Goal: Task Accomplishment & Management: Use online tool/utility

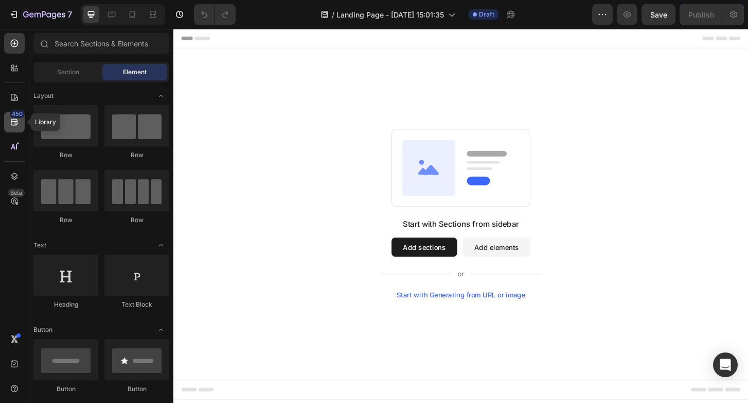
click at [8, 125] on div "450" at bounding box center [14, 122] width 21 height 21
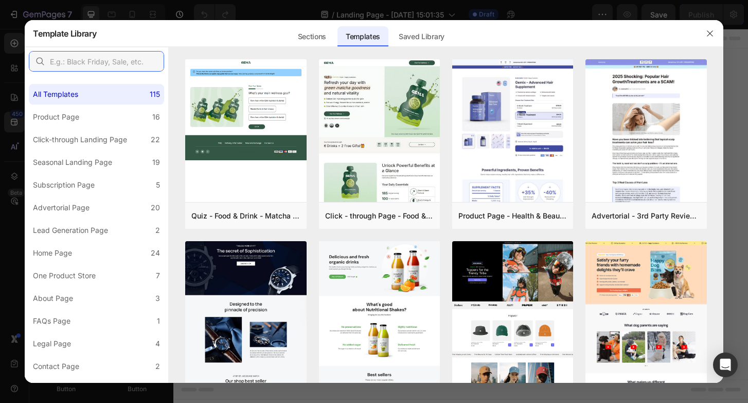
click at [120, 57] on input "text" at bounding box center [96, 61] width 135 height 21
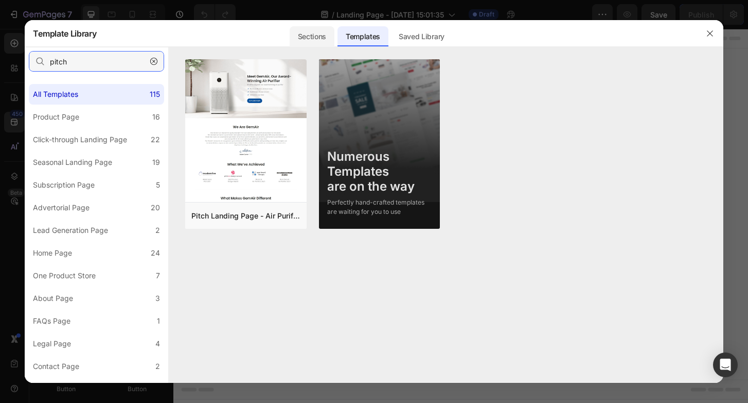
type input "pitch"
click at [319, 41] on div "Sections" at bounding box center [312, 36] width 45 height 21
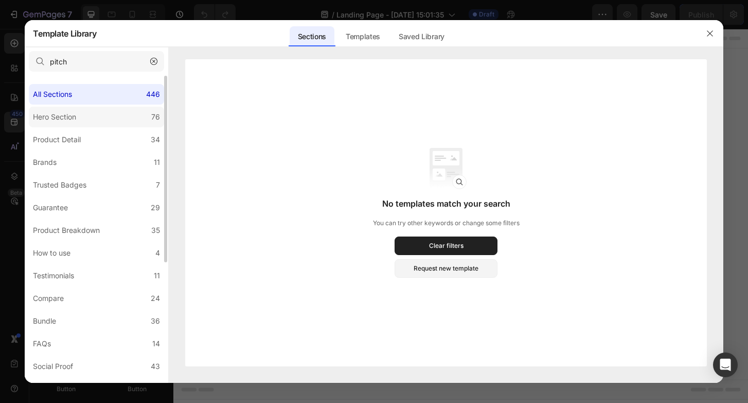
click at [99, 109] on label "Hero Section 76" at bounding box center [96, 117] width 135 height 21
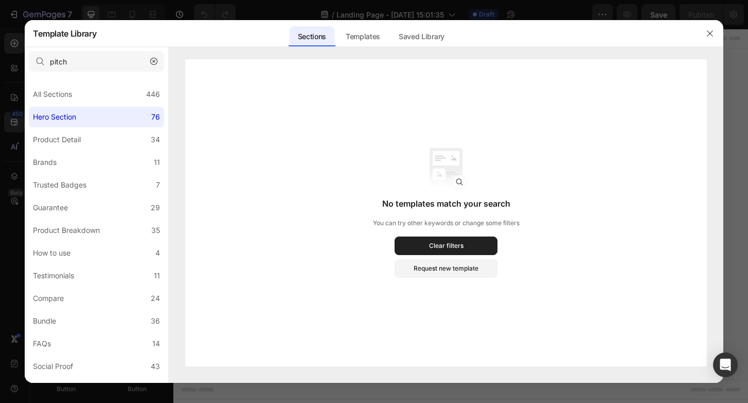
click at [153, 60] on icon "button" at bounding box center [153, 61] width 7 height 7
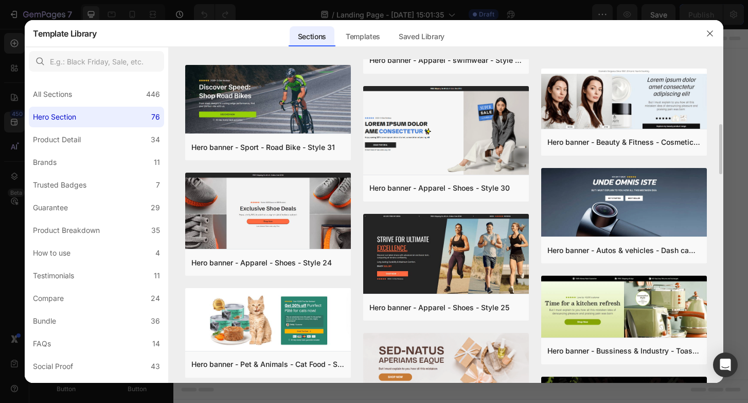
scroll to position [435, 0]
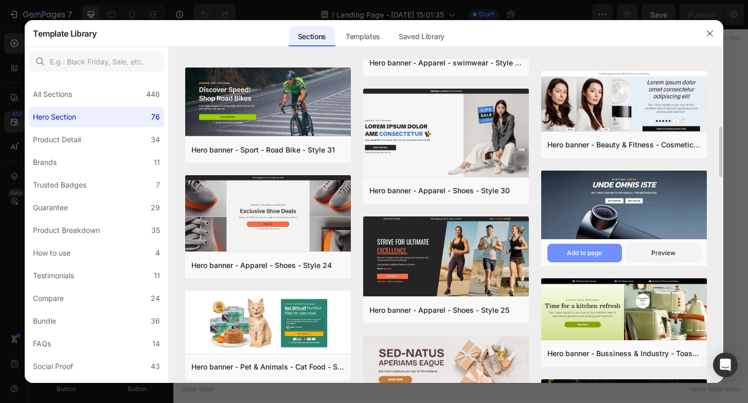
click at [594, 252] on div "Add to page" at bounding box center [584, 252] width 35 height 9
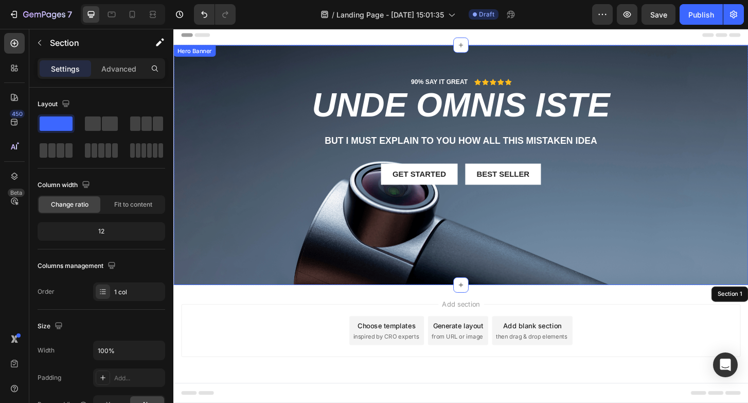
scroll to position [4, 0]
click at [480, 303] on icon at bounding box center [482, 304] width 8 height 8
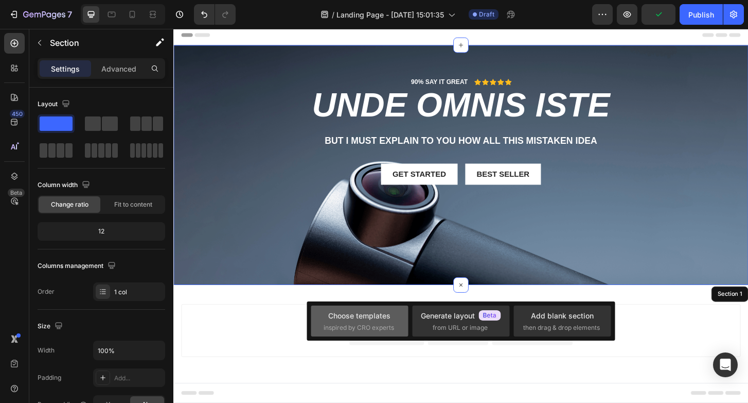
click at [378, 309] on div "Choose templates inspired by CRO experts" at bounding box center [359, 320] width 97 height 31
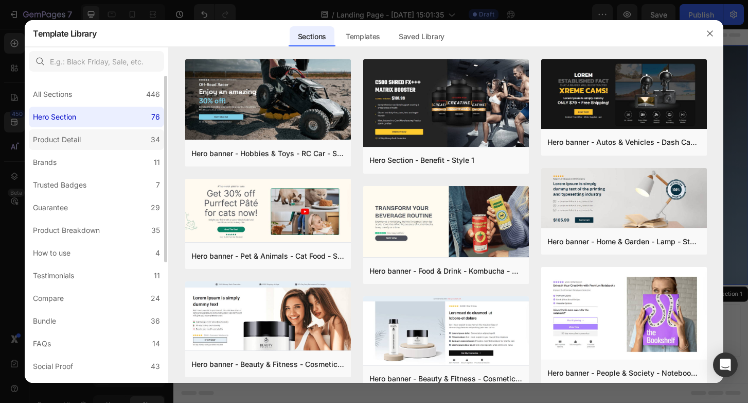
click at [121, 148] on label "Product Detail 34" at bounding box center [96, 139] width 135 height 21
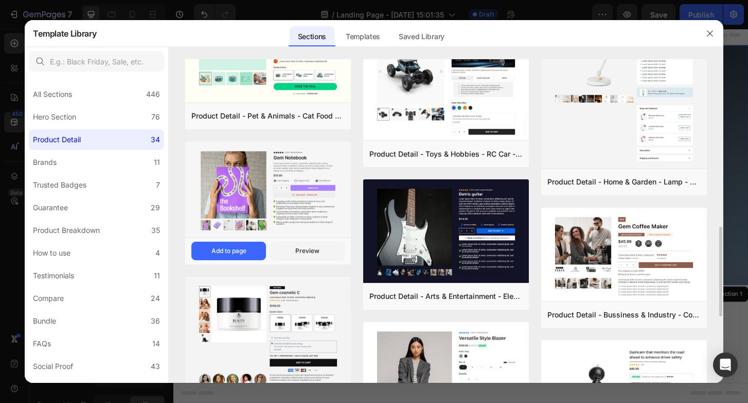
scroll to position [538, 0]
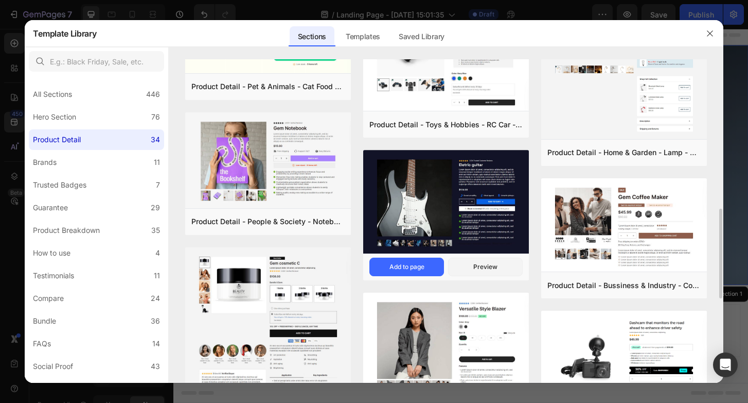
click at [408, 201] on img at bounding box center [446, 203] width 166 height 106
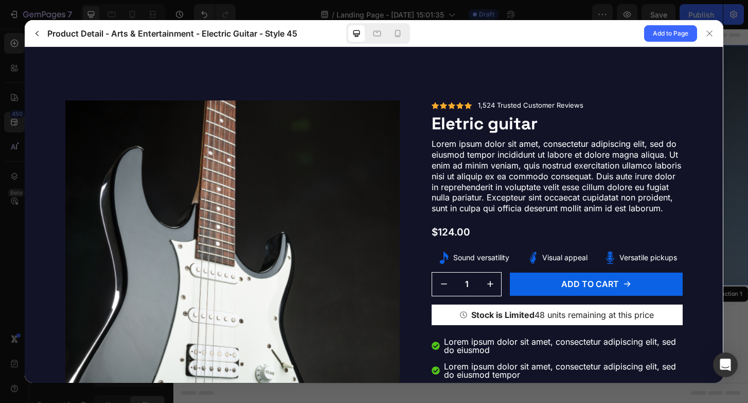
scroll to position [0, 0]
click at [37, 29] on button "button" at bounding box center [37, 33] width 16 height 16
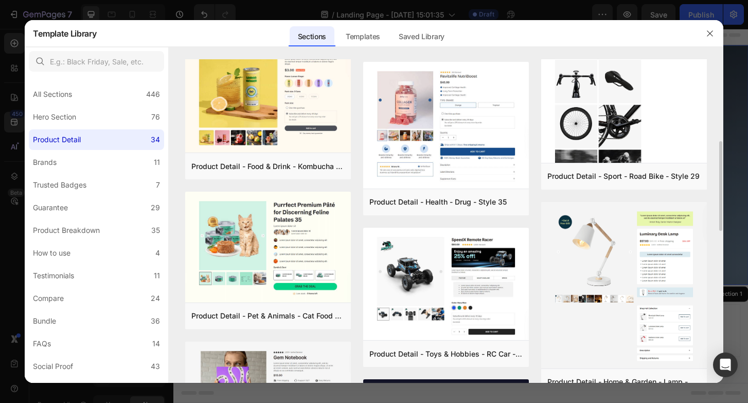
scroll to position [311, 0]
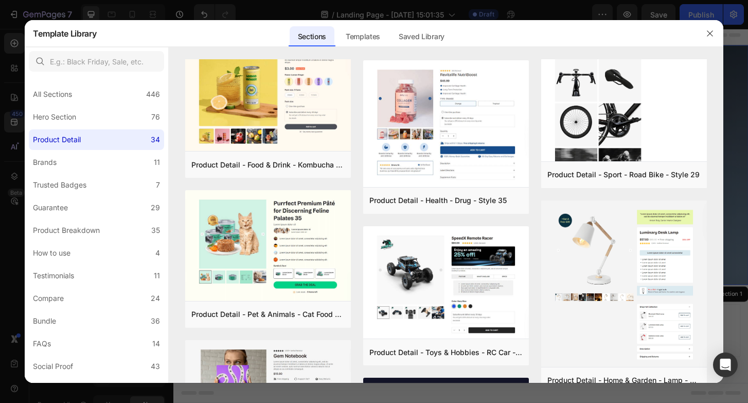
click at [92, 1] on div at bounding box center [374, 201] width 748 height 403
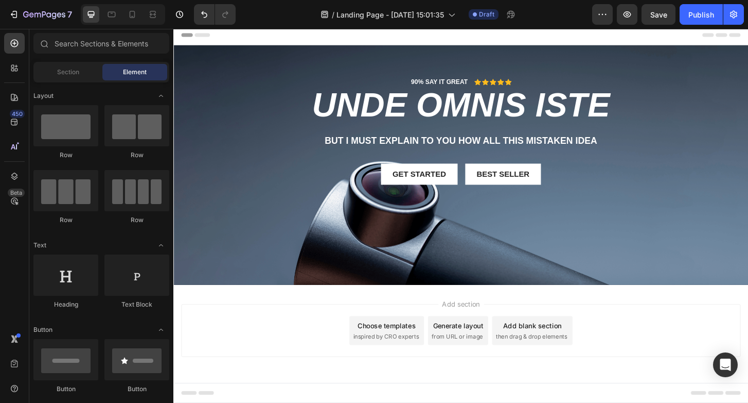
click at [219, 309] on div "Add section Choose templates inspired by CRO experts Generate layout from URL o…" at bounding box center [482, 367] width 618 height 127
click at [11, 72] on icon at bounding box center [14, 68] width 10 height 10
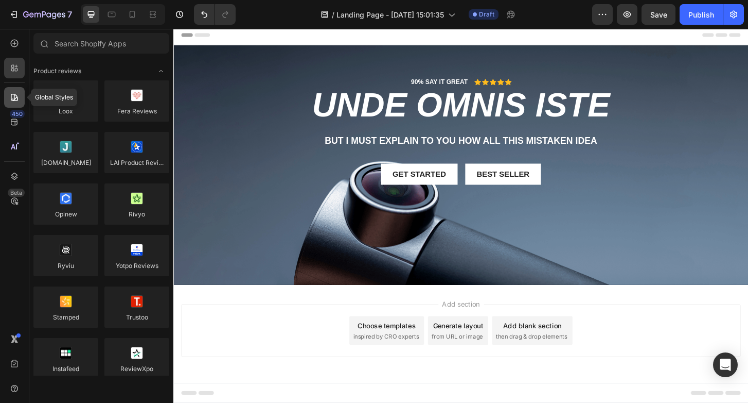
click at [13, 101] on icon at bounding box center [14, 97] width 10 height 10
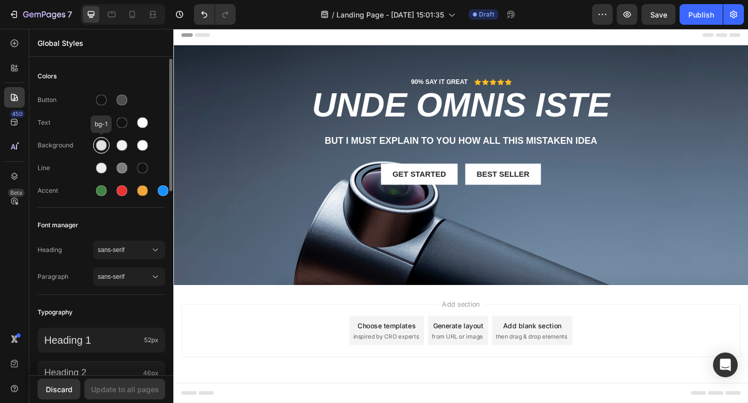
click at [101, 147] on div at bounding box center [101, 145] width 11 height 11
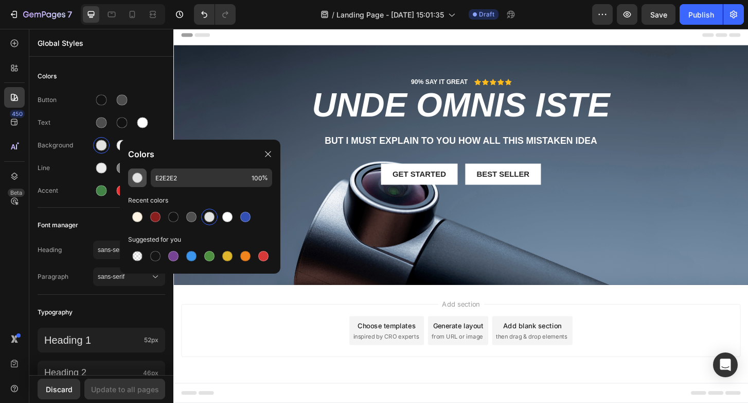
click at [131, 183] on button "button" at bounding box center [137, 177] width 19 height 19
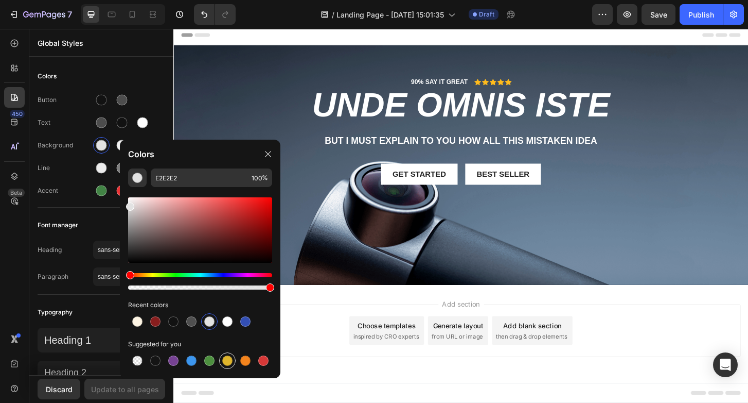
click at [228, 363] on div at bounding box center [227, 360] width 10 height 10
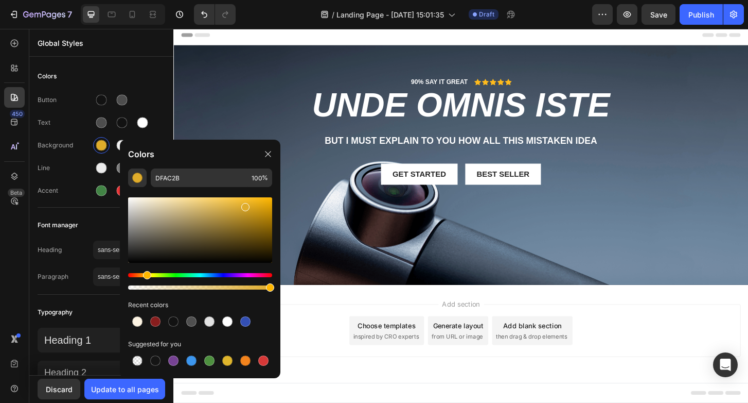
click at [146, 277] on div "Hue" at bounding box center [147, 275] width 8 height 8
drag, startPoint x: 243, startPoint y: 207, endPoint x: 196, endPoint y: 210, distance: 48.0
click at [196, 210] on div at bounding box center [198, 211] width 8 height 8
drag, startPoint x: 196, startPoint y: 210, endPoint x: 178, endPoint y: 207, distance: 18.2
click at [178, 207] on div at bounding box center [179, 209] width 8 height 8
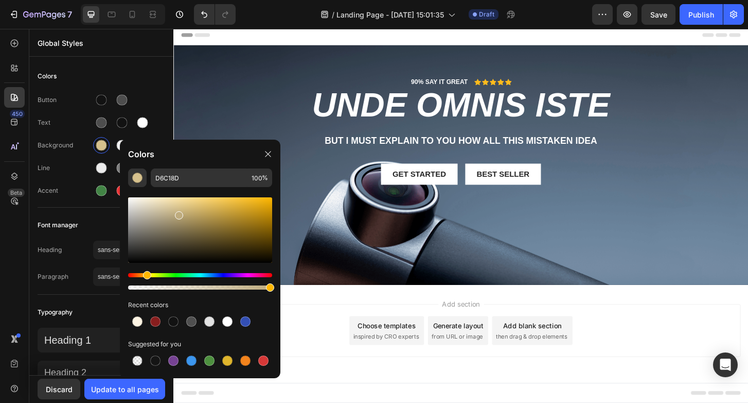
drag, startPoint x: 178, startPoint y: 207, endPoint x: 178, endPoint y: 213, distance: 5.7
click at [178, 213] on div at bounding box center [179, 215] width 8 height 8
drag, startPoint x: 178, startPoint y: 213, endPoint x: 188, endPoint y: 211, distance: 10.1
click at [199, 211] on div at bounding box center [203, 215] width 8 height 8
drag, startPoint x: 188, startPoint y: 211, endPoint x: 190, endPoint y: 205, distance: 5.5
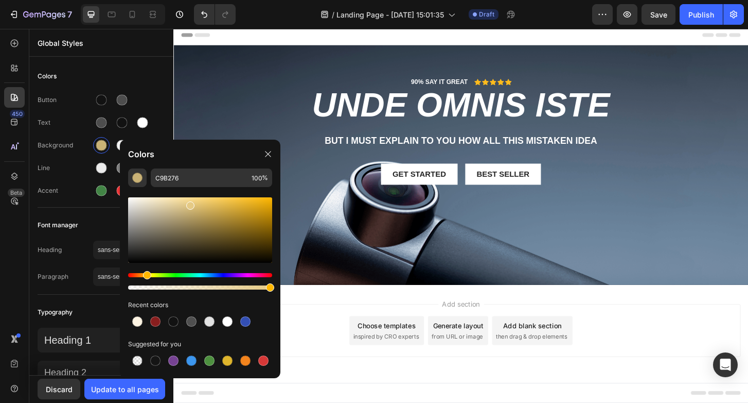
click at [190, 205] on div at bounding box center [190, 205] width 8 height 8
type input "DDC380"
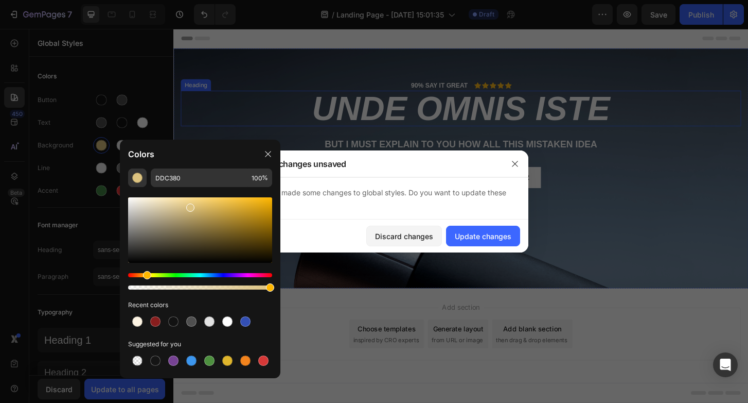
drag, startPoint x: 447, startPoint y: 103, endPoint x: 601, endPoint y: 127, distance: 156.2
click at [447, 103] on h2 "unde omnis iste" at bounding box center [482, 114] width 602 height 38
click at [520, 156] on button "button" at bounding box center [515, 163] width 16 height 16
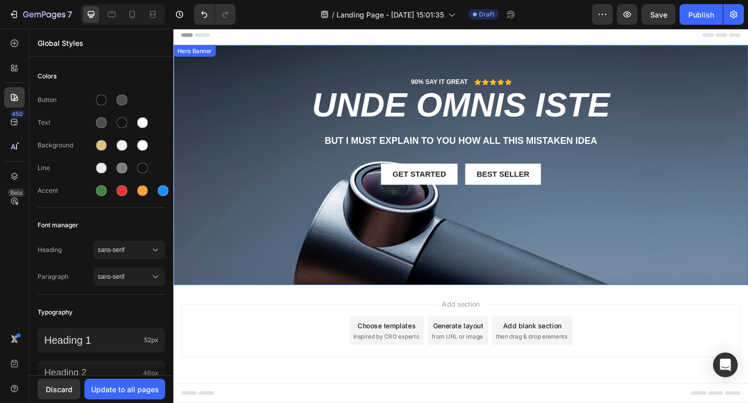
scroll to position [4, 0]
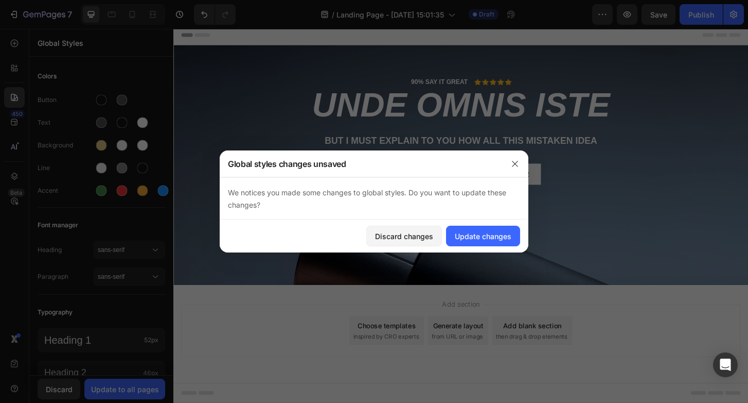
click at [409, 349] on div "Choose templates" at bounding box center [403, 347] width 62 height 11
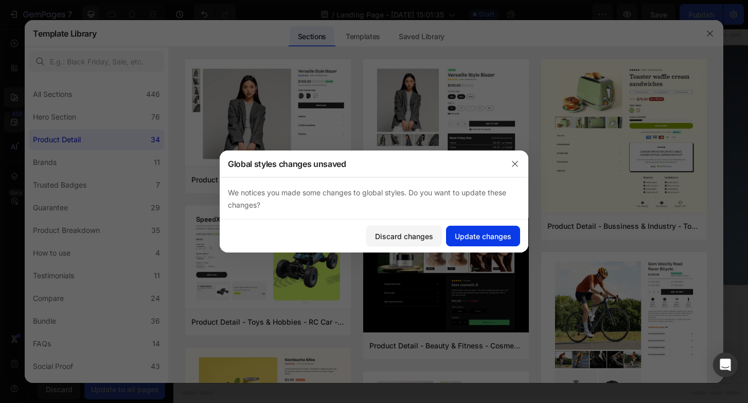
click at [483, 236] on div "Update changes" at bounding box center [483, 236] width 57 height 11
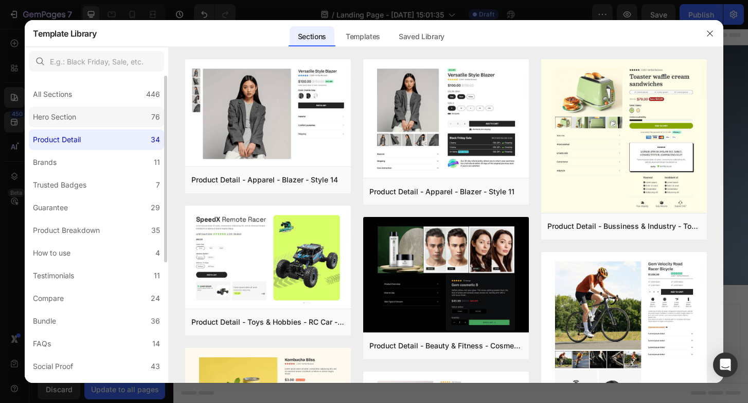
click at [80, 113] on div "Hero Section" at bounding box center [56, 117] width 47 height 12
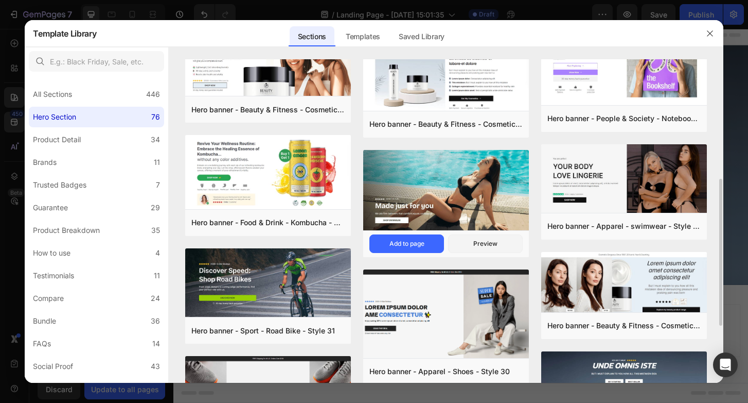
scroll to position [257, 0]
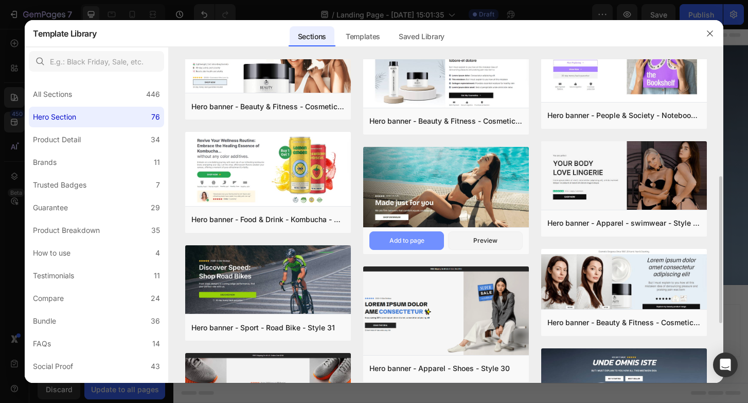
click at [426, 242] on button "Add to page" at bounding box center [407, 240] width 75 height 19
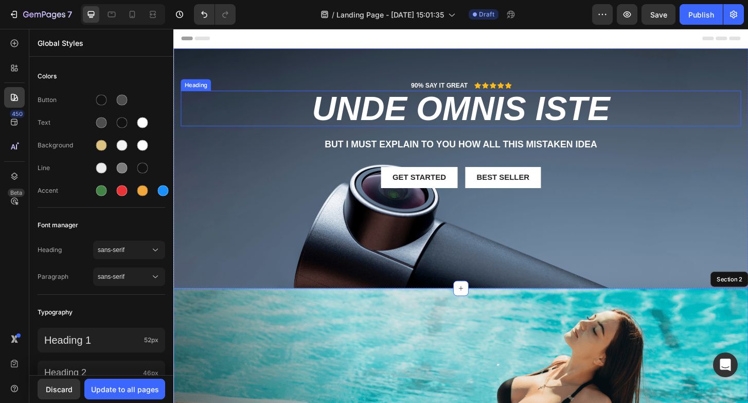
scroll to position [0, 0]
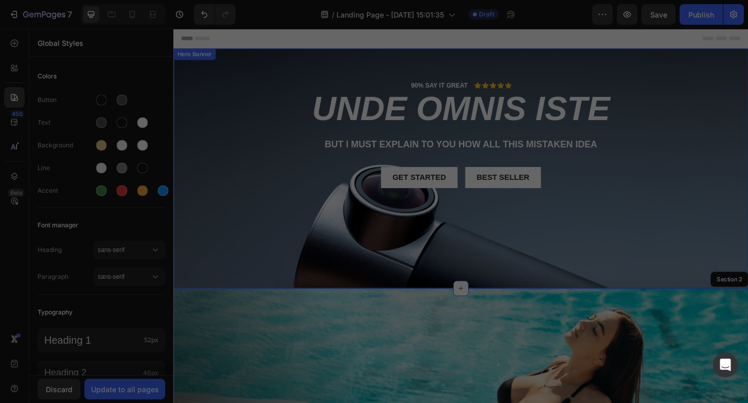
drag, startPoint x: 686, startPoint y: 212, endPoint x: 824, endPoint y: 227, distance: 138.8
click at [686, 212] on div "90% SAY IT GREAT Text Block Icon Icon Icon Icon Icon Icon List Row unde omnis i…" at bounding box center [482, 150] width 602 height 132
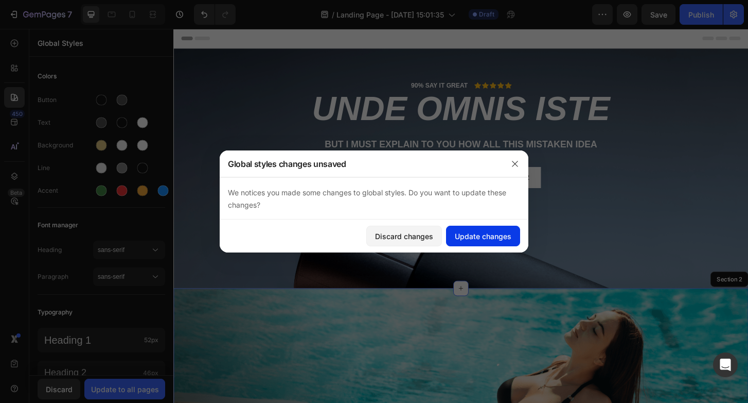
click at [476, 230] on button "Update changes" at bounding box center [483, 235] width 74 height 21
click at [712, 81] on div "90% SAY IT GREAT Text Block Icon Icon Icon Icon Icon Icon List Row unde omnis i…" at bounding box center [482, 141] width 618 height 183
click at [491, 237] on div "Update changes" at bounding box center [483, 236] width 57 height 11
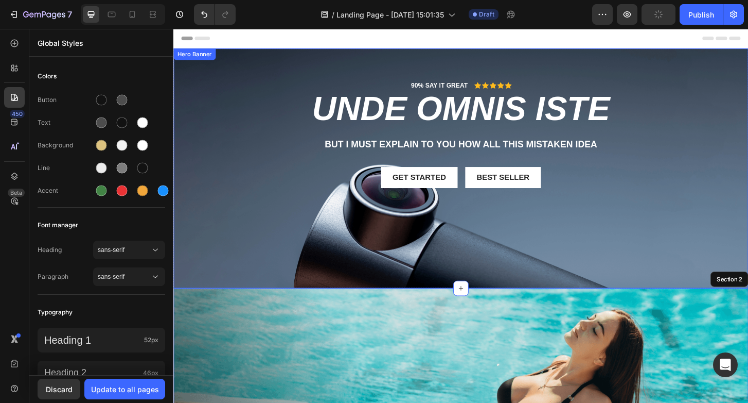
click at [731, 80] on div "90% SAY IT GREAT Text Block Icon Icon Icon Icon Icon Icon List Row unde omnis i…" at bounding box center [482, 141] width 618 height 183
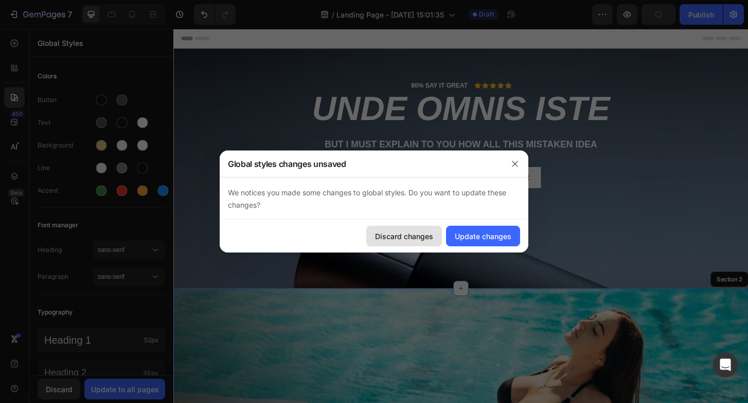
click at [415, 239] on div "Discard changes" at bounding box center [404, 236] width 58 height 11
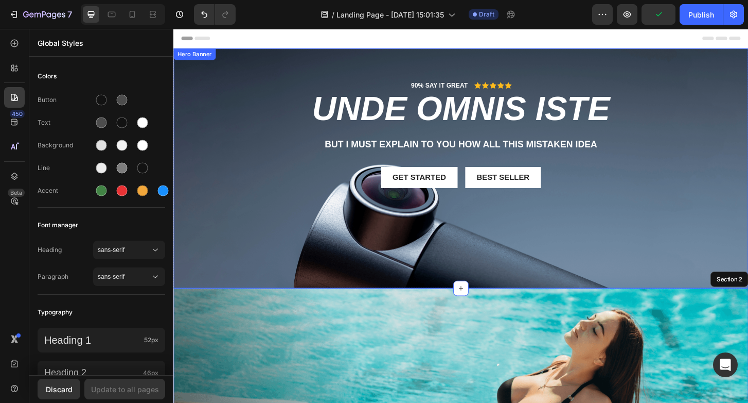
click at [357, 230] on div "90% SAY IT GREAT Text Block Icon Icon Icon Icon Icon Icon List Row unde omnis i…" at bounding box center [482, 141] width 618 height 183
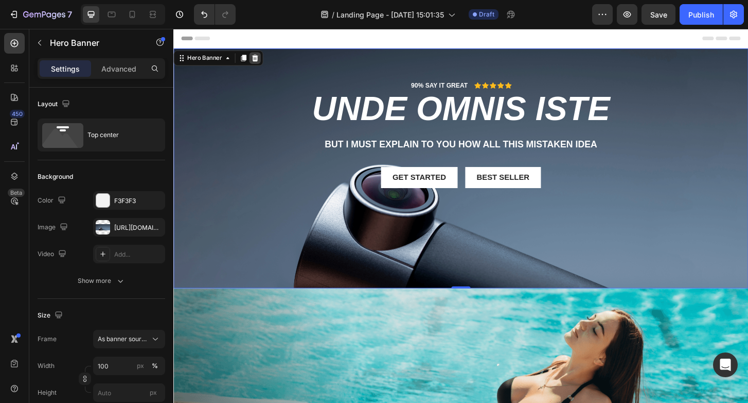
click at [262, 59] on icon at bounding box center [261, 60] width 7 height 7
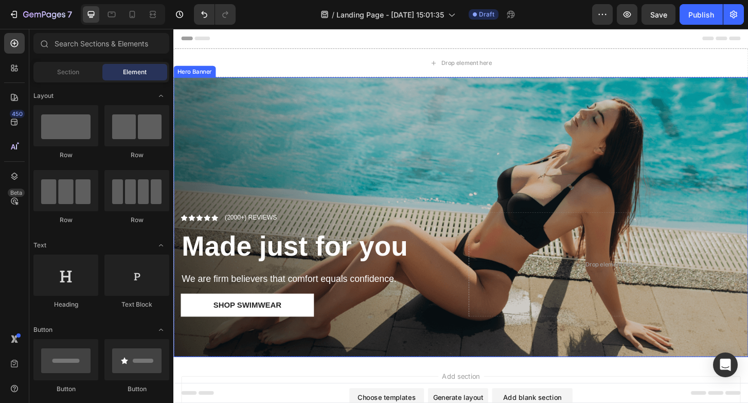
click at [697, 112] on div "Overlay" at bounding box center [482, 231] width 618 height 300
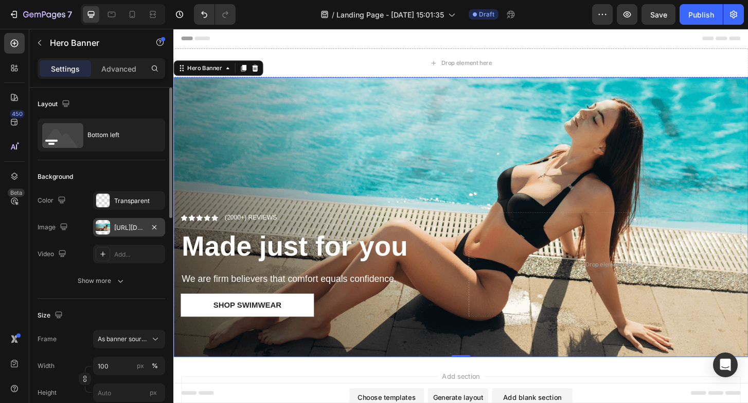
click at [102, 230] on div at bounding box center [103, 227] width 14 height 14
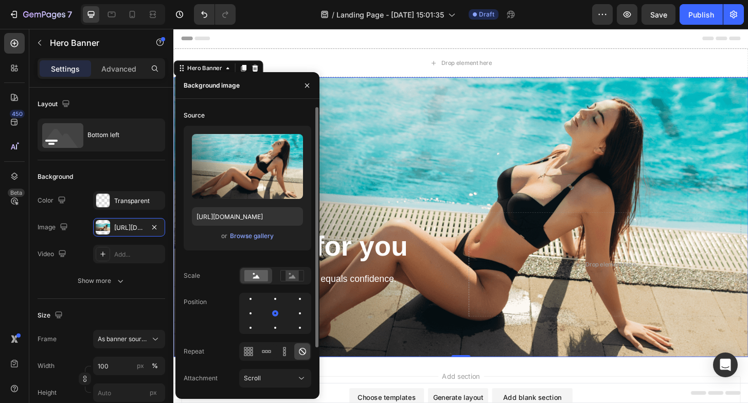
click at [241, 243] on div "Upload Image https://cdn.shopify.com/s/files/1/0695/9343/2240/files/gempages_58…" at bounding box center [248, 188] width 128 height 125
click at [251, 236] on div "Browse gallery" at bounding box center [252, 235] width 44 height 9
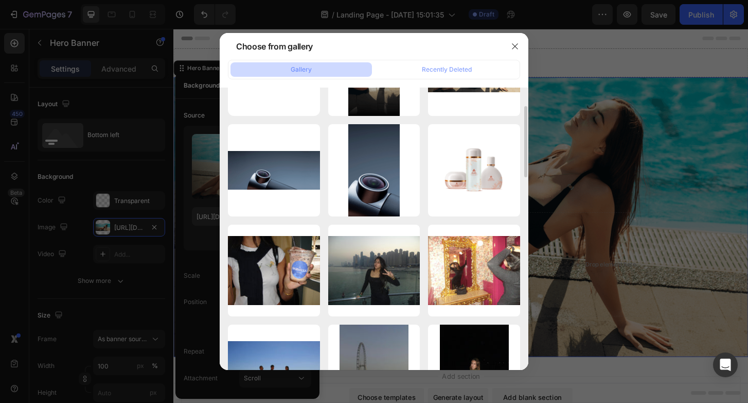
scroll to position [70, 0]
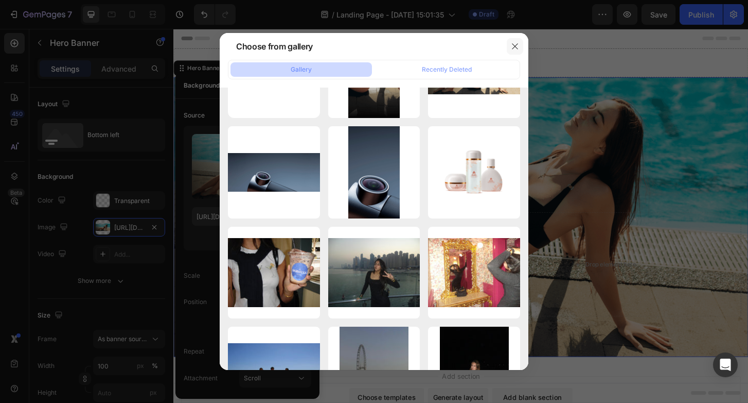
click at [511, 48] on button "button" at bounding box center [515, 46] width 16 height 16
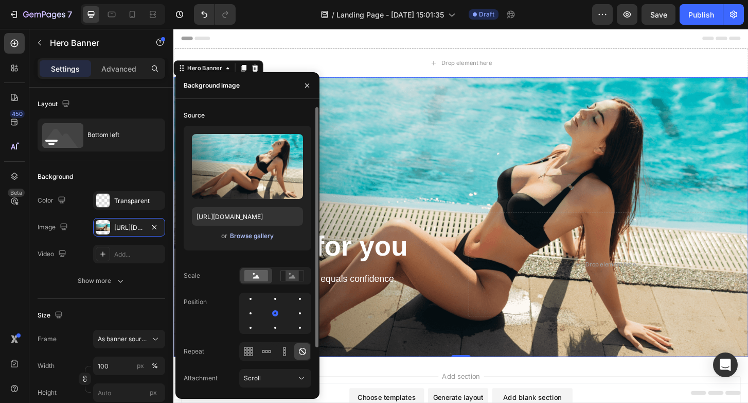
click at [256, 238] on div "Browse gallery" at bounding box center [252, 235] width 44 height 9
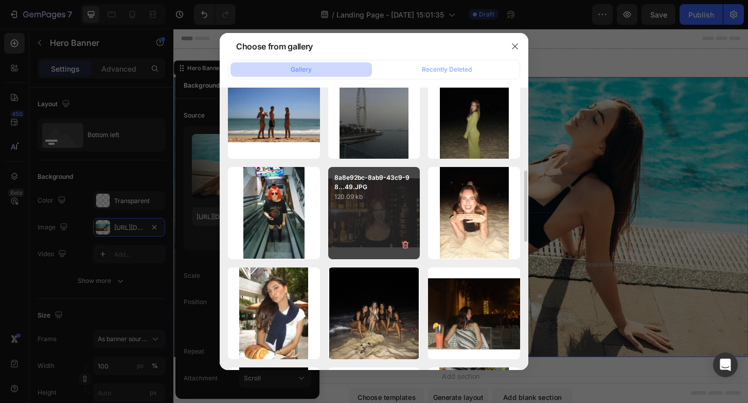
scroll to position [0, 0]
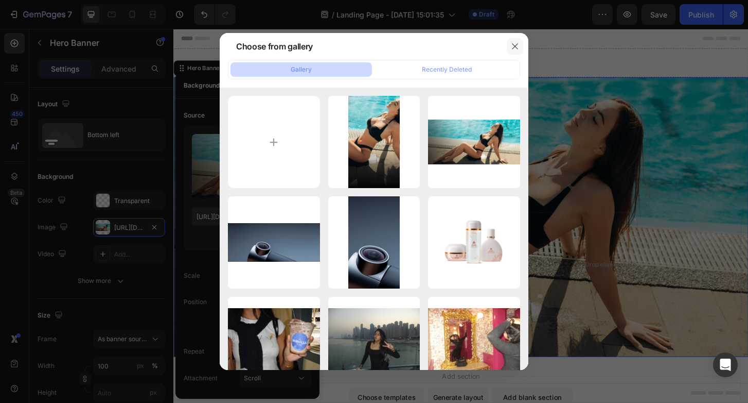
click at [520, 42] on button "button" at bounding box center [515, 46] width 16 height 16
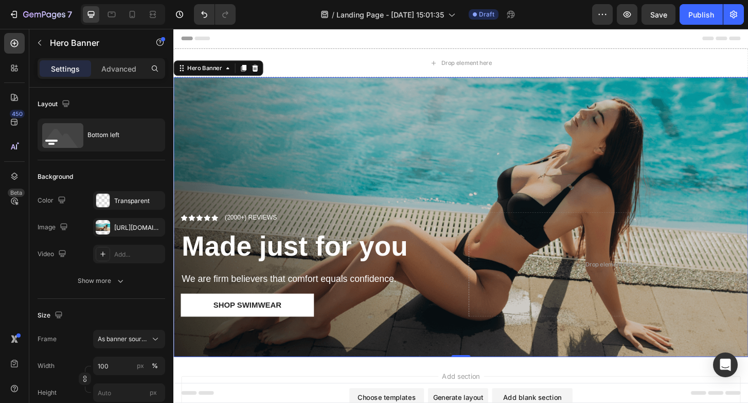
click at [432, 142] on div "Overlay" at bounding box center [482, 231] width 618 height 300
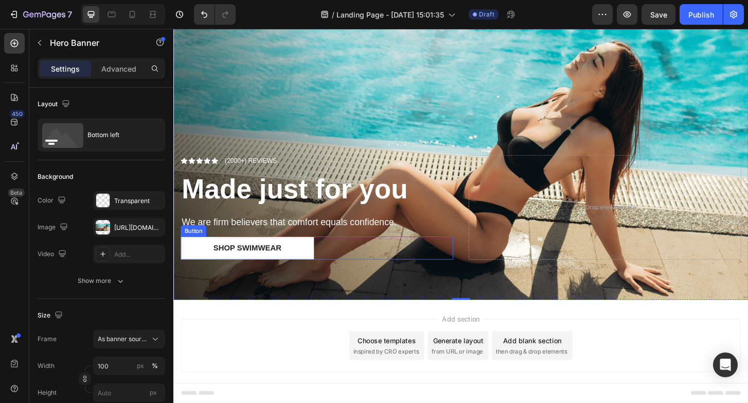
scroll to position [66, 0]
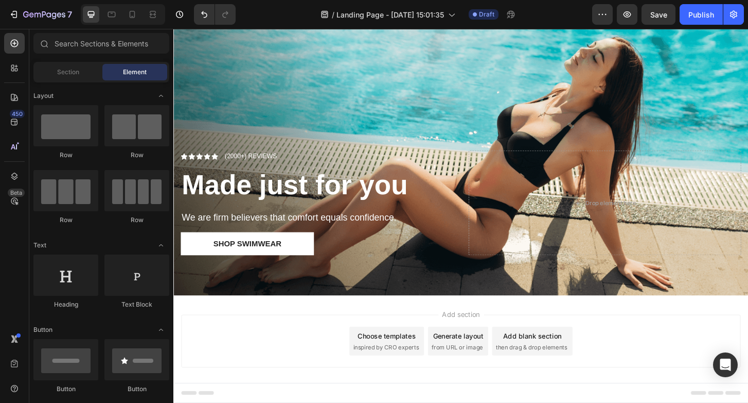
click at [399, 362] on div "Choose templates" at bounding box center [403, 358] width 62 height 11
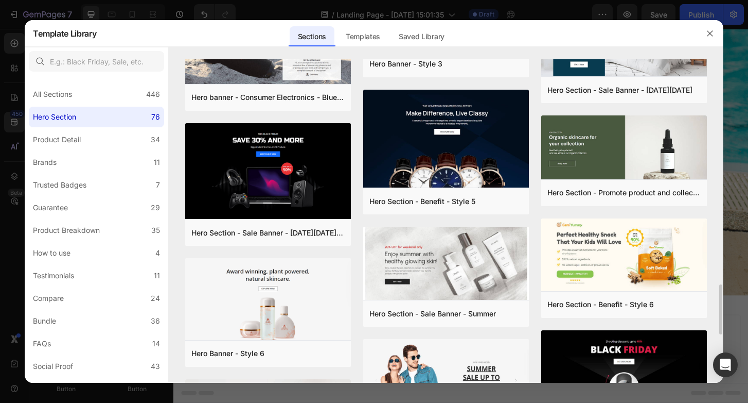
scroll to position [1450, 0]
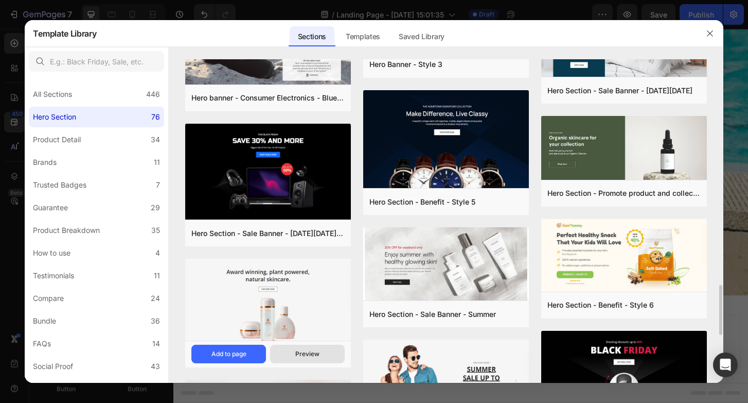
click at [308, 349] on div "Preview" at bounding box center [307, 353] width 24 height 9
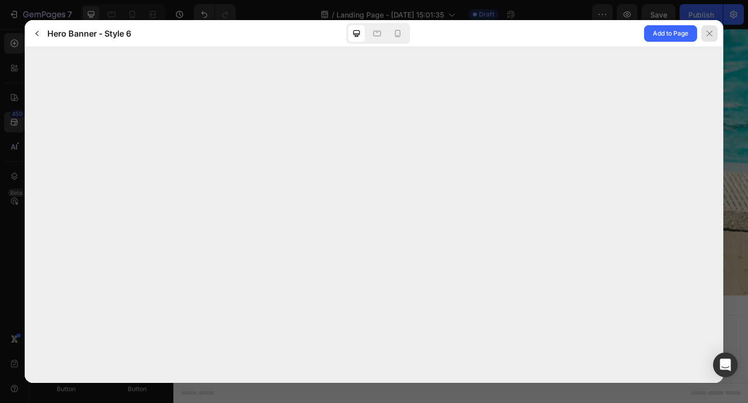
click at [715, 31] on div at bounding box center [710, 33] width 16 height 16
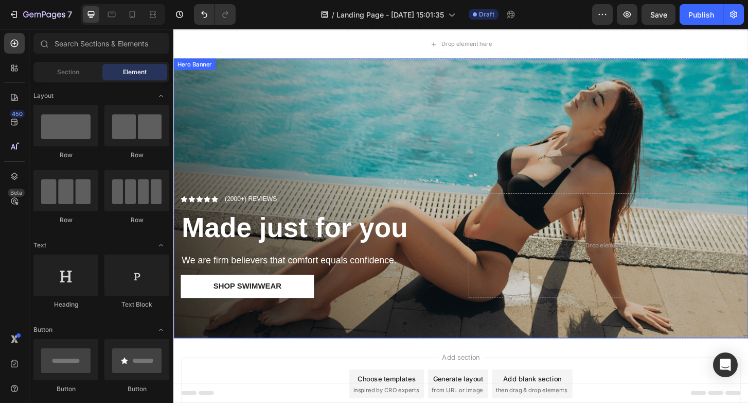
scroll to position [13, 0]
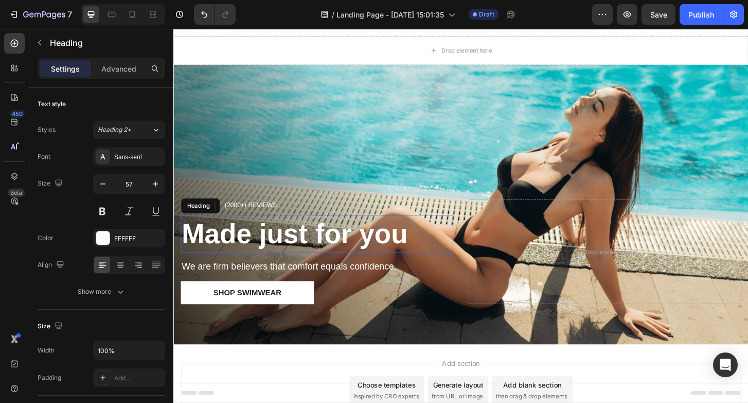
click at [337, 248] on strong "Made just for you" at bounding box center [303, 248] width 243 height 33
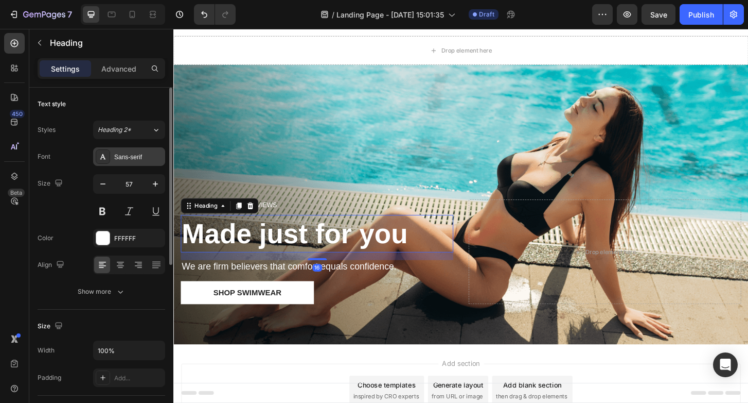
click at [128, 165] on div "Sans-serif" at bounding box center [129, 156] width 72 height 19
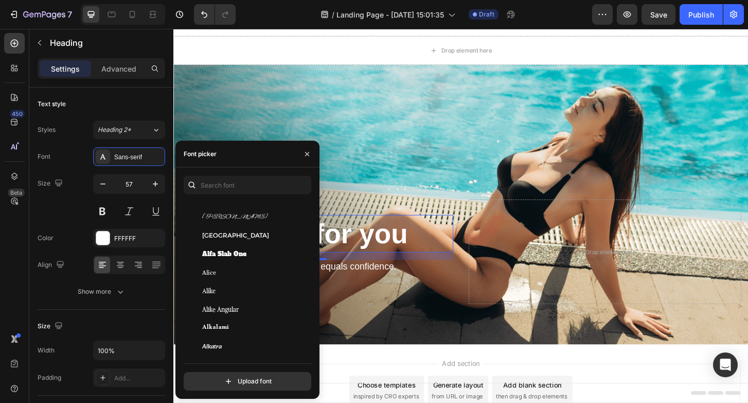
scroll to position [703, 0]
click at [219, 251] on span "Alfa Slab One" at bounding box center [224, 252] width 44 height 9
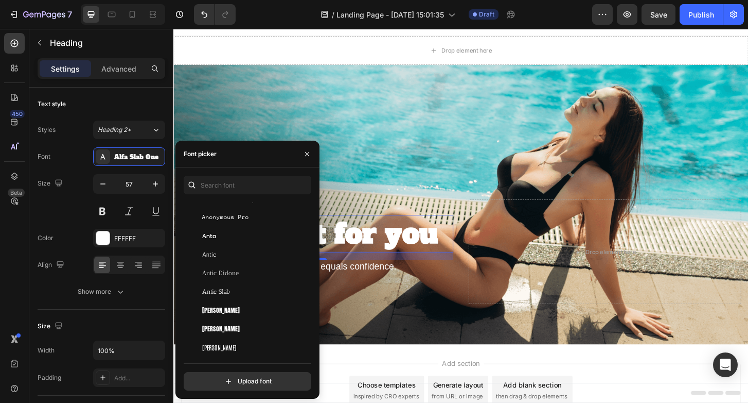
scroll to position [1629, 0]
click at [232, 314] on div "Anton" at bounding box center [246, 309] width 125 height 19
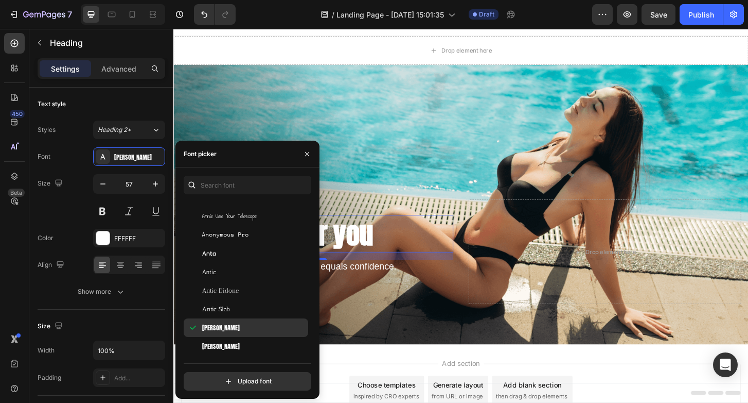
click at [228, 334] on div "Anton" at bounding box center [246, 327] width 125 height 19
click at [227, 347] on div "Anton SC" at bounding box center [254, 345] width 104 height 9
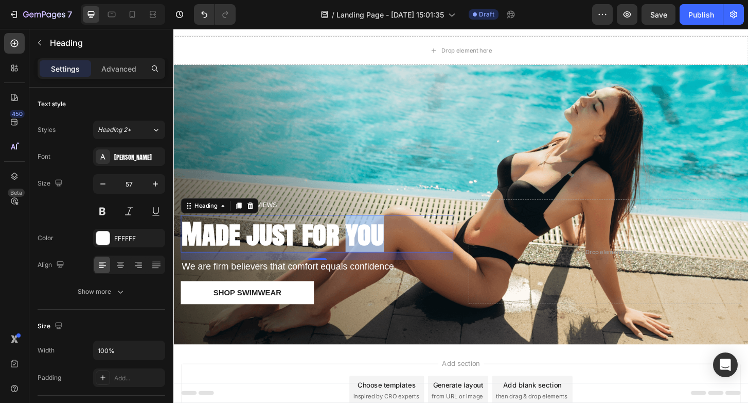
click at [381, 242] on strong "Made just for you" at bounding box center [290, 249] width 217 height 44
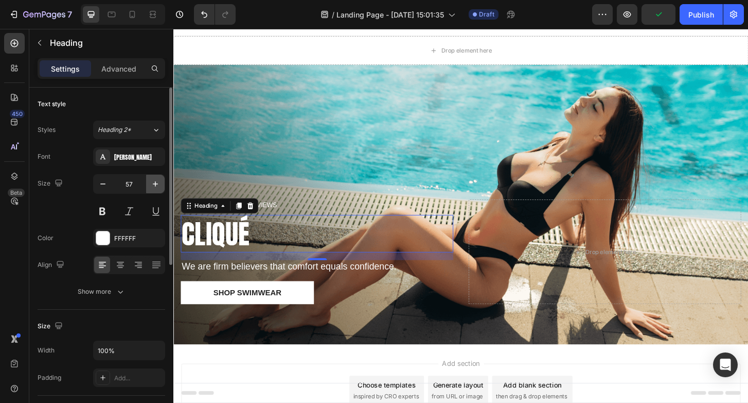
click at [153, 188] on icon "button" at bounding box center [155, 184] width 10 height 10
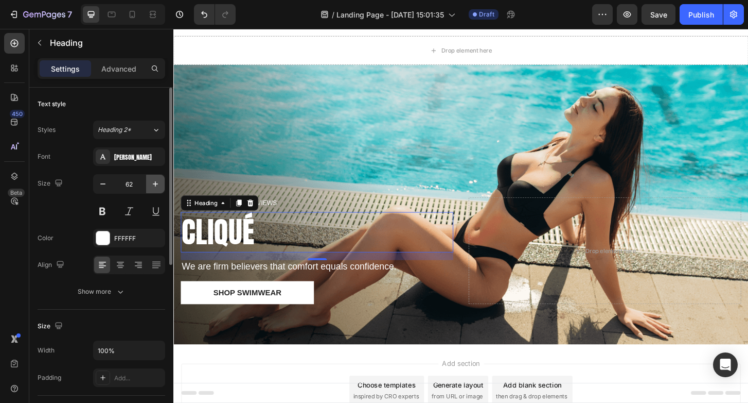
click at [153, 188] on icon "button" at bounding box center [155, 184] width 10 height 10
click at [152, 188] on icon "button" at bounding box center [155, 184] width 10 height 10
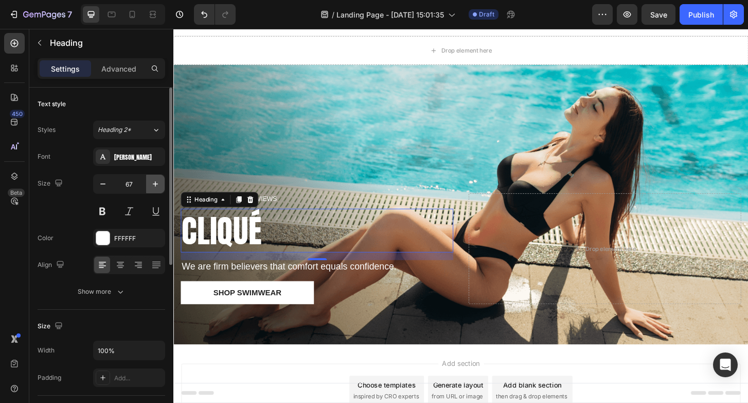
click at [152, 188] on icon "button" at bounding box center [155, 184] width 10 height 10
click at [138, 180] on input "68" at bounding box center [129, 184] width 34 height 19
type input "6"
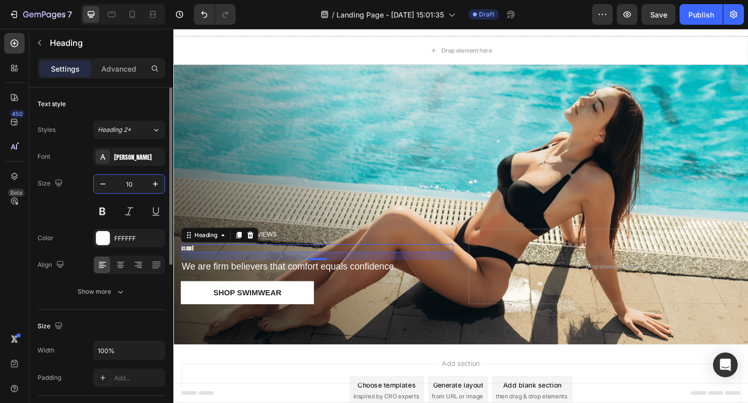
type input "1"
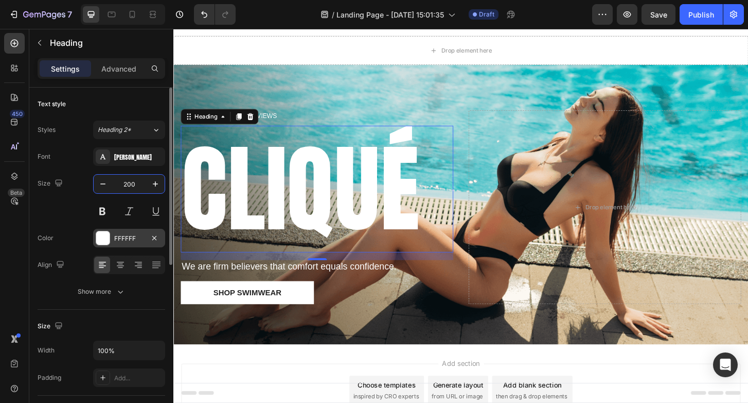
type input "200"
click at [105, 237] on div at bounding box center [102, 237] width 13 height 13
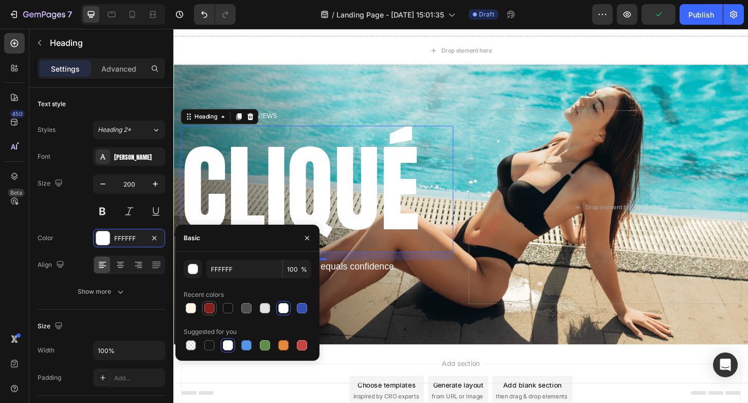
click at [211, 307] on div at bounding box center [209, 308] width 10 height 10
type input "881E1E"
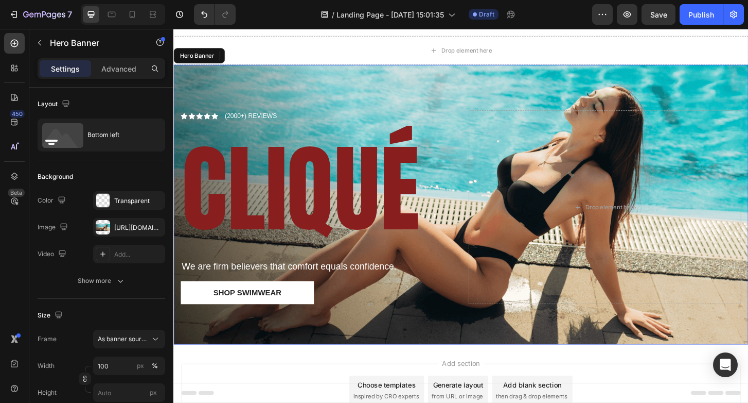
click at [436, 357] on div "Icon Icon Icon Icon Icon Icon List (2000+) REVIEWS Text Block Row CLIQUÉ Headin…" at bounding box center [482, 234] width 618 height 268
click at [227, 125] on div "Icon Icon Icon Icon Icon Icon List (2000+) REVIEWS Text Block Row" at bounding box center [327, 122] width 293 height 12
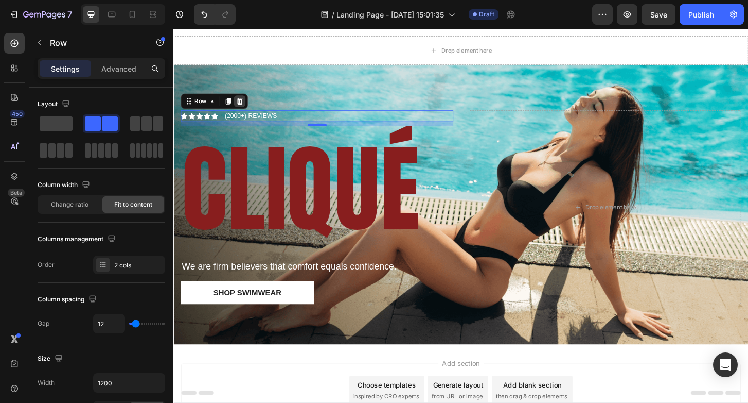
click at [245, 110] on icon at bounding box center [244, 106] width 7 height 7
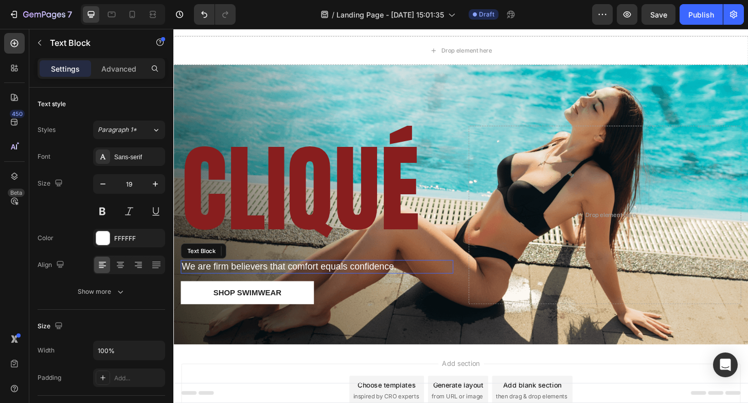
click at [263, 285] on p "We are firm believers that comfort equals confidence." at bounding box center [327, 284] width 291 height 13
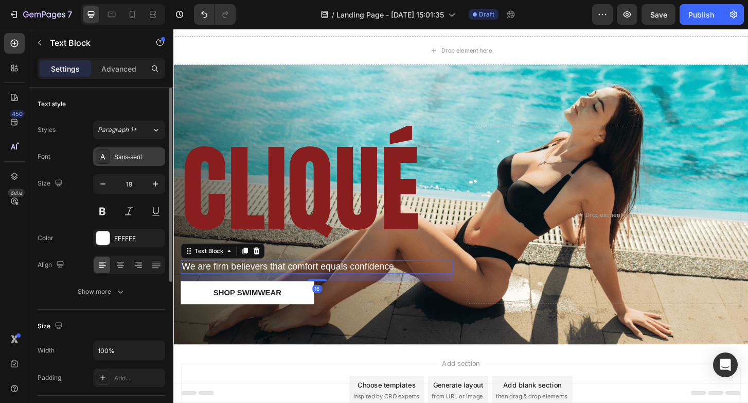
click at [139, 162] on div "Sans-serif" at bounding box center [129, 156] width 72 height 19
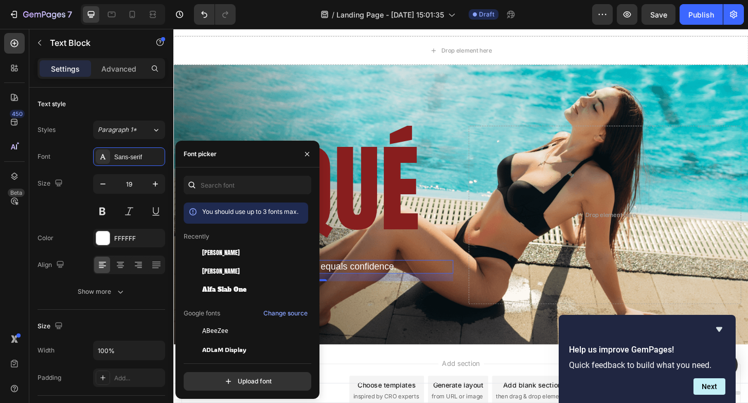
click at [490, 387] on span "Add section" at bounding box center [482, 387] width 49 height 11
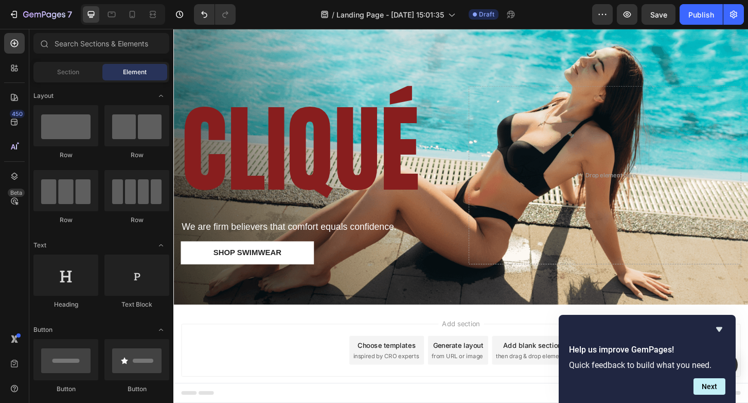
scroll to position [75, 0]
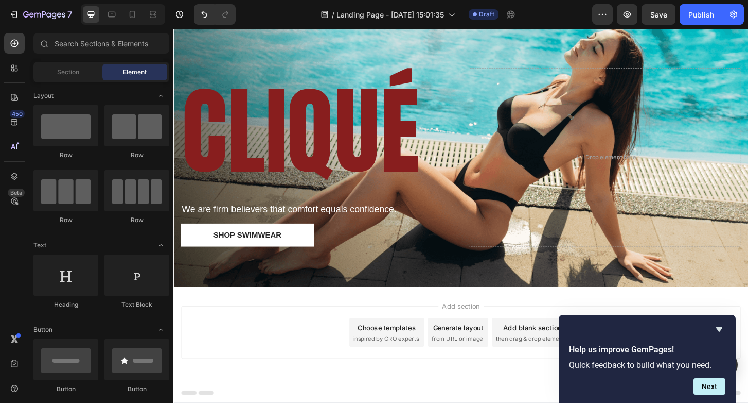
click at [403, 359] on span "inspired by CRO experts" at bounding box center [402, 361] width 71 height 9
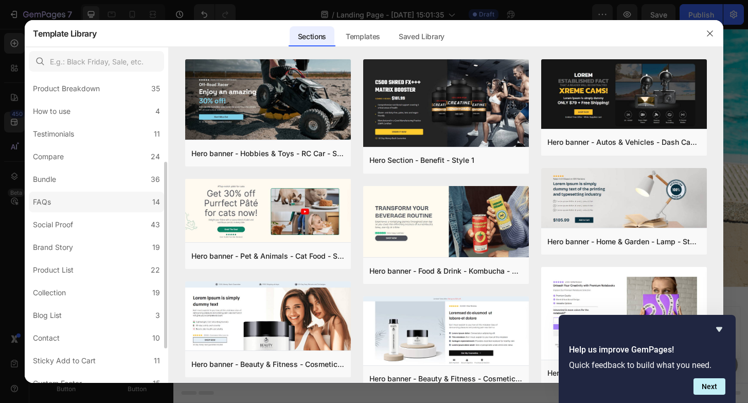
scroll to position [145, 0]
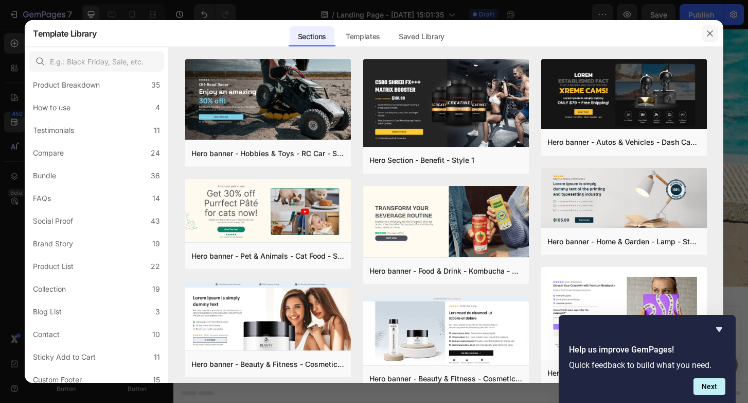
click at [707, 36] on icon "button" at bounding box center [710, 33] width 8 height 8
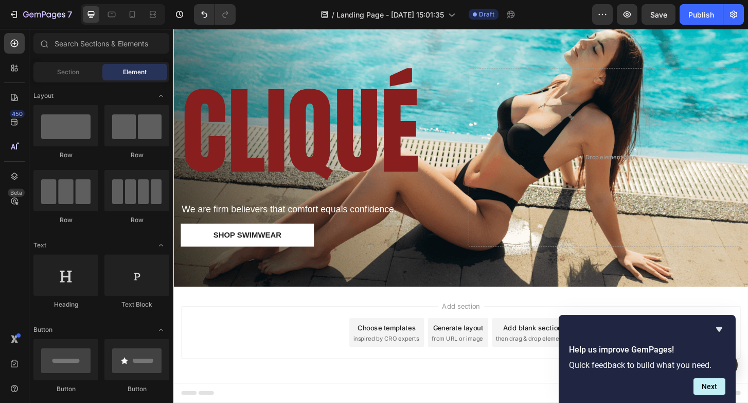
click at [544, 351] on div "Add blank section" at bounding box center [559, 349] width 63 height 11
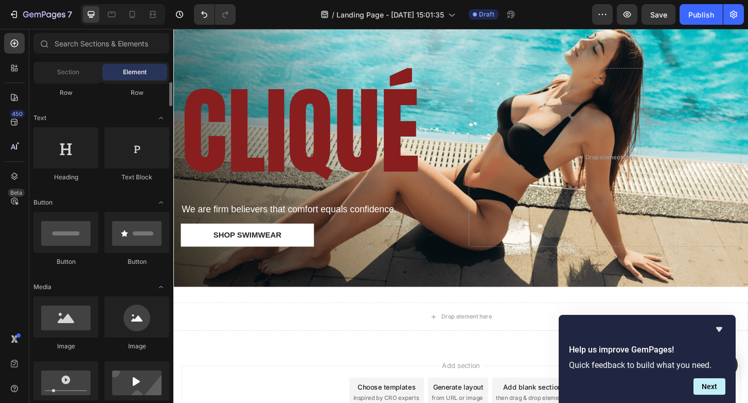
scroll to position [129, 0]
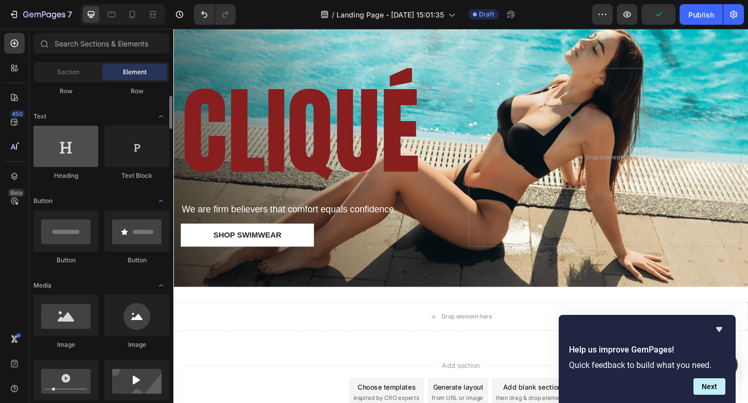
click at [74, 142] on div at bounding box center [65, 146] width 65 height 41
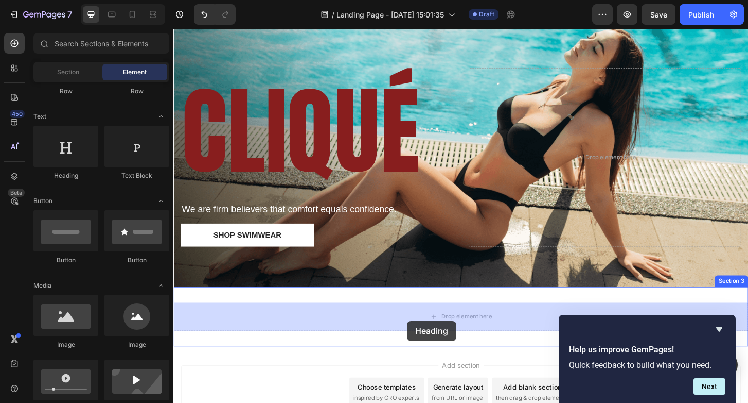
drag, startPoint x: 222, startPoint y: 177, endPoint x: 425, endPoint y: 341, distance: 261.0
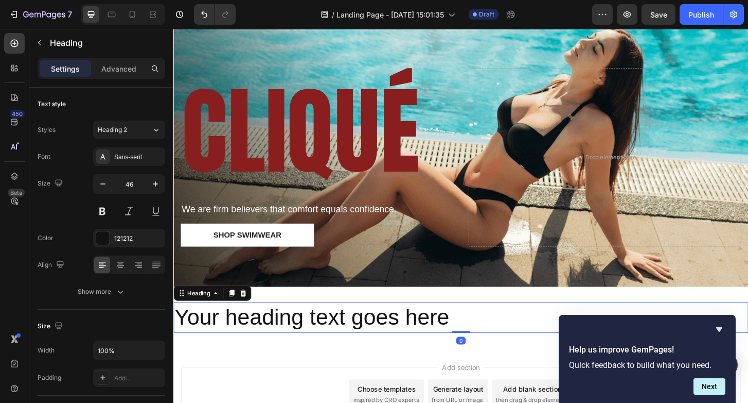
scroll to position [95, 0]
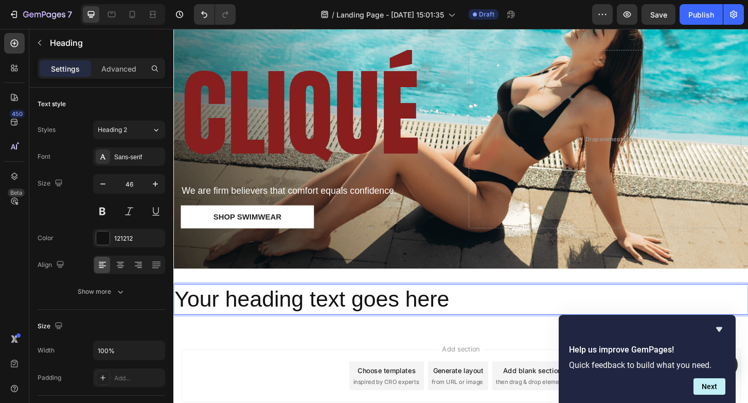
click at [462, 319] on p "Your heading text goes here" at bounding box center [483, 319] width 616 height 31
click at [468, 320] on p "Your heading text goes here" at bounding box center [483, 319] width 616 height 31
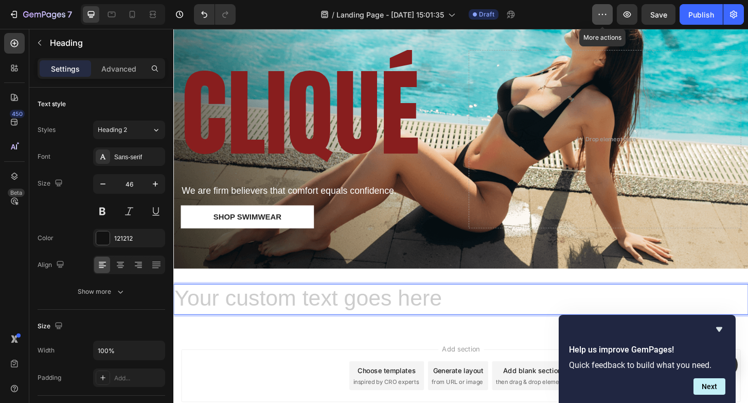
click at [604, 21] on button "button" at bounding box center [603, 14] width 21 height 21
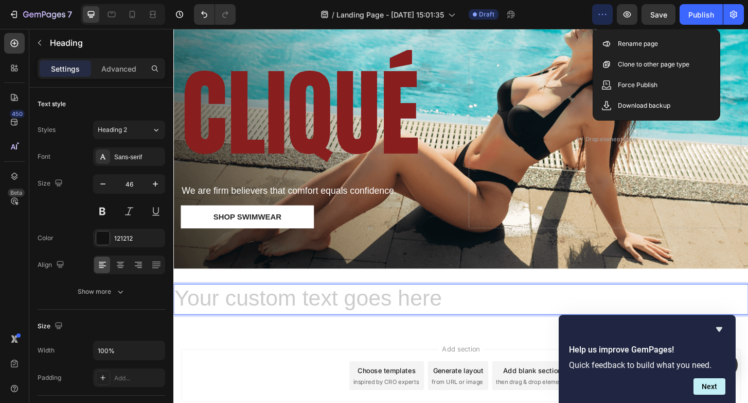
click at [238, 311] on h2 "Rich Text Editor. Editing area: main" at bounding box center [482, 319] width 618 height 33
click at [238, 318] on h2 "Rich Text Editor. Editing area: main" at bounding box center [482, 319] width 618 height 33
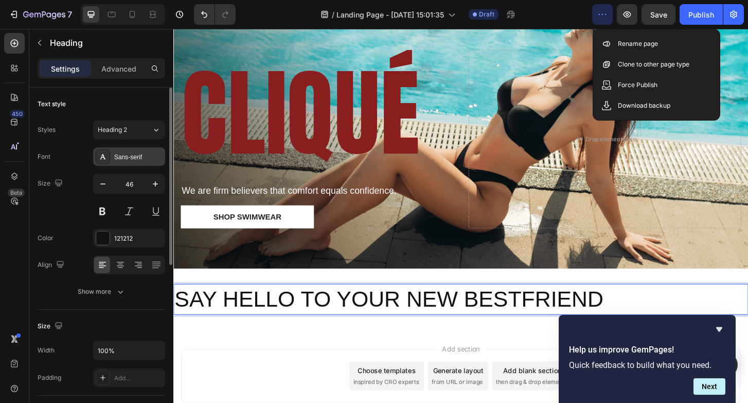
click at [124, 161] on div "Sans-serif" at bounding box center [138, 156] width 48 height 9
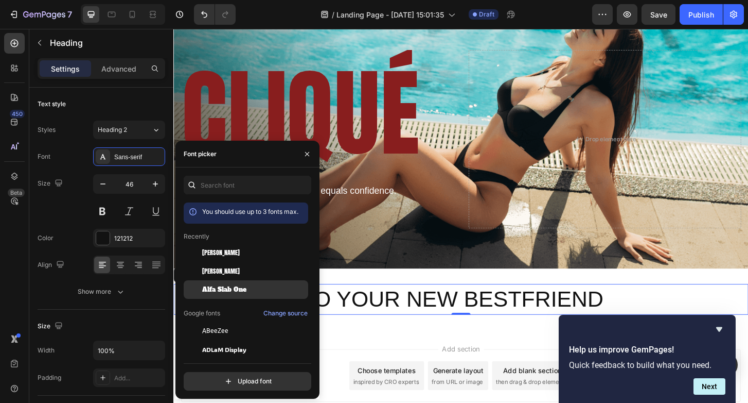
click at [227, 284] on div "Alfa Slab One" at bounding box center [246, 289] width 125 height 19
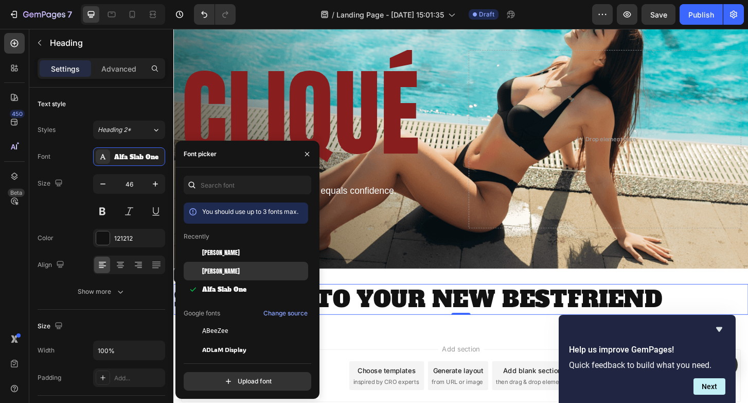
click at [222, 264] on div "Anton" at bounding box center [246, 271] width 125 height 19
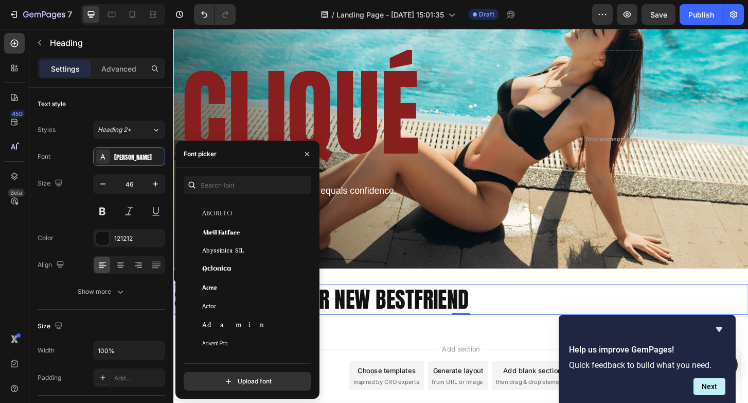
scroll to position [213, 0]
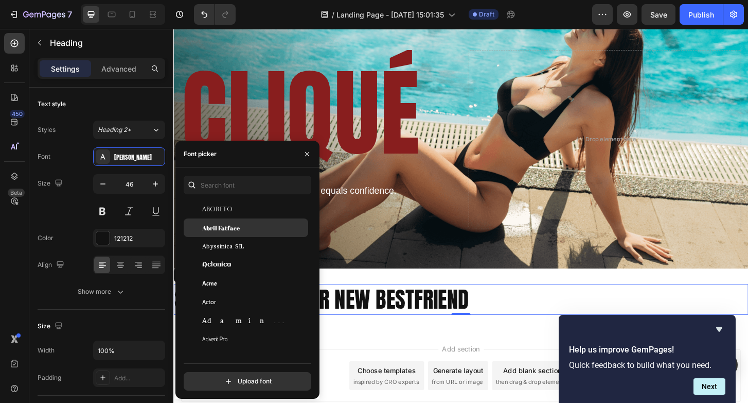
click at [227, 233] on div "Abril Fatface" at bounding box center [246, 227] width 125 height 19
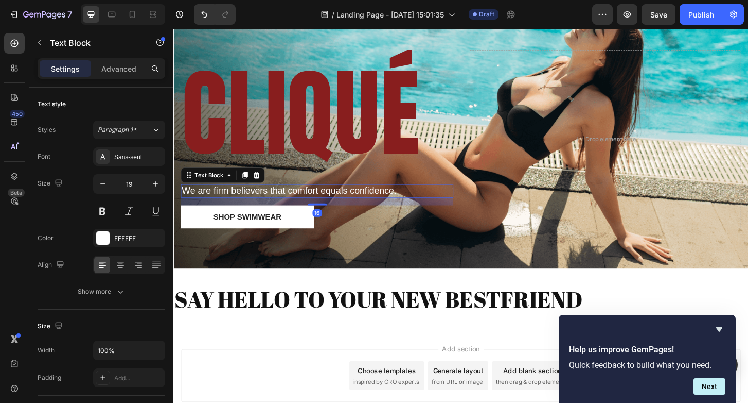
click at [347, 207] on p "We are firm believers that comfort equals confidence." at bounding box center [327, 203] width 291 height 13
click at [264, 190] on div at bounding box center [262, 186] width 12 height 12
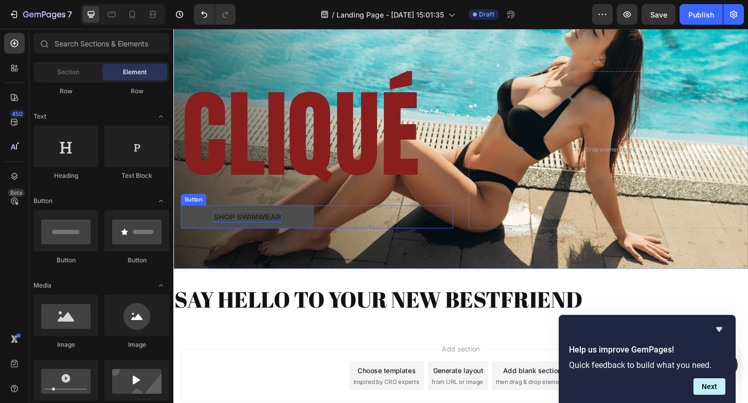
click at [286, 233] on div "Shop Swimwear" at bounding box center [252, 230] width 73 height 12
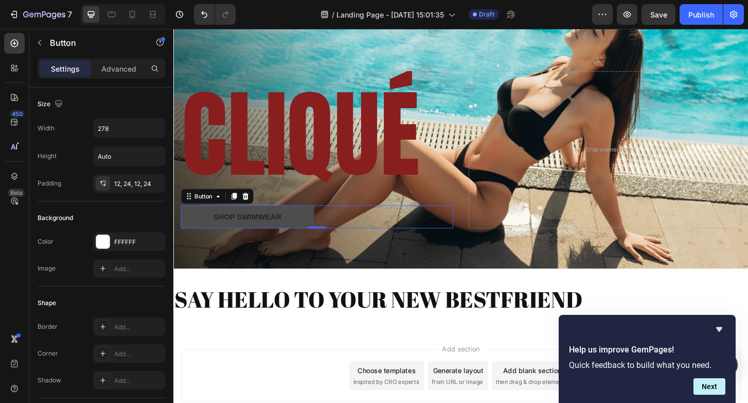
click at [191, 224] on button "Shop Swimwear" at bounding box center [252, 230] width 143 height 25
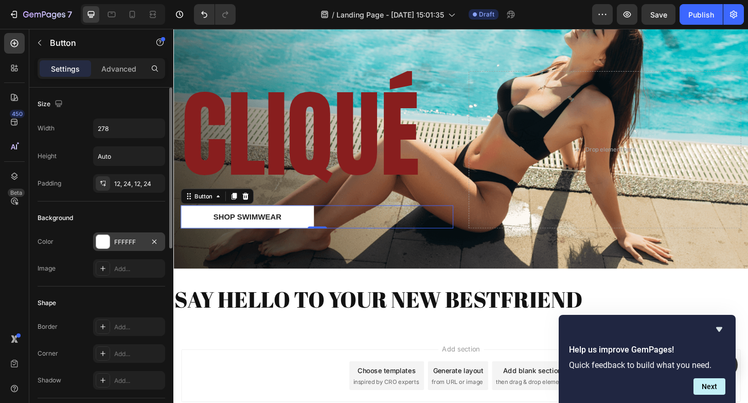
click at [112, 242] on div "FFFFFF" at bounding box center [129, 241] width 72 height 19
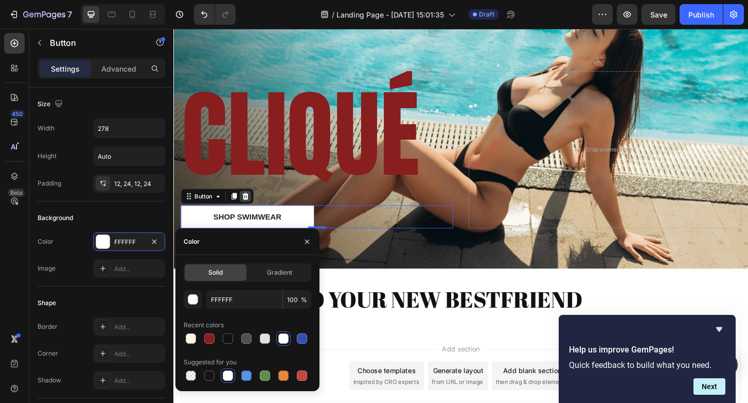
click at [253, 208] on icon at bounding box center [251, 208] width 7 height 7
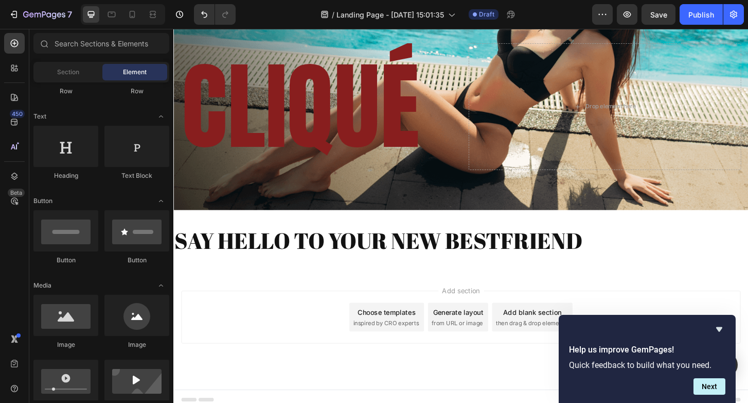
click at [278, 289] on div "Add section Choose templates inspired by CRO experts Generate layout from URL o…" at bounding box center [482, 352] width 618 height 127
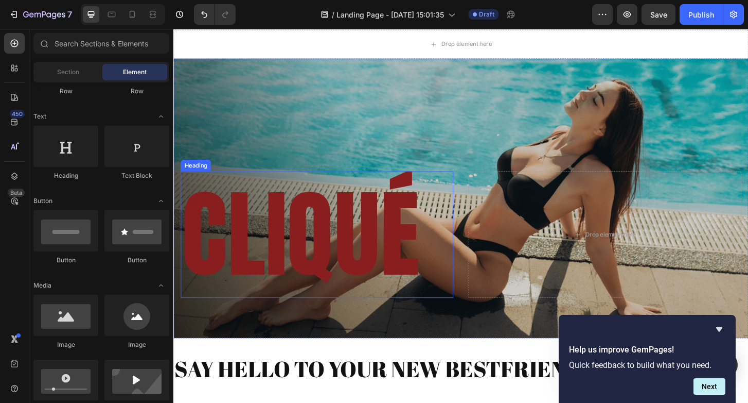
scroll to position [21, 0]
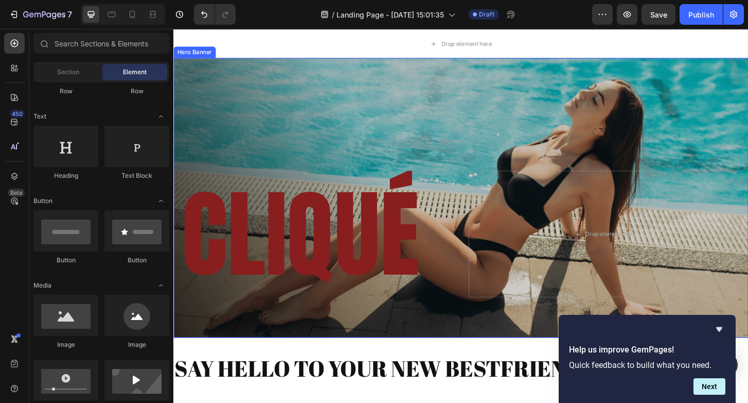
click at [344, 93] on div "Overlay" at bounding box center [482, 210] width 618 height 300
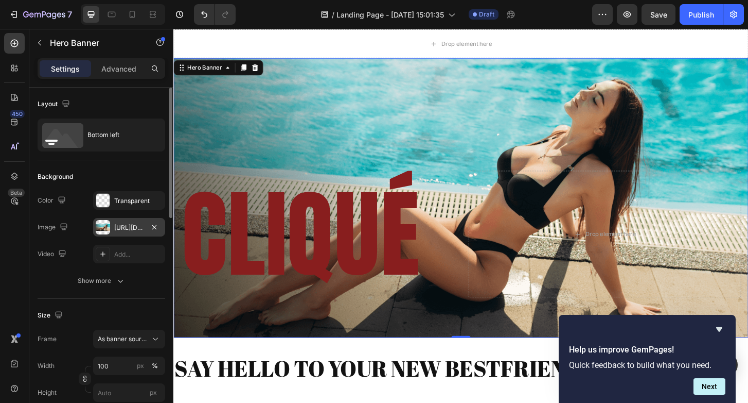
click at [112, 223] on div "https://cdn.shopify.com/s/files/1/0695/9343/2240/files/gempages_584690763518968…" at bounding box center [129, 227] width 72 height 19
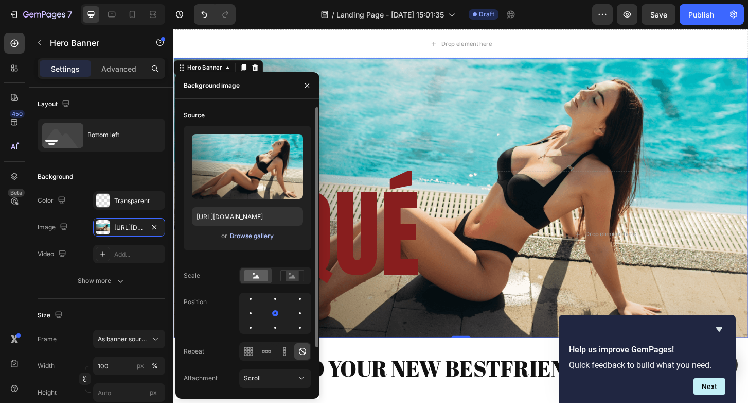
click at [267, 234] on div "Browse gallery" at bounding box center [252, 235] width 44 height 9
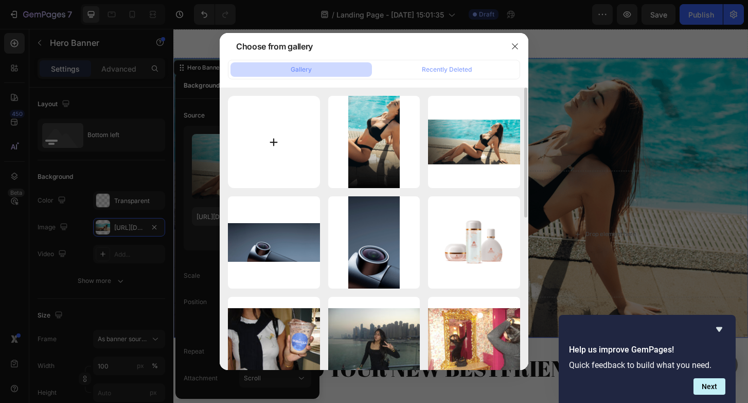
click at [275, 157] on input "file" at bounding box center [274, 142] width 92 height 92
type input "C:\fakepath\Image 2.jpeg"
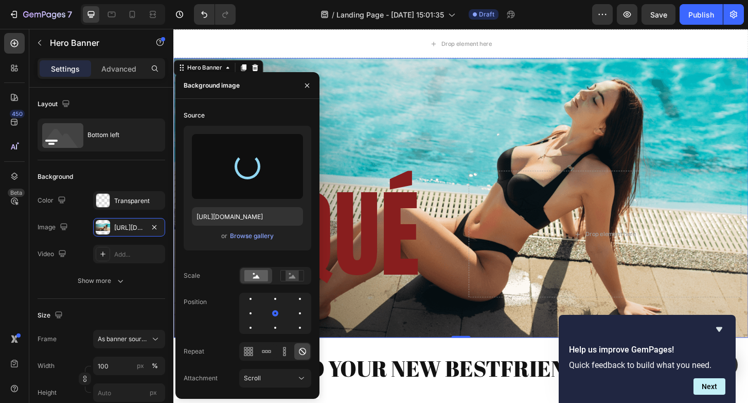
type input "https://cdn.shopify.com/s/files/1/0695/9343/2240/files/gempages_584690763518968…"
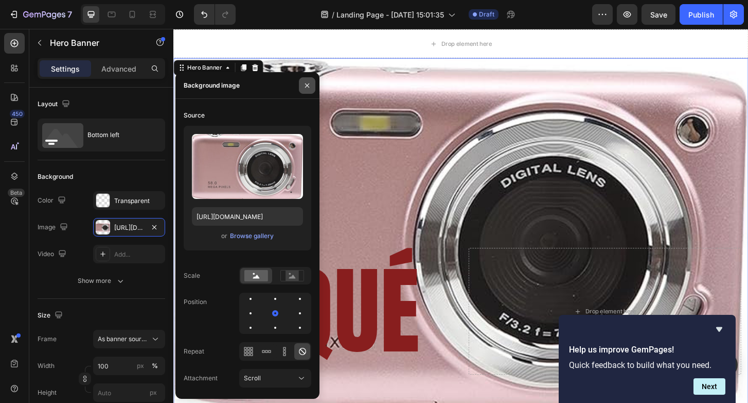
click at [308, 87] on icon "button" at bounding box center [307, 85] width 8 height 8
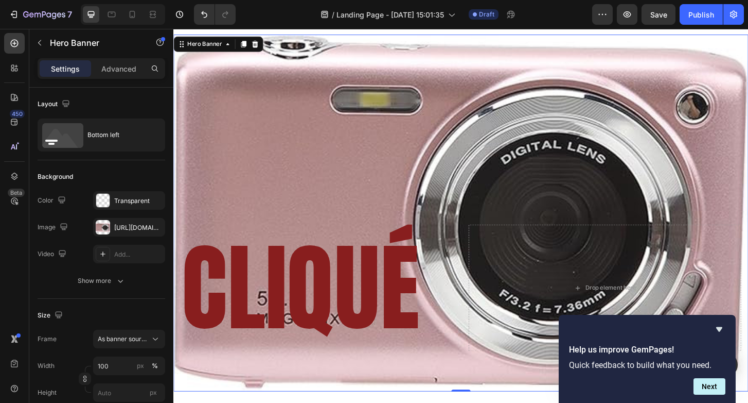
scroll to position [44, 0]
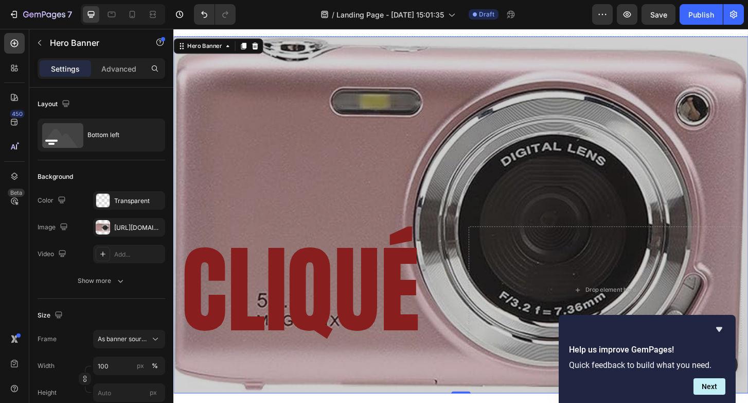
click at [372, 127] on div "Overlay" at bounding box center [482, 228] width 618 height 383
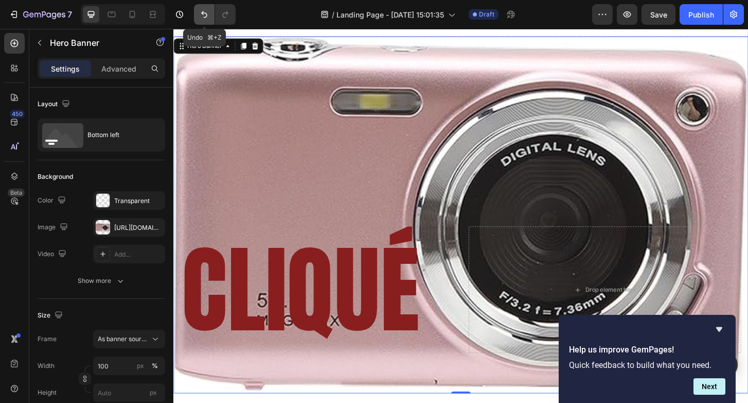
click at [203, 10] on icon "Undo/Redo" at bounding box center [204, 14] width 10 height 10
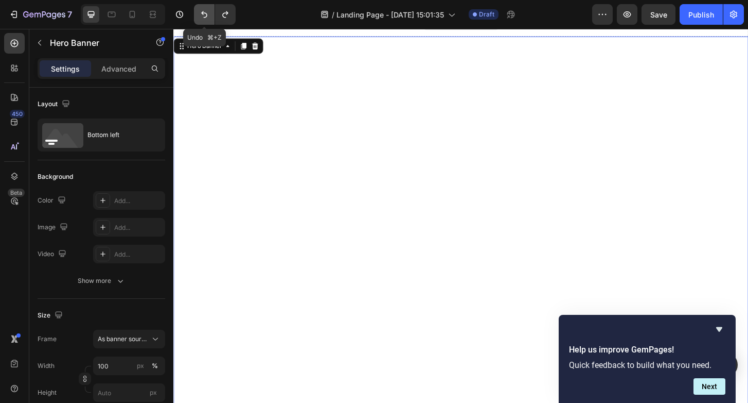
click at [205, 17] on icon "Undo/Redo" at bounding box center [204, 14] width 6 height 7
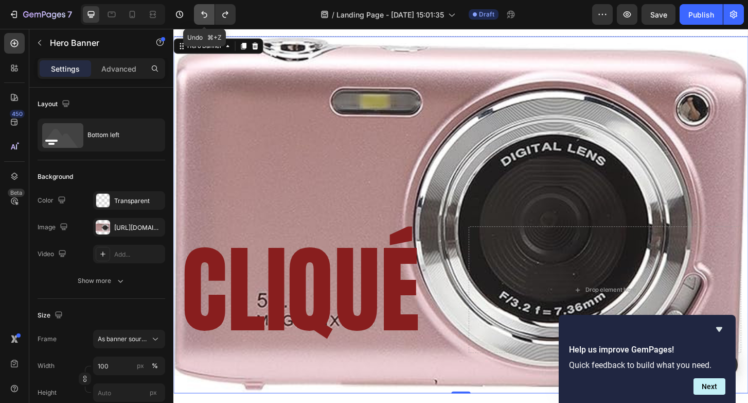
click at [204, 14] on icon "Undo/Redo" at bounding box center [204, 14] width 10 height 10
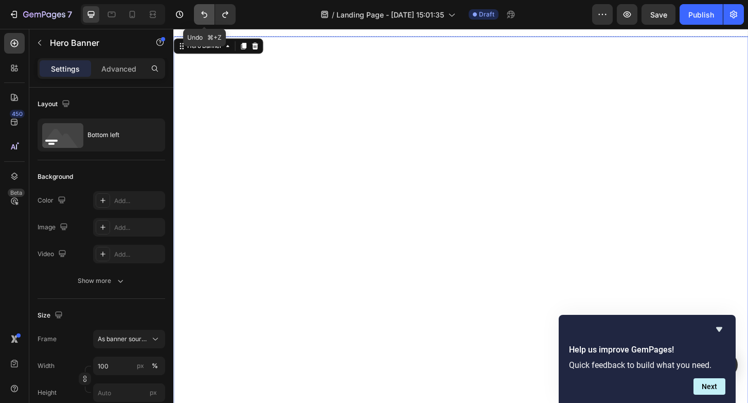
click at [204, 14] on icon "Undo/Redo" at bounding box center [204, 14] width 10 height 10
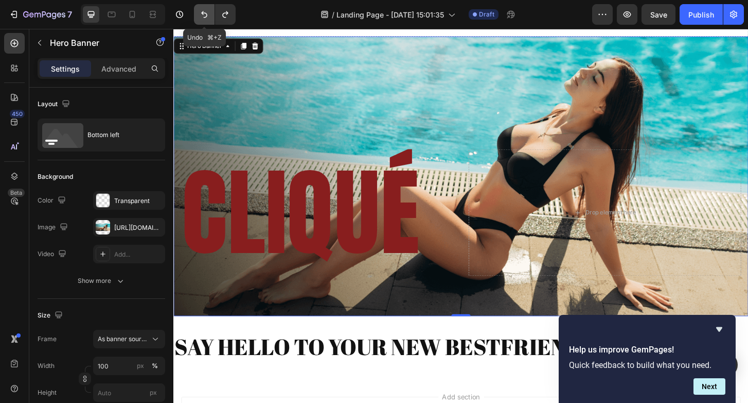
click at [204, 14] on icon "Undo/Redo" at bounding box center [204, 14] width 10 height 10
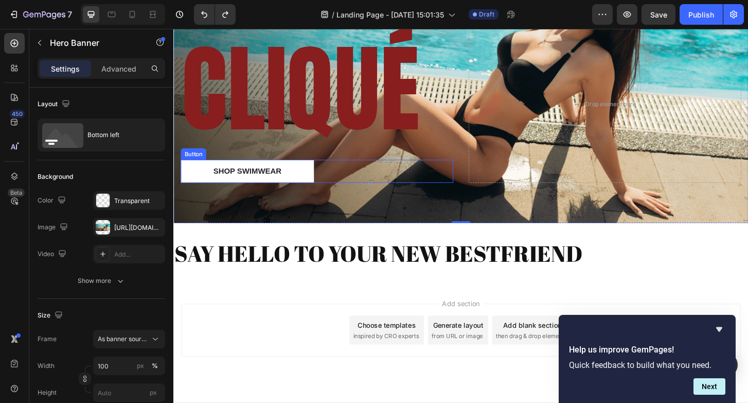
scroll to position [146, 0]
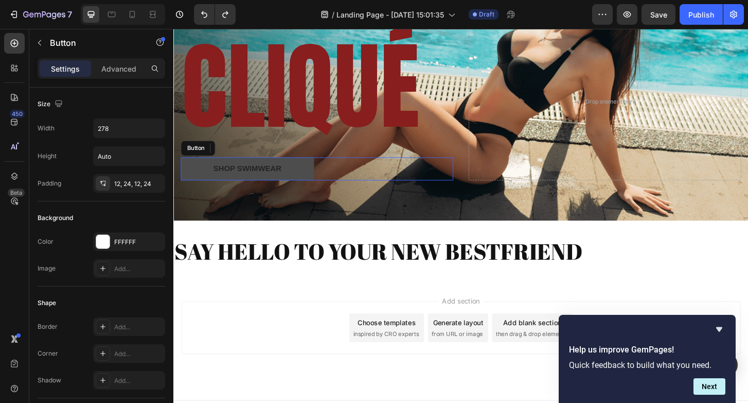
click at [291, 185] on button "Shop Swimwear" at bounding box center [252, 179] width 143 height 25
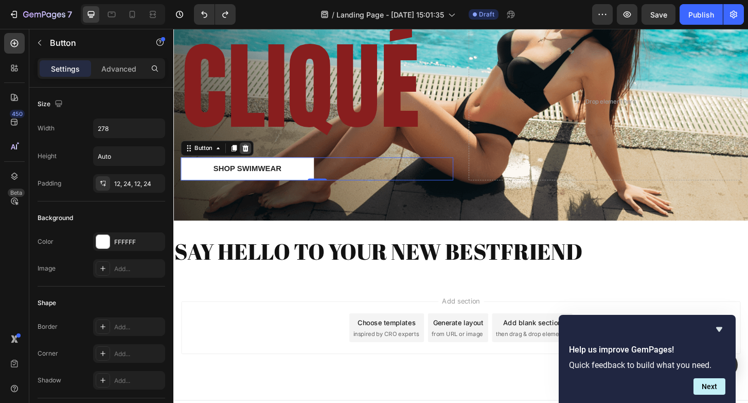
click at [254, 156] on icon at bounding box center [251, 157] width 8 height 8
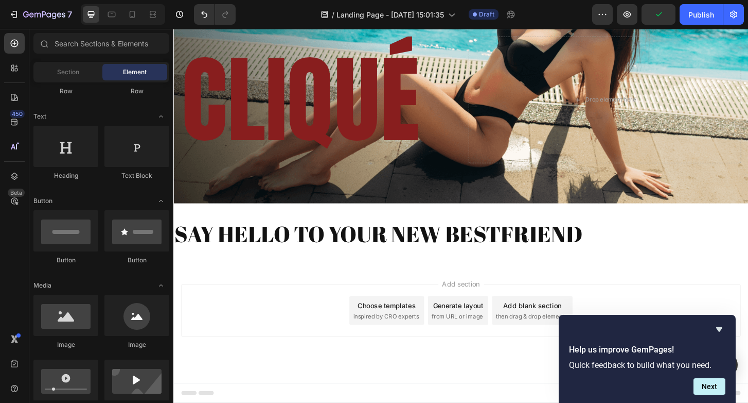
scroll to position [164, 0]
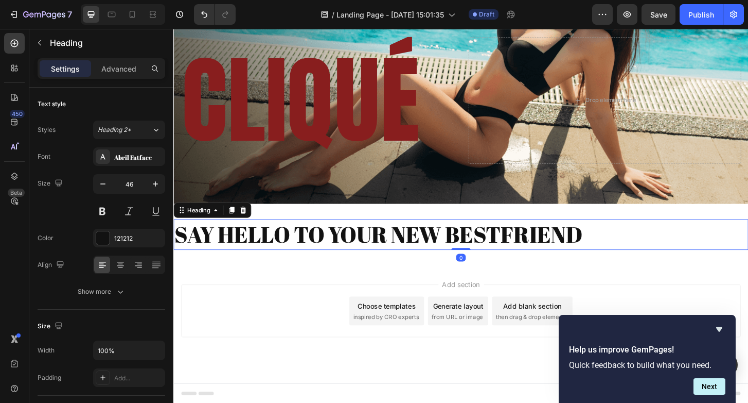
click at [427, 262] on h2 "SAY HELLO TO YOUR NEW BESTFRIEND" at bounding box center [482, 249] width 618 height 33
click at [177, 1] on div "7 / Landing Page - Sep 27, 15:01:35 Draft Preview Save Publish" at bounding box center [374, 14] width 748 height 29
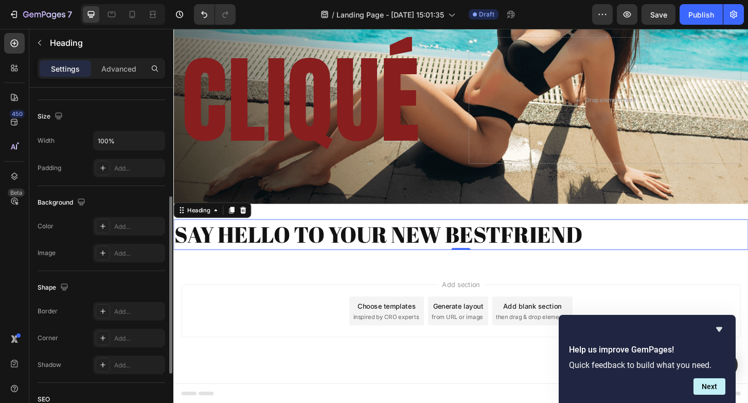
scroll to position [214, 0]
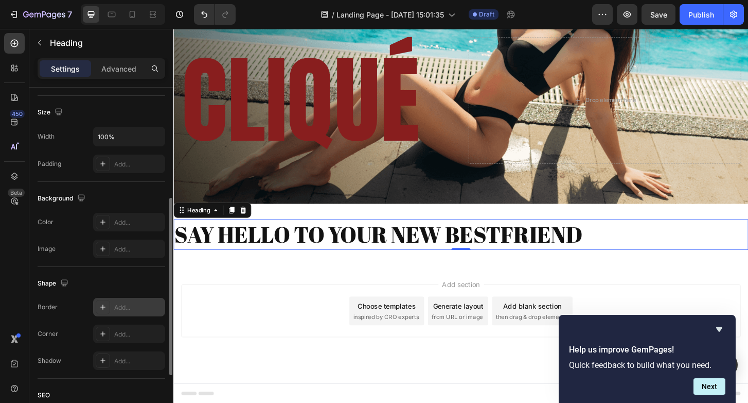
click at [116, 309] on div "Add..." at bounding box center [138, 307] width 48 height 9
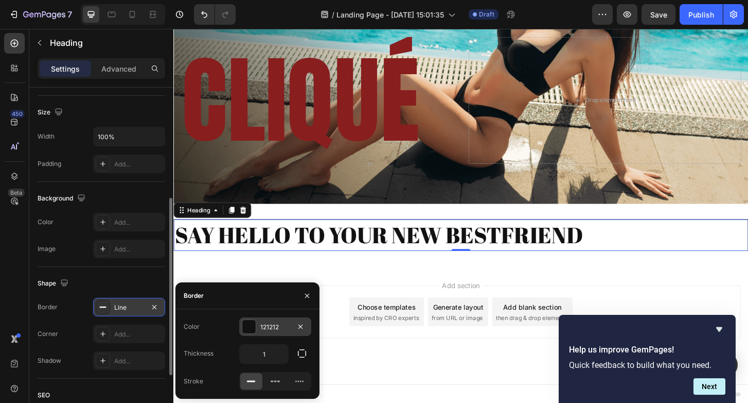
click at [259, 332] on div "121212" at bounding box center [275, 326] width 72 height 19
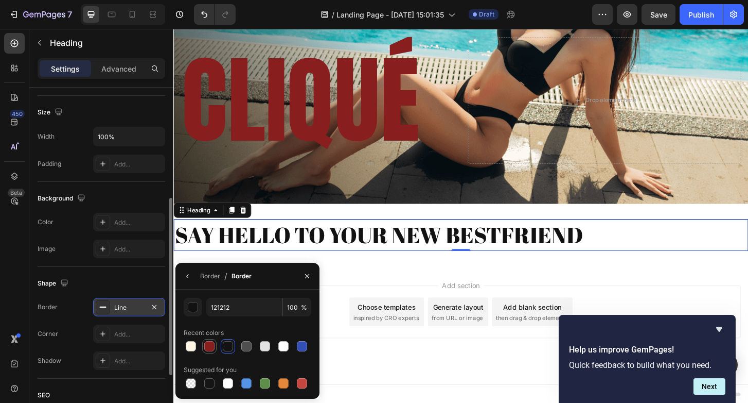
click at [209, 347] on div at bounding box center [209, 346] width 10 height 10
type input "881E1E"
click at [213, 351] on div at bounding box center [209, 346] width 10 height 10
click at [111, 332] on div "Add..." at bounding box center [129, 333] width 72 height 19
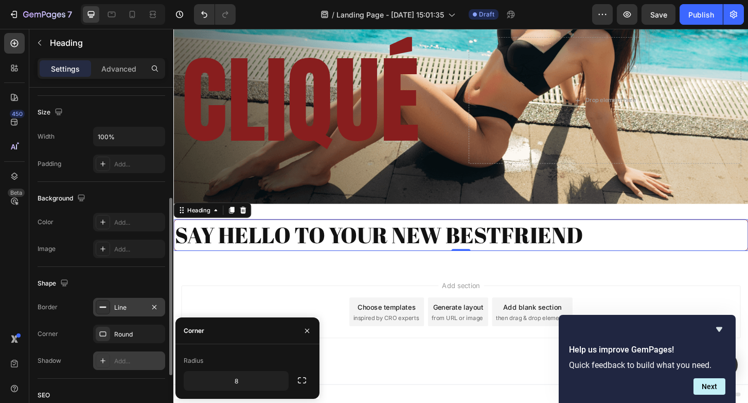
click at [133, 362] on div "Add..." at bounding box center [138, 360] width 48 height 9
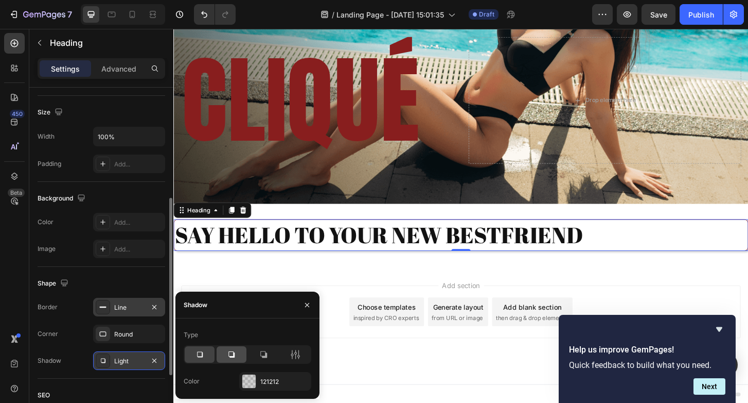
click at [230, 354] on icon at bounding box center [232, 354] width 10 height 10
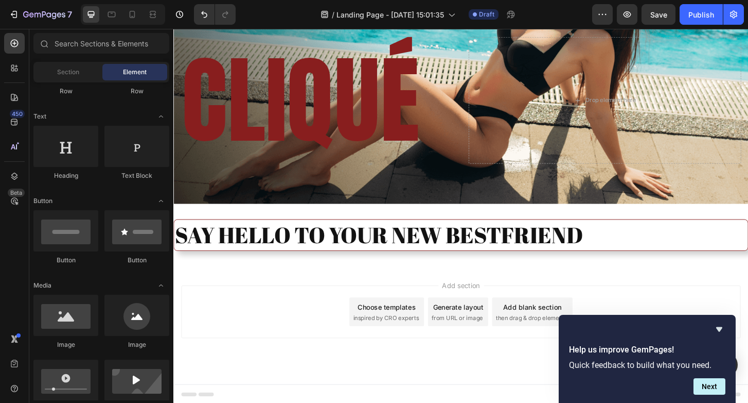
click at [347, 374] on div "Add section Choose templates inspired by CRO experts Generate layout from URL o…" at bounding box center [482, 347] width 618 height 127
click at [292, 304] on div "Add section Choose templates inspired by CRO experts Generate layout from URL o…" at bounding box center [482, 332] width 601 height 57
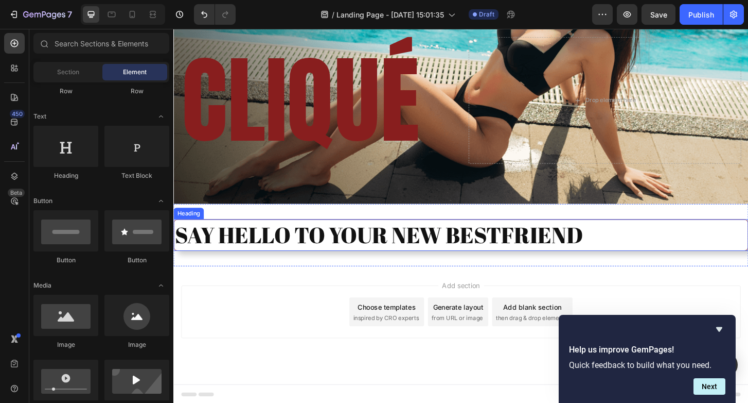
click at [292, 263] on h2 "SAY HELLO TO YOUR NEW BESTFRIEND" at bounding box center [482, 250] width 618 height 34
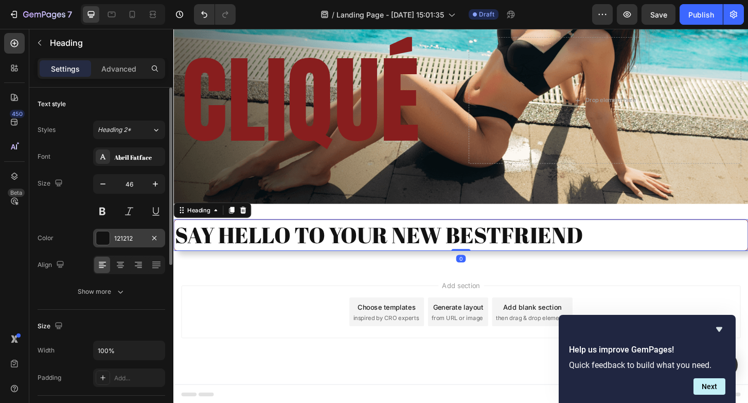
click at [130, 240] on div "121212" at bounding box center [129, 238] width 30 height 9
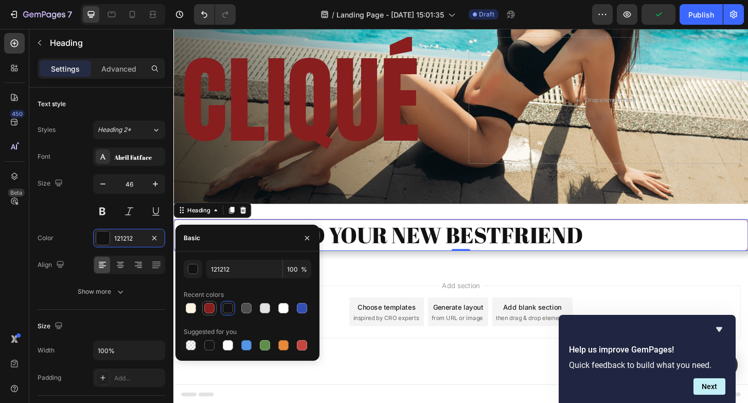
click at [205, 305] on div at bounding box center [209, 308] width 10 height 10
type input "881E1E"
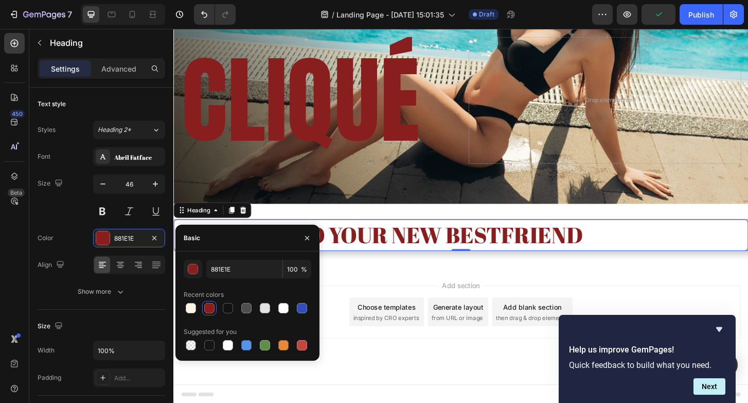
click at [394, 395] on div "Add section Choose templates inspired by CRO experts Generate layout from URL o…" at bounding box center [482, 347] width 618 height 127
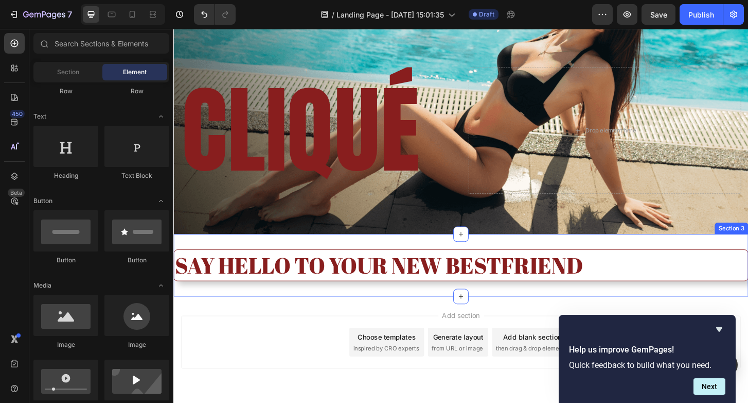
scroll to position [133, 0]
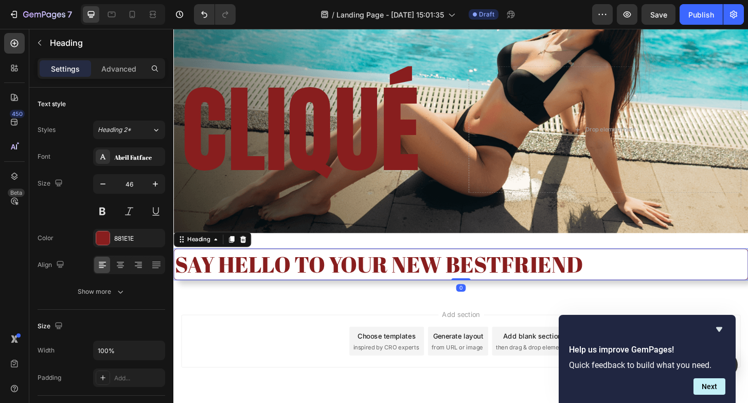
click at [289, 275] on h2 "SAY HELLO TO YOUR NEW BESTFRIEND" at bounding box center [482, 282] width 618 height 34
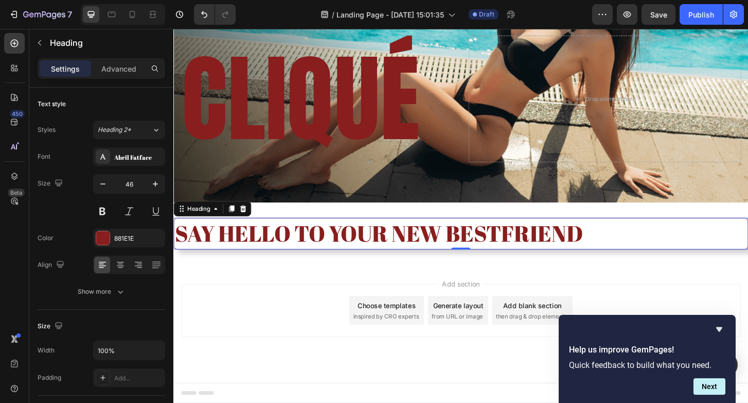
scroll to position [165, 0]
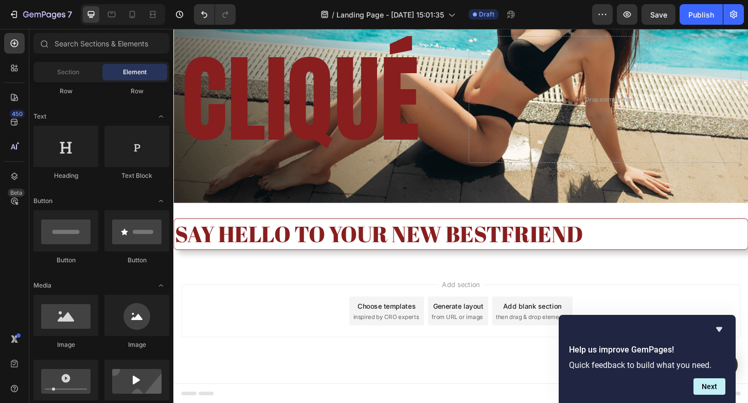
click at [420, 339] on span "inspired by CRO experts" at bounding box center [402, 338] width 71 height 9
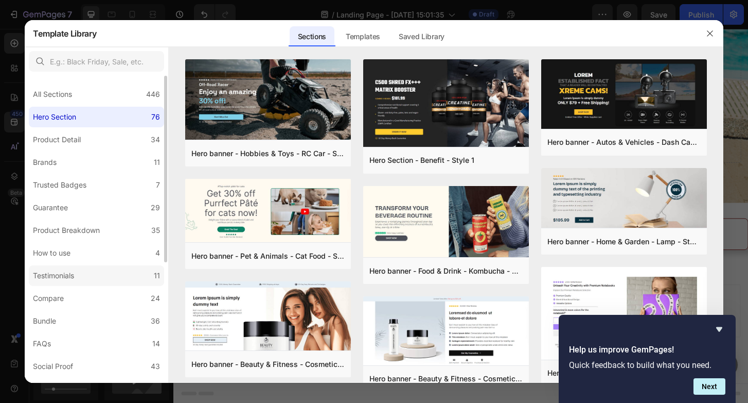
scroll to position [198, 0]
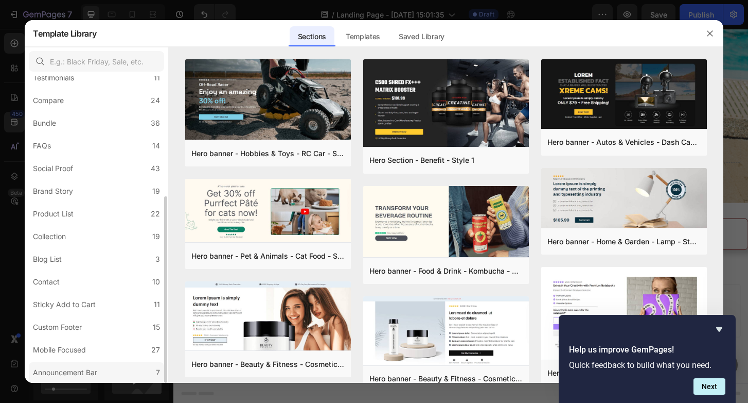
click at [84, 369] on div "Announcement Bar" at bounding box center [65, 372] width 64 height 12
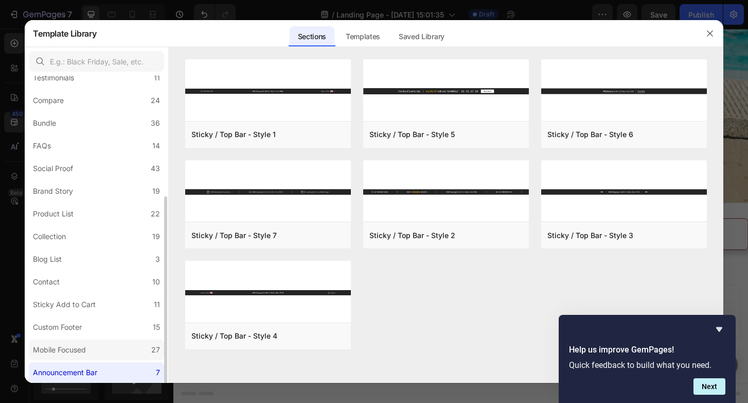
click at [82, 349] on div "Mobile Focused" at bounding box center [59, 349] width 53 height 12
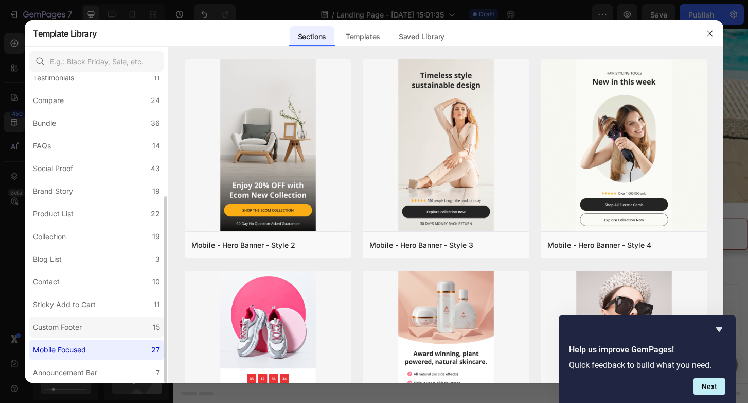
click at [74, 324] on div "Custom Footer" at bounding box center [57, 327] width 49 height 12
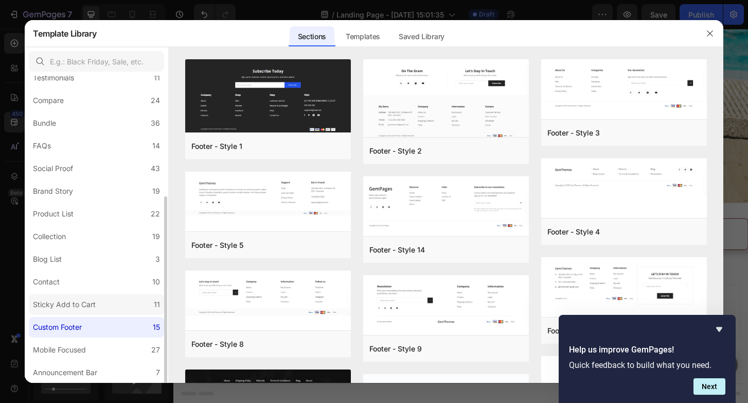
click at [69, 305] on div "Sticky Add to Cart" at bounding box center [64, 304] width 63 height 12
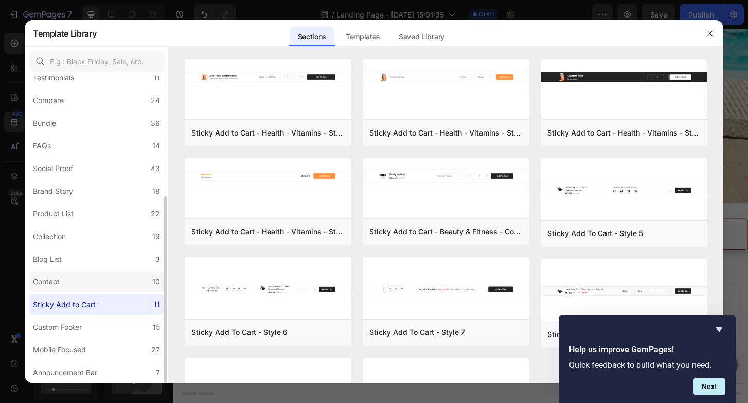
click at [51, 277] on div "Contact" at bounding box center [46, 281] width 27 height 12
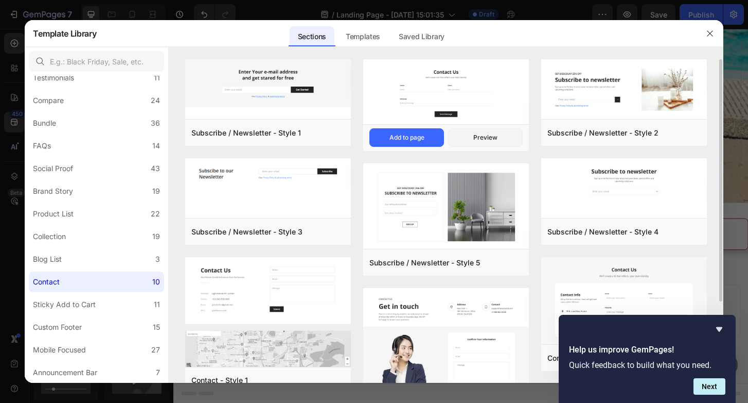
click at [443, 97] on img at bounding box center [446, 92] width 166 height 67
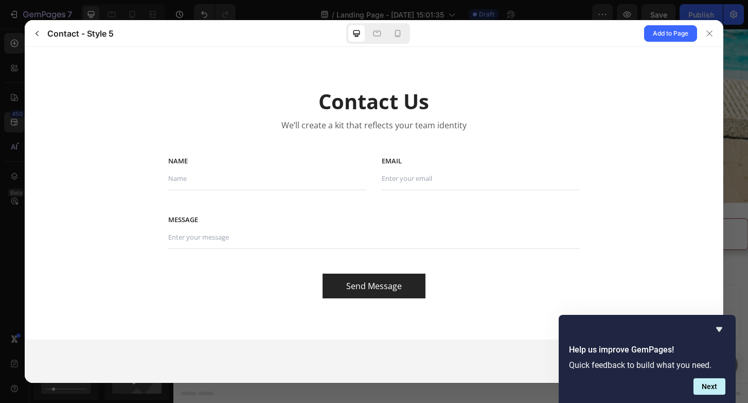
scroll to position [0, 0]
click at [673, 32] on span "Add to Page" at bounding box center [671, 33] width 36 height 12
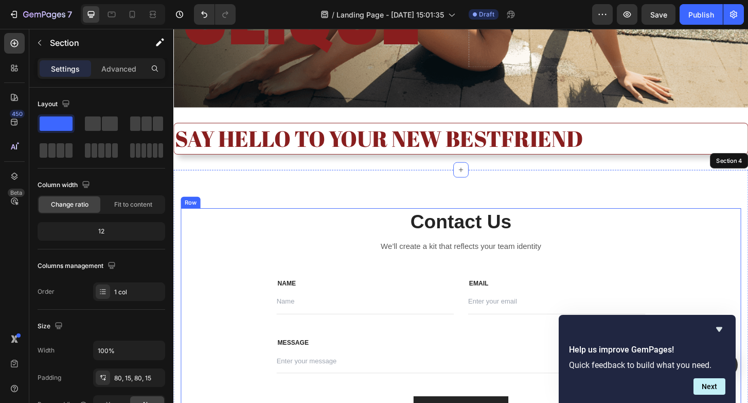
scroll to position [250, 0]
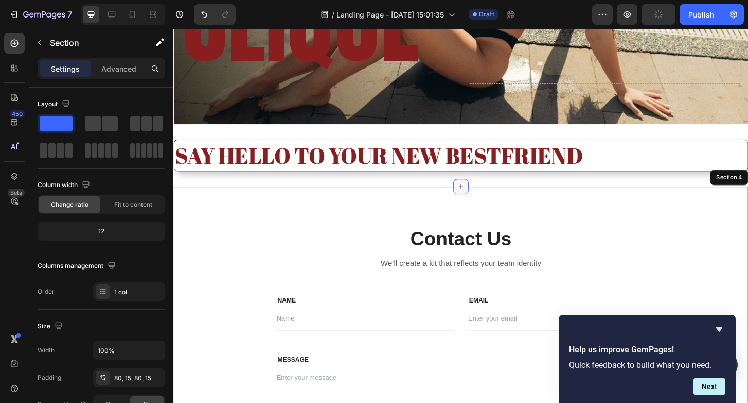
click at [483, 194] on icon at bounding box center [482, 198] width 8 height 8
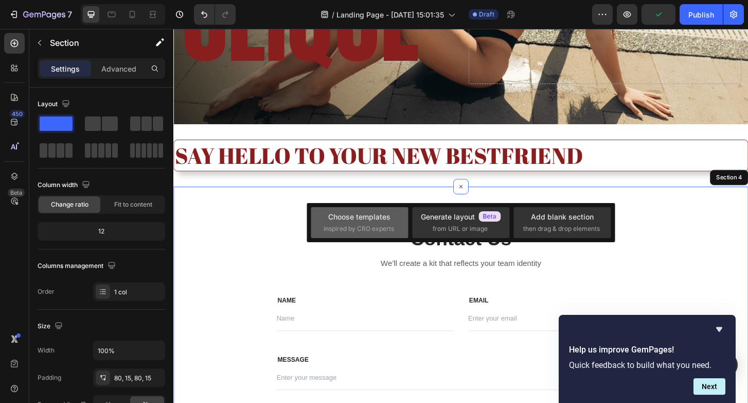
click at [356, 224] on span "inspired by CRO experts" at bounding box center [359, 228] width 71 height 9
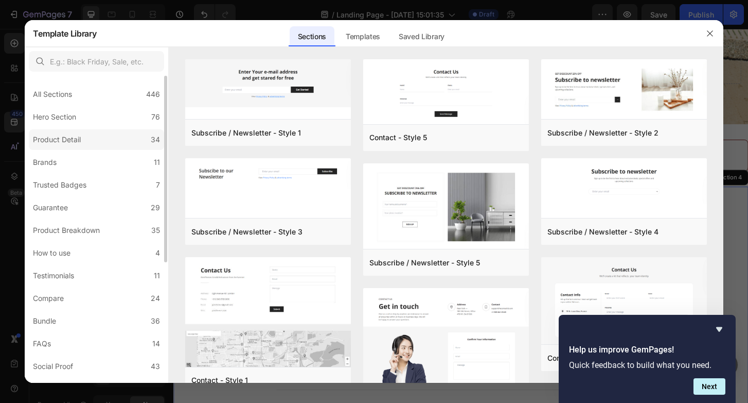
click at [61, 135] on div "Product Detail" at bounding box center [57, 139] width 48 height 12
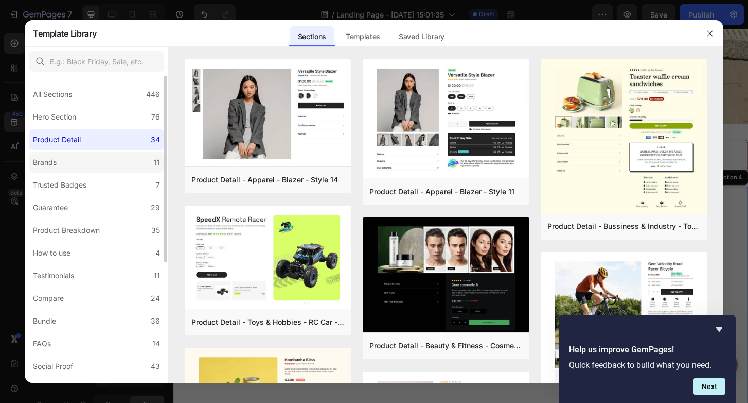
click at [79, 163] on label "Brands 11" at bounding box center [96, 162] width 135 height 21
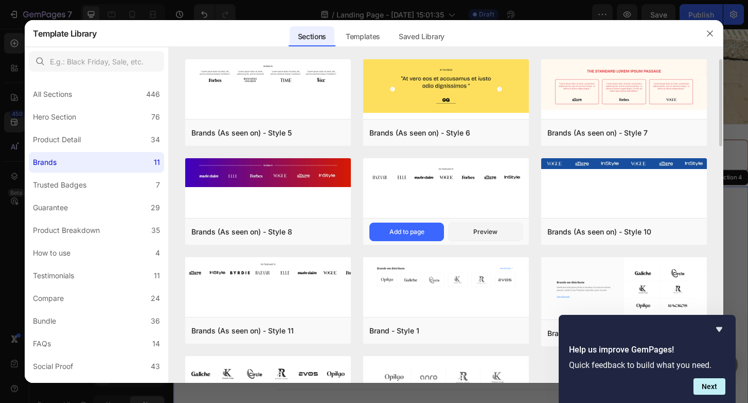
click at [427, 182] on img at bounding box center [446, 175] width 166 height 34
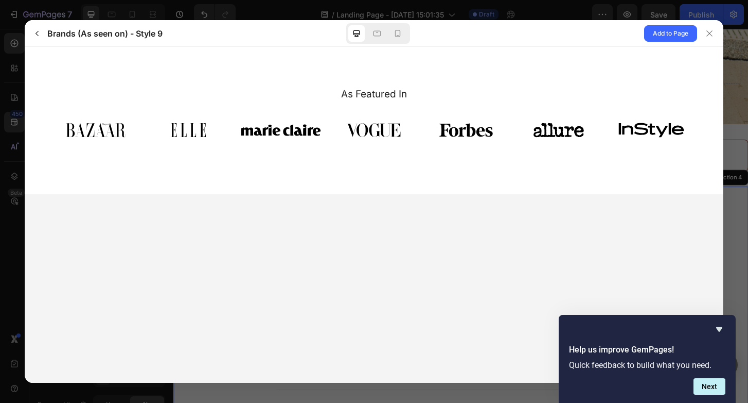
scroll to position [0, 0]
click at [663, 38] on span "Add to Page" at bounding box center [671, 33] width 36 height 12
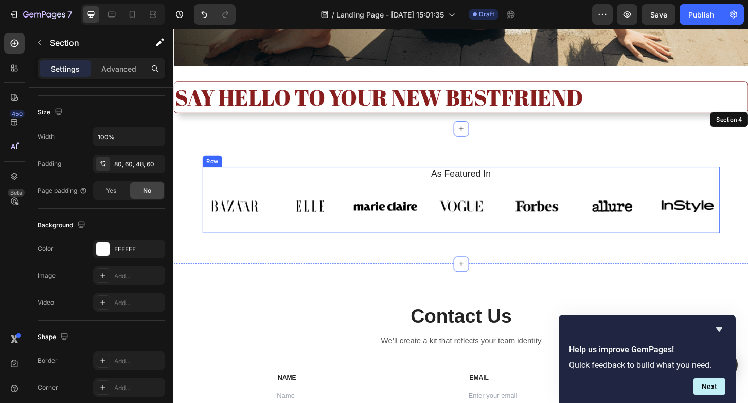
scroll to position [294, 0]
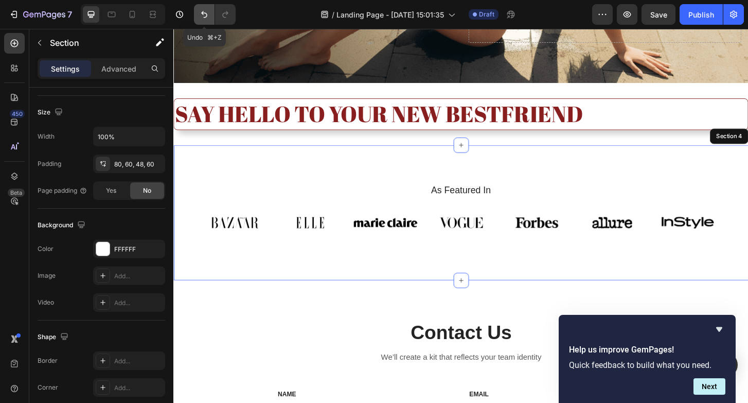
click at [200, 18] on icon "Undo/Redo" at bounding box center [204, 14] width 10 height 10
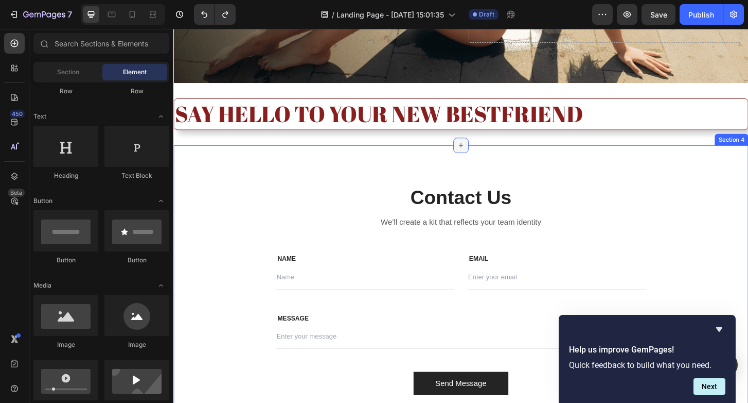
click at [490, 152] on div at bounding box center [482, 154] width 16 height 16
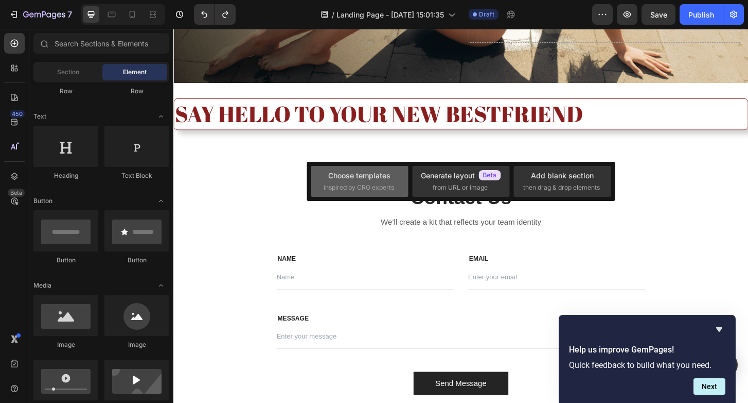
click at [350, 182] on div "Choose templates inspired by CRO experts" at bounding box center [360, 181] width 72 height 22
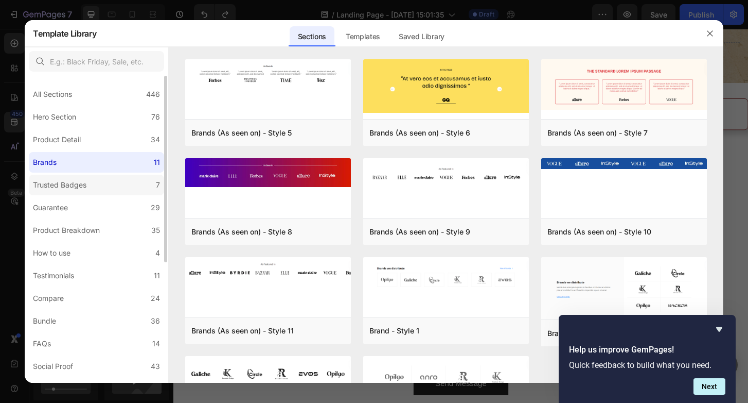
click at [80, 184] on div "Trusted Badges" at bounding box center [60, 185] width 54 height 12
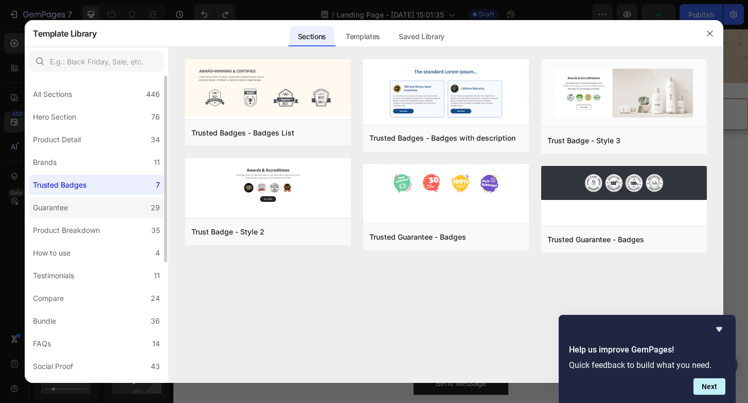
click at [99, 209] on label "Guarantee 29" at bounding box center [96, 207] width 135 height 21
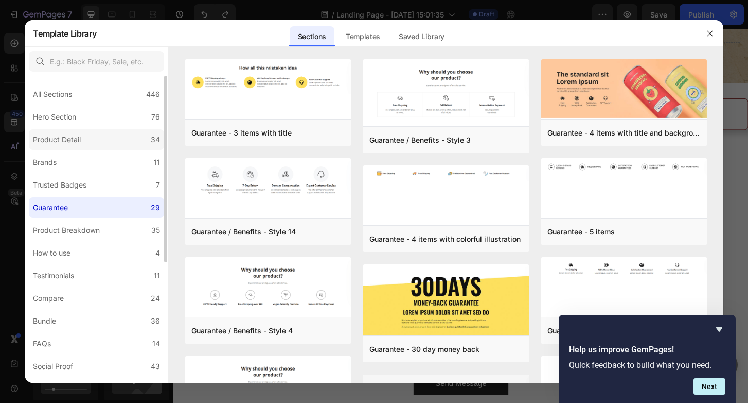
click at [60, 148] on label "Product Detail 34" at bounding box center [96, 139] width 135 height 21
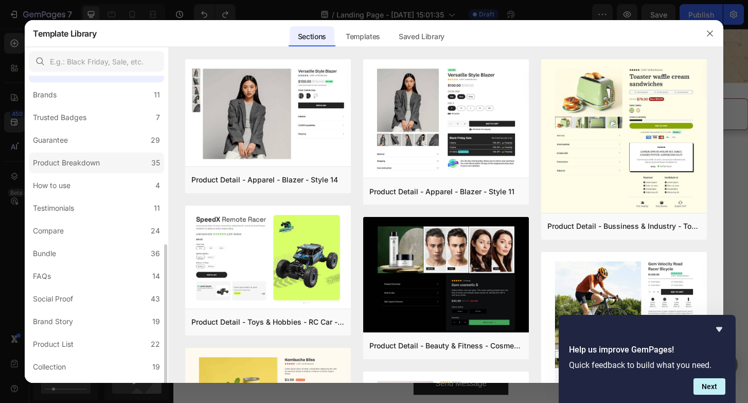
scroll to position [154, 0]
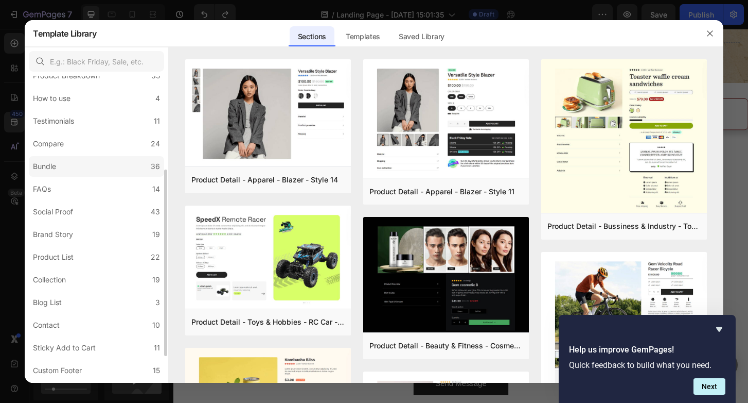
click at [67, 167] on label "Bundle 36" at bounding box center [96, 166] width 135 height 21
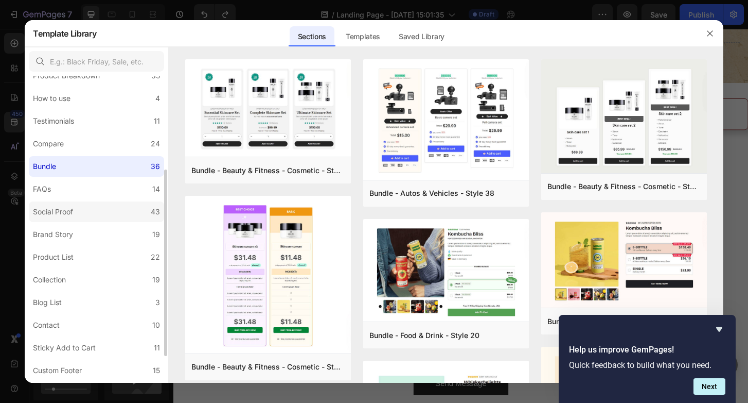
click at [71, 220] on label "Social Proof 43" at bounding box center [96, 211] width 135 height 21
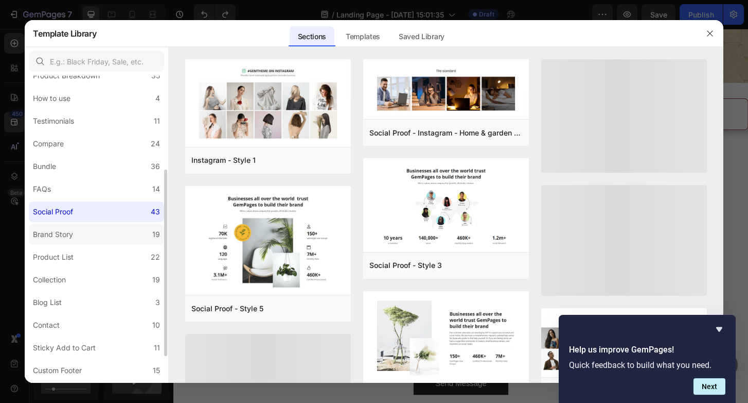
click at [73, 233] on div "Brand Story" at bounding box center [53, 234] width 40 height 12
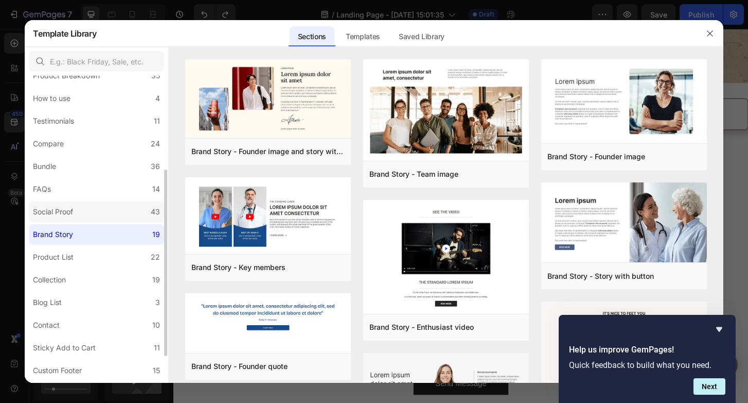
click at [67, 212] on div "Social Proof" at bounding box center [53, 211] width 40 height 12
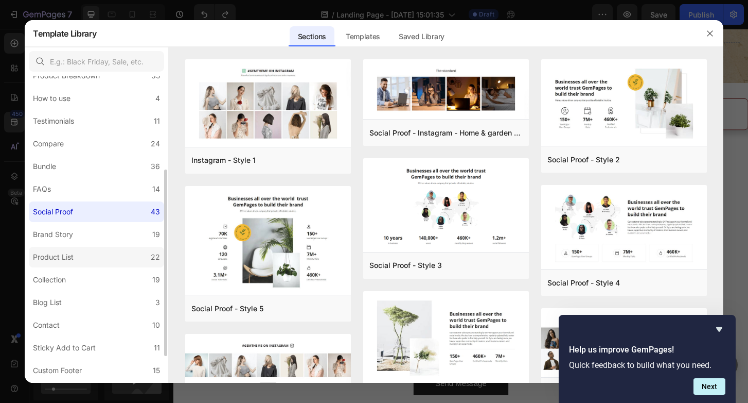
click at [66, 257] on div "Product List" at bounding box center [53, 257] width 41 height 12
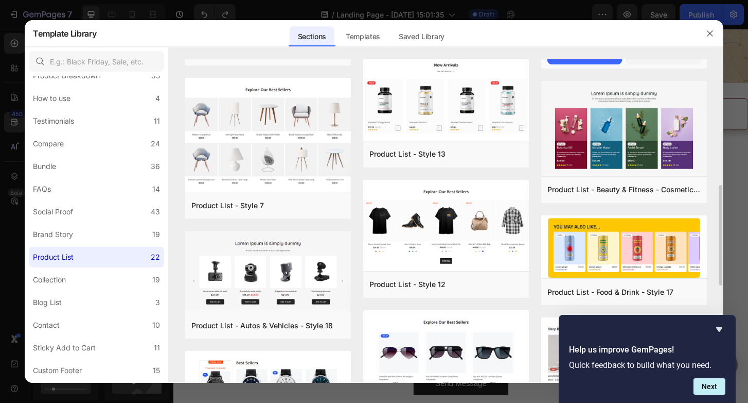
scroll to position [400, 0]
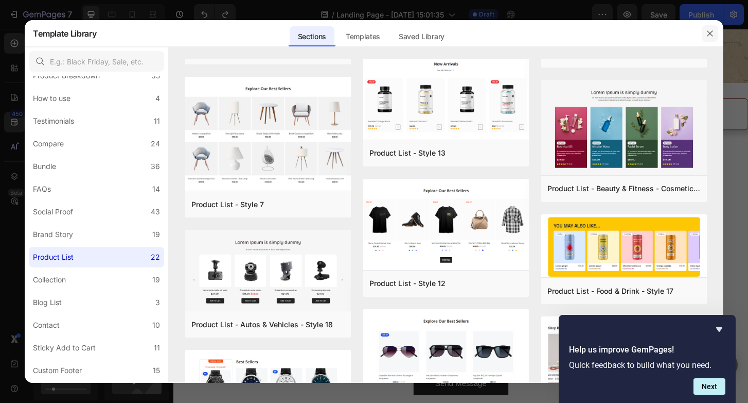
click at [707, 34] on icon "button" at bounding box center [710, 33] width 8 height 8
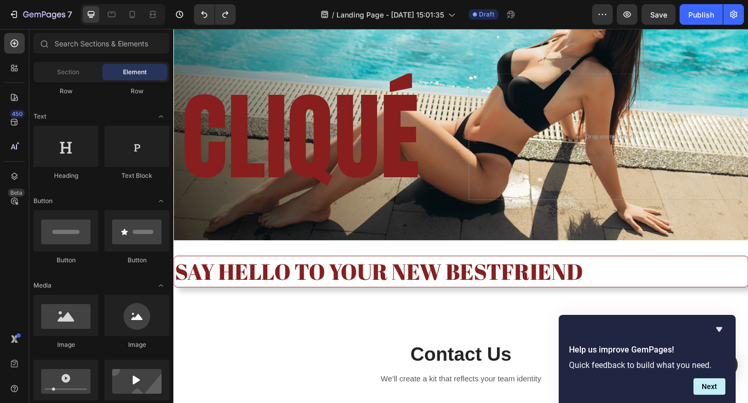
scroll to position [125, 0]
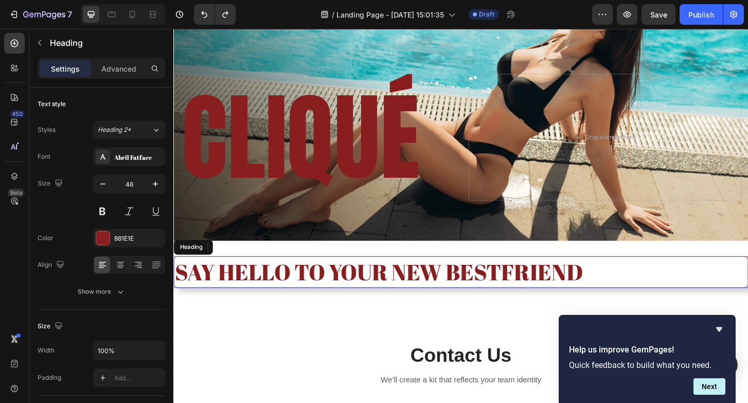
click at [215, 286] on h2 "SAY HELLO TO YOUR NEW BESTFRIEND" at bounding box center [482, 290] width 618 height 34
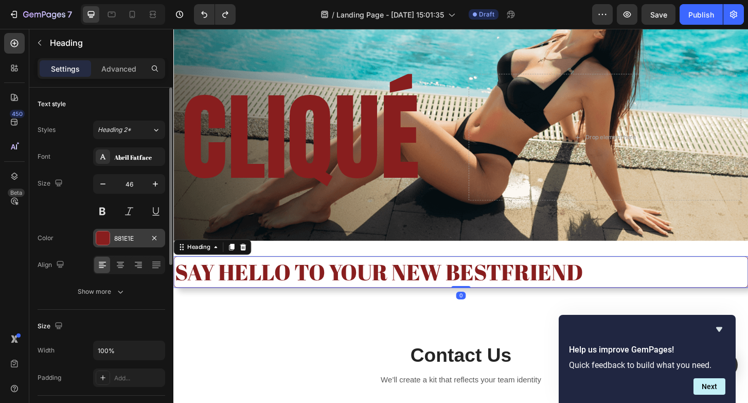
click at [109, 244] on div at bounding box center [102, 237] width 13 height 13
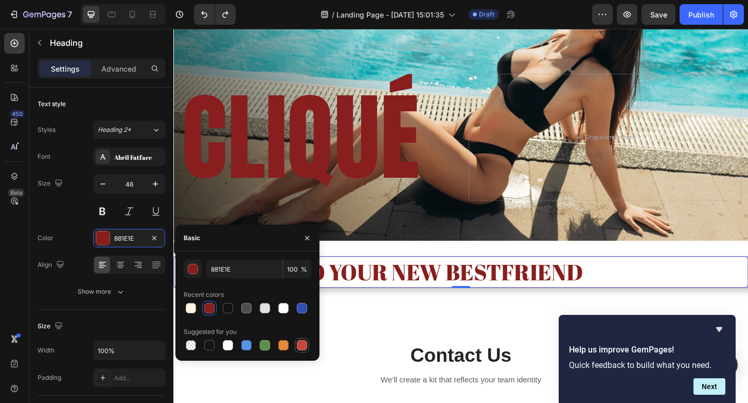
click at [302, 344] on div at bounding box center [302, 345] width 10 height 10
type input "C5453F"
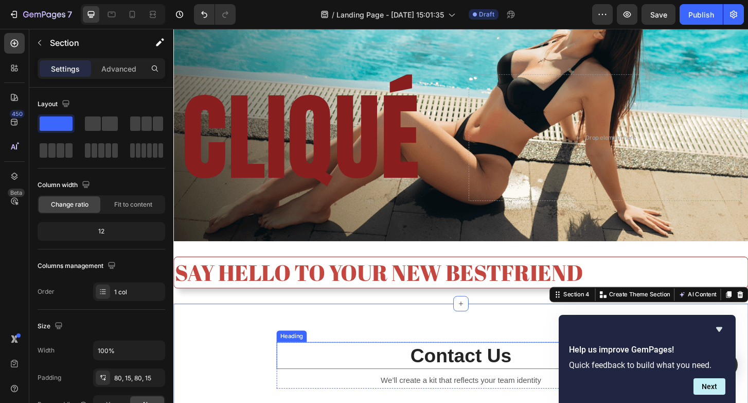
scroll to position [119, 0]
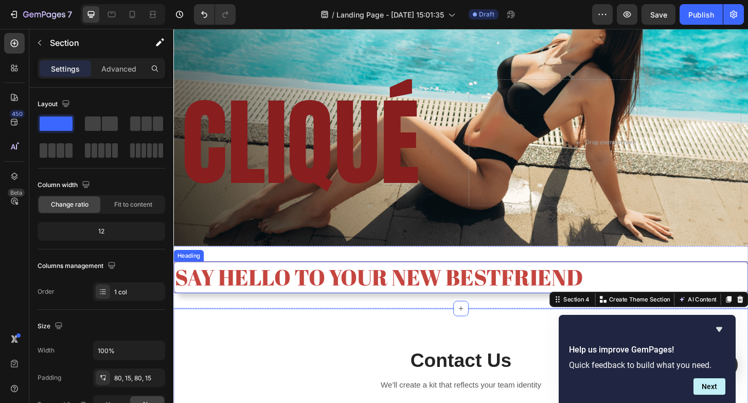
click at [273, 295] on h2 "SAY HELLO TO YOUR NEW BESTFRIEND" at bounding box center [482, 295] width 618 height 34
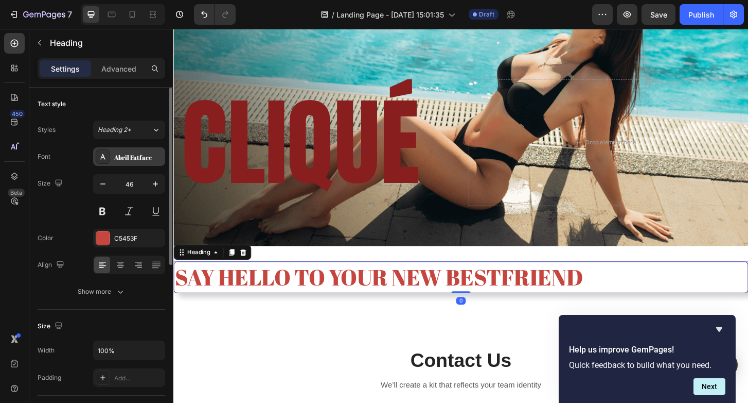
click at [119, 160] on div "Abril Fatface" at bounding box center [138, 156] width 48 height 9
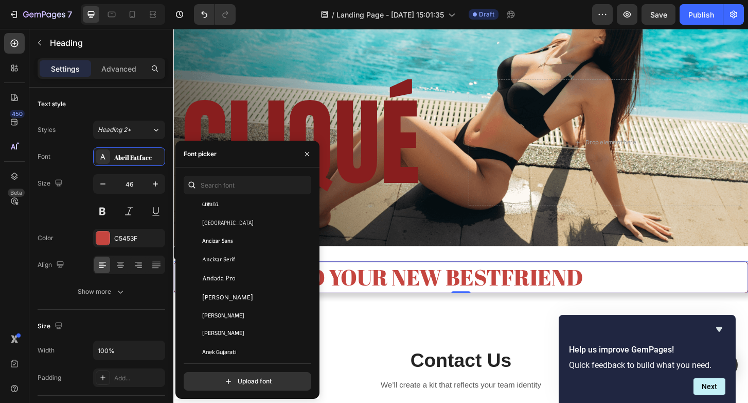
scroll to position [1629, 0]
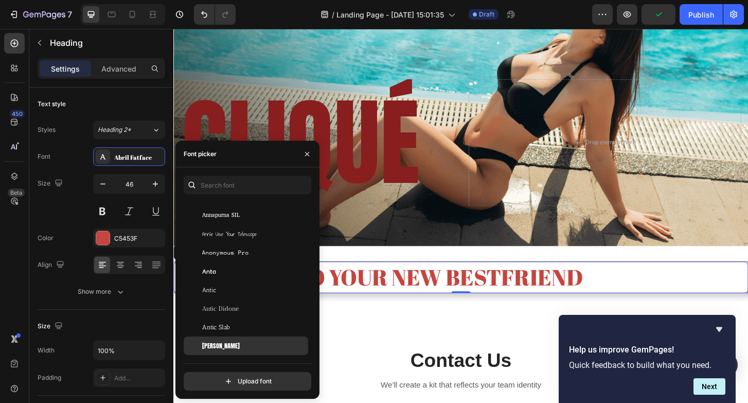
click at [232, 344] on div "Anton" at bounding box center [254, 345] width 104 height 9
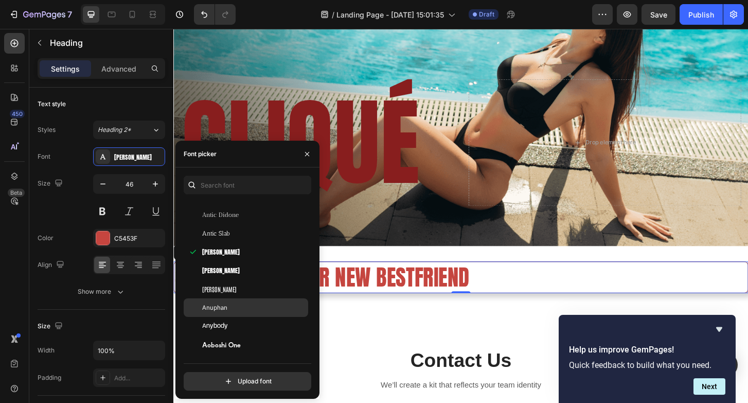
scroll to position [1723, 0]
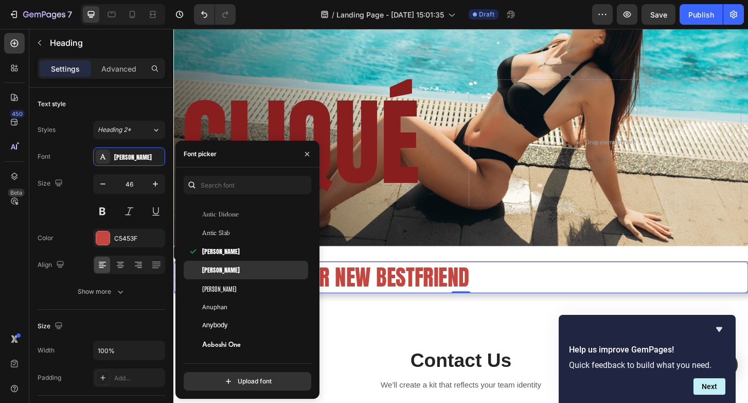
click at [215, 272] on span "Anton SC" at bounding box center [221, 269] width 38 height 9
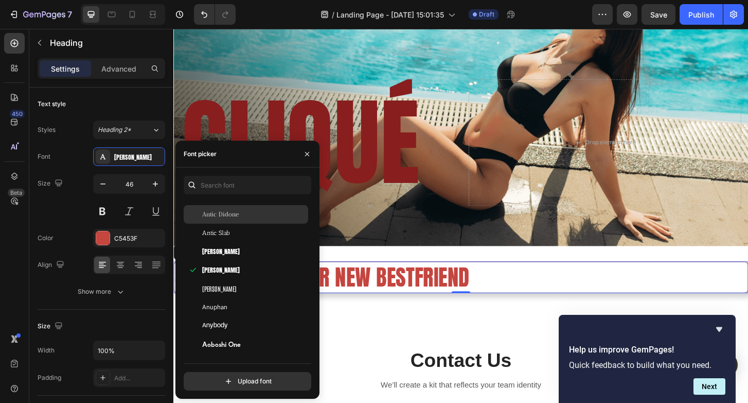
click at [217, 219] on div "Antic Didone" at bounding box center [246, 214] width 125 height 19
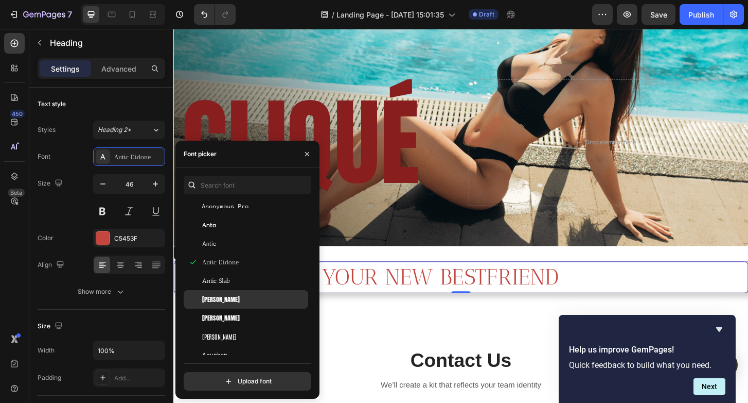
scroll to position [1675, 0]
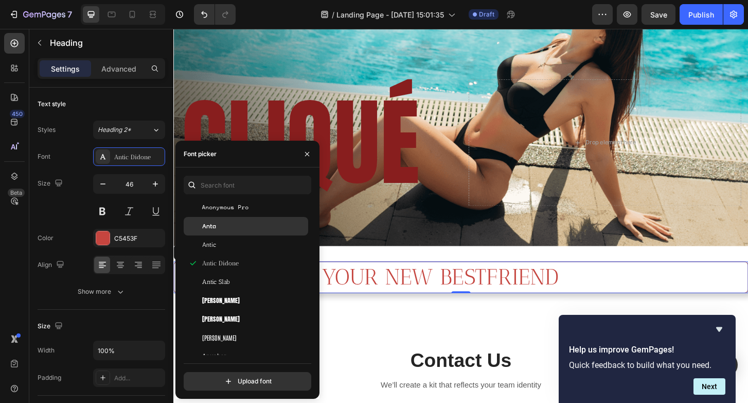
click at [228, 232] on div "Anta" at bounding box center [246, 226] width 125 height 19
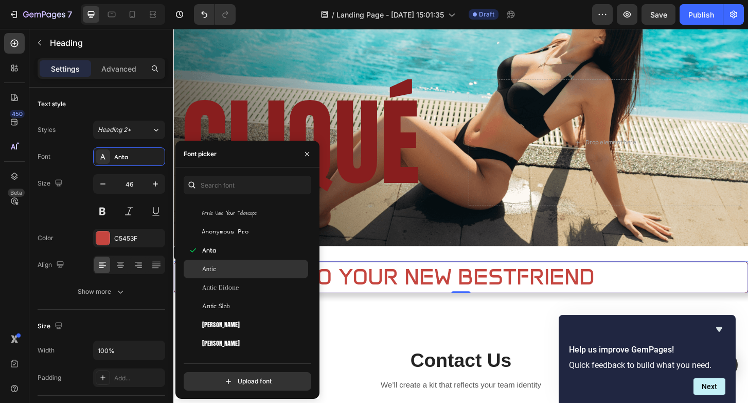
scroll to position [1648, 0]
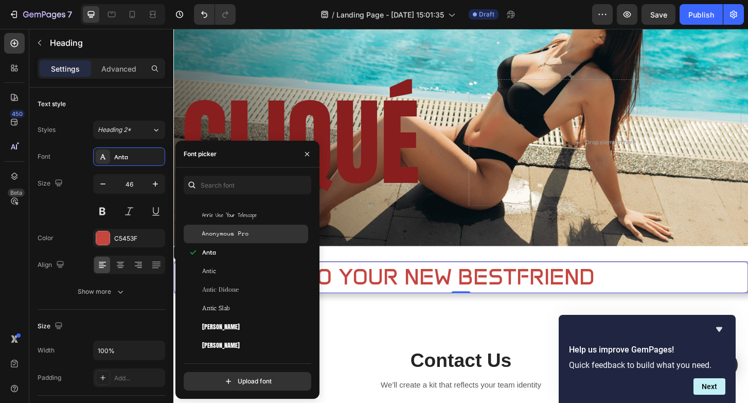
click at [229, 232] on span "Anonymous Pro" at bounding box center [225, 233] width 47 height 9
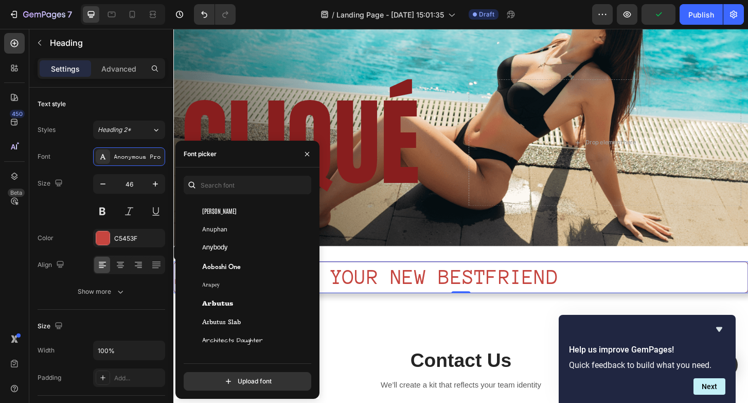
scroll to position [1807, 0]
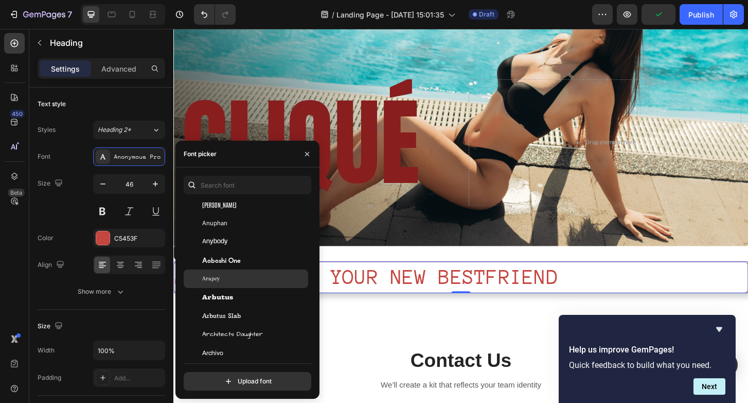
click at [229, 272] on div "Arapey" at bounding box center [246, 278] width 125 height 19
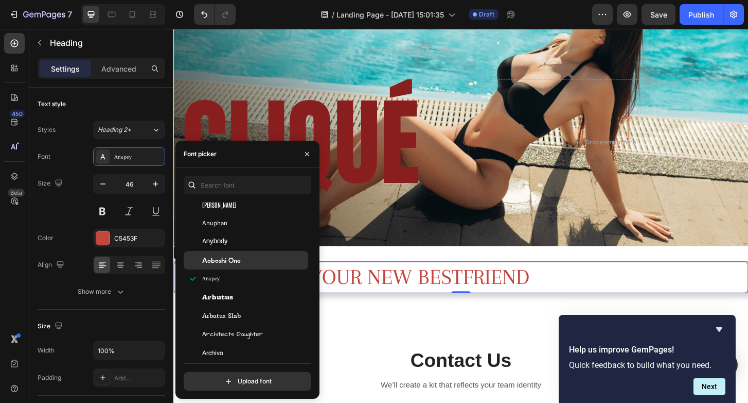
click at [228, 259] on span "Aoboshi One" at bounding box center [221, 259] width 39 height 9
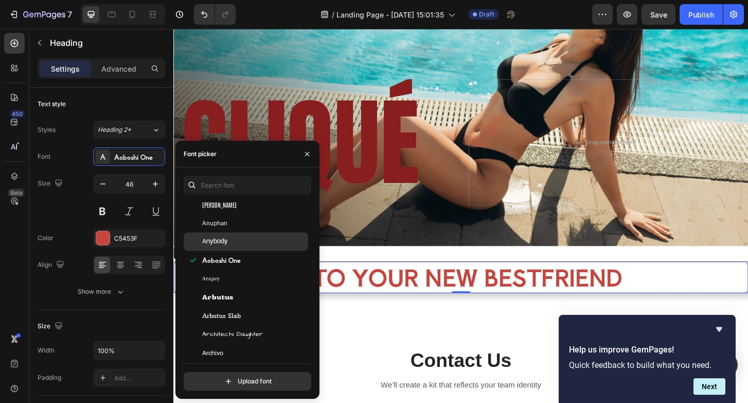
click at [224, 236] on div "Anybody" at bounding box center [246, 241] width 125 height 19
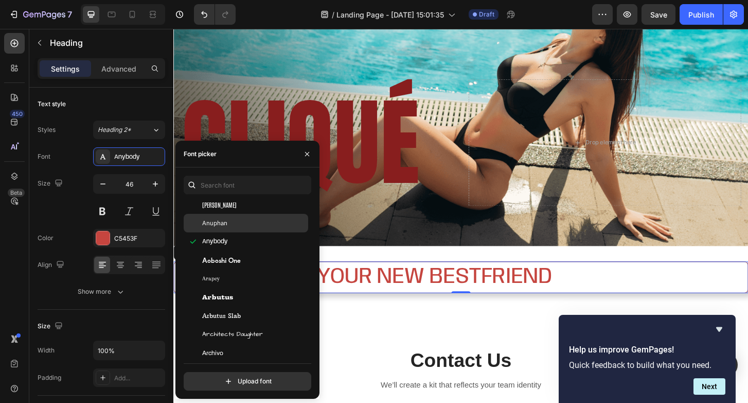
click at [224, 225] on span "Anuphan" at bounding box center [214, 222] width 25 height 9
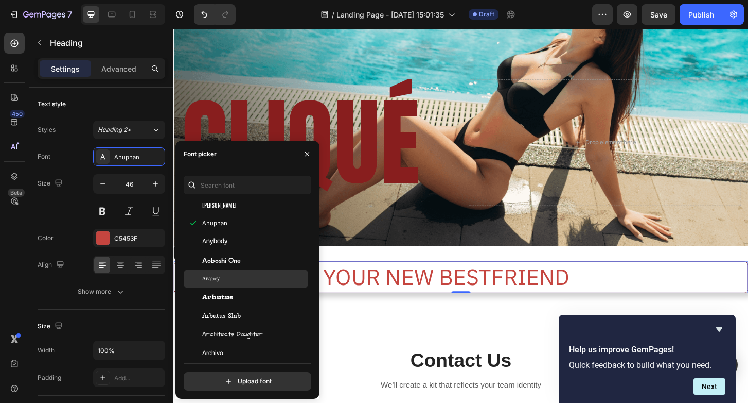
scroll to position [1883, 0]
click at [222, 277] on span "Archivo" at bounding box center [212, 276] width 21 height 9
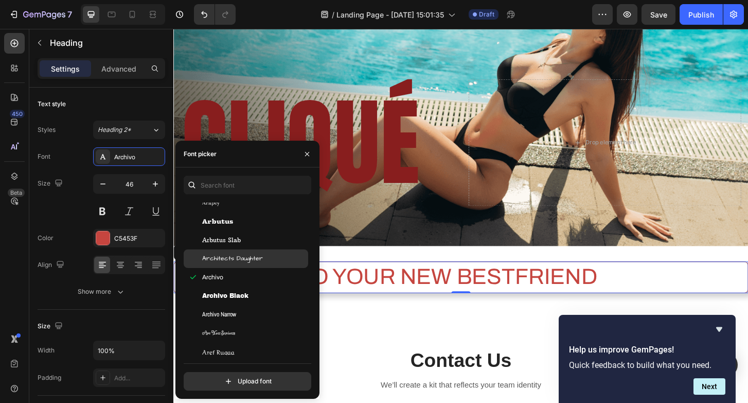
click at [222, 251] on div "Architects Daughter" at bounding box center [246, 258] width 125 height 19
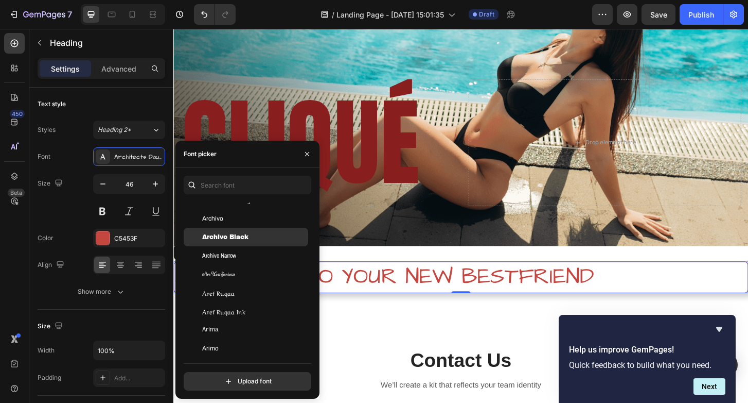
scroll to position [1956, 0]
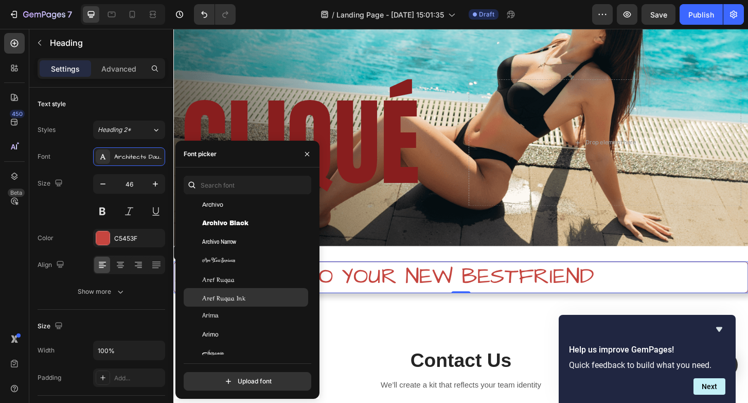
click at [221, 290] on div "Aref Ruqaa Ink" at bounding box center [246, 297] width 125 height 19
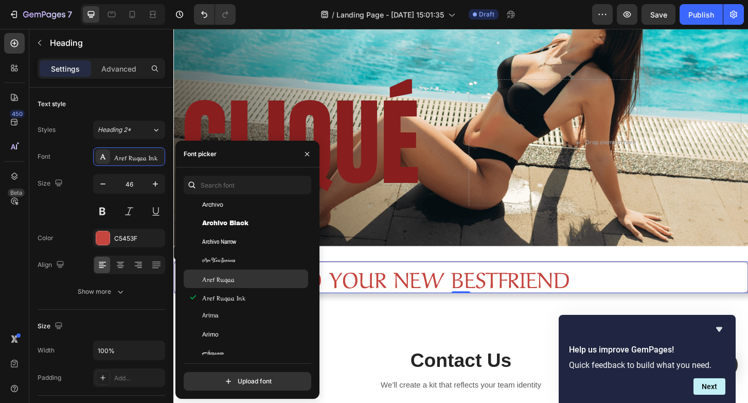
click at [220, 276] on span "Aref Ruqaa" at bounding box center [218, 278] width 32 height 9
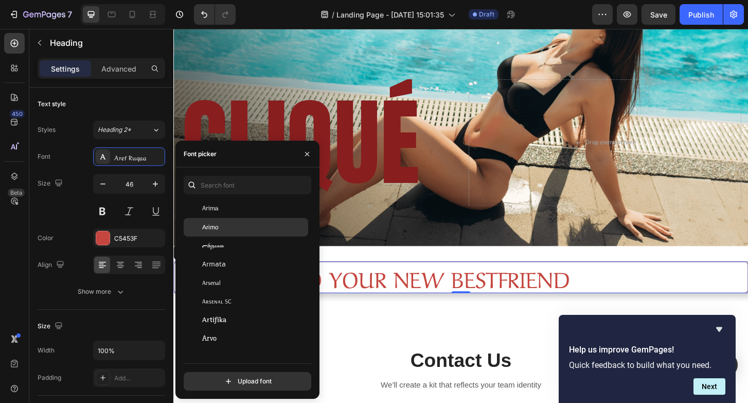
scroll to position [2071, 0]
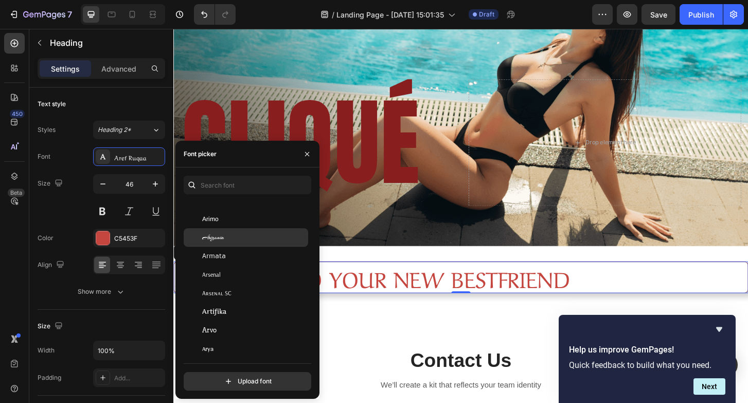
click at [224, 237] on span "Arizonia" at bounding box center [213, 237] width 22 height 9
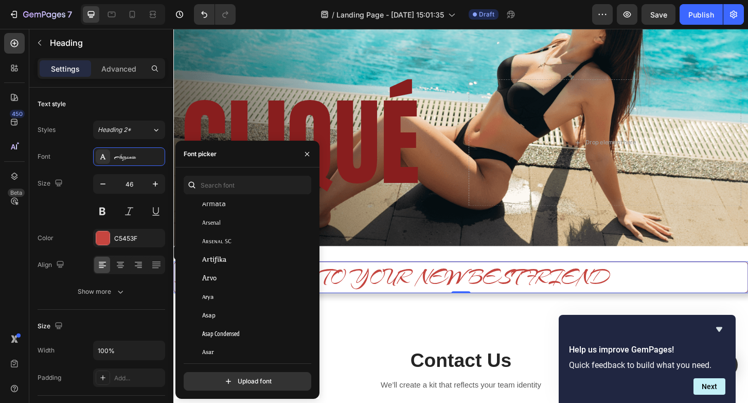
scroll to position [2114, 0]
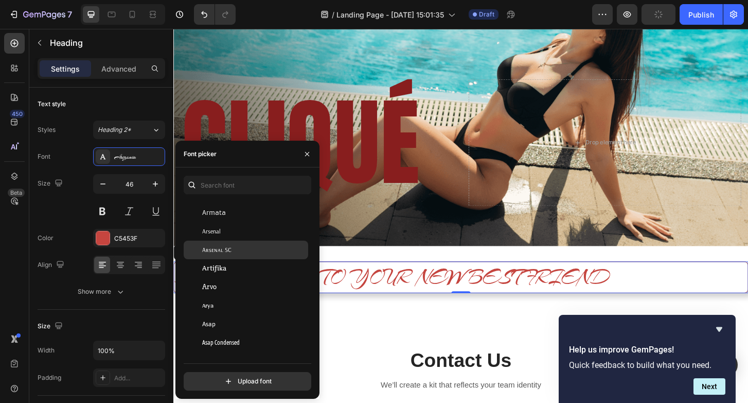
click at [224, 256] on div "Arsenal SC" at bounding box center [246, 249] width 125 height 19
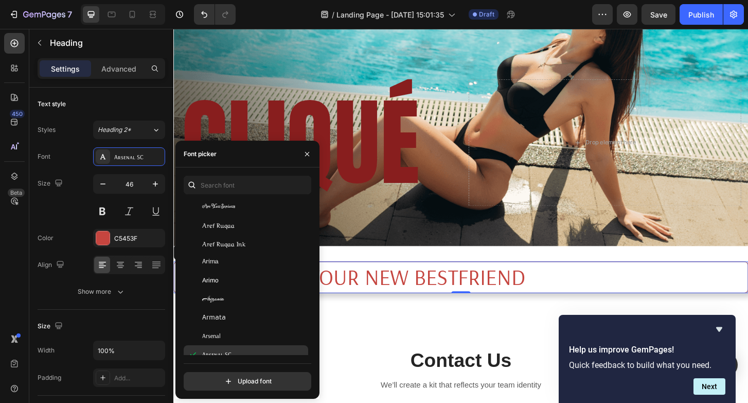
scroll to position [1995, 0]
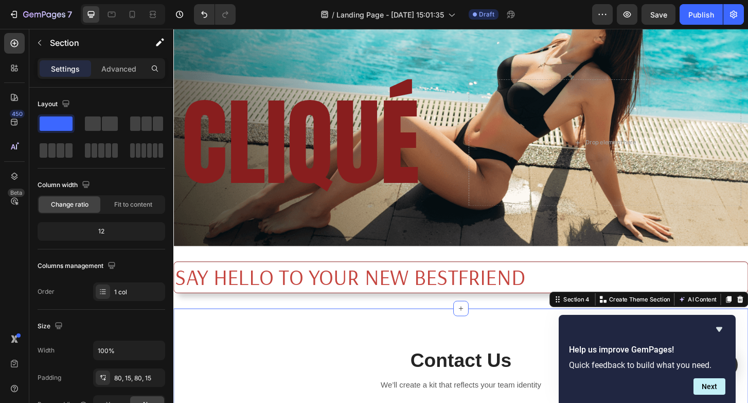
click at [302, 299] on h2 "SAY HELLO TO YOUR NEW BESTFRIEND" at bounding box center [482, 295] width 618 height 34
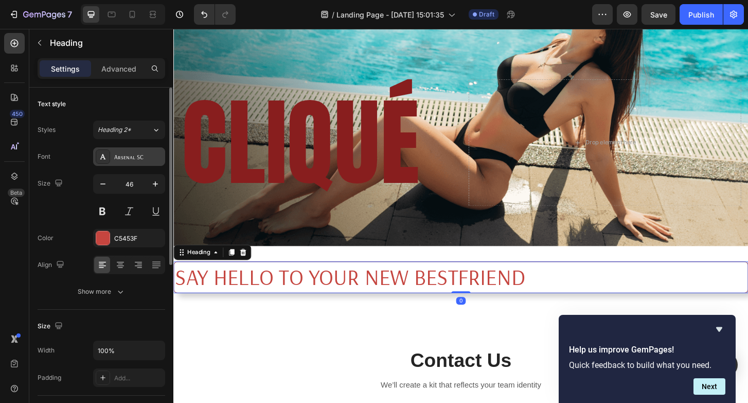
click at [126, 155] on div "Arsenal SC" at bounding box center [138, 156] width 48 height 9
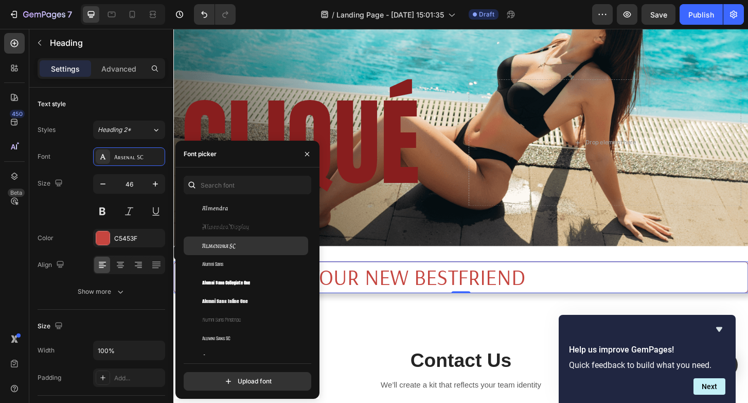
scroll to position [1042, 0]
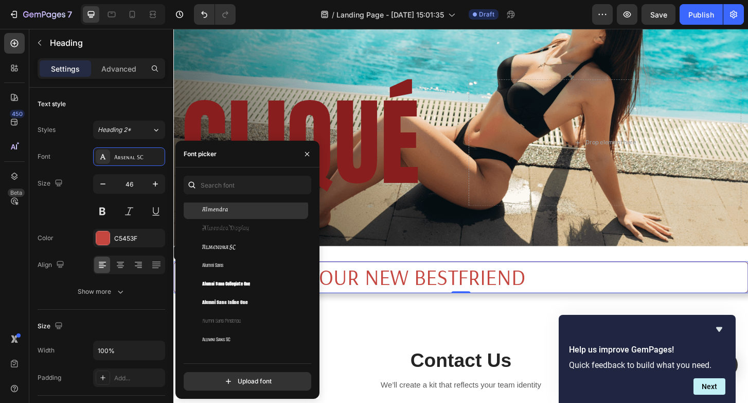
click at [216, 206] on span "Almendra" at bounding box center [215, 209] width 26 height 9
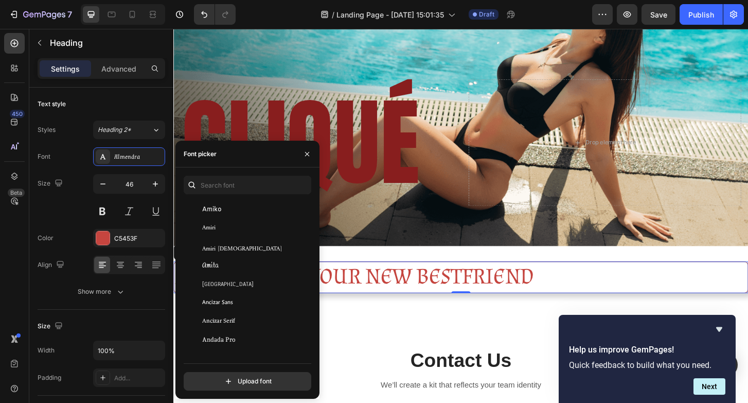
scroll to position [1266, 0]
click at [214, 231] on div "Amiri" at bounding box center [246, 226] width 125 height 19
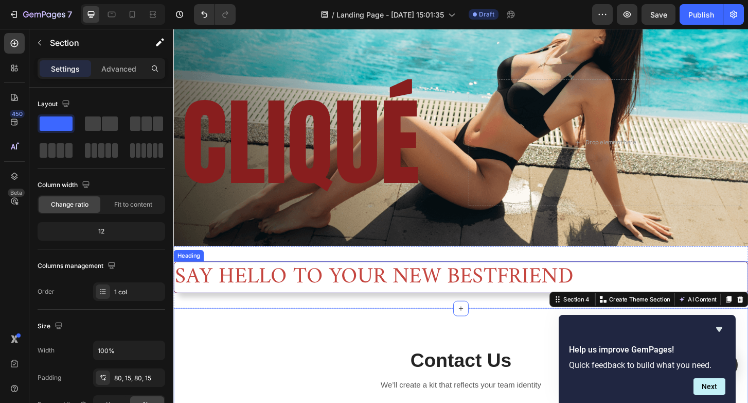
click at [272, 300] on h2 "SAY HELLO TO YOUR NEW BESTFRIEND" at bounding box center [482, 295] width 618 height 34
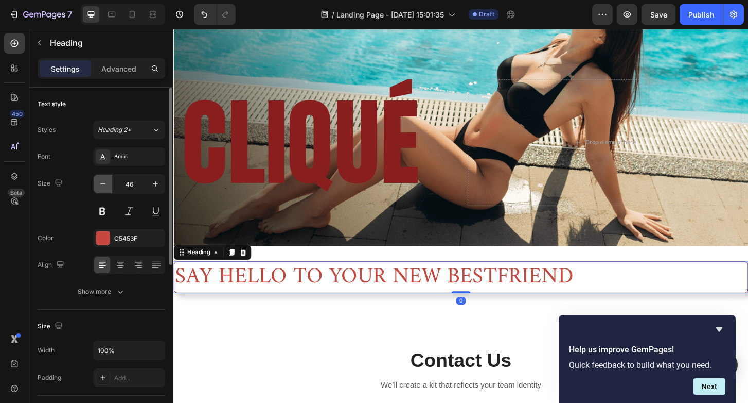
click at [107, 184] on icon "button" at bounding box center [103, 184] width 10 height 10
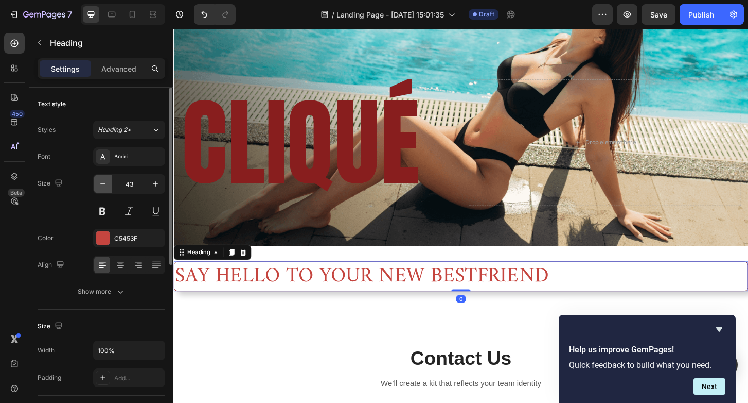
click at [107, 184] on icon "button" at bounding box center [103, 184] width 10 height 10
type input "41"
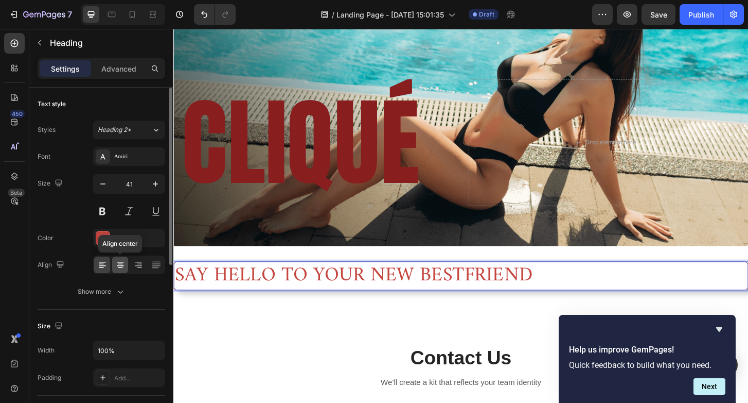
click at [125, 262] on icon at bounding box center [120, 264] width 10 height 10
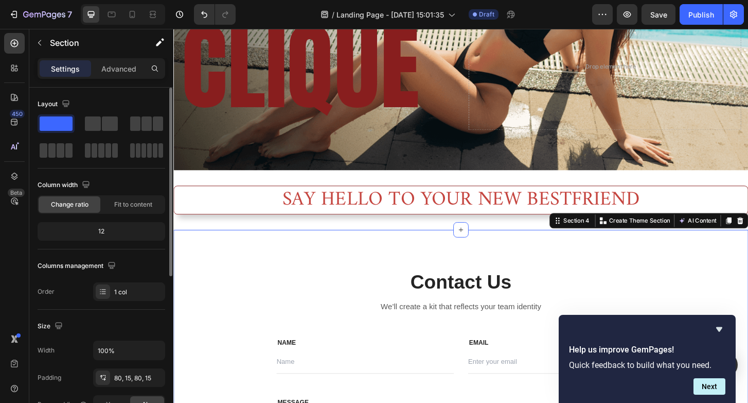
scroll to position [202, 0]
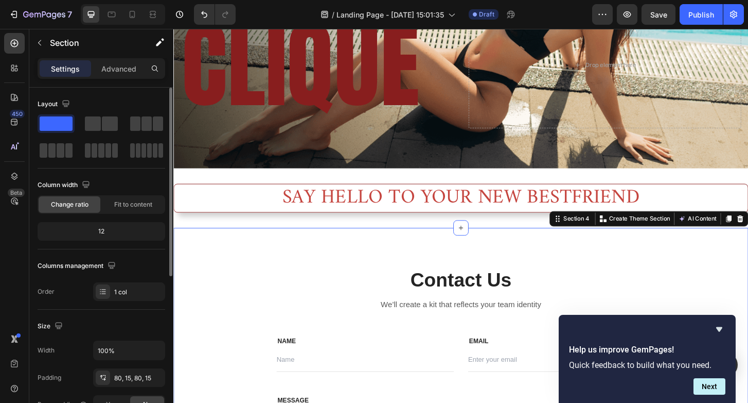
click at [718, 283] on div "Contact Us Heading We’ll create a kit that reflects your team identity Text blo…" at bounding box center [482, 396] width 618 height 309
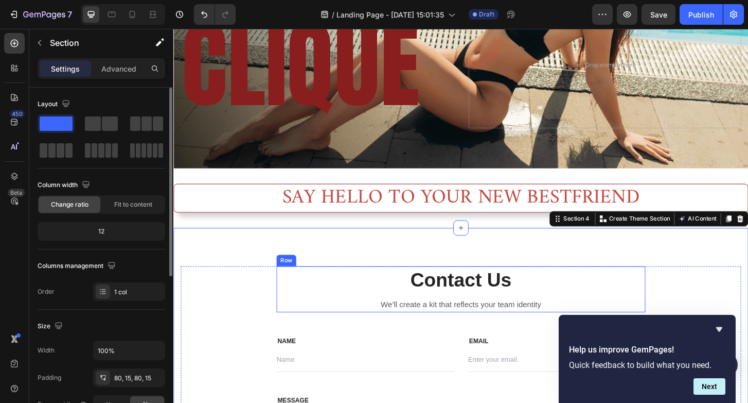
click at [420, 309] on p "Contact Us" at bounding box center [482, 298] width 394 height 27
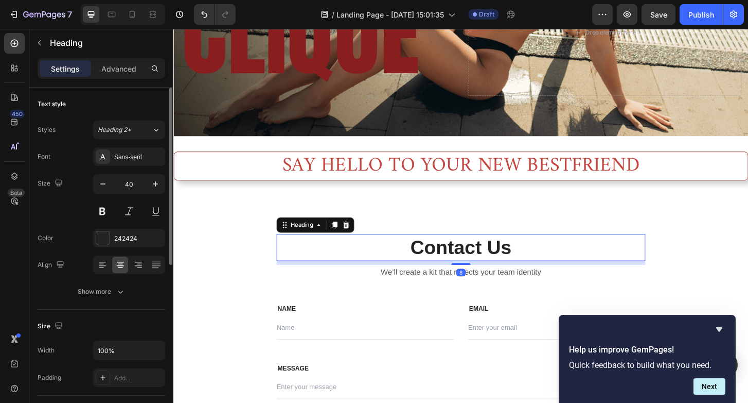
scroll to position [259, 0]
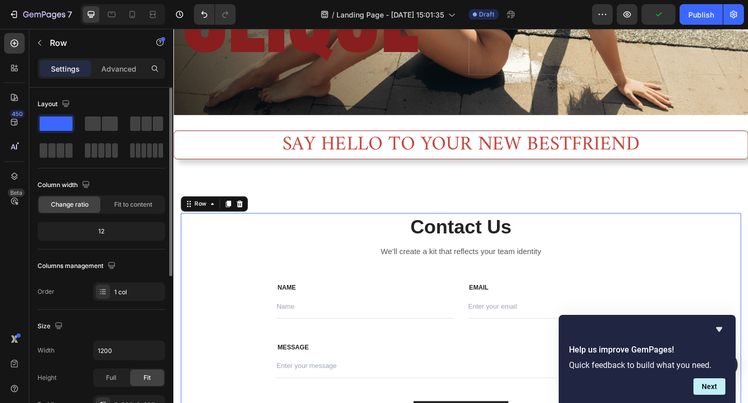
click at [228, 266] on div "Contact Us Heading We’ll create a kit that reflects your team identity Text blo…" at bounding box center [482, 340] width 602 height 227
click at [246, 220] on icon at bounding box center [244, 216] width 7 height 7
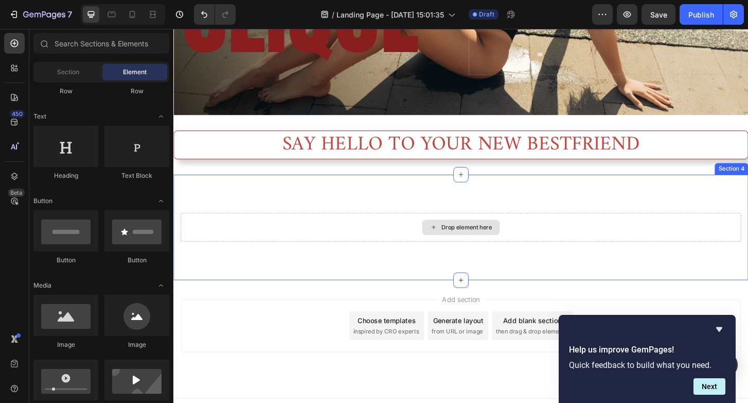
click at [479, 235] on div "Drop element here" at bounding box center [482, 242] width 83 height 16
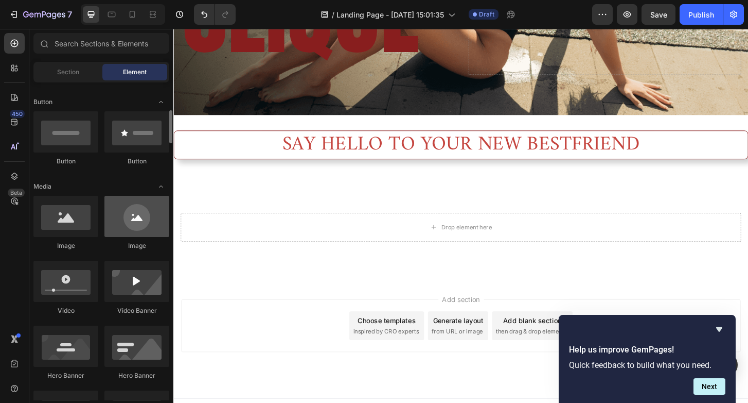
scroll to position [232, 0]
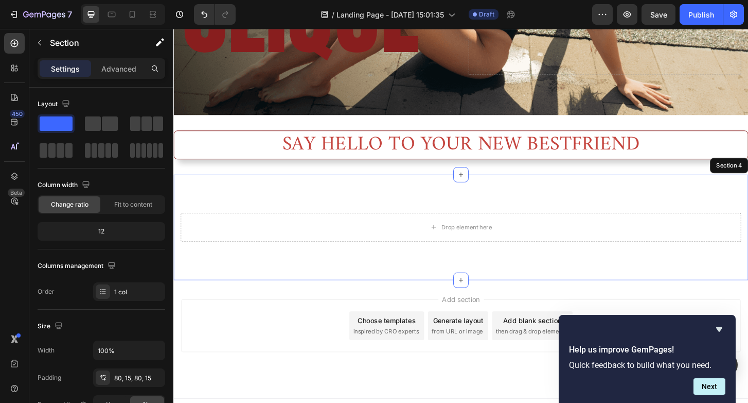
click at [199, 206] on div "Drop element here Section 4" at bounding box center [482, 241] width 618 height 113
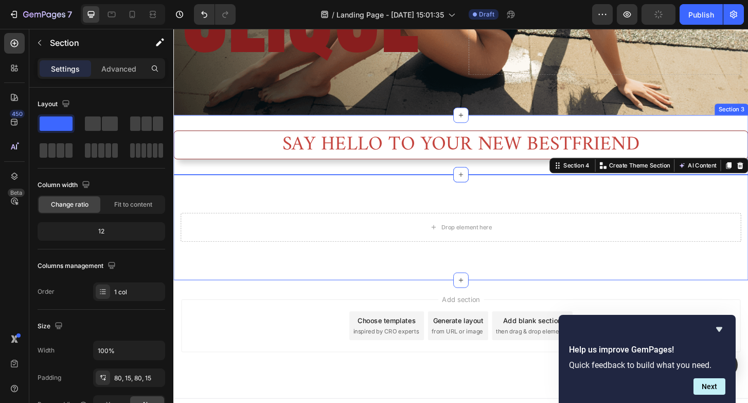
click at [184, 181] on div "SAY HELLO TO YOUR NEW BESTFRIEND Heading Section 3" at bounding box center [482, 152] width 618 height 63
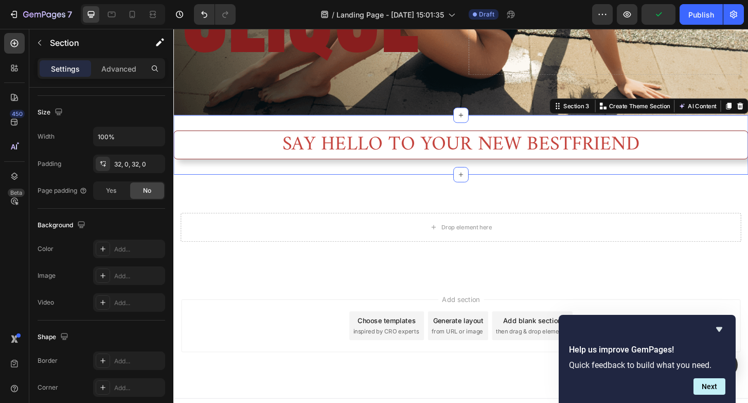
click at [190, 282] on div "Drop element here Section 4" at bounding box center [482, 241] width 618 height 113
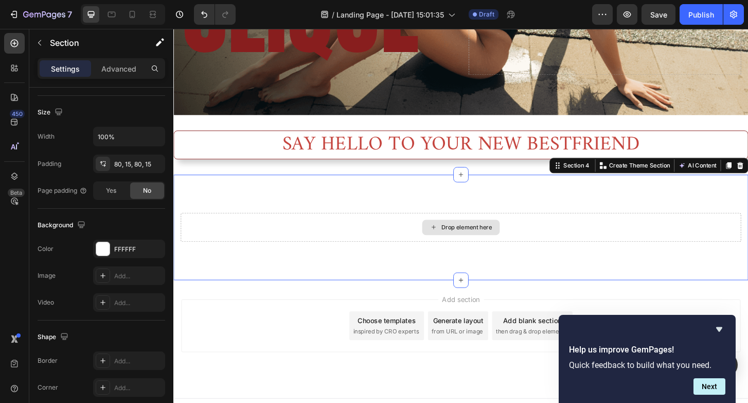
click at [332, 252] on div "Drop element here" at bounding box center [482, 242] width 602 height 31
click at [483, 241] on div "Drop element here" at bounding box center [488, 242] width 55 height 8
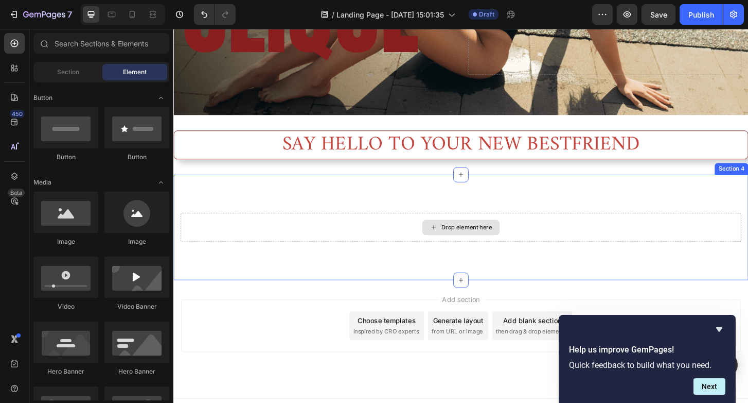
click at [454, 243] on icon at bounding box center [453, 241] width 8 height 9
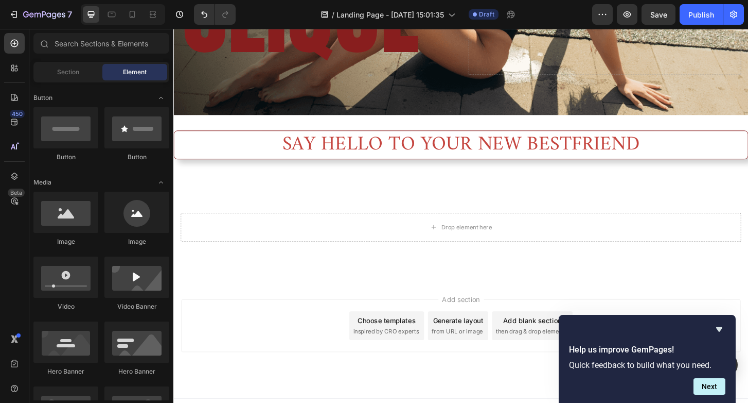
click at [392, 349] on span "inspired by CRO experts" at bounding box center [402, 353] width 71 height 9
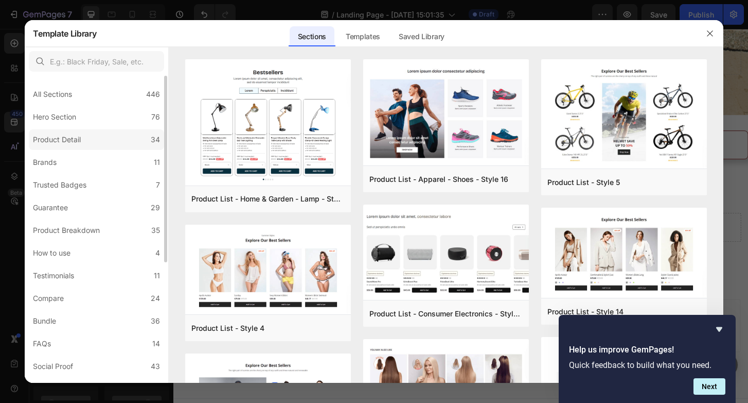
click at [67, 144] on div "Product Detail" at bounding box center [57, 139] width 48 height 12
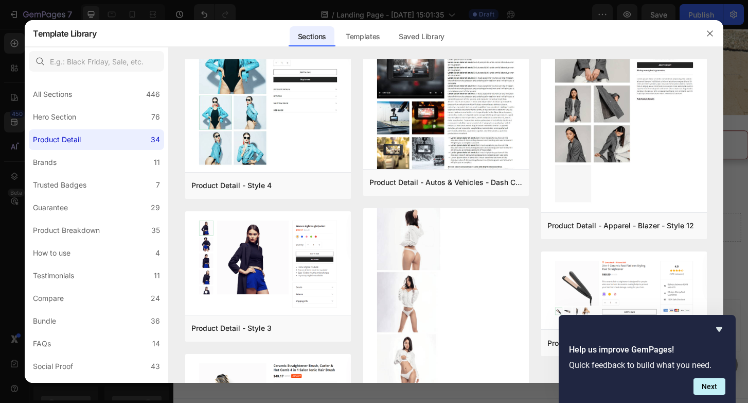
scroll to position [1625, 0]
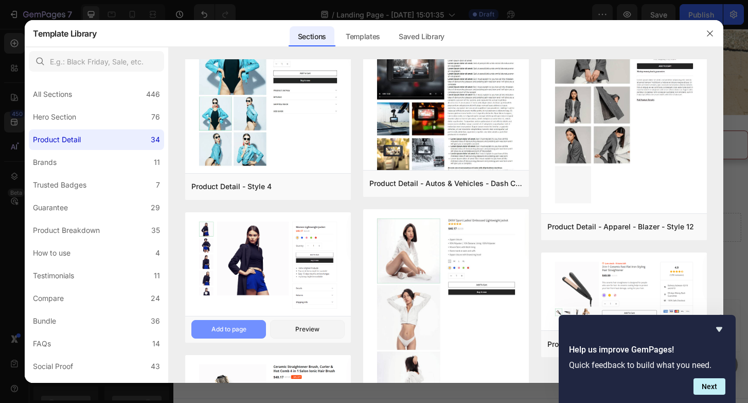
click at [223, 326] on div "Add to page" at bounding box center [229, 328] width 35 height 9
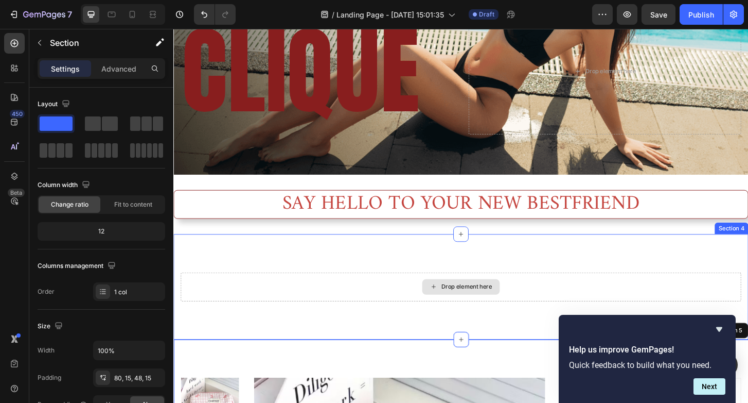
scroll to position [214, 0]
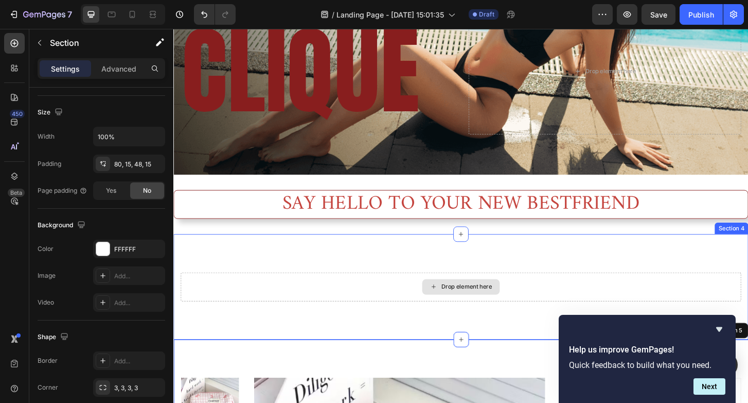
click at [379, 301] on div "Drop element here" at bounding box center [482, 305] width 602 height 31
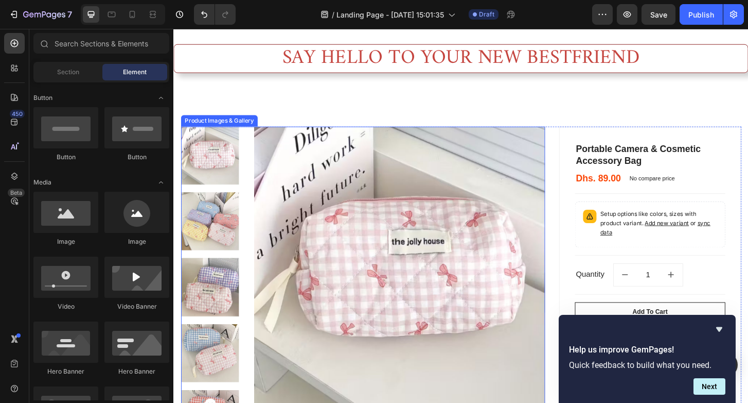
scroll to position [450, 0]
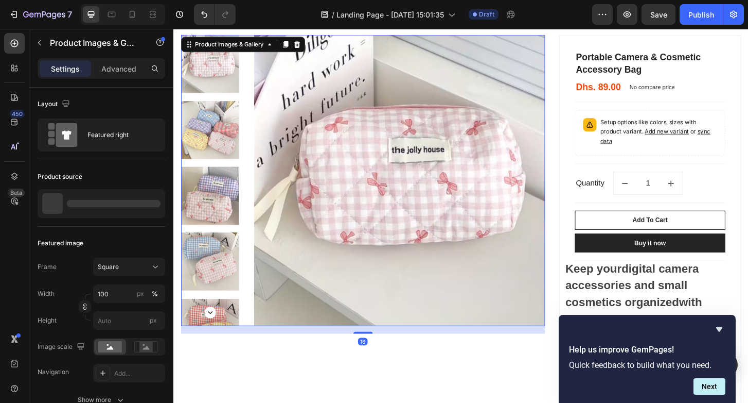
click at [397, 268] on img at bounding box center [416, 192] width 312 height 312
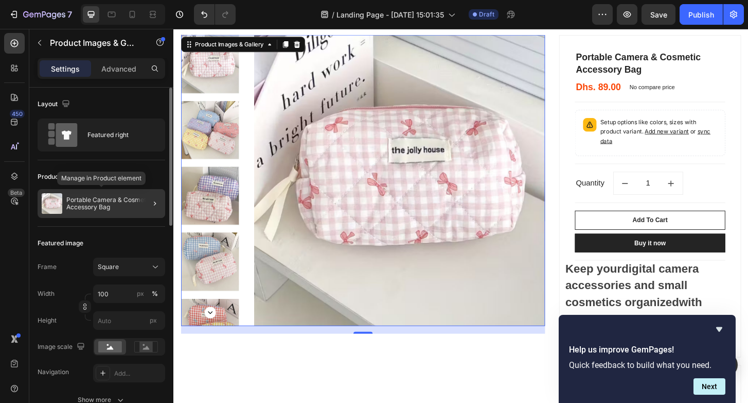
click at [76, 198] on p "Portable Camera & Cosmetic Accessory Bag" at bounding box center [113, 203] width 95 height 14
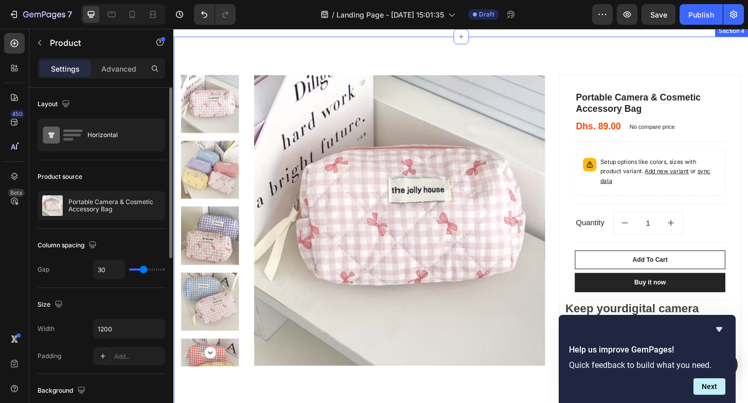
scroll to position [410, 0]
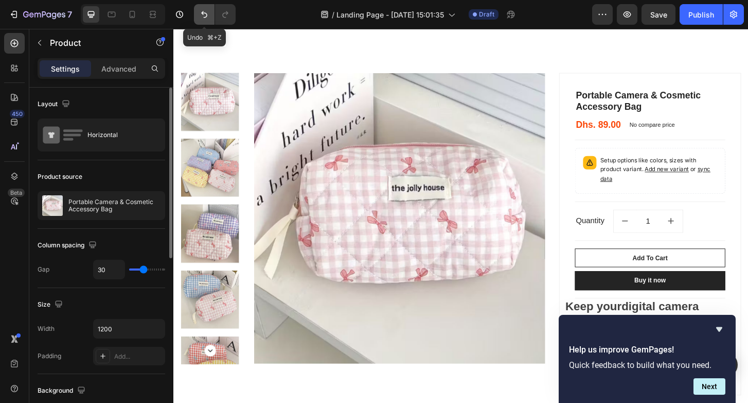
click at [203, 12] on icon "Undo/Redo" at bounding box center [204, 14] width 6 height 7
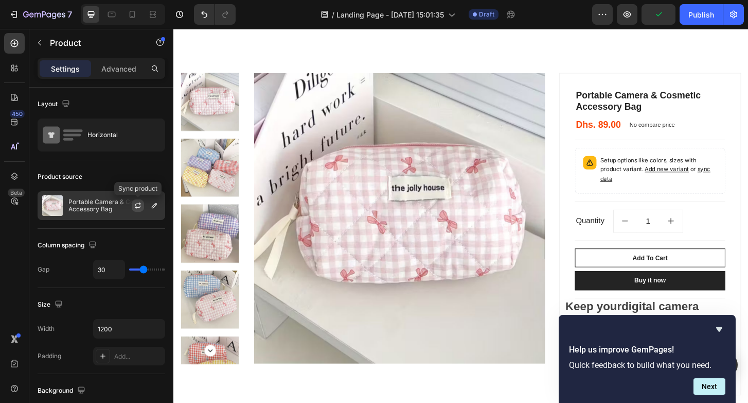
click at [133, 204] on button "button" at bounding box center [138, 205] width 12 height 12
click at [91, 204] on p "Portable Camera & Cosmetic Accessory Bag" at bounding box center [114, 205] width 92 height 14
click at [155, 205] on icon "button" at bounding box center [154, 205] width 5 height 5
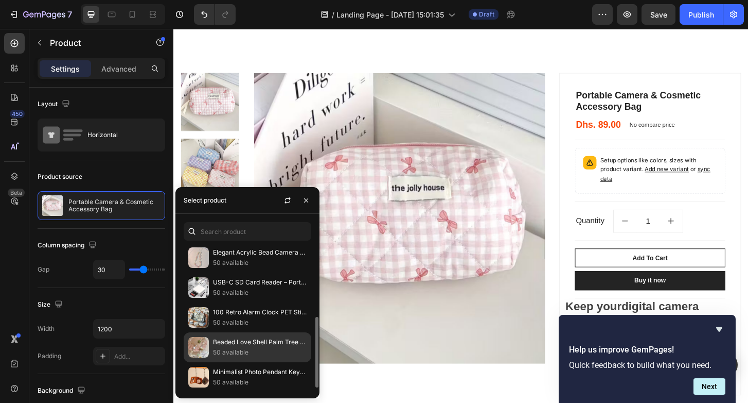
scroll to position [131, 0]
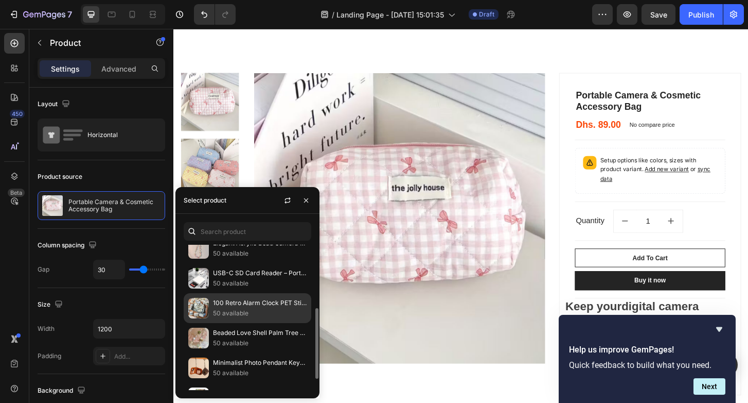
click at [240, 308] on p "100 Retro Alarm Clock PET Stickers in Tin Box" at bounding box center [260, 303] width 94 height 10
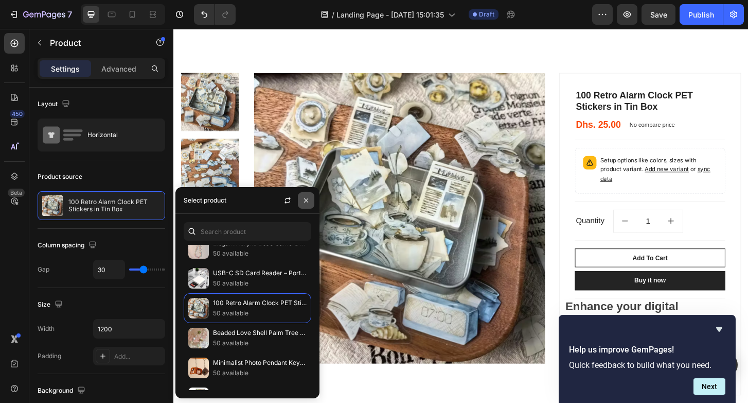
click at [303, 199] on icon "button" at bounding box center [306, 200] width 8 height 8
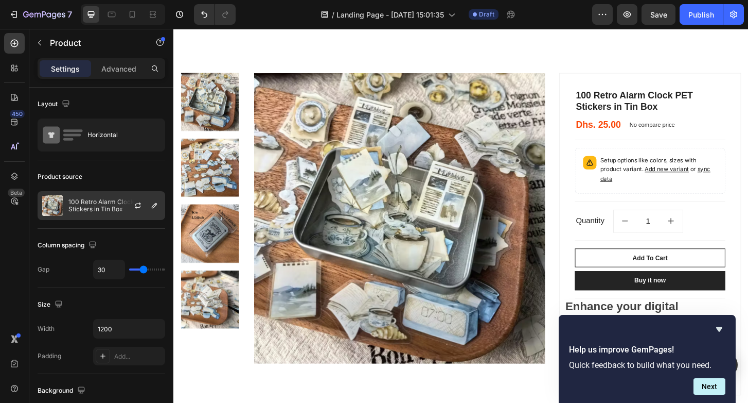
click at [102, 199] on p "100 Retro Alarm Clock PET Stickers in Tin Box" at bounding box center [114, 205] width 92 height 14
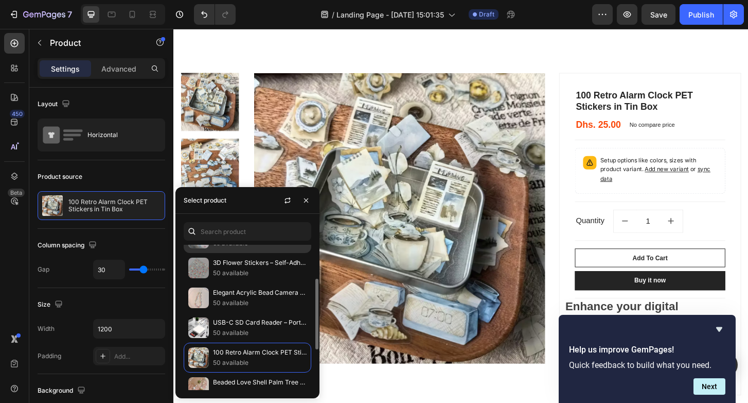
scroll to position [82, 0]
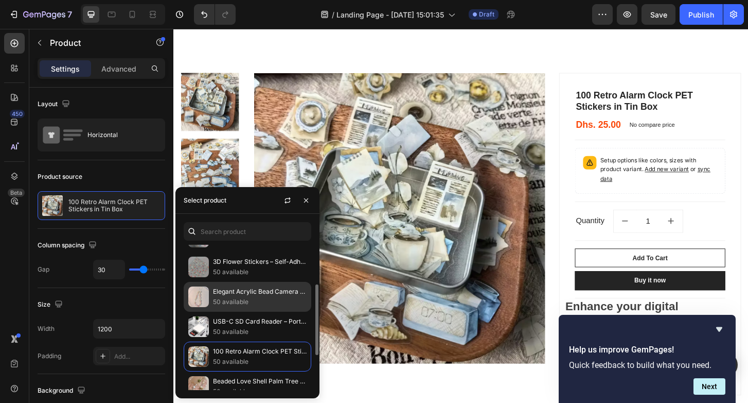
click at [215, 297] on p "Elegant Acrylic Bead Camera Strap" at bounding box center [260, 291] width 94 height 10
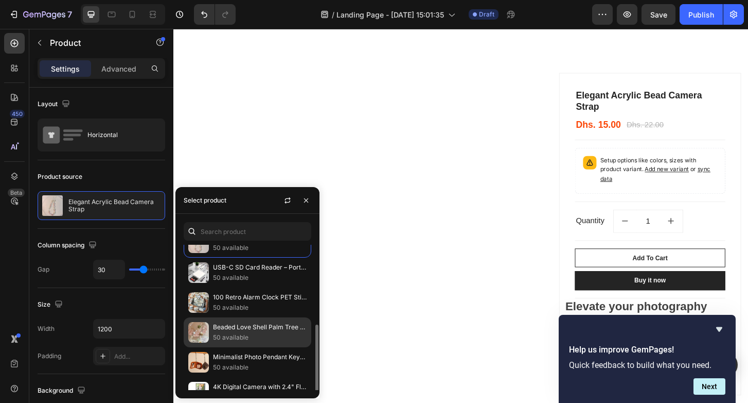
scroll to position [153, 0]
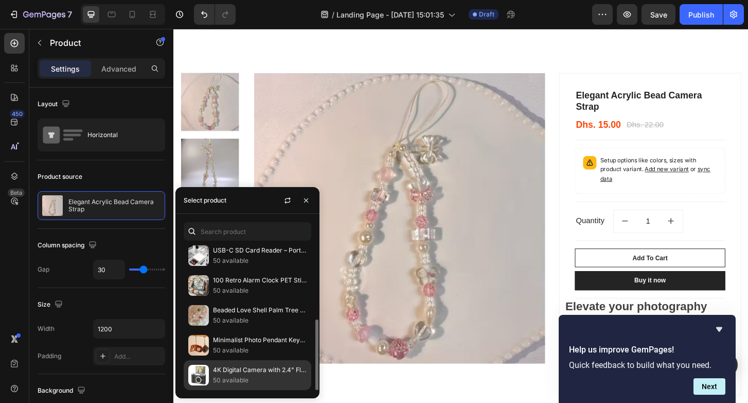
click at [221, 371] on p "4K Digital Camera with 2.4" Flip Screen" at bounding box center [260, 369] width 94 height 10
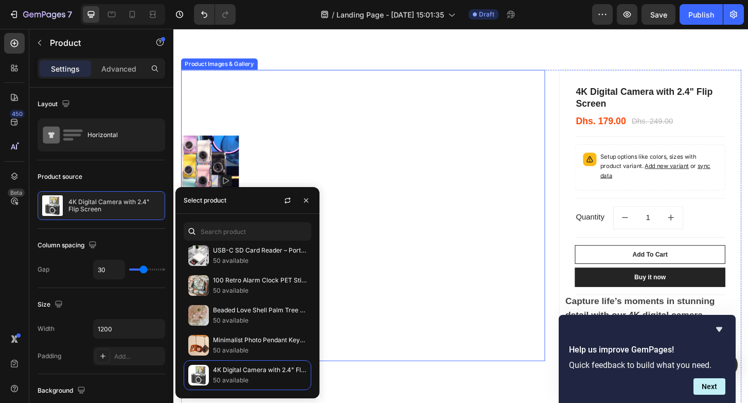
scroll to position [415, 0]
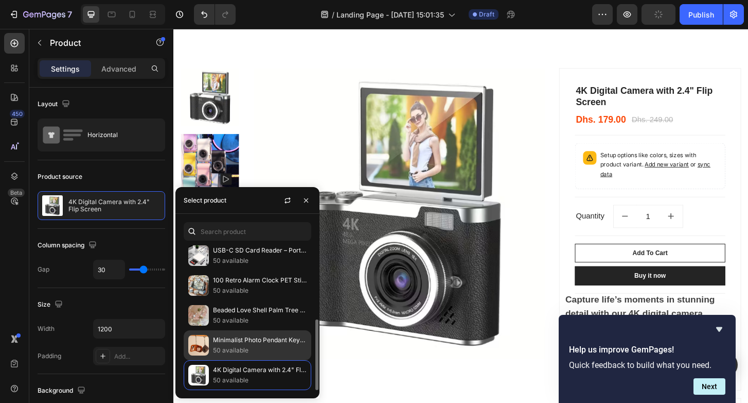
click at [271, 345] on p "Minimalist Photo Pendant Keychain with Leather Case" at bounding box center [260, 340] width 94 height 10
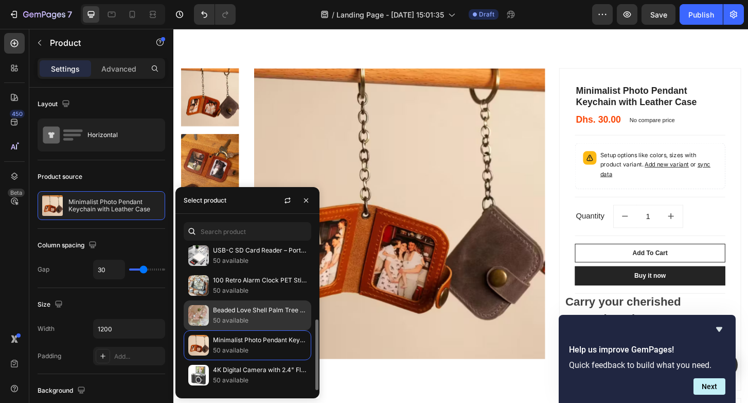
click at [237, 310] on p "Beaded Love Shell Palm Tree Camera Strap" at bounding box center [260, 310] width 94 height 10
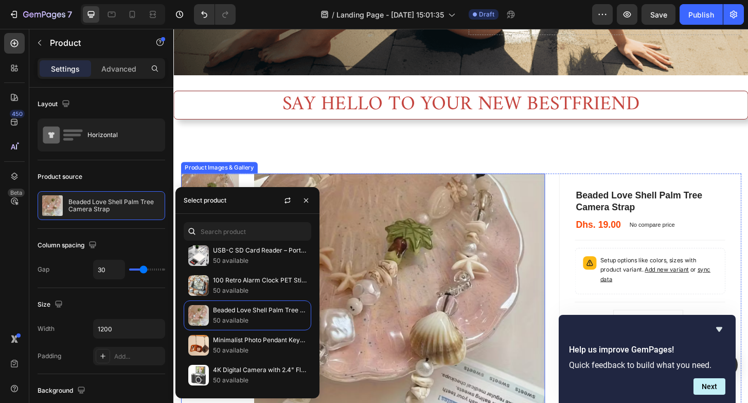
scroll to position [314, 0]
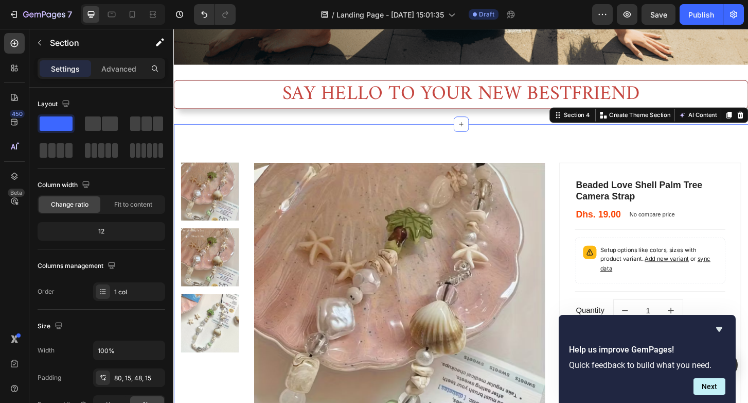
click at [451, 148] on div "Product Images & Gallery Beaded Love Shell Palm Tree Camera Strap (P) Title Dhs…" at bounding box center [482, 406] width 618 height 551
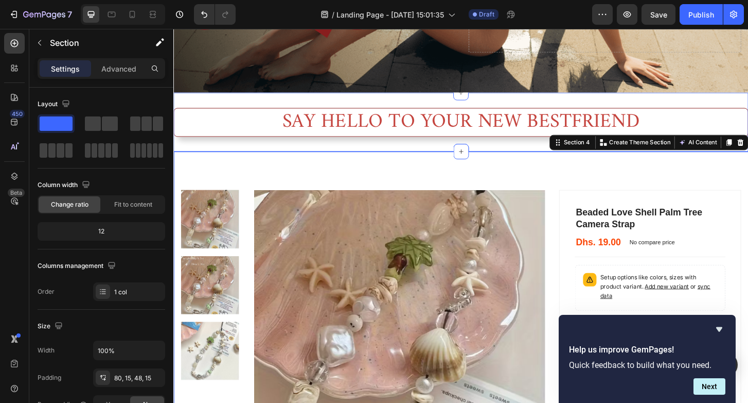
scroll to position [318, 0]
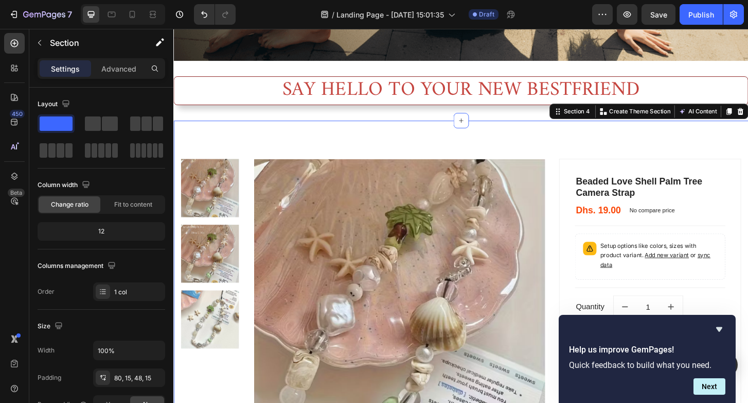
click at [172, 0] on div "7 / Landing Page - Sep 27, 15:01:35 Draft Preview Save Publish" at bounding box center [374, 14] width 748 height 29
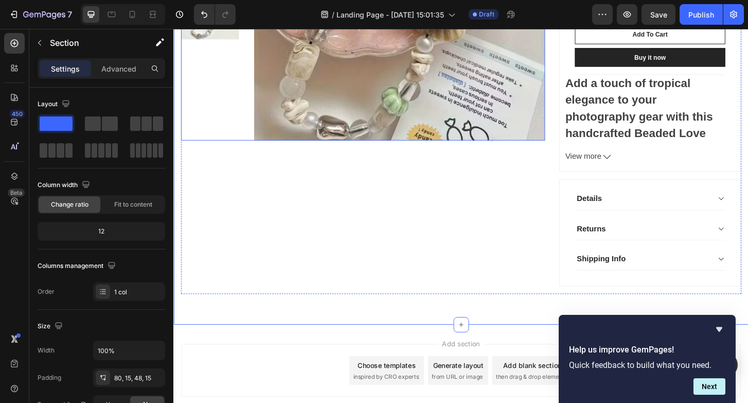
scroll to position [656, 0]
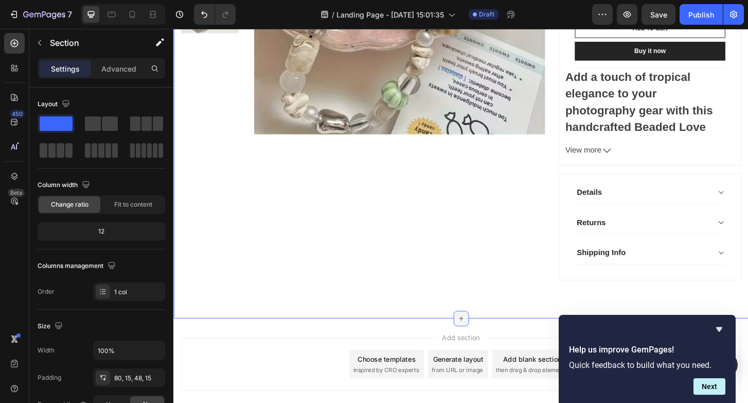
click at [481, 342] on icon at bounding box center [482, 340] width 8 height 8
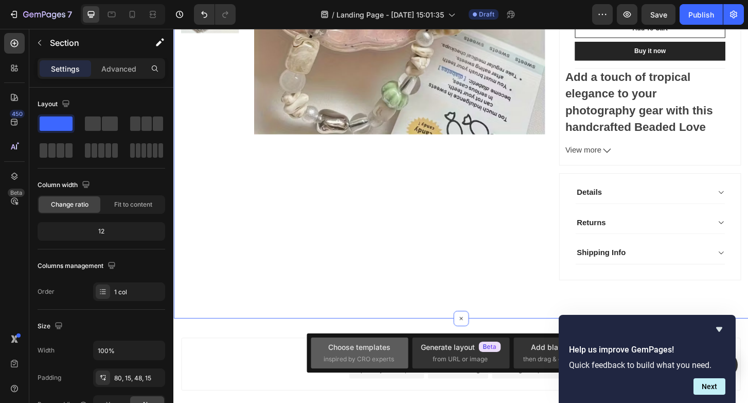
click at [383, 347] on div "Choose templates" at bounding box center [359, 346] width 62 height 11
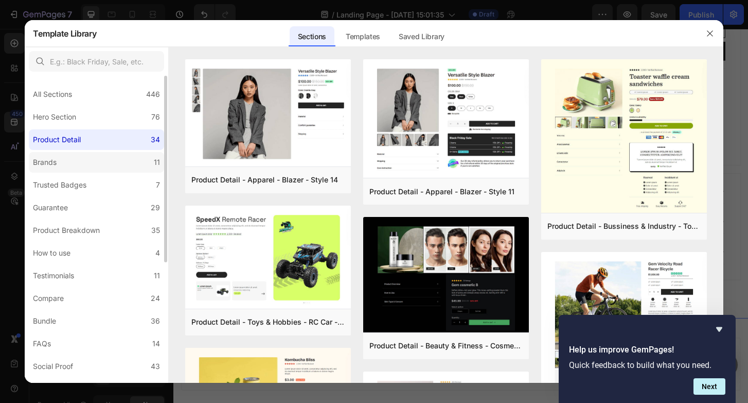
click at [89, 167] on label "Brands 11" at bounding box center [96, 162] width 135 height 21
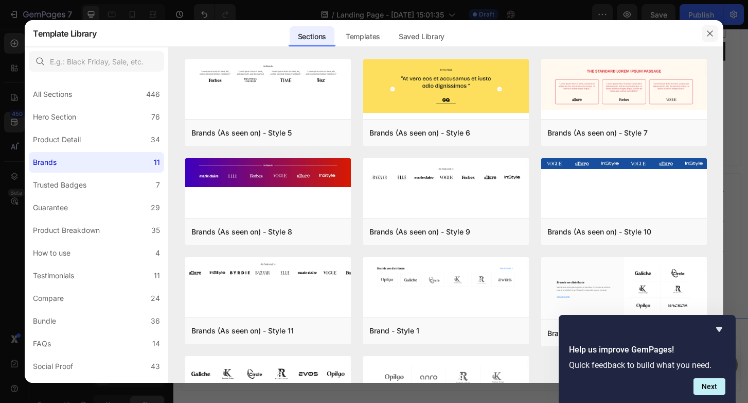
click at [706, 31] on icon "button" at bounding box center [710, 33] width 8 height 8
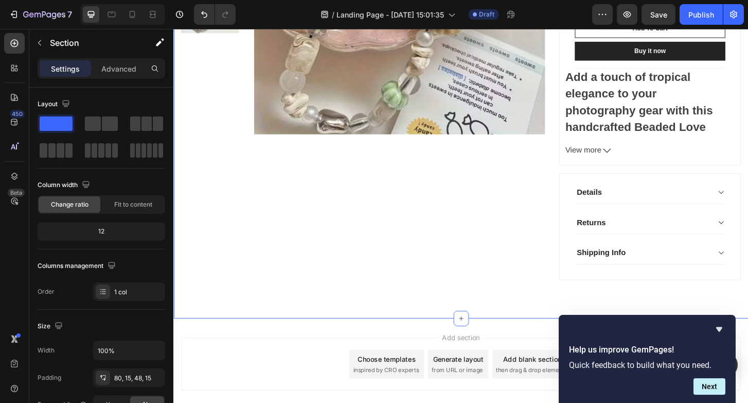
click at [556, 381] on div "Add blank section" at bounding box center [559, 383] width 63 height 11
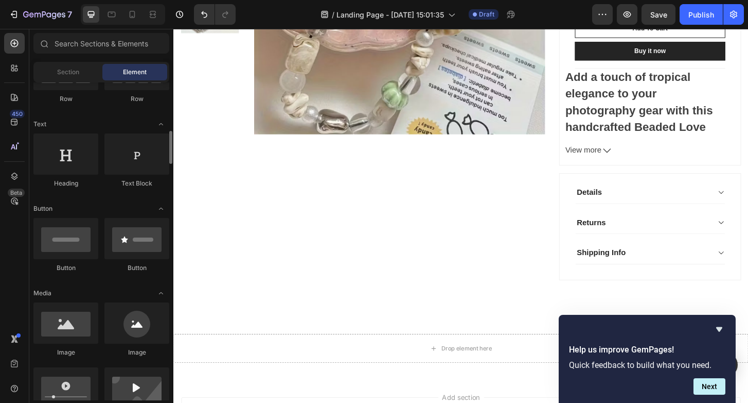
scroll to position [0, 0]
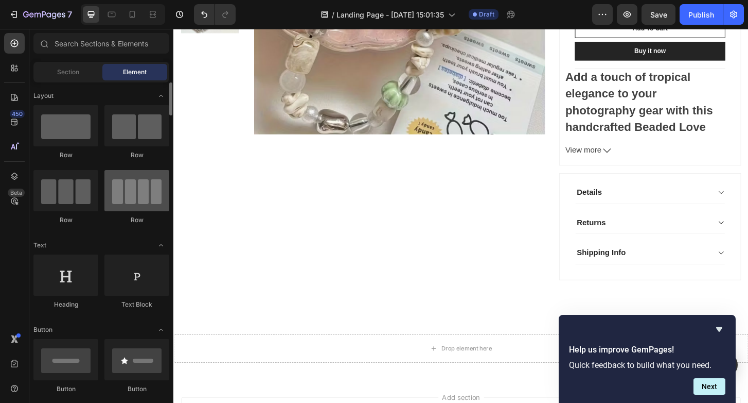
click at [113, 204] on div at bounding box center [137, 190] width 65 height 41
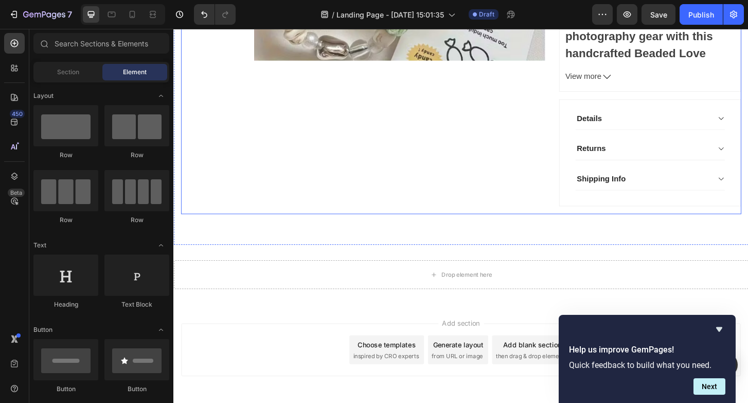
scroll to position [737, 0]
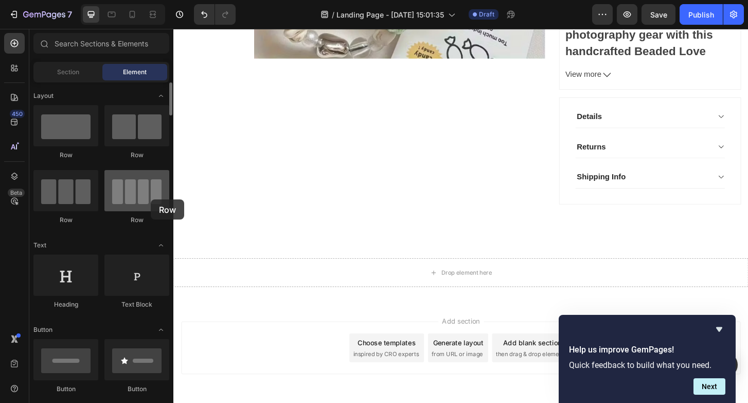
click at [141, 197] on div at bounding box center [137, 190] width 65 height 41
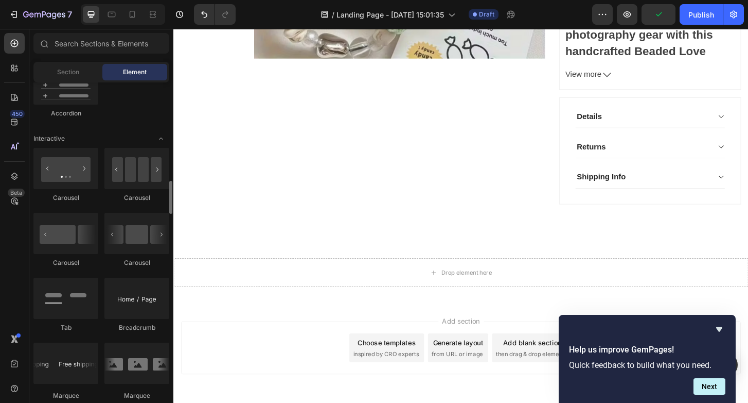
scroll to position [987, 0]
drag, startPoint x: 136, startPoint y: 175, endPoint x: 131, endPoint y: 179, distance: 6.2
click at [131, 179] on div at bounding box center [137, 167] width 65 height 41
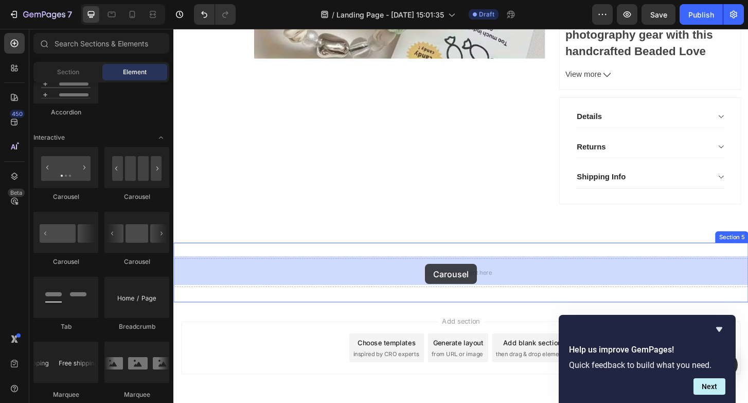
drag, startPoint x: 310, startPoint y: 254, endPoint x: 444, endPoint y: 279, distance: 136.1
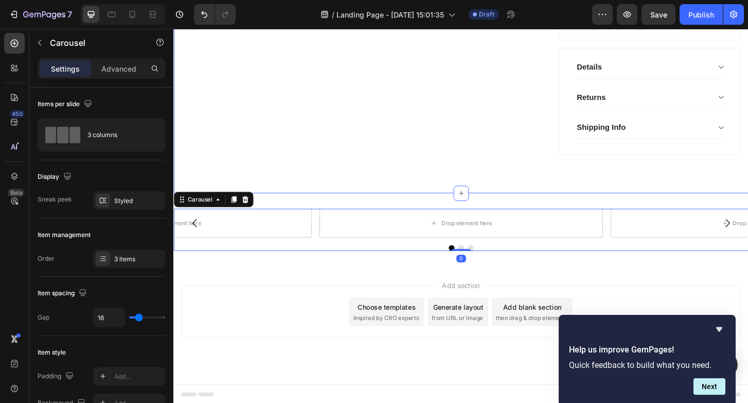
scroll to position [790, 0]
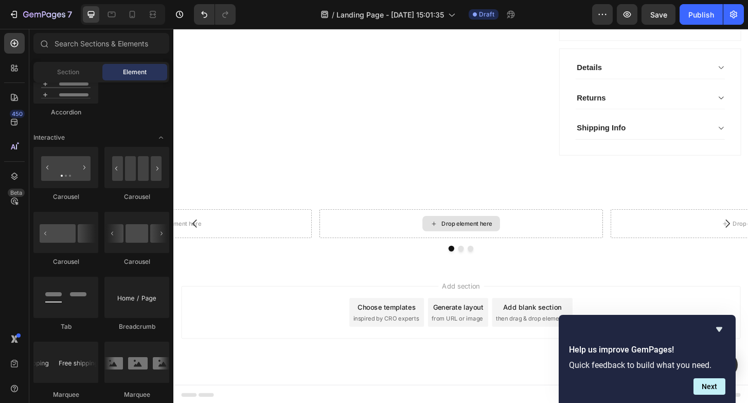
click at [494, 237] on div "Drop element here" at bounding box center [488, 238] width 55 height 8
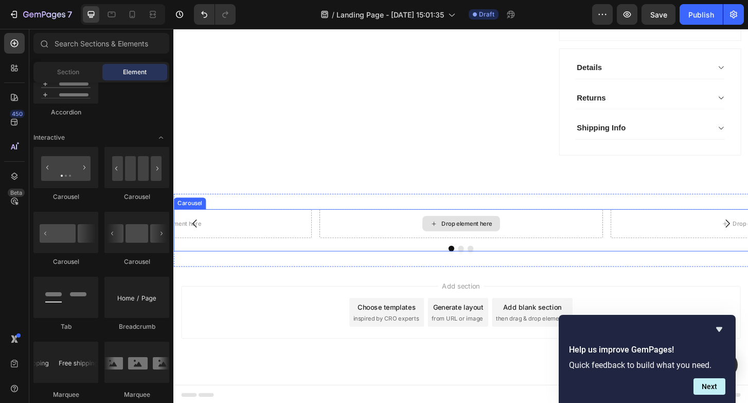
click at [476, 236] on div "Drop element here" at bounding box center [488, 238] width 55 height 8
click at [474, 236] on div "Drop element here" at bounding box center [488, 238] width 55 height 8
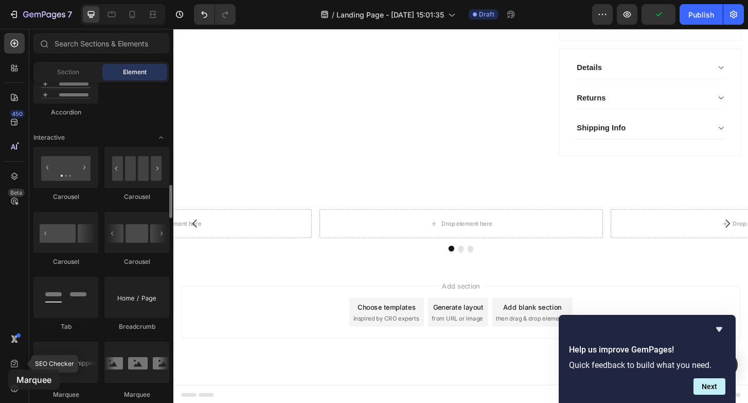
drag, startPoint x: 144, startPoint y: 359, endPoint x: 83, endPoint y: 339, distance: 64.6
click at [83, 339] on div "Carousel Carousel Carousel Carousel Tab Breadcrumb Marquee" at bounding box center [101, 278] width 136 height 262
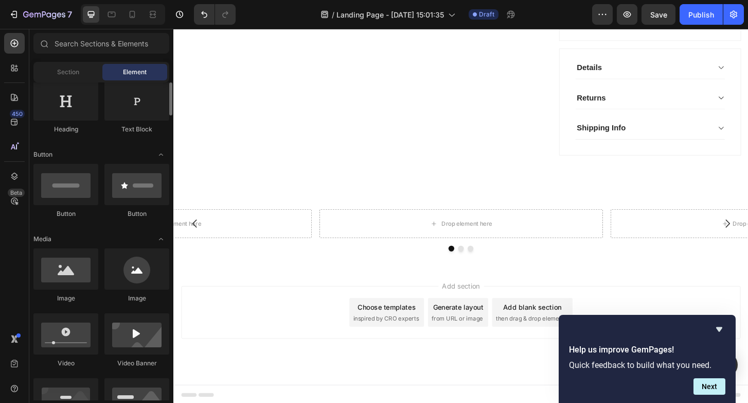
scroll to position [177, 0]
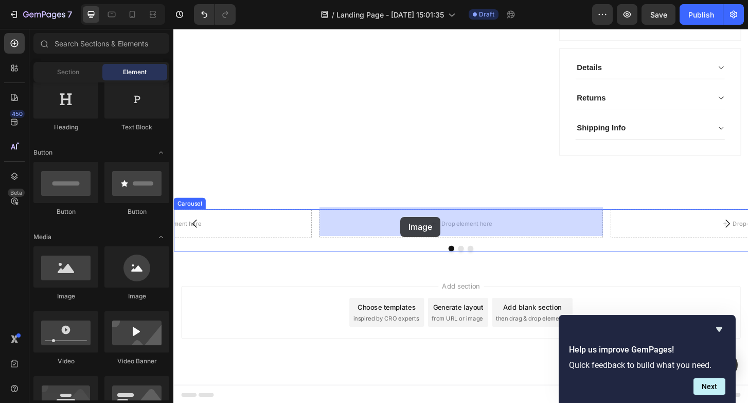
drag, startPoint x: 230, startPoint y: 299, endPoint x: 419, endPoint y: 231, distance: 200.5
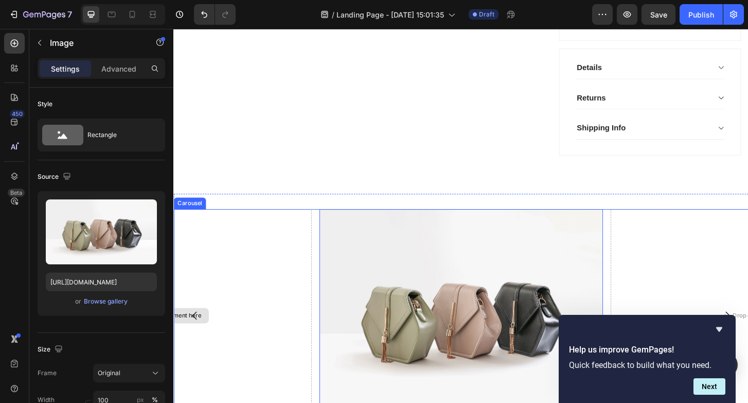
drag, startPoint x: 291, startPoint y: 241, endPoint x: 232, endPoint y: 315, distance: 94.4
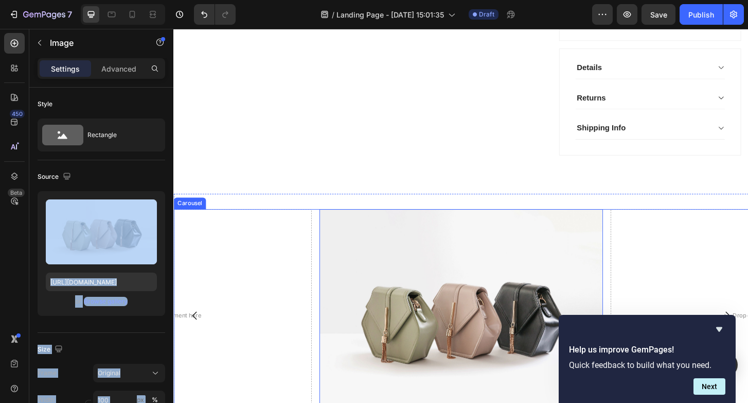
drag, startPoint x: 295, startPoint y: 255, endPoint x: 175, endPoint y: 310, distance: 132.2
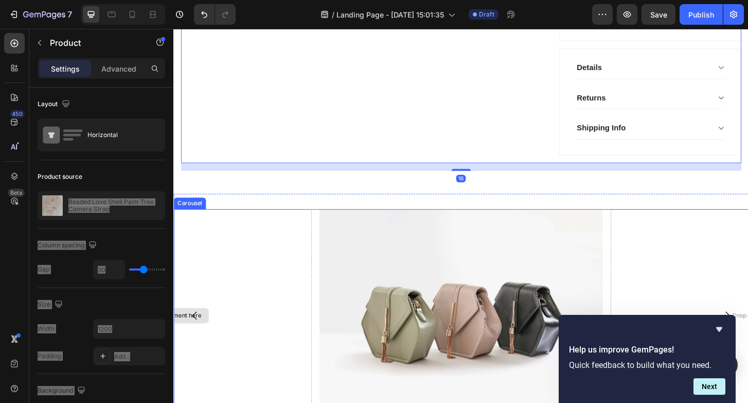
click at [272, 243] on div "Drop element here" at bounding box center [169, 336] width 305 height 229
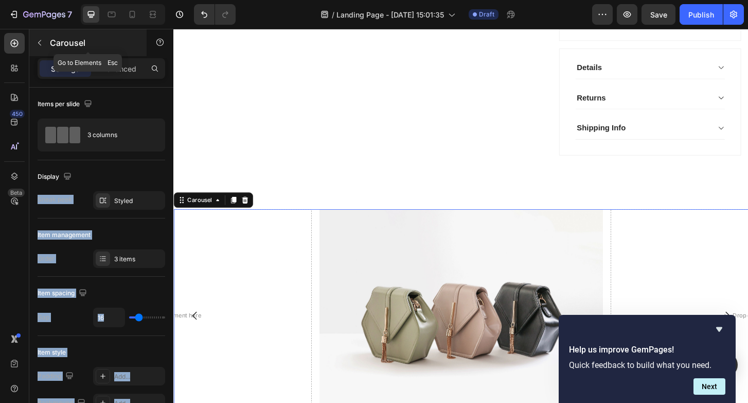
click at [38, 44] on icon "button" at bounding box center [40, 43] width 8 height 8
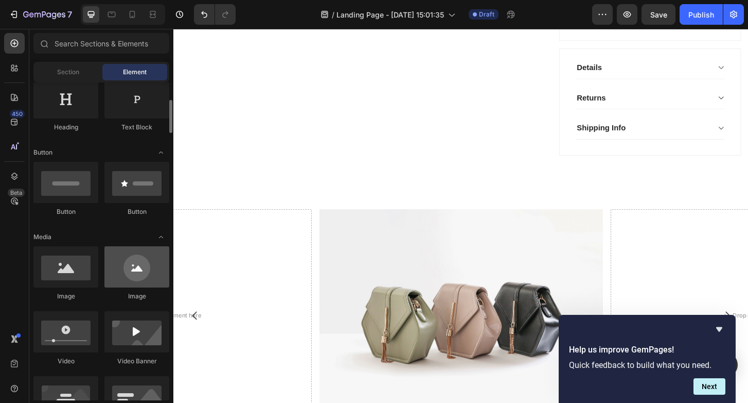
scroll to position [153, 0]
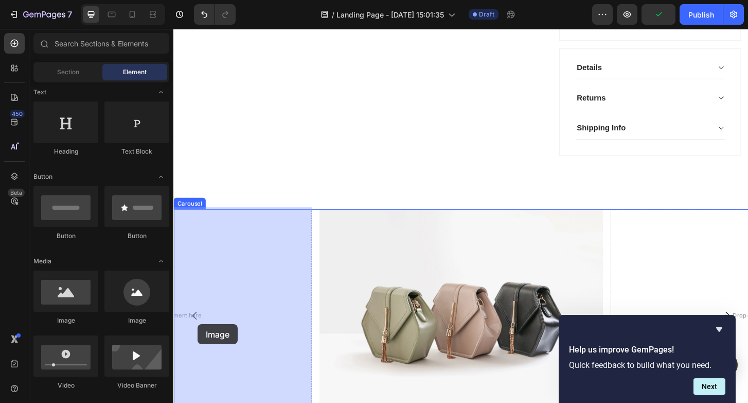
drag, startPoint x: 247, startPoint y: 324, endPoint x: 200, endPoint y: 344, distance: 50.7
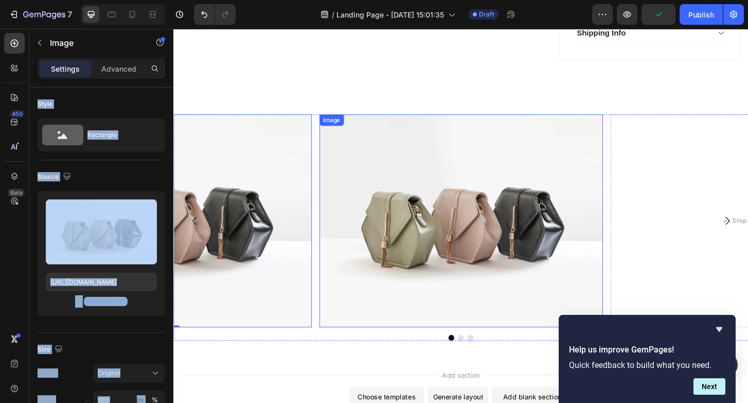
scroll to position [891, 0]
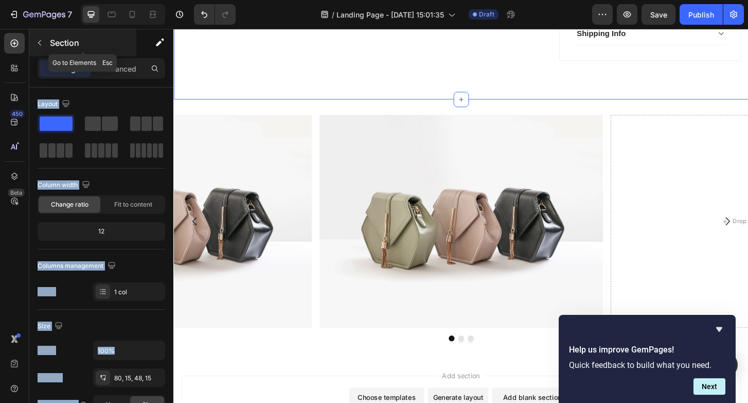
click at [38, 48] on button "button" at bounding box center [39, 42] width 16 height 16
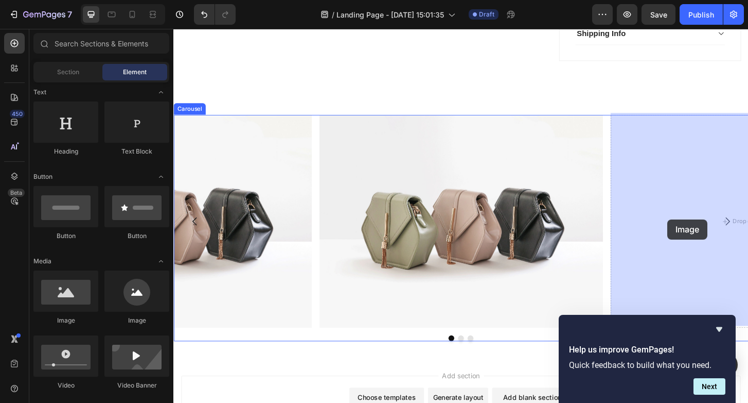
drag, startPoint x: 251, startPoint y: 324, endPoint x: 705, endPoint y: 233, distance: 462.5
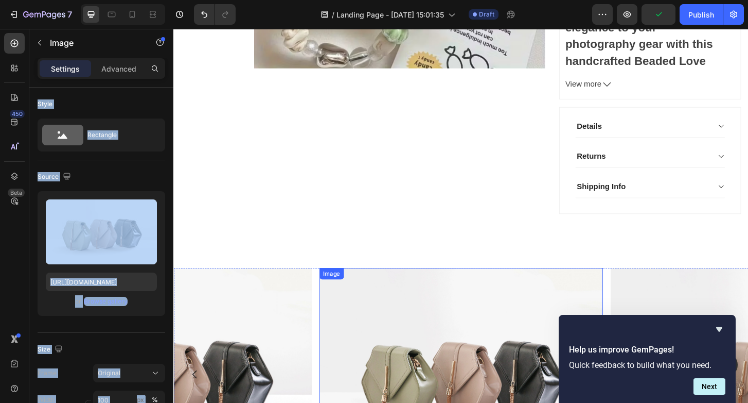
scroll to position [712, 0]
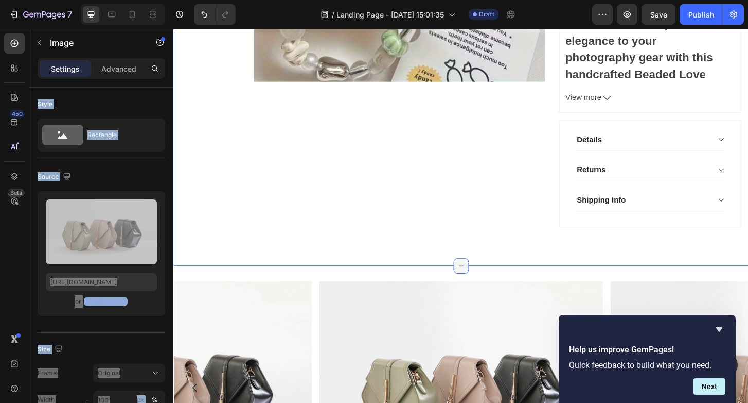
click at [478, 275] on div at bounding box center [482, 283] width 16 height 16
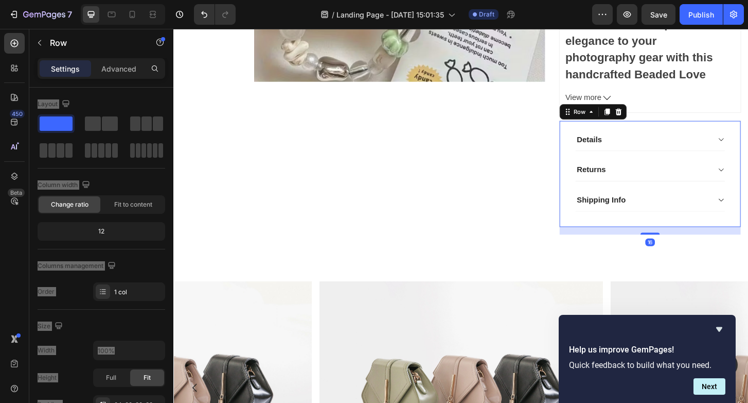
click at [597, 142] on div "Details Returns Shipping Info Accordion Row 16" at bounding box center [686, 184] width 196 height 115
click at [655, 115] on icon at bounding box center [652, 118] width 8 height 8
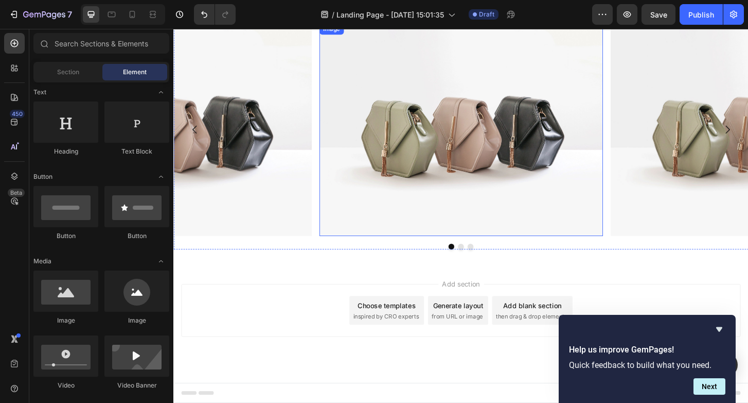
scroll to position [856, 0]
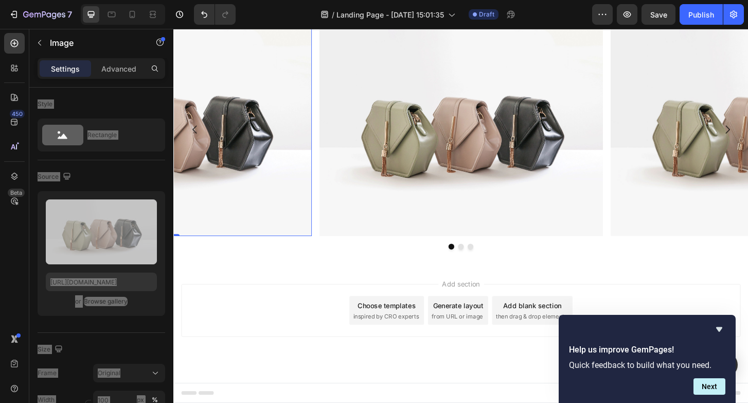
click at [254, 151] on img at bounding box center [169, 137] width 305 height 229
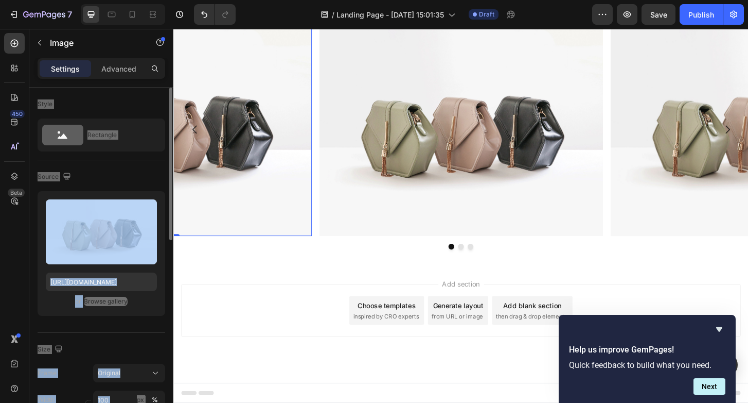
click at [106, 303] on div "Browse gallery" at bounding box center [106, 301] width 44 height 9
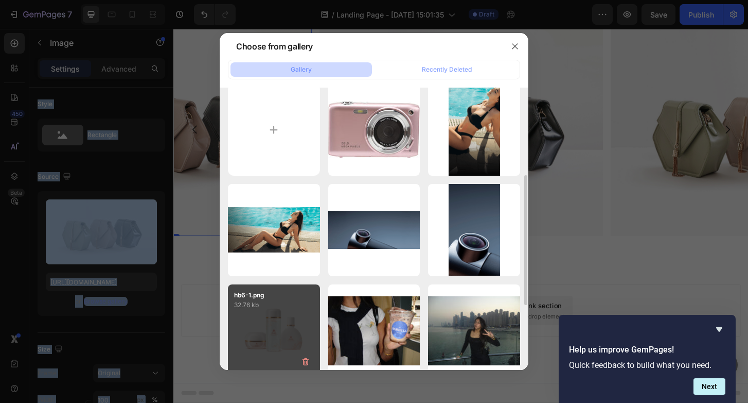
scroll to position [0, 0]
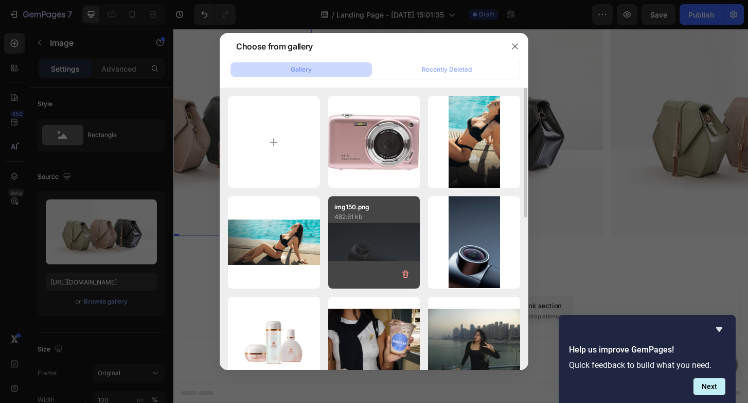
click at [366, 205] on p "img150.png" at bounding box center [375, 206] width 80 height 9
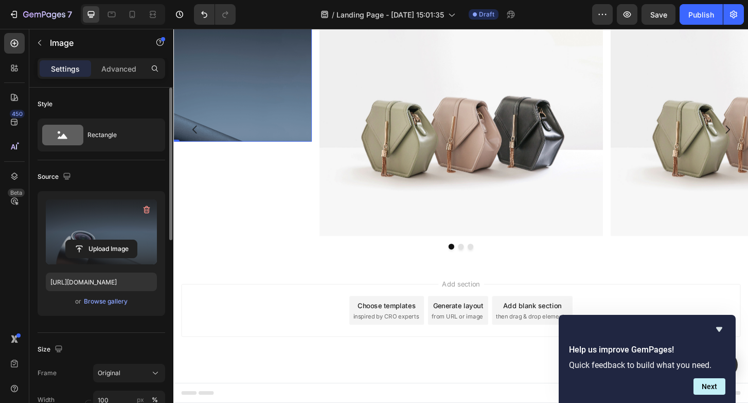
click at [115, 229] on label at bounding box center [101, 231] width 111 height 65
click at [115, 240] on input "file" at bounding box center [101, 249] width 71 height 18
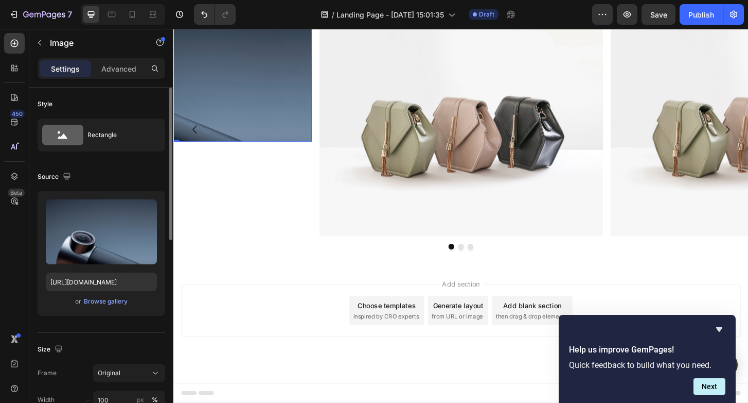
click at [100, 307] on div "or Browse gallery" at bounding box center [101, 301] width 111 height 12
click at [102, 300] on div "Browse gallery" at bounding box center [106, 301] width 44 height 9
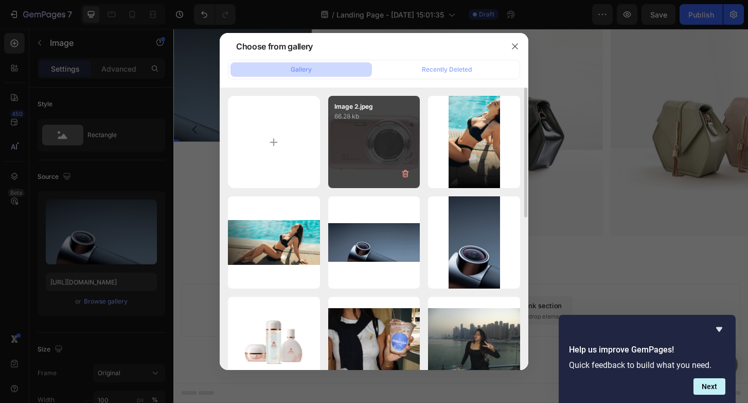
click at [370, 130] on div "Image 2.jpeg 66.28 kb" at bounding box center [374, 142] width 92 height 92
type input "https://cdn.shopify.com/s/files/1/0695/9343/2240/files/gempages_584690763518968…"
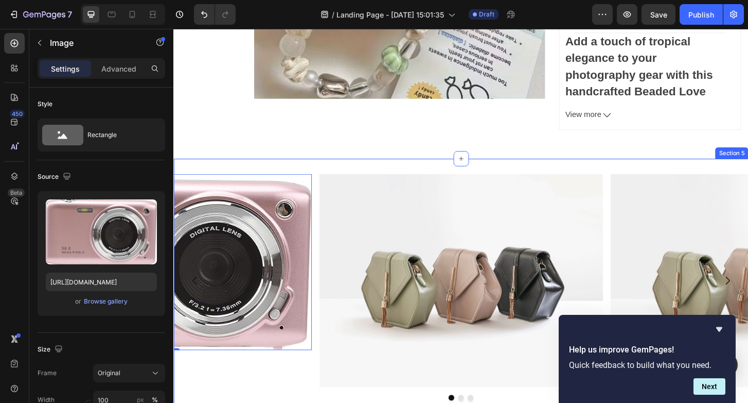
scroll to position [692, 0]
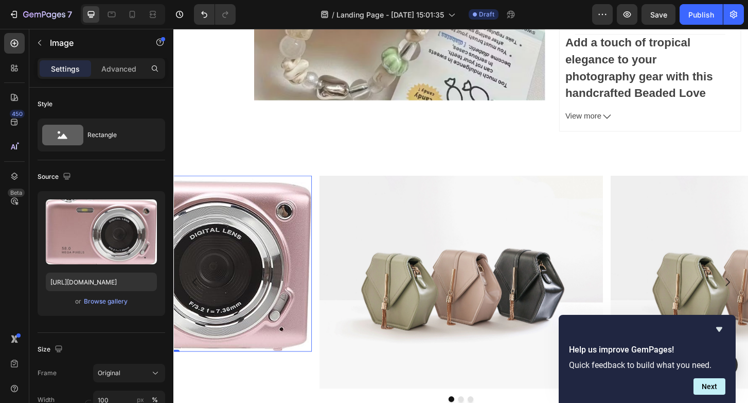
click at [187, 259] on img at bounding box center [169, 280] width 305 height 189
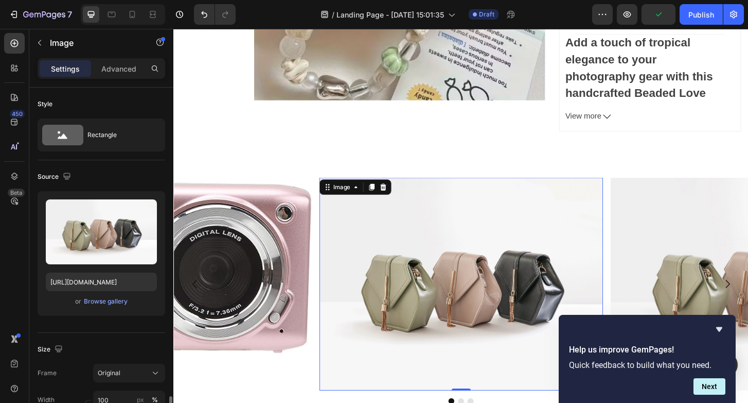
scroll to position [214, 0]
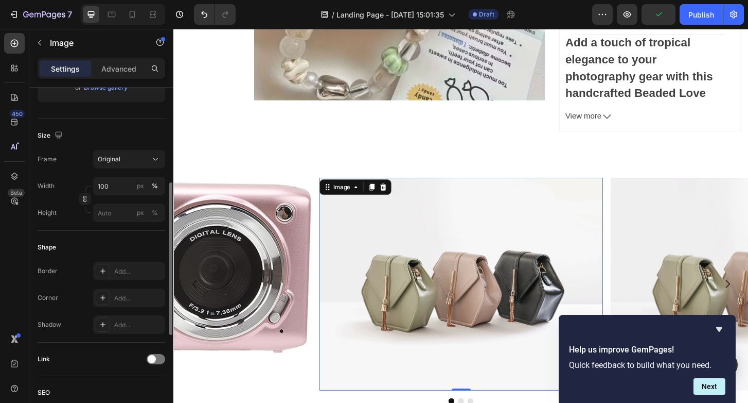
click at [485, 253] on img at bounding box center [482, 302] width 305 height 229
click at [348, 199] on div "Image" at bounding box center [354, 198] width 22 height 9
click at [385, 275] on img at bounding box center [482, 302] width 305 height 229
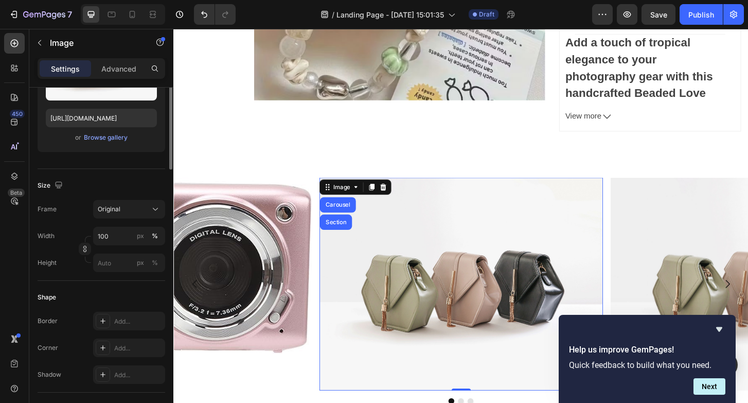
scroll to position [65, 0]
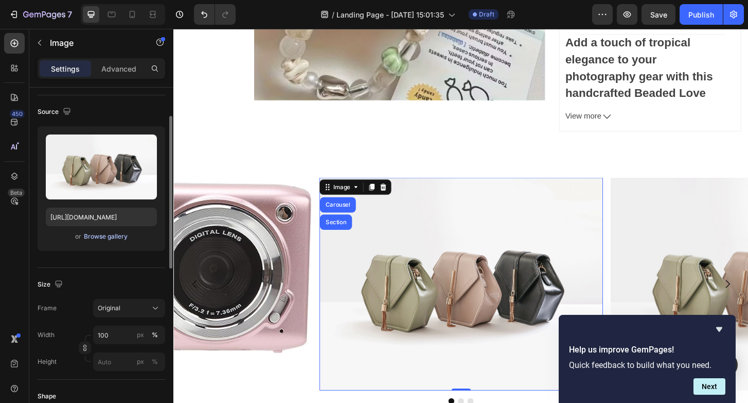
click at [109, 237] on div "Browse gallery" at bounding box center [106, 236] width 44 height 9
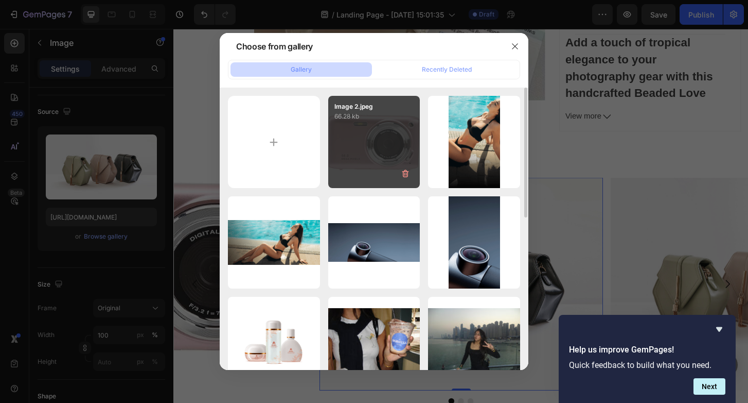
click at [411, 141] on div "Image 2.jpeg 66.28 kb" at bounding box center [374, 142] width 92 height 92
type input "https://cdn.shopify.com/s/files/1/0695/9343/2240/files/gempages_584690763518968…"
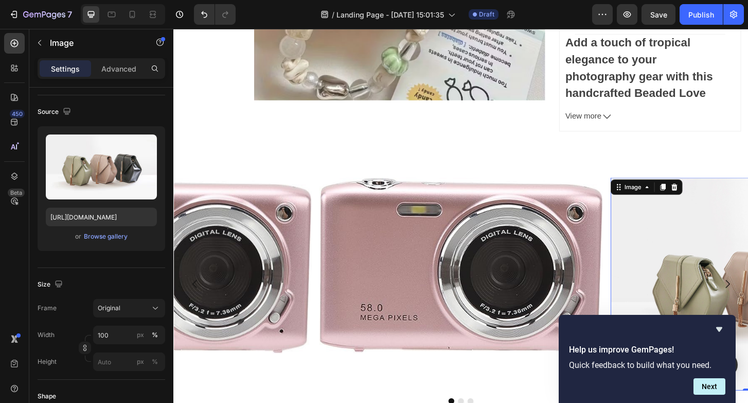
click at [108, 238] on div "Browse gallery" at bounding box center [106, 236] width 44 height 9
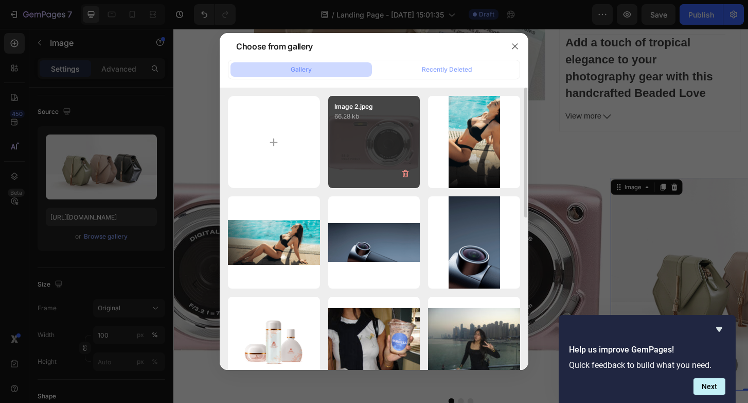
click at [359, 167] on div "Image 2.jpeg 66.28 kb" at bounding box center [374, 142] width 92 height 92
type input "https://cdn.shopify.com/s/files/1/0695/9343/2240/files/gempages_584690763518968…"
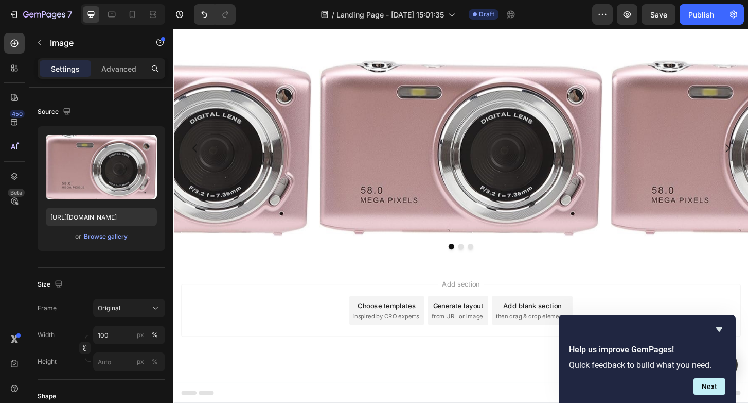
scroll to position [816, 0]
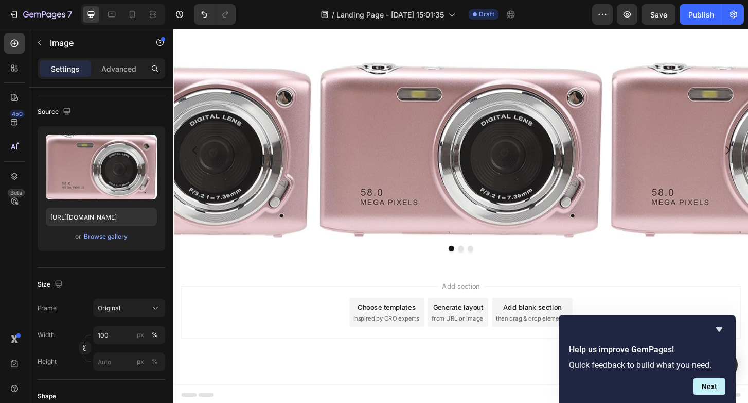
click at [556, 324] on div "Add blank section" at bounding box center [559, 327] width 63 height 11
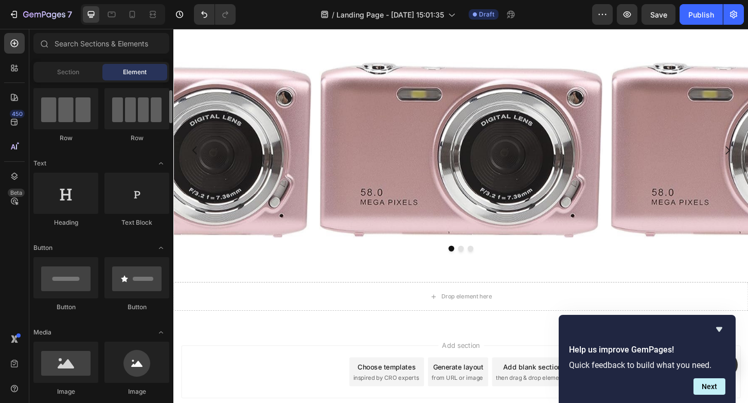
scroll to position [82, 0]
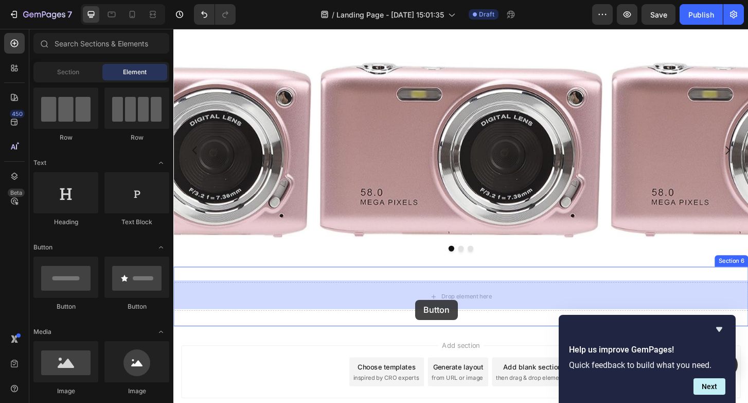
drag, startPoint x: 240, startPoint y: 316, endPoint x: 446, endPoint y: 309, distance: 206.0
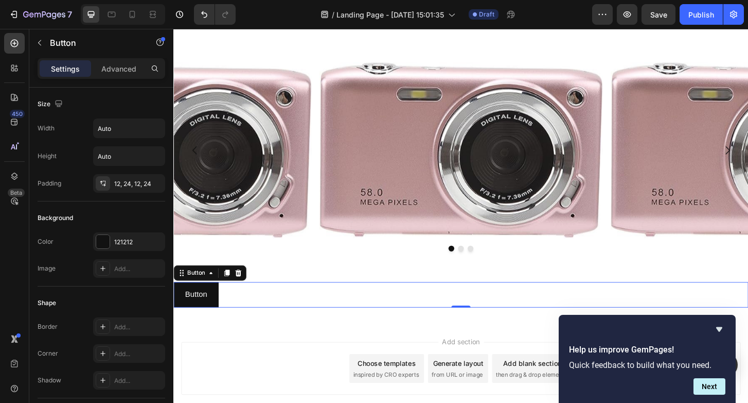
click at [485, 311] on div "Button Button 0" at bounding box center [482, 314] width 618 height 27
click at [197, 311] on p "Button" at bounding box center [198, 314] width 24 height 15
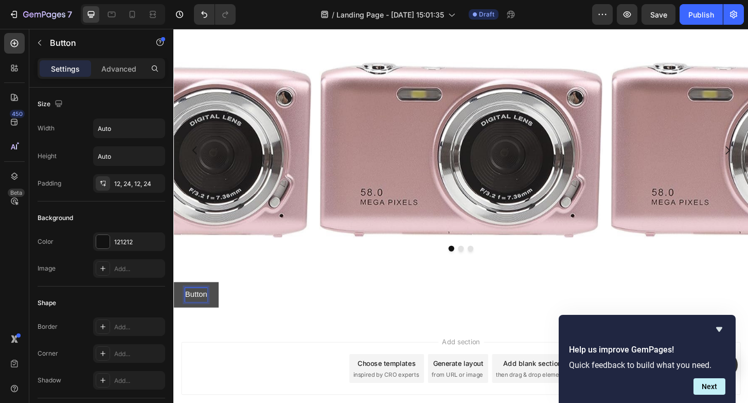
click at [205, 311] on p "Button" at bounding box center [198, 314] width 24 height 15
click at [196, 312] on button "Shop" at bounding box center [195, 314] width 44 height 27
click at [180, 317] on button "Shop All" at bounding box center [200, 314] width 55 height 27
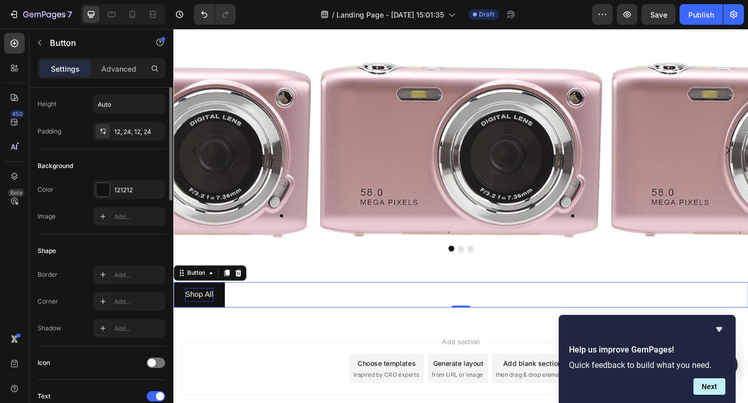
scroll to position [0, 0]
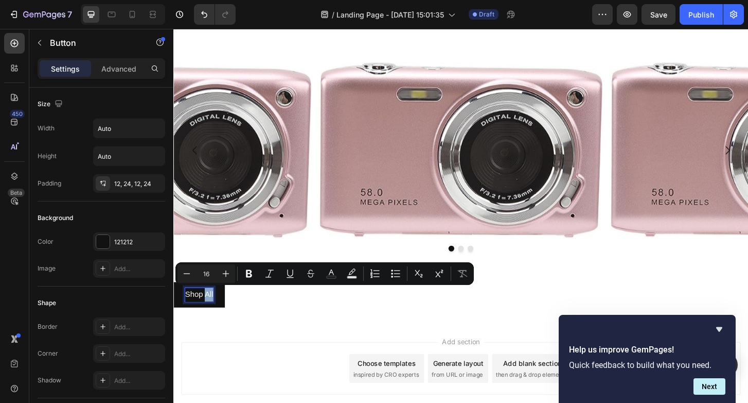
drag, startPoint x: 208, startPoint y: 317, endPoint x: 268, endPoint y: 314, distance: 59.8
click at [268, 314] on div "Shop All Button 0" at bounding box center [482, 314] width 618 height 27
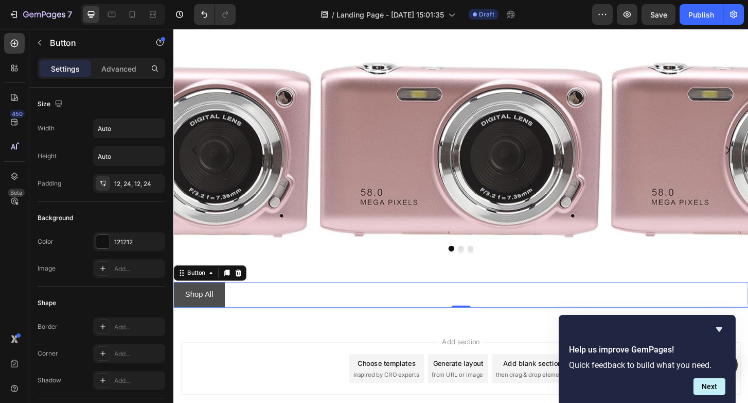
click at [178, 320] on button "Shop All" at bounding box center [200, 314] width 55 height 27
drag, startPoint x: 178, startPoint y: 320, endPoint x: 444, endPoint y: 319, distance: 266.7
click at [444, 319] on div "Shop All Button 0" at bounding box center [482, 314] width 618 height 27
click at [223, 312] on button "Shop All" at bounding box center [200, 314] width 55 height 27
drag, startPoint x: 181, startPoint y: 318, endPoint x: 473, endPoint y: 321, distance: 291.9
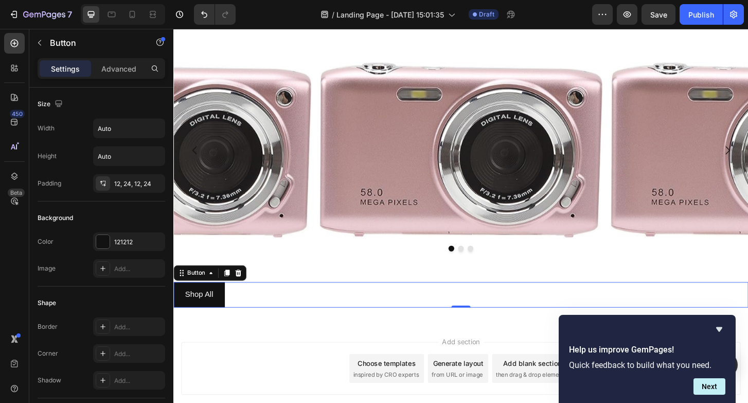
click at [473, 321] on div "Shop All Button 0" at bounding box center [482, 314] width 618 height 27
click at [242, 304] on div "Shop All Button 0" at bounding box center [482, 314] width 618 height 27
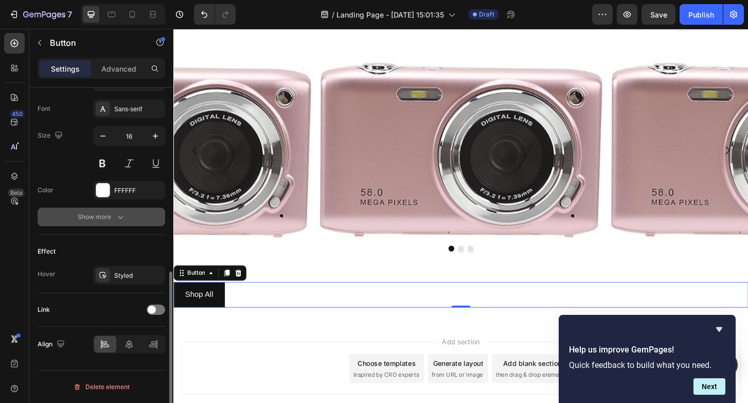
scroll to position [393, 0]
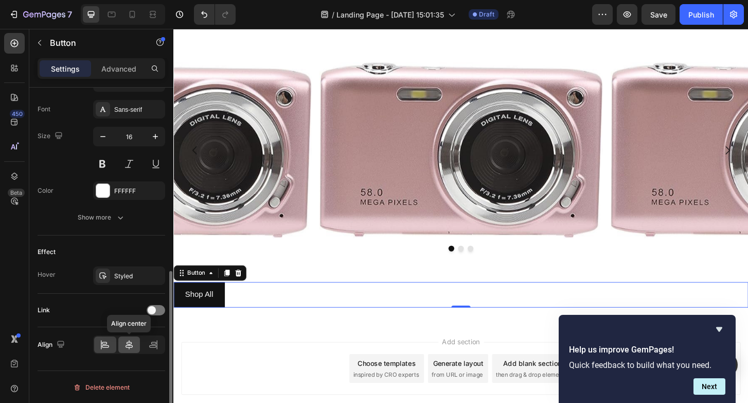
click at [127, 346] on icon at bounding box center [129, 344] width 10 height 10
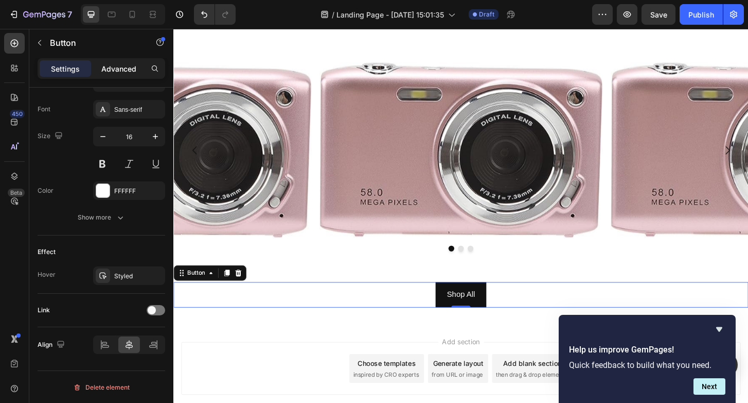
click at [114, 73] on p "Advanced" at bounding box center [118, 68] width 35 height 11
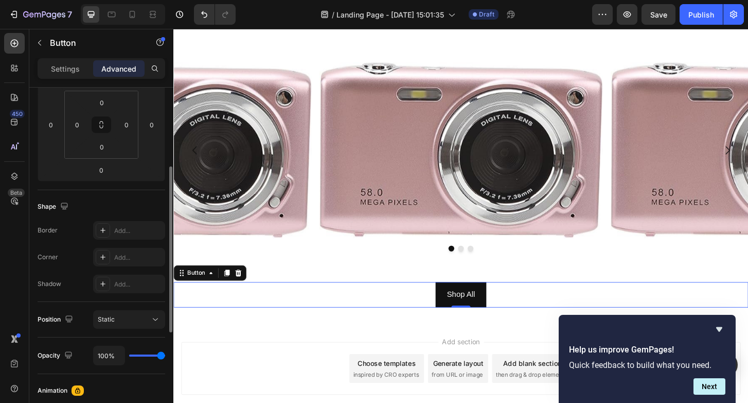
scroll to position [163, 0]
click at [120, 226] on div "Add..." at bounding box center [138, 229] width 48 height 9
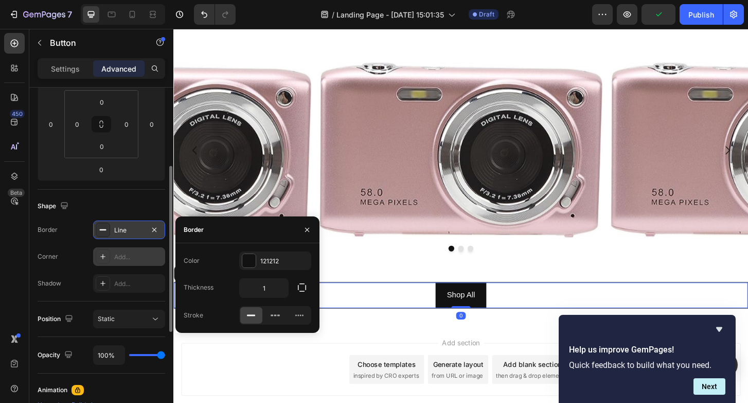
click at [133, 254] on div "Add..." at bounding box center [138, 256] width 48 height 9
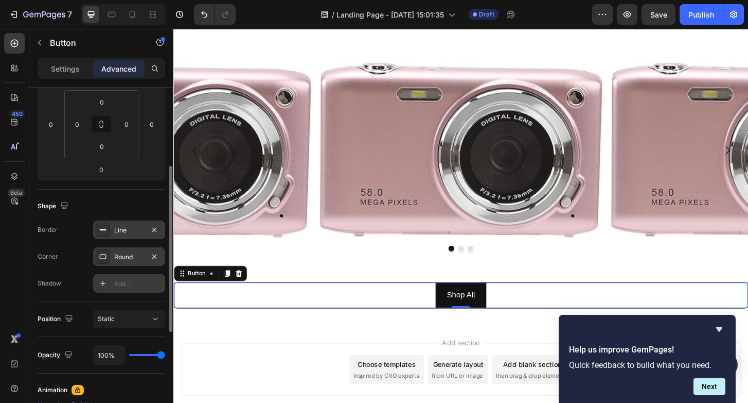
click at [133, 277] on div "Add..." at bounding box center [129, 283] width 72 height 19
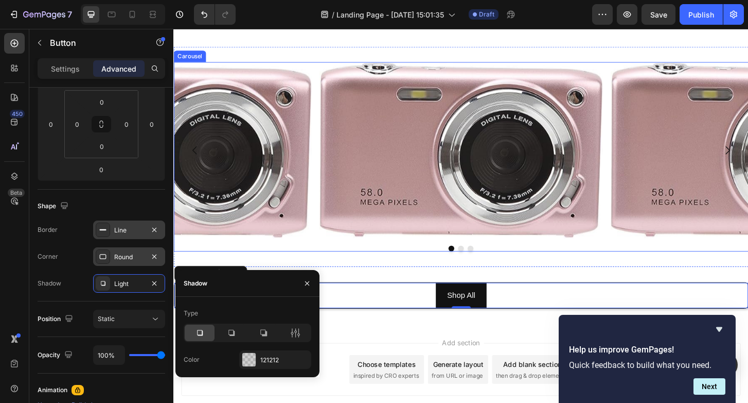
click at [283, 263] on div at bounding box center [482, 265] width 618 height 6
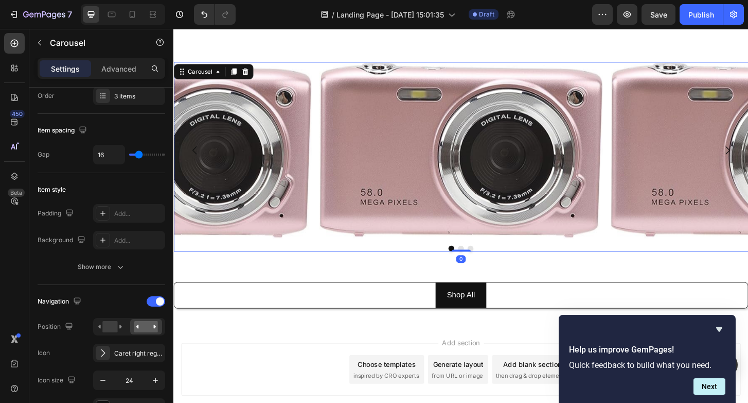
scroll to position [0, 0]
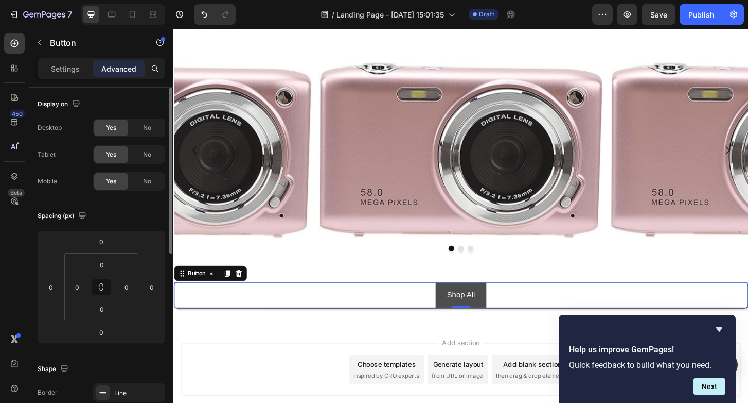
click at [458, 310] on button "Shop All" at bounding box center [482, 314] width 55 height 27
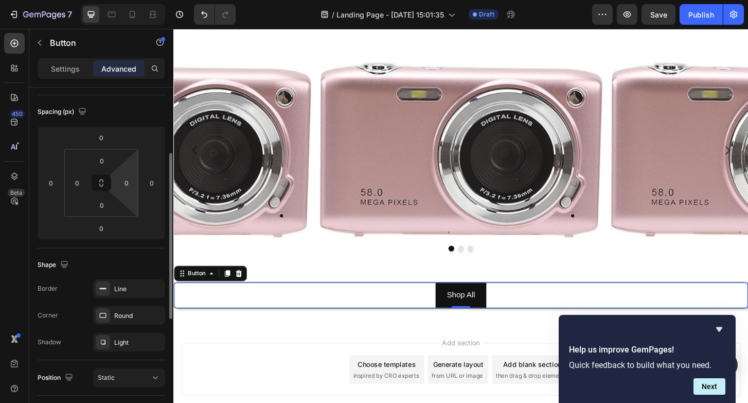
scroll to position [114, 0]
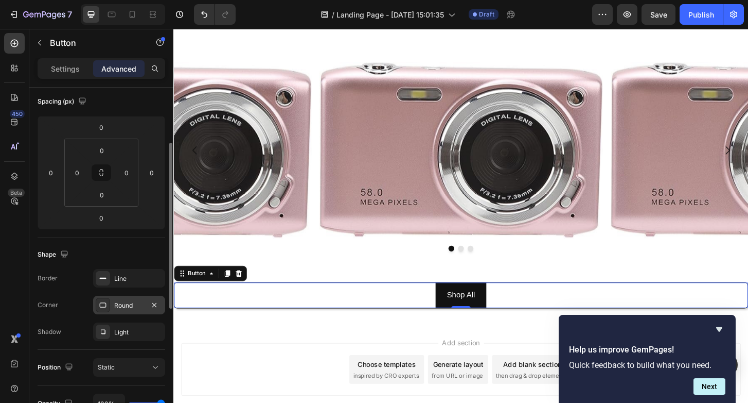
click at [121, 311] on div "Round" at bounding box center [129, 304] width 72 height 19
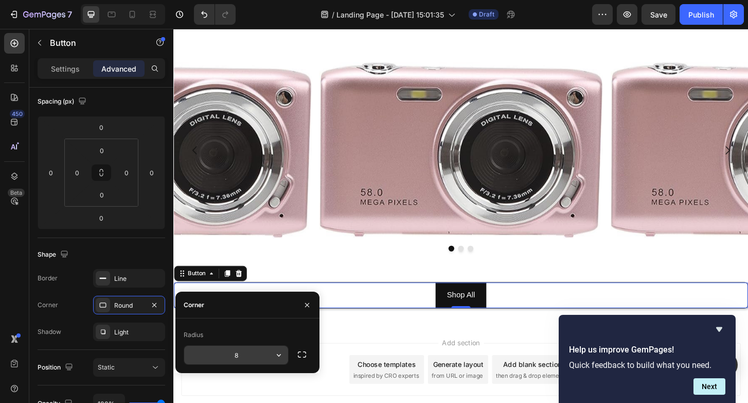
click at [239, 355] on input "8" at bounding box center [236, 354] width 104 height 19
type input "10"
click at [304, 361] on button "button" at bounding box center [302, 354] width 19 height 19
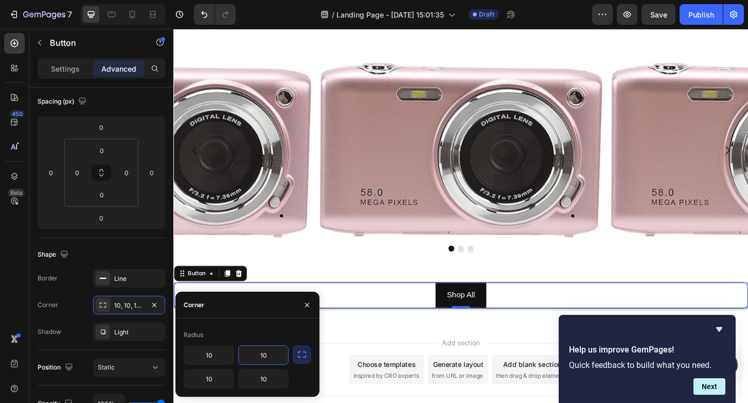
click at [264, 361] on input "10" at bounding box center [263, 354] width 49 height 19
click at [259, 377] on input "10" at bounding box center [263, 378] width 49 height 19
click at [380, 363] on div "Add section Choose templates inspired by CRO experts Generate layout from URL o…" at bounding box center [482, 408] width 618 height 127
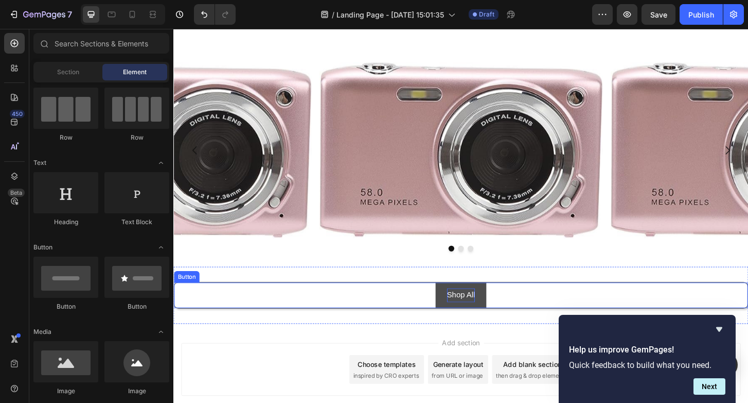
click at [487, 307] on p "Shop All" at bounding box center [482, 314] width 30 height 15
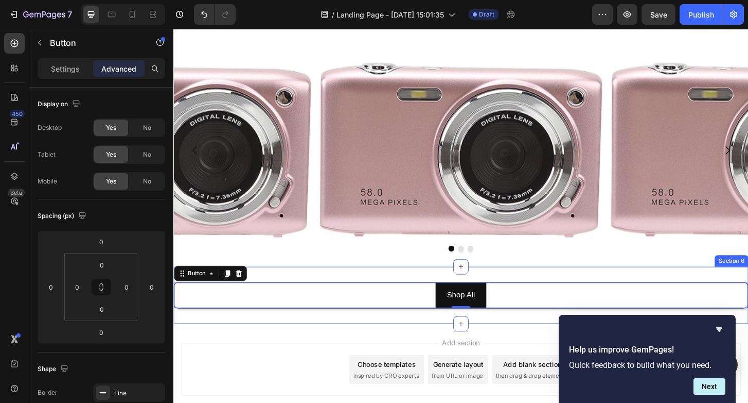
click at [373, 338] on div "Shop All Button 0 Section 6" at bounding box center [482, 314] width 618 height 61
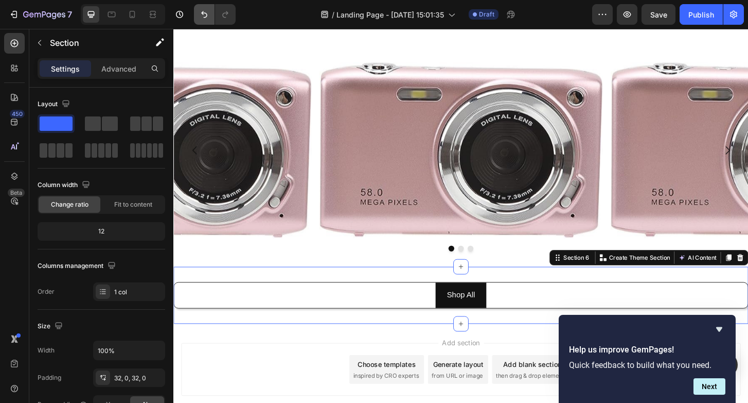
click at [209, 8] on button "Undo/Redo" at bounding box center [204, 14] width 21 height 21
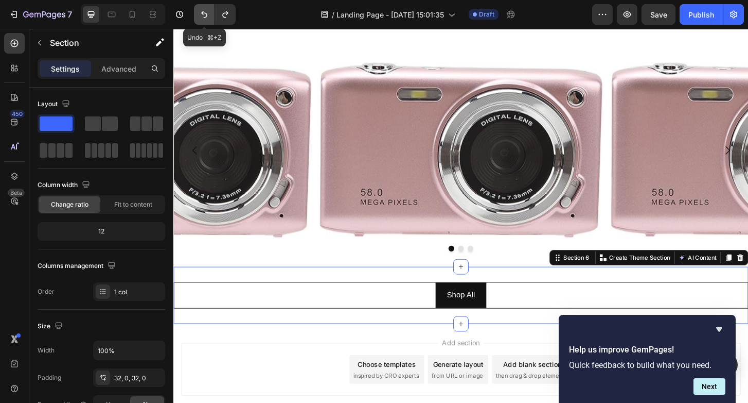
click at [209, 8] on button "Undo/Redo" at bounding box center [204, 14] width 21 height 21
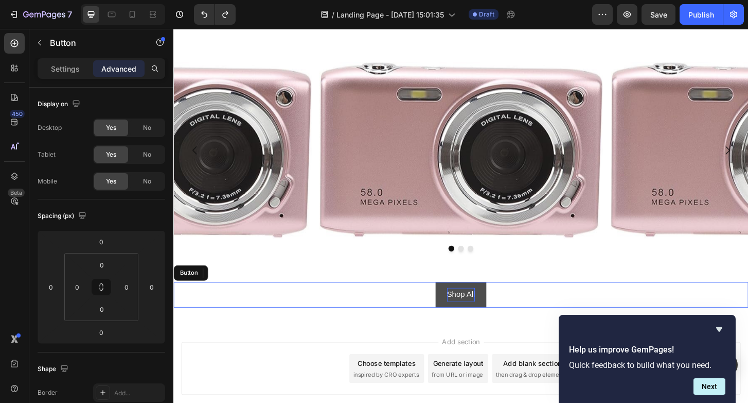
click at [468, 312] on p "Shop All" at bounding box center [482, 314] width 30 height 15
click at [460, 307] on button "Shop All" at bounding box center [482, 314] width 55 height 27
click at [460, 308] on button "Shop All" at bounding box center [482, 314] width 55 height 27
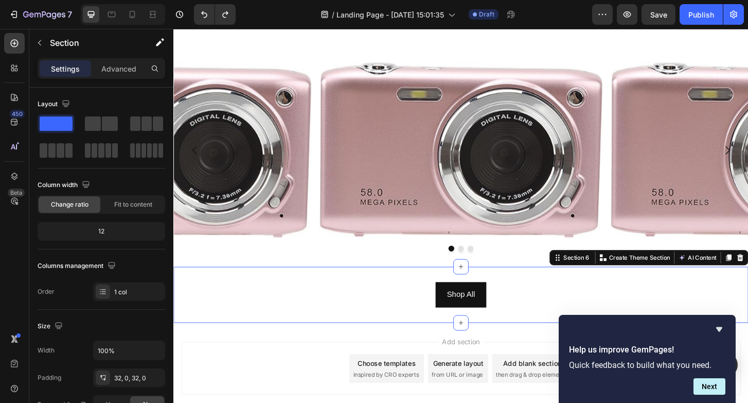
click at [452, 332] on div "Shop All Button Section 6 You can create reusable sections Create Theme Section…" at bounding box center [482, 314] width 618 height 60
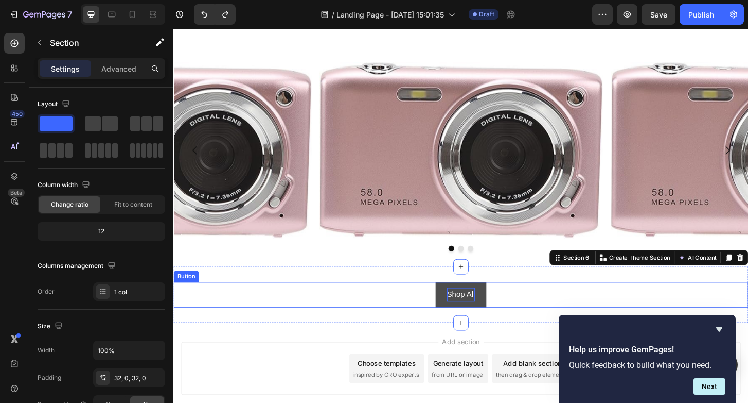
click at [474, 312] on p "Shop All" at bounding box center [482, 314] width 30 height 15
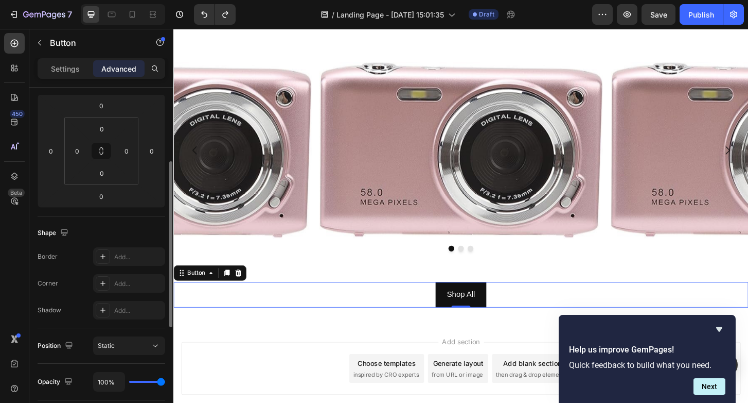
scroll to position [142, 0]
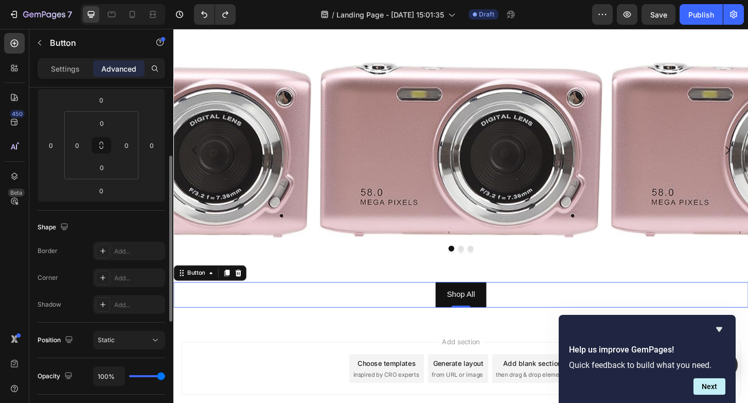
click at [114, 288] on div "Border Add... Corner Add... Shadow Add..." at bounding box center [102, 277] width 128 height 72
click at [107, 277] on icon at bounding box center [103, 277] width 8 height 8
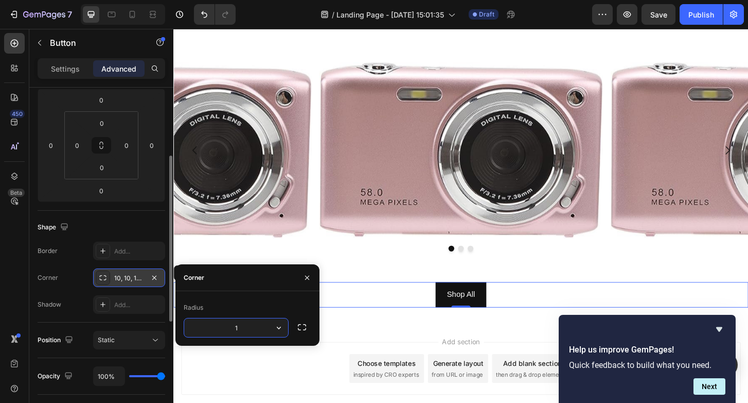
type input "10"
click at [298, 318] on button "button" at bounding box center [302, 327] width 19 height 19
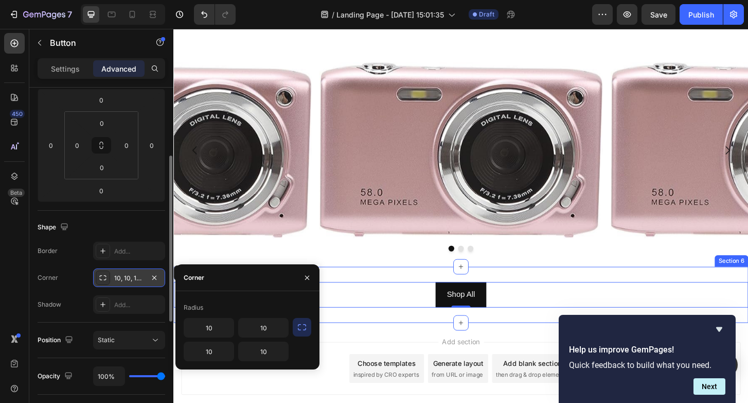
click at [350, 341] on div "Shop All Button 0 Section 6" at bounding box center [482, 314] width 618 height 60
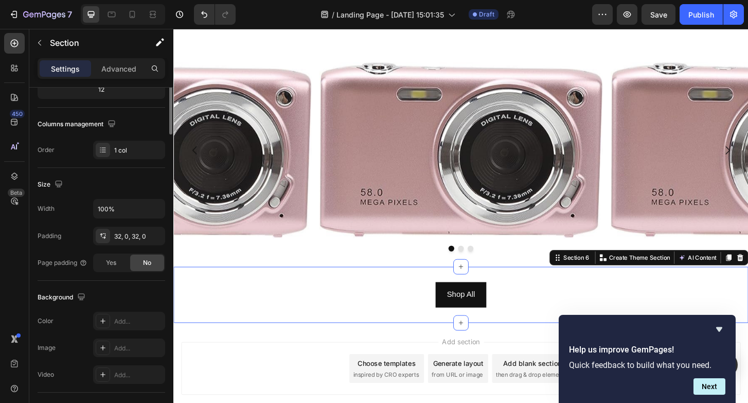
scroll to position [0, 0]
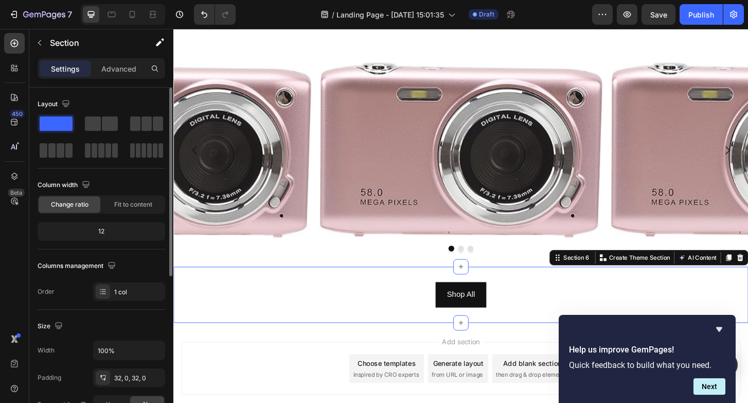
click at [308, 365] on div "Add section Choose templates inspired by CRO experts Generate layout from URL o…" at bounding box center [482, 393] width 601 height 57
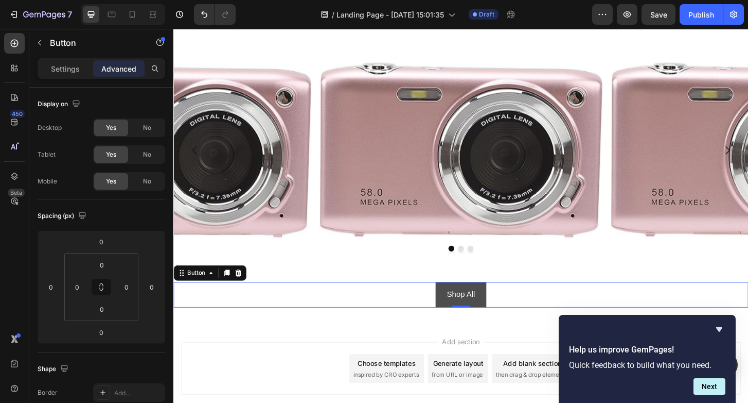
click at [461, 306] on button "Shop All" at bounding box center [482, 314] width 55 height 27
click at [196, 289] on div "Button" at bounding box center [197, 290] width 23 height 9
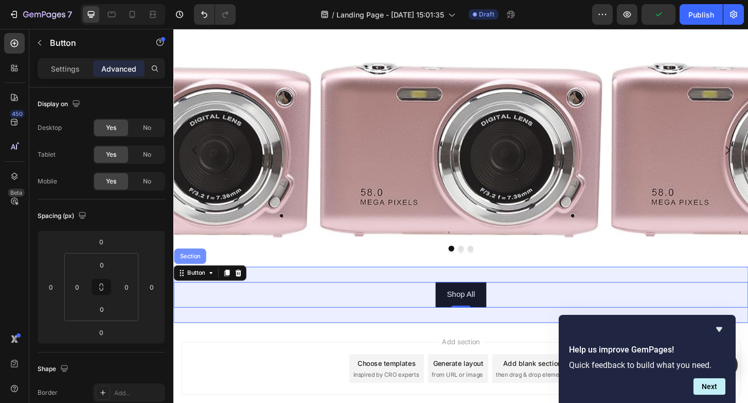
click at [193, 271] on div "Section" at bounding box center [191, 273] width 26 height 6
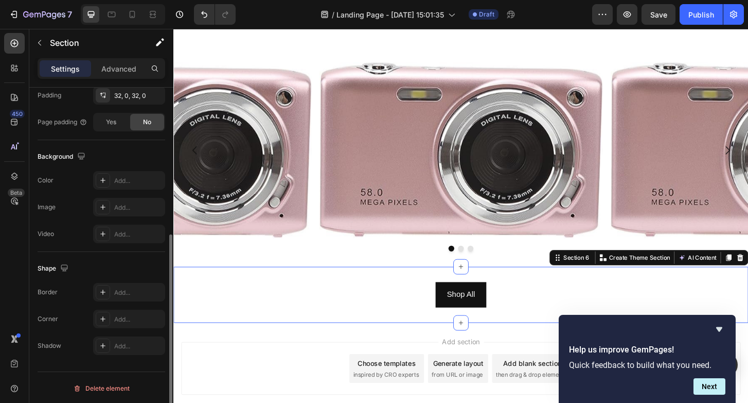
scroll to position [282, 0]
click at [116, 319] on div "Add..." at bounding box center [138, 319] width 48 height 9
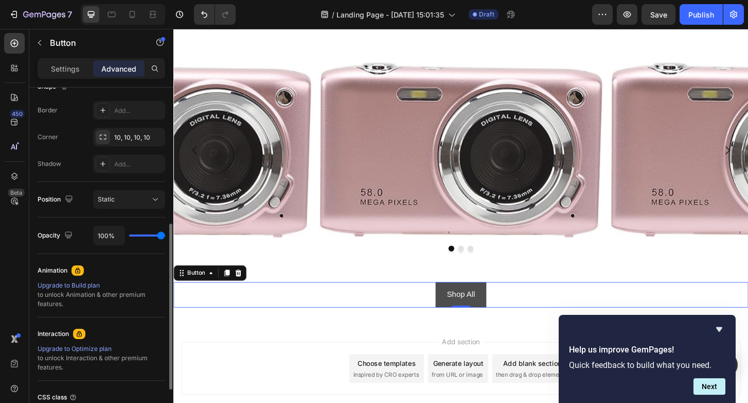
click at [469, 303] on button "Shop All" at bounding box center [482, 314] width 55 height 27
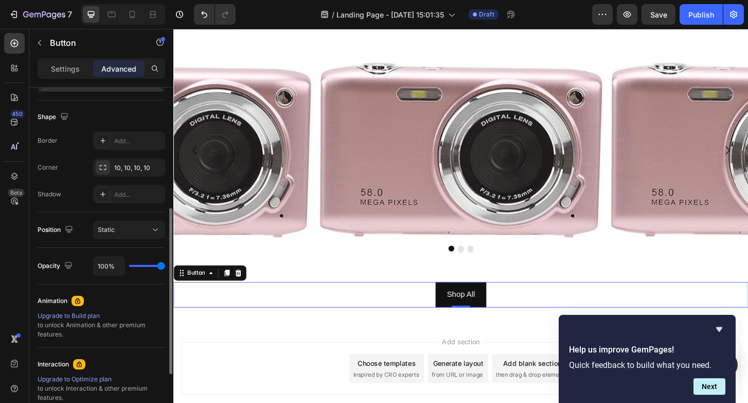
scroll to position [251, 0]
click at [214, 351] on div "Add section Choose templates inspired by CRO experts Generate layout from URL o…" at bounding box center [482, 407] width 618 height 127
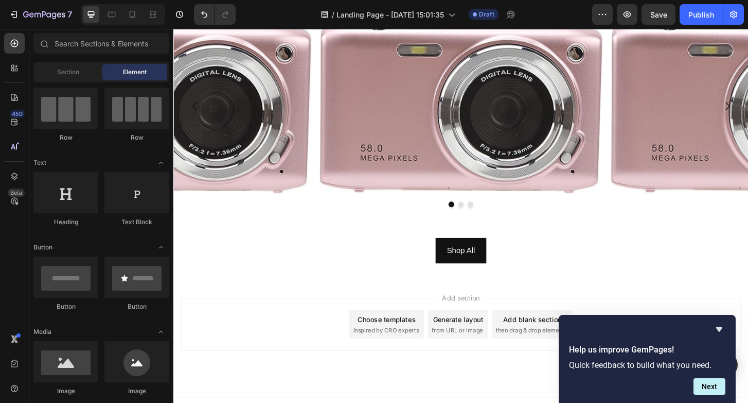
scroll to position [863, 0]
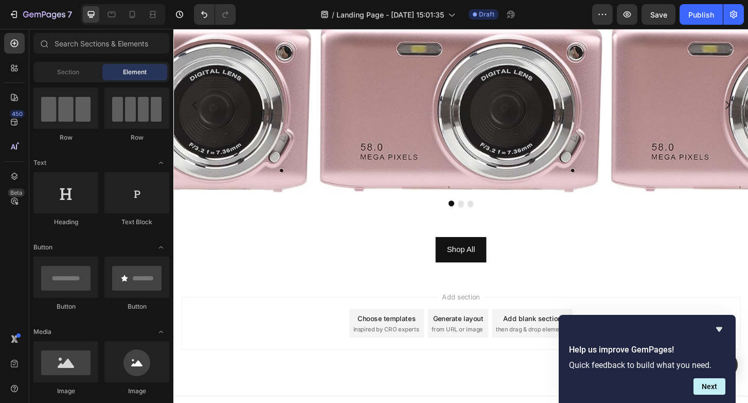
click at [402, 354] on span "inspired by CRO experts" at bounding box center [402, 351] width 71 height 9
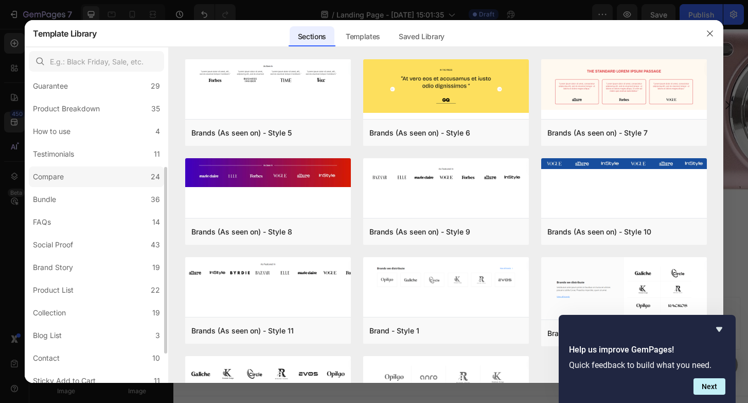
scroll to position [132, 0]
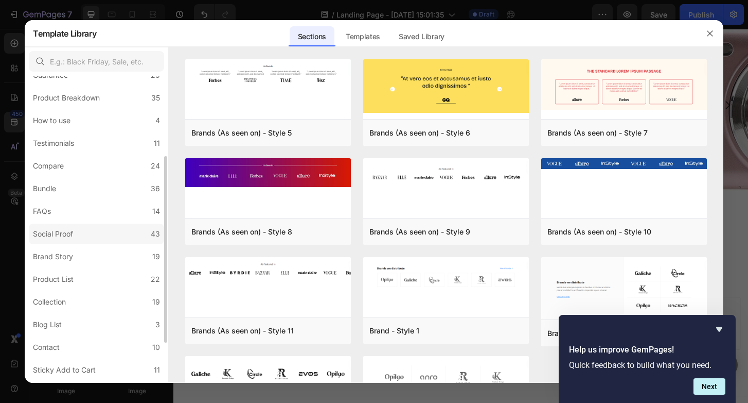
click at [77, 231] on div "Social Proof" at bounding box center [55, 234] width 44 height 12
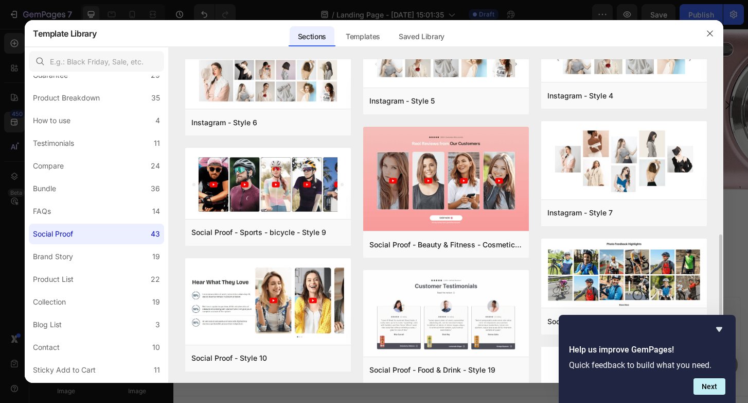
scroll to position [446, 0]
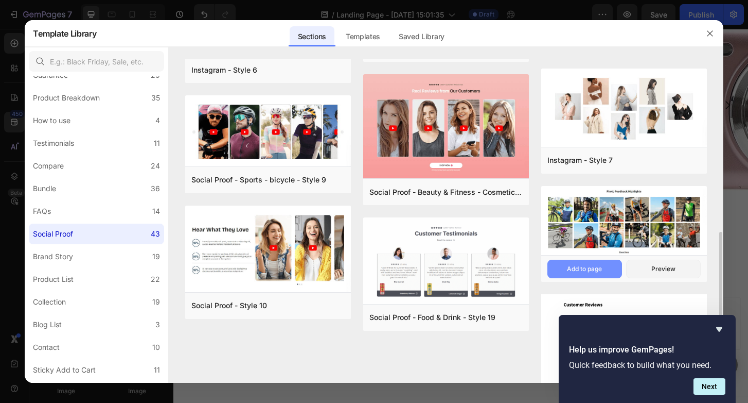
click at [596, 264] on button "Add to page" at bounding box center [585, 268] width 75 height 19
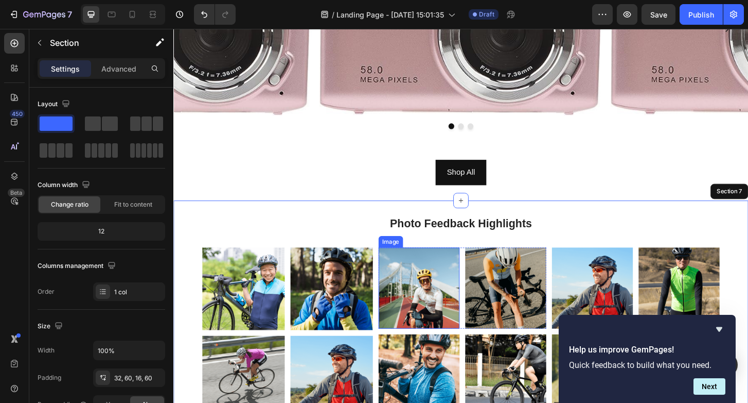
scroll to position [1055, 0]
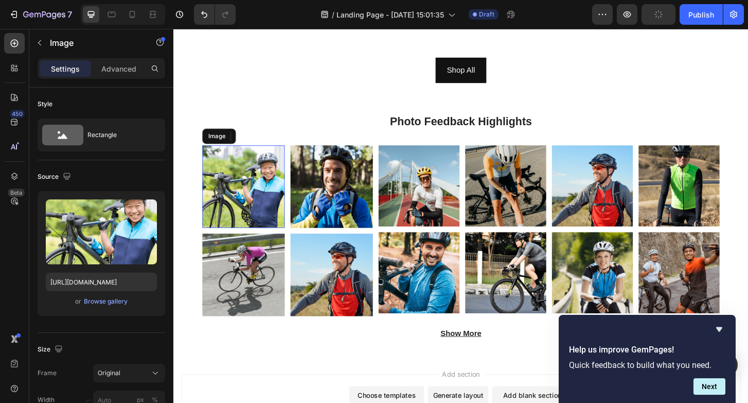
click at [271, 180] on img at bounding box center [248, 198] width 89 height 89
click at [213, 150] on div "Image" at bounding box center [242, 144] width 77 height 16
click at [231, 183] on img at bounding box center [248, 198] width 89 height 89
click at [112, 60] on div "Advanced" at bounding box center [118, 68] width 51 height 16
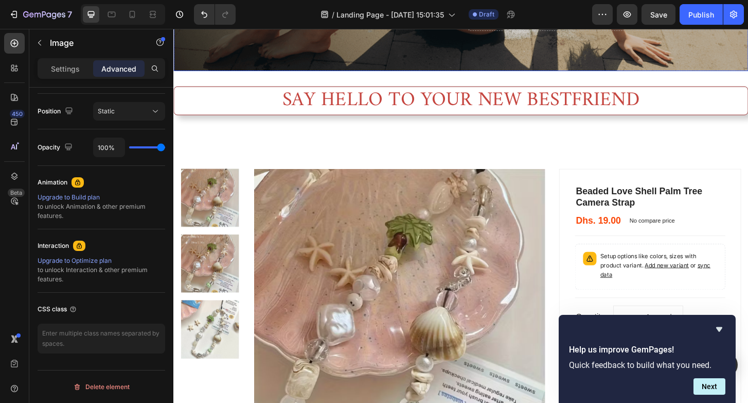
scroll to position [306, 0]
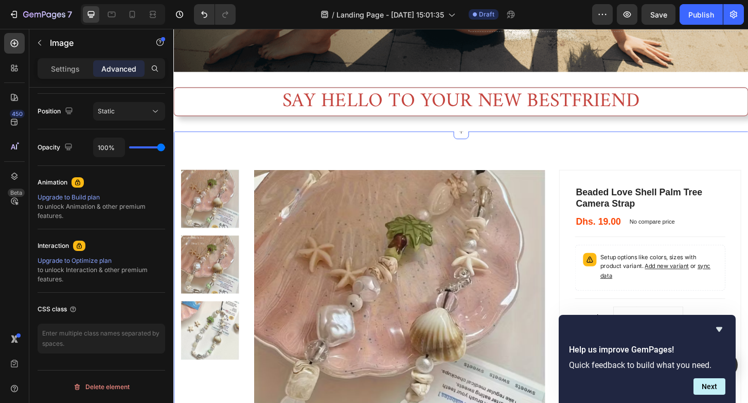
click at [230, 154] on div "Product Images & Gallery Beaded Love Shell Palm Tree Camera Strap (P) Title Dhs…" at bounding box center [482, 348] width 618 height 418
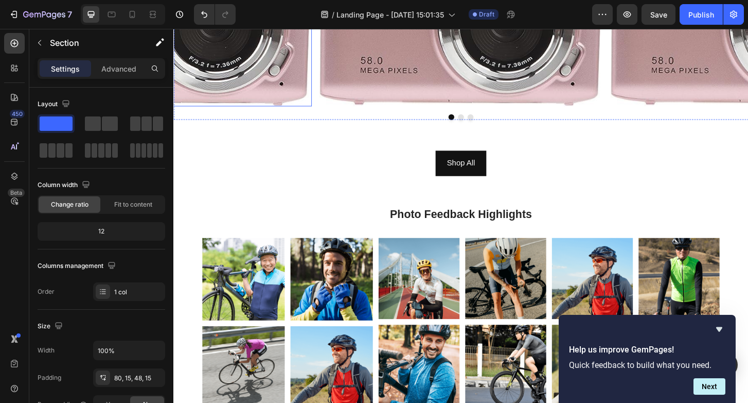
scroll to position [956, 0]
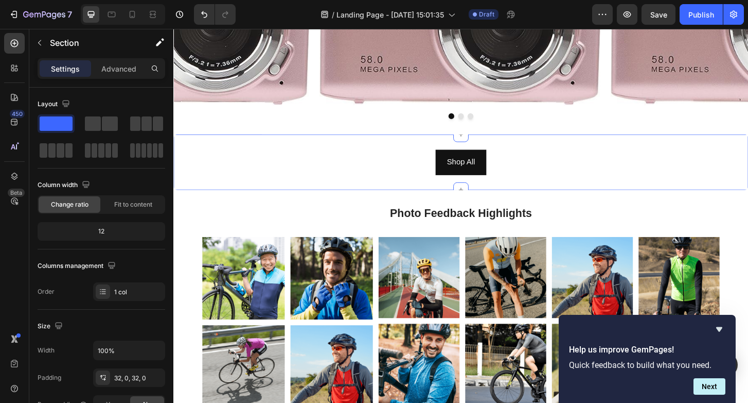
click at [230, 154] on div "Shop All Button Section 6 You can create reusable sections Create Theme Section…" at bounding box center [482, 172] width 618 height 60
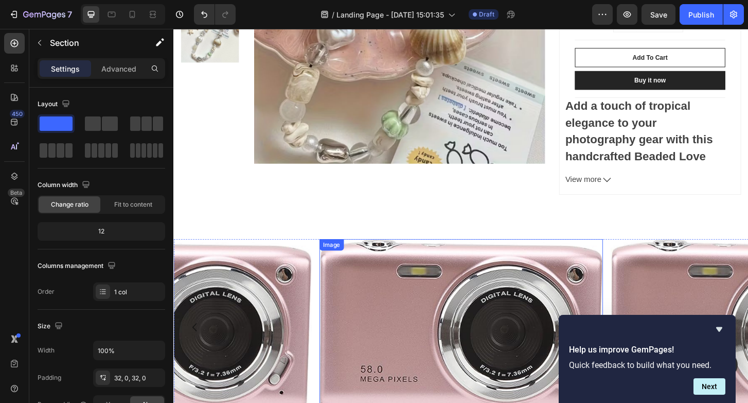
scroll to position [622, 0]
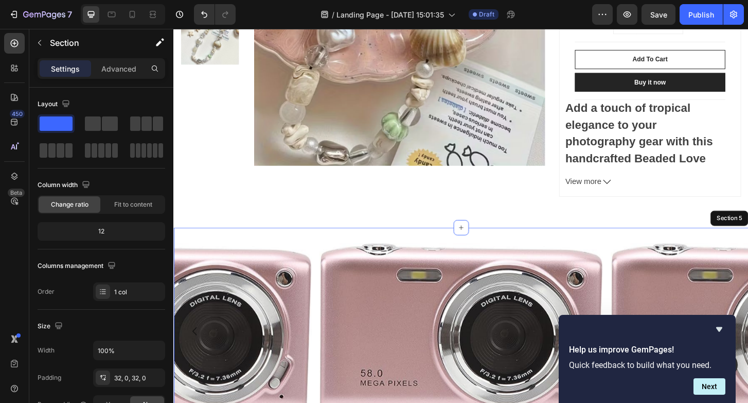
click at [360, 250] on div "Image Image Image Carousel Section 5" at bounding box center [482, 360] width 618 height 236
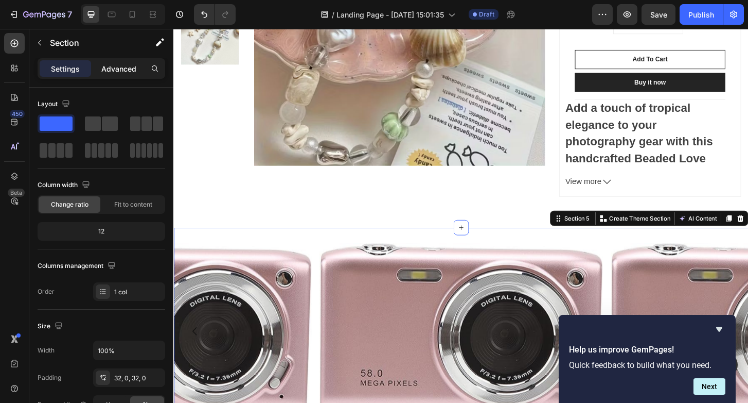
click at [114, 72] on p "Advanced" at bounding box center [118, 68] width 35 height 11
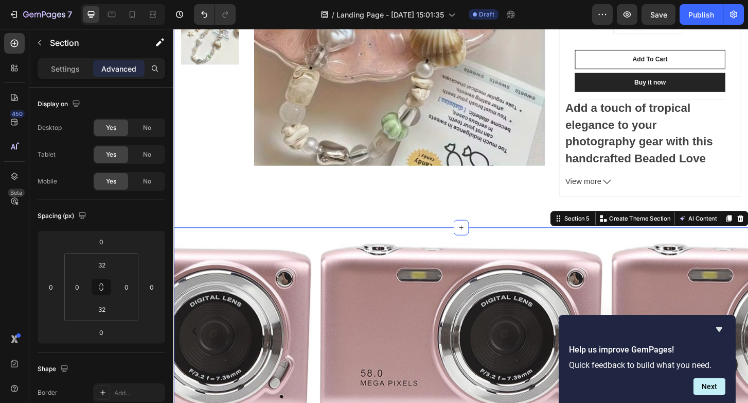
click at [226, 229] on div "Product Images & Gallery Beaded Love Shell Palm Tree Camera Strap (P) Title Dhs…" at bounding box center [482, 32] width 618 height 420
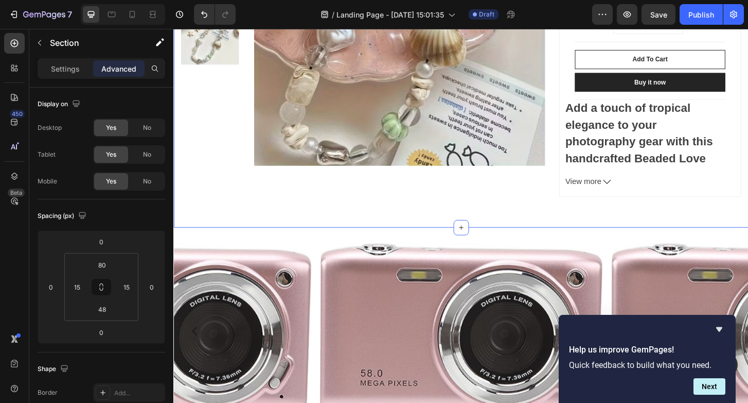
click at [213, 227] on div "Product Images & Gallery Beaded Love Shell Palm Tree Camera Strap (P) Title Dhs…" at bounding box center [482, 32] width 618 height 420
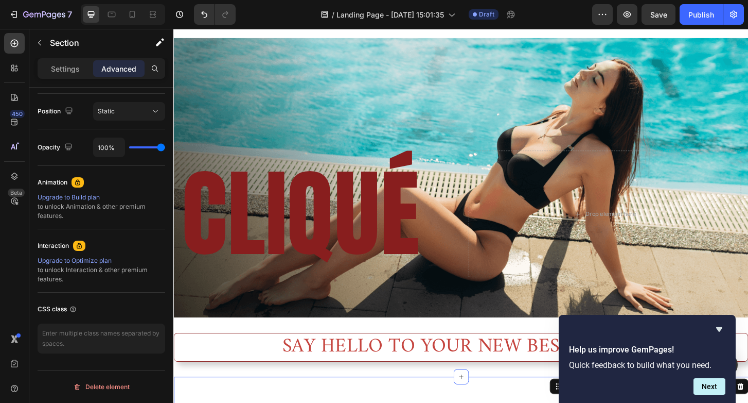
scroll to position [0, 0]
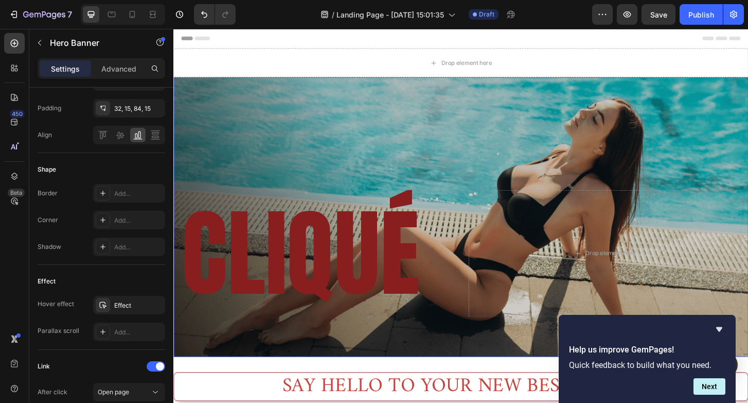
click at [255, 146] on div "Overlay" at bounding box center [482, 231] width 618 height 300
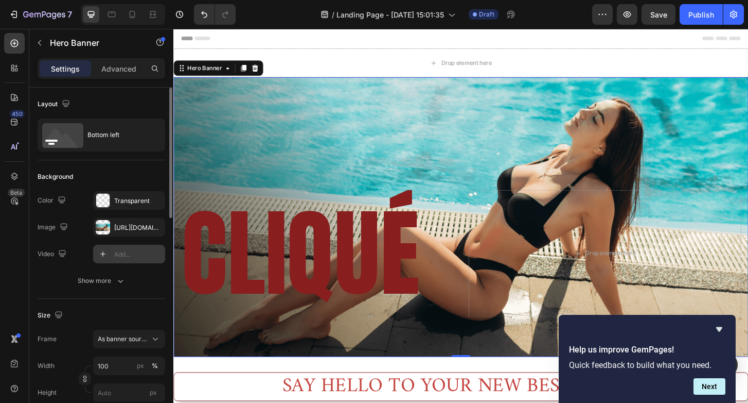
click at [122, 260] on div "Add..." at bounding box center [129, 254] width 72 height 19
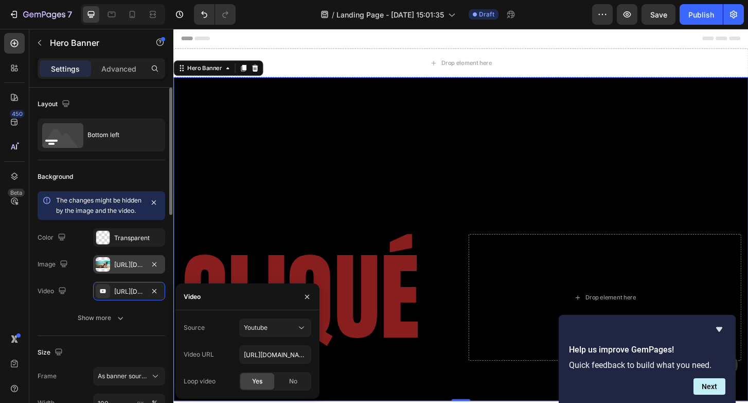
click at [105, 268] on div at bounding box center [103, 264] width 14 height 14
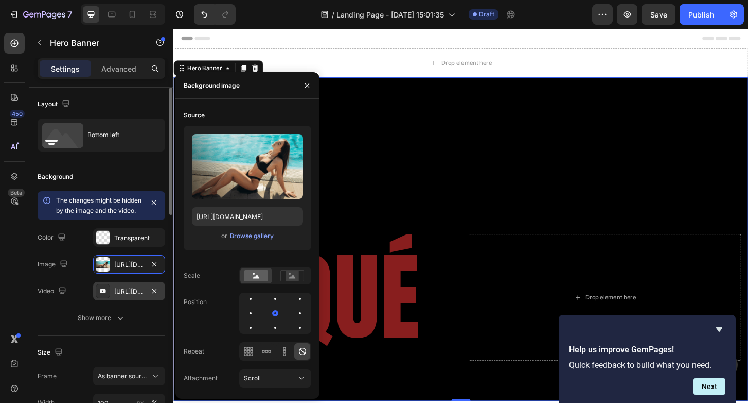
click at [130, 296] on div "https://www.youtube.com/watch?v=cyzh48XRS4M" at bounding box center [129, 291] width 30 height 9
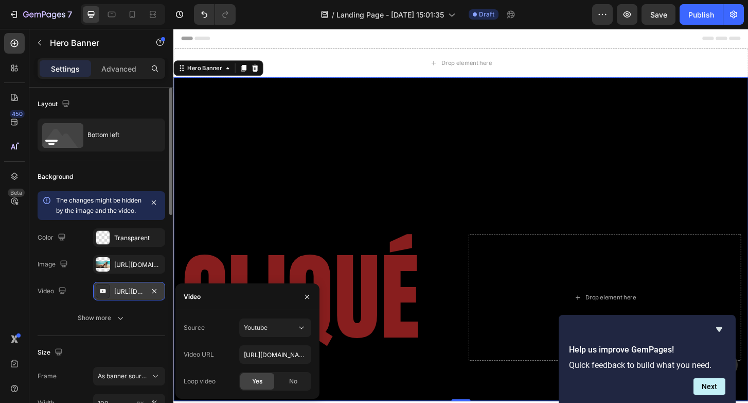
click at [161, 297] on div "https://www.youtube.com/watch?v=cyzh48XRS4M" at bounding box center [129, 291] width 72 height 19
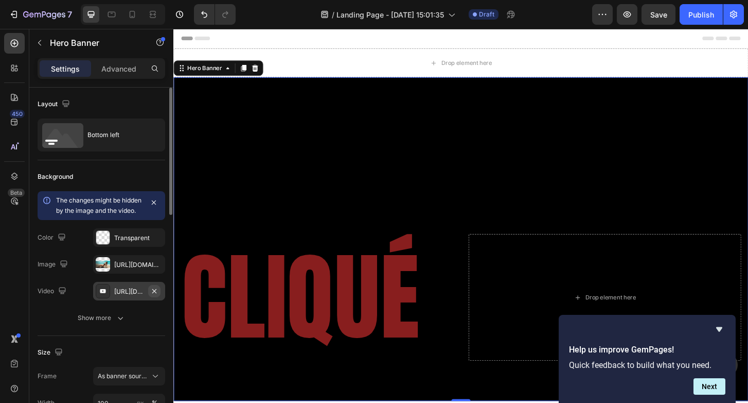
click at [154, 295] on icon "button" at bounding box center [154, 291] width 8 height 8
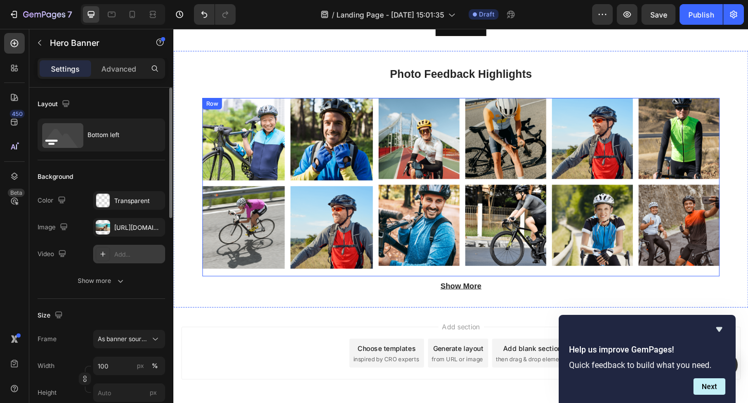
scroll to position [1107, 0]
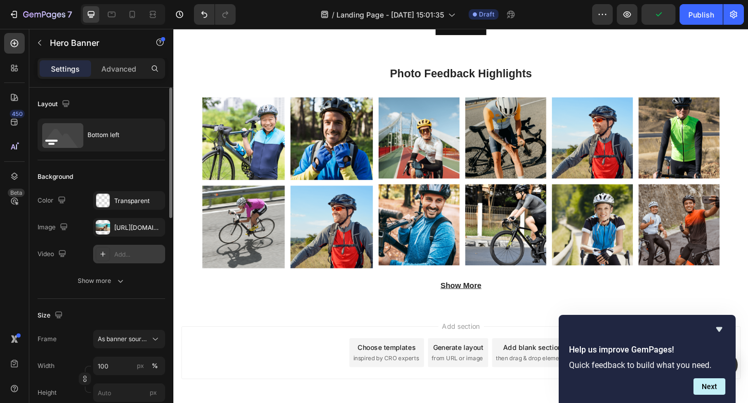
click at [411, 378] on span "inspired by CRO experts" at bounding box center [402, 382] width 71 height 9
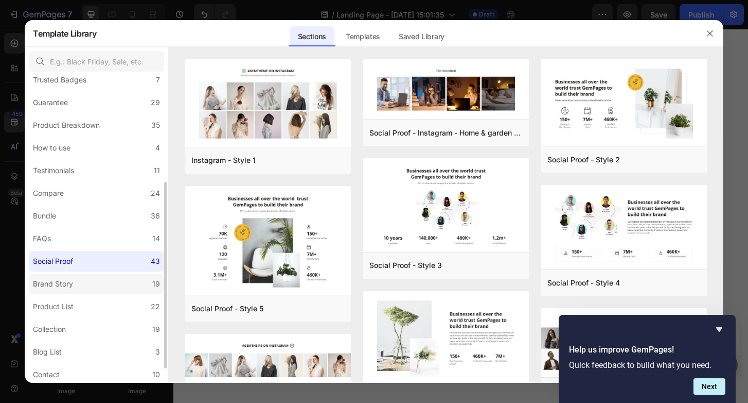
scroll to position [198, 0]
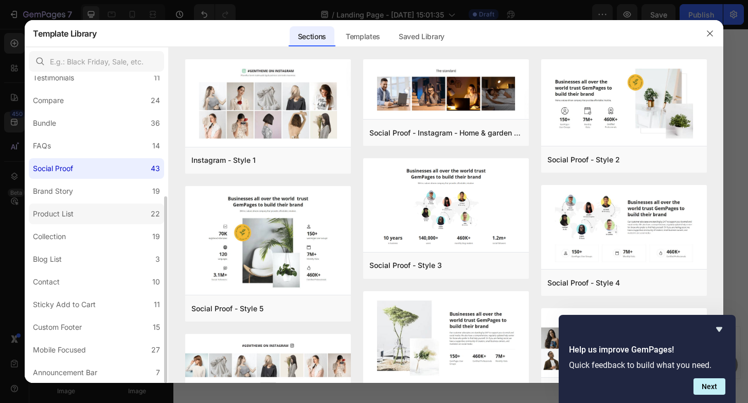
click at [80, 215] on label "Product List 22" at bounding box center [96, 213] width 135 height 21
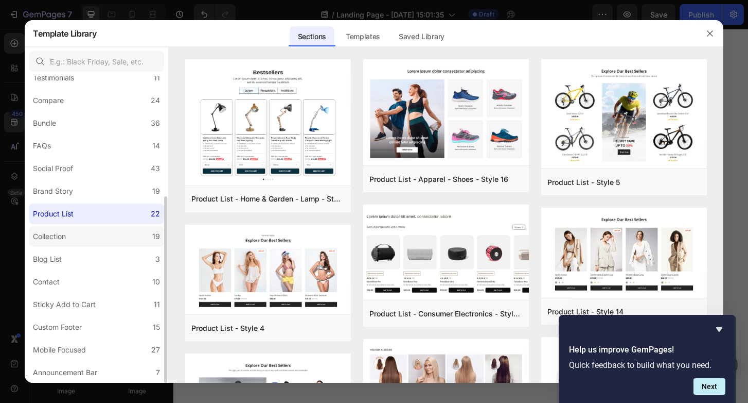
click at [77, 229] on label "Collection 19" at bounding box center [96, 236] width 135 height 21
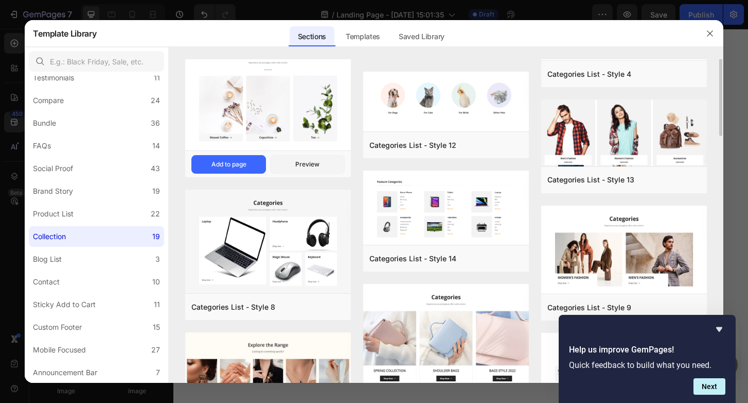
scroll to position [0, 0]
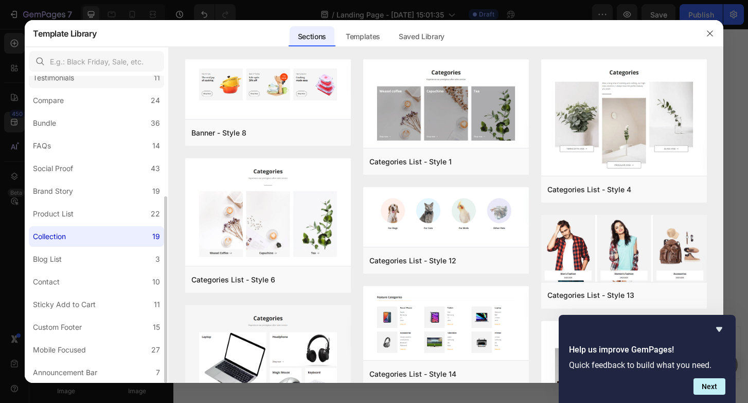
click at [92, 81] on label "Testimonials 11" at bounding box center [96, 77] width 135 height 21
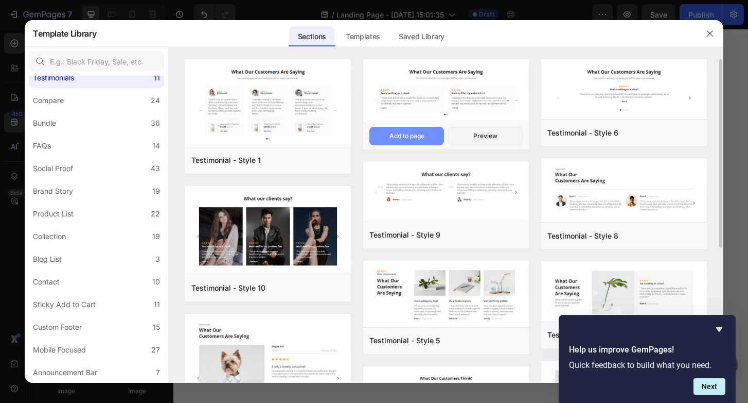
click at [416, 128] on button "Add to page" at bounding box center [407, 136] width 75 height 19
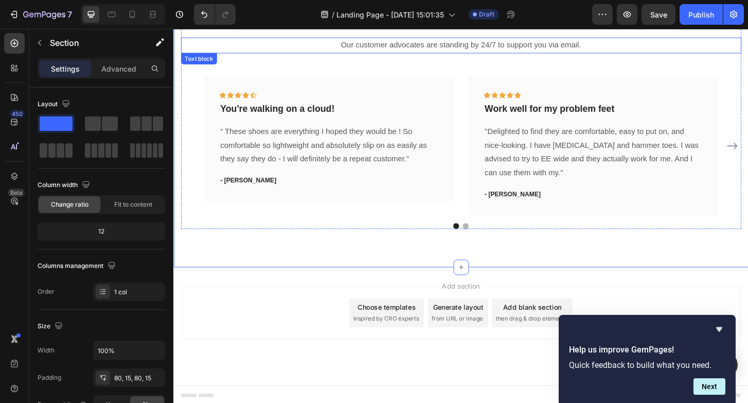
scroll to position [1472, 0]
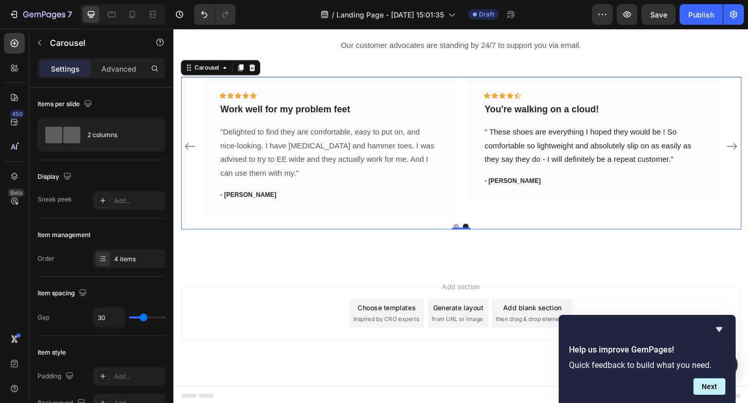
click at [188, 152] on icon "Carousel Back Arrow" at bounding box center [191, 155] width 12 height 12
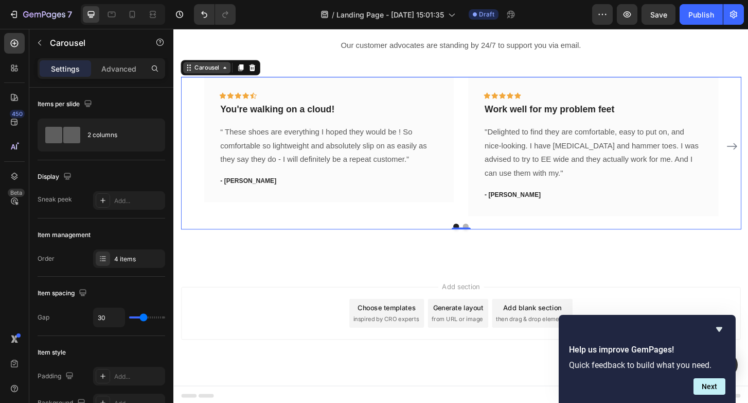
click at [205, 73] on div "Carousel" at bounding box center [209, 70] width 30 height 9
click at [235, 299] on div "Add section Choose templates inspired by CRO experts Generate layout from URL o…" at bounding box center [482, 348] width 618 height 127
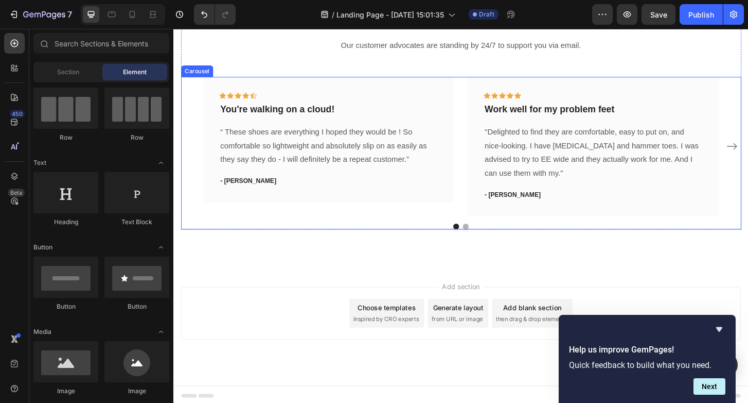
click at [212, 229] on div "Icon Icon Icon Icon Icon Row You're walking on a cloud! Text block “ These shoe…" at bounding box center [482, 161] width 602 height 163
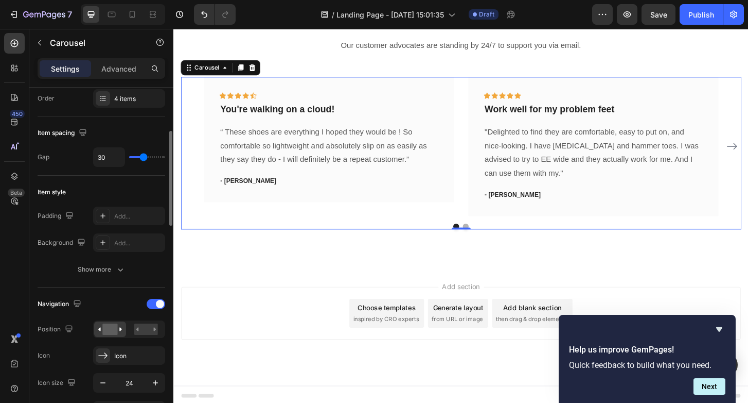
scroll to position [160, 0]
click at [105, 246] on icon at bounding box center [103, 242] width 8 height 8
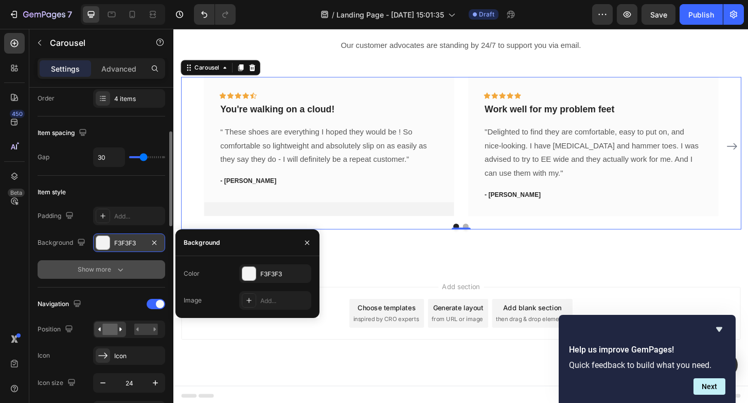
click at [113, 268] on div "Show more" at bounding box center [102, 269] width 48 height 10
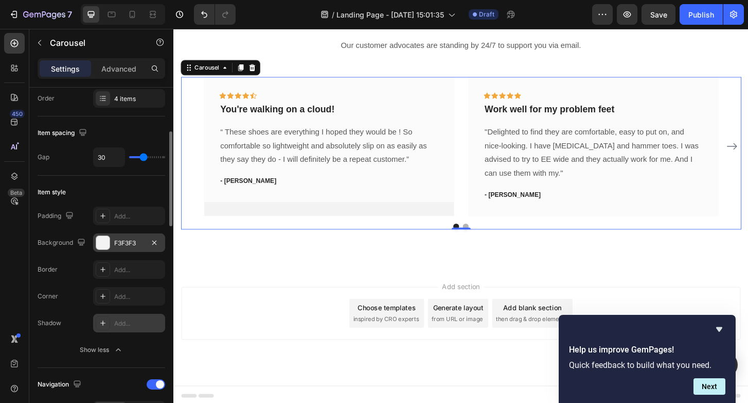
click at [117, 321] on div "Add..." at bounding box center [138, 323] width 48 height 9
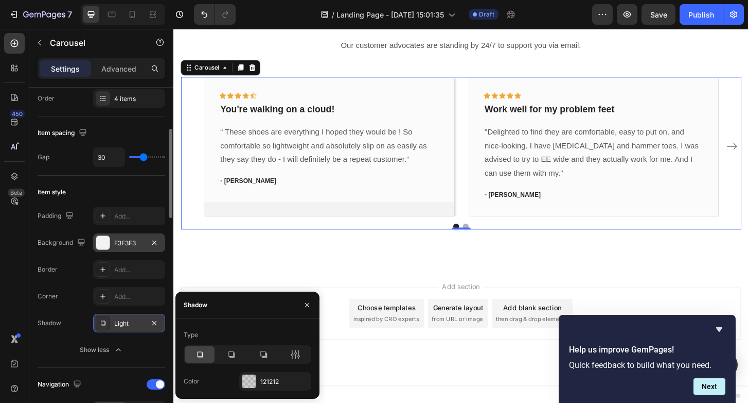
click at [195, 292] on div "Add section Choose templates inspired by CRO experts Generate layout from URL o…" at bounding box center [482, 348] width 618 height 127
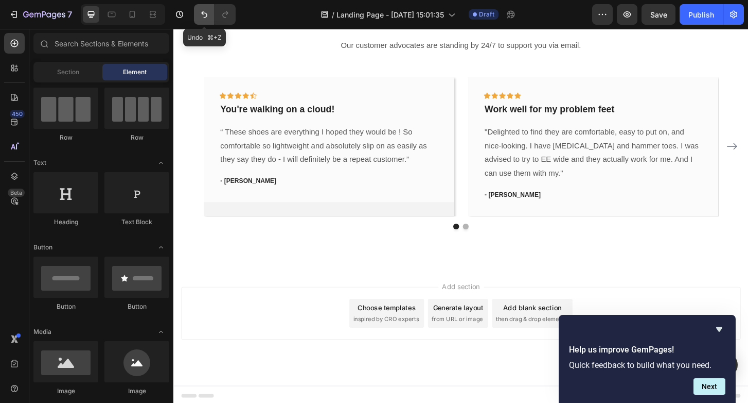
click at [200, 12] on icon "Undo/Redo" at bounding box center [204, 14] width 10 height 10
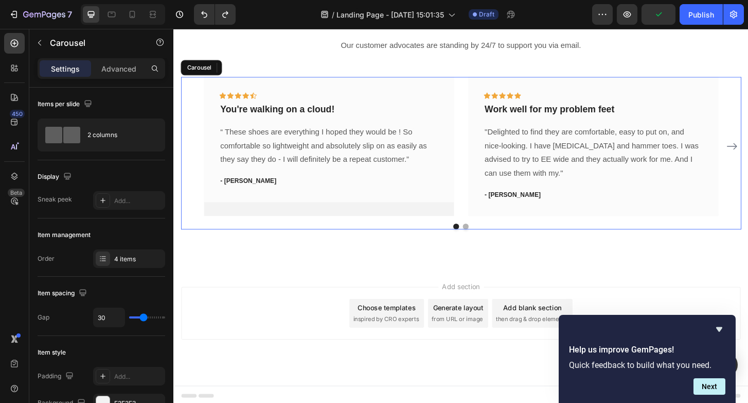
click at [261, 215] on div "Icon Icon Icon Icon Icon Row You're walking on a cloud! Text block “ These shoe…" at bounding box center [340, 154] width 269 height 149
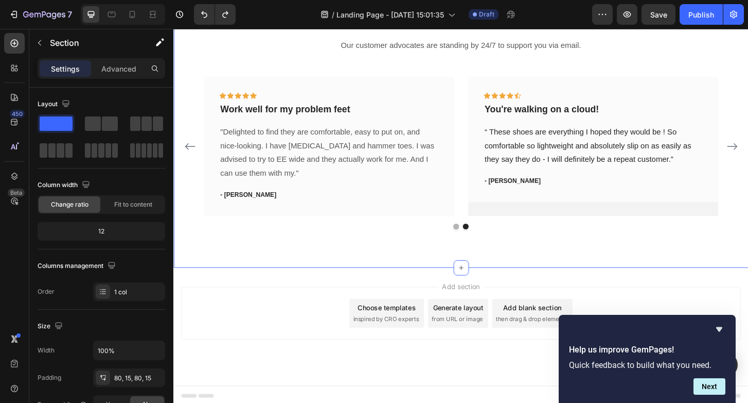
click at [206, 267] on div "What Our Customers Are Saying Heading Our customer advocates are standing by 24…" at bounding box center [482, 122] width 618 height 324
click at [479, 281] on icon at bounding box center [482, 285] width 8 height 8
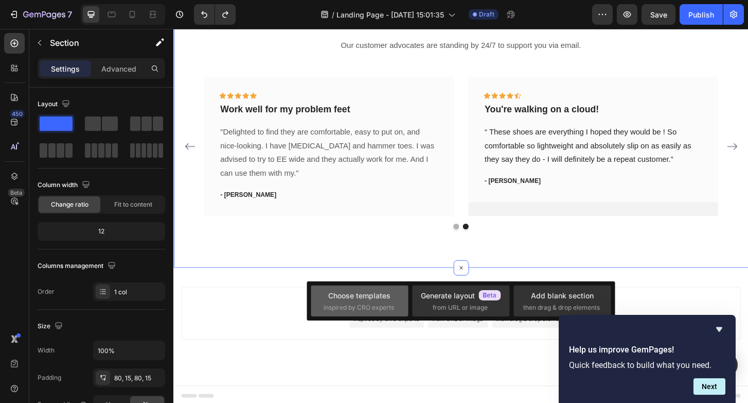
click at [381, 301] on div "Choose templates inspired by CRO experts" at bounding box center [360, 301] width 72 height 22
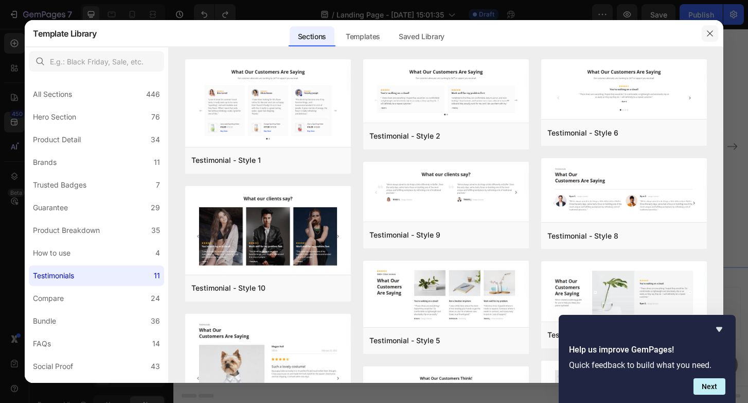
click at [711, 30] on icon "button" at bounding box center [710, 33] width 8 height 8
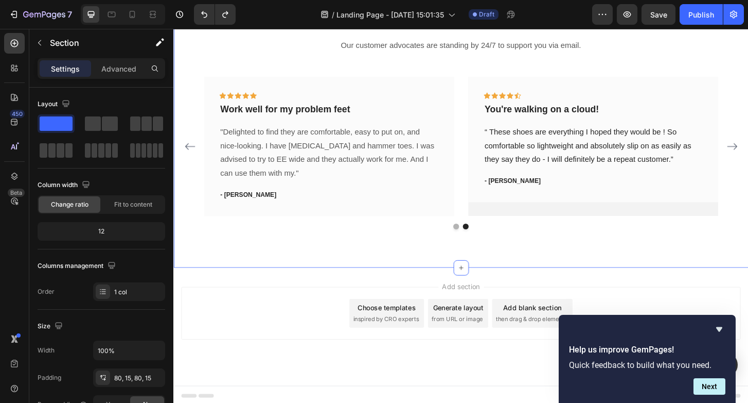
click at [550, 336] on span "then drag & drop elements" at bounding box center [558, 340] width 77 height 9
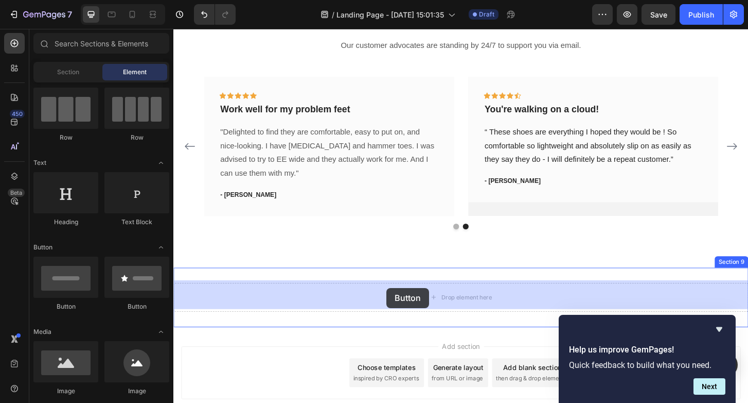
drag, startPoint x: 238, startPoint y: 318, endPoint x: 403, endPoint y: 307, distance: 165.1
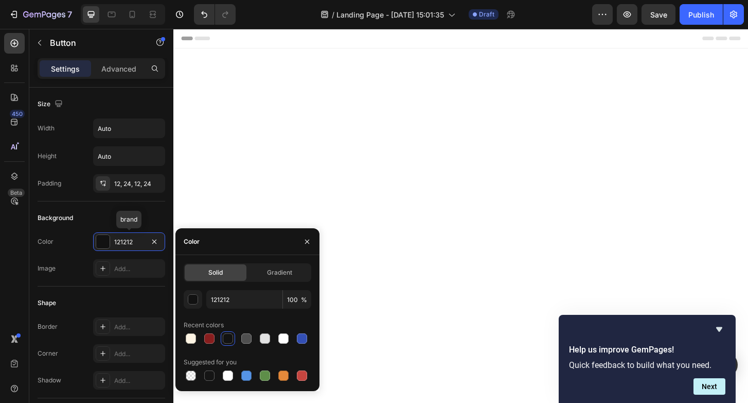
scroll to position [1472, 0]
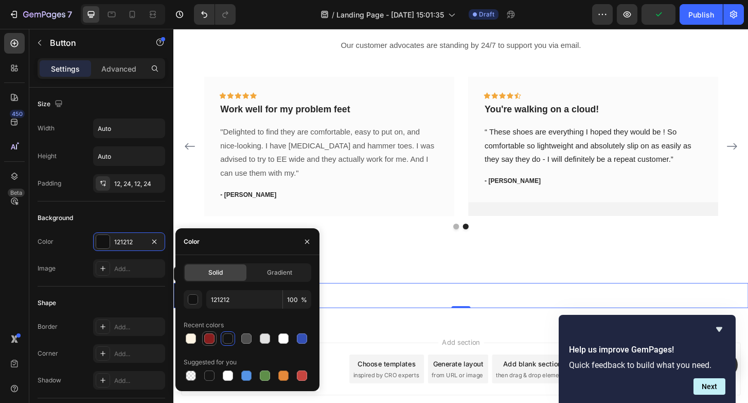
click at [212, 339] on div at bounding box center [209, 338] width 10 height 10
type input "881E1E"
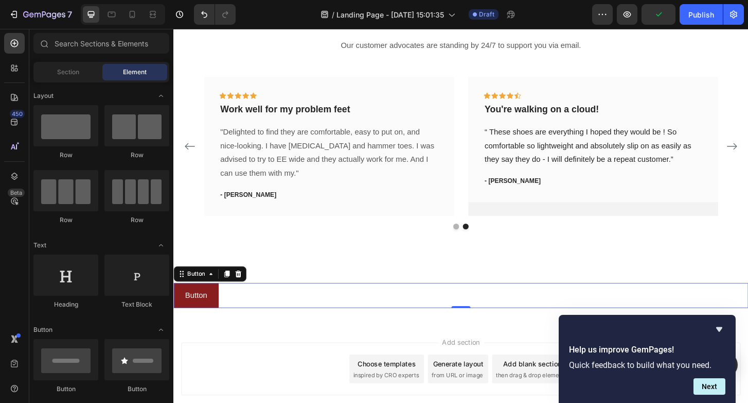
click at [395, 345] on div "Add section Choose templates inspired by CRO experts Generate layout from URL o…" at bounding box center [482, 408] width 618 height 127
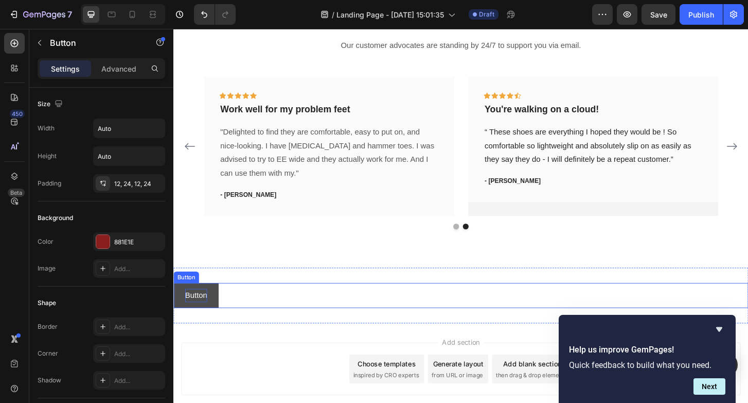
click at [205, 311] on p "Button" at bounding box center [198, 315] width 24 height 15
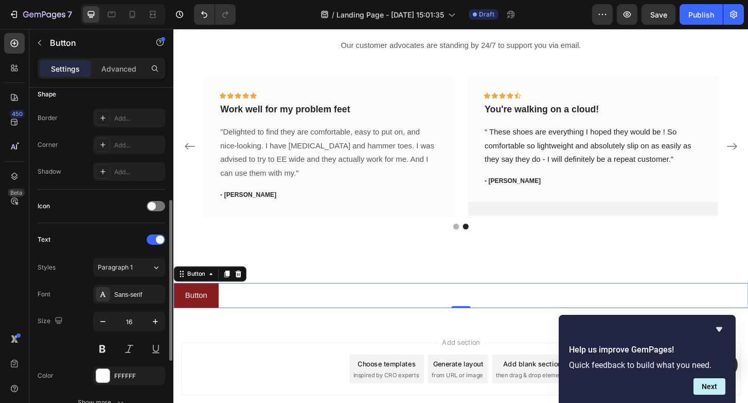
scroll to position [219, 0]
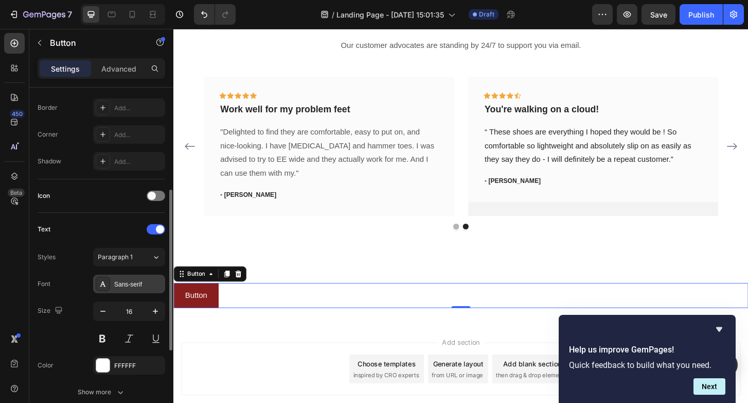
click at [119, 286] on div "Sans-serif" at bounding box center [138, 284] width 48 height 9
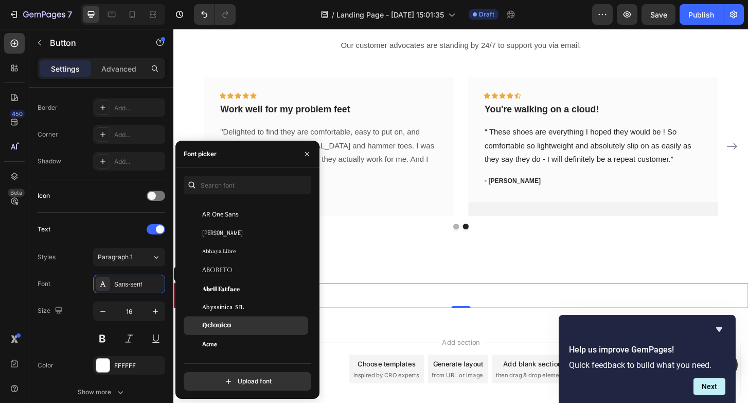
scroll to position [185, 0]
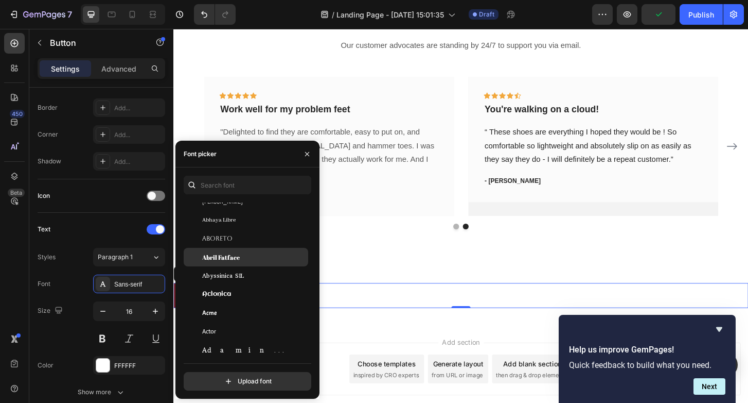
click at [225, 260] on span "Abril Fatface" at bounding box center [221, 256] width 38 height 9
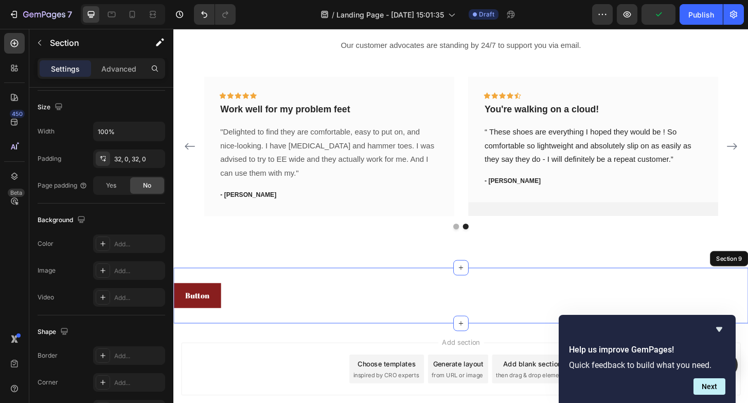
click at [367, 342] on div "Button Button 0 Section 9" at bounding box center [482, 315] width 618 height 60
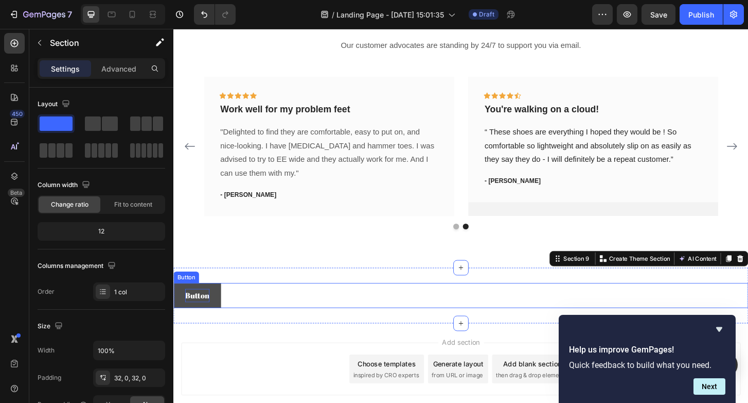
click at [210, 312] on p "Button" at bounding box center [199, 315] width 26 height 15
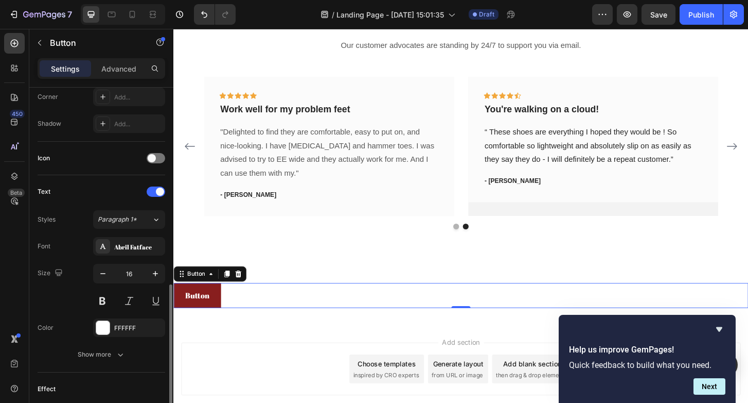
scroll to position [309, 0]
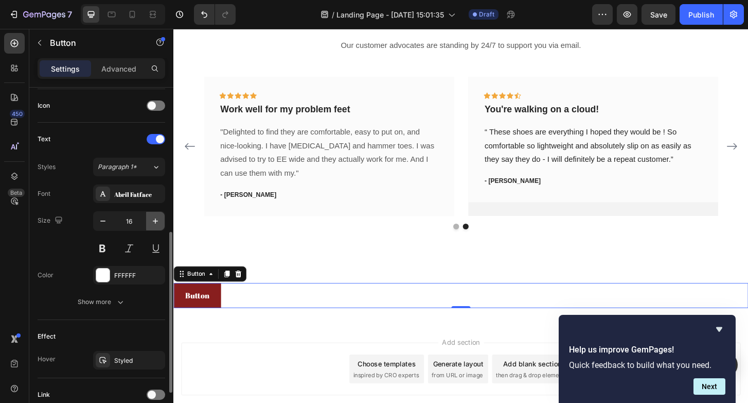
click at [154, 223] on icon "button" at bounding box center [155, 221] width 10 height 10
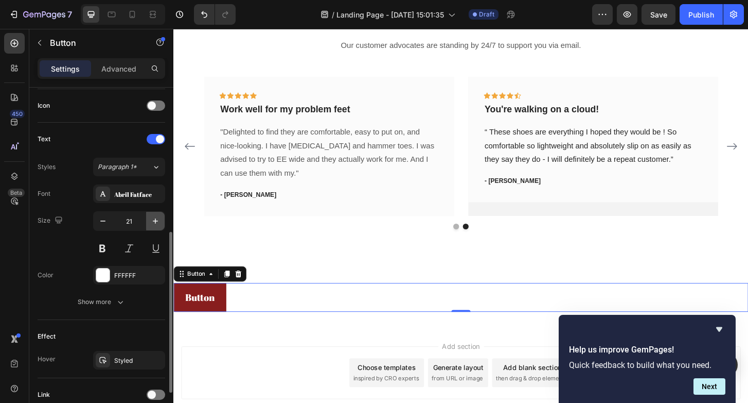
click at [154, 223] on icon "button" at bounding box center [155, 221] width 10 height 10
type input "24"
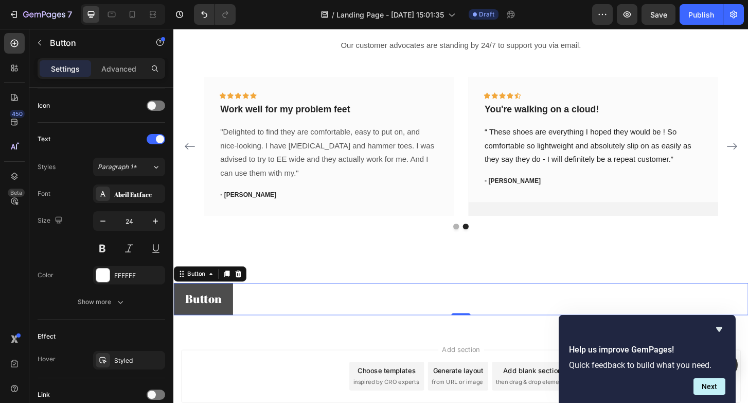
click at [232, 310] on button "Button" at bounding box center [205, 319] width 64 height 34
click at [231, 308] on button "Button" at bounding box center [205, 319] width 64 height 34
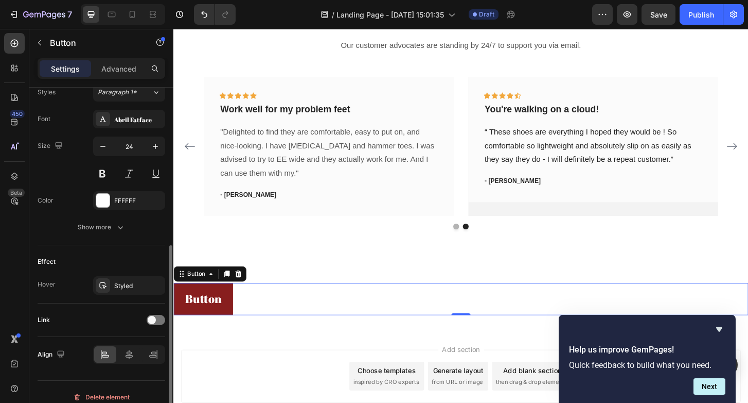
scroll to position [389, 0]
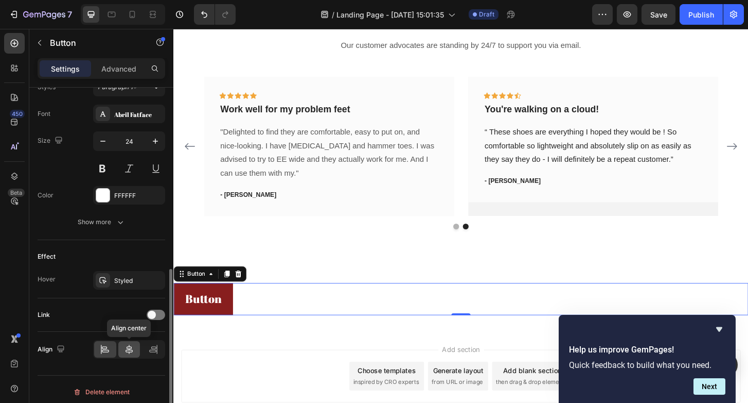
click at [123, 354] on div at bounding box center [129, 349] width 22 height 16
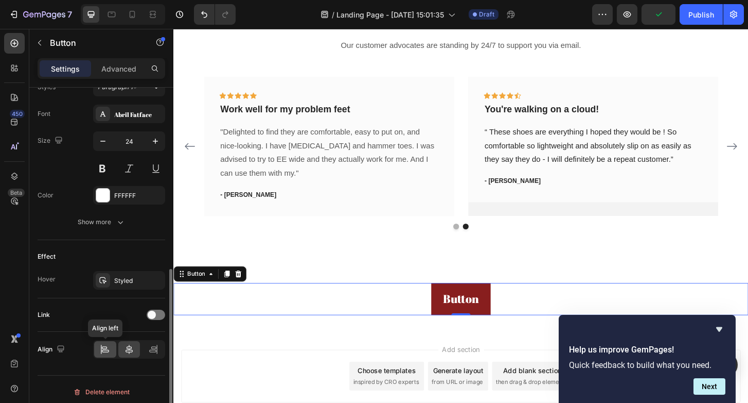
click at [112, 351] on div at bounding box center [105, 349] width 22 height 16
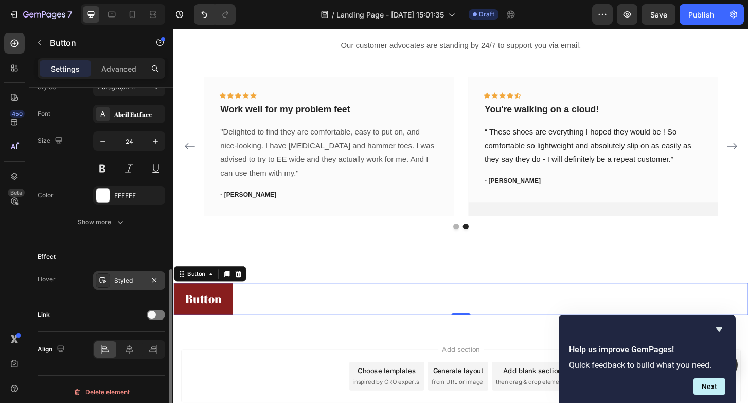
scroll to position [394, 0]
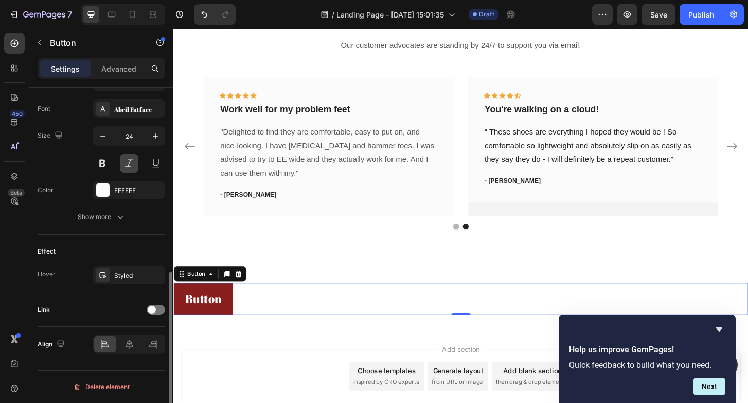
click at [127, 167] on button at bounding box center [129, 163] width 19 height 19
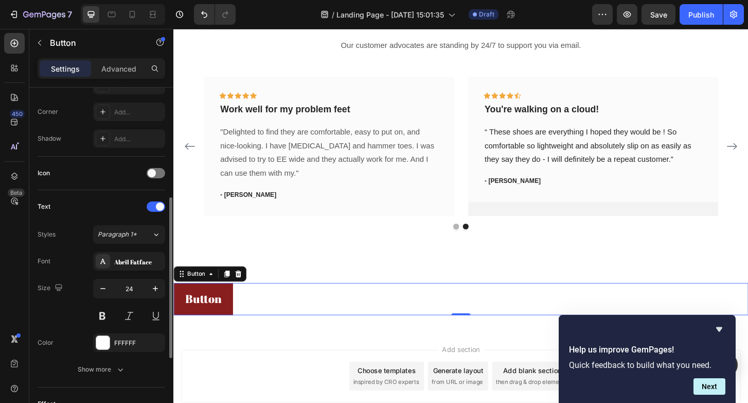
scroll to position [239, 0]
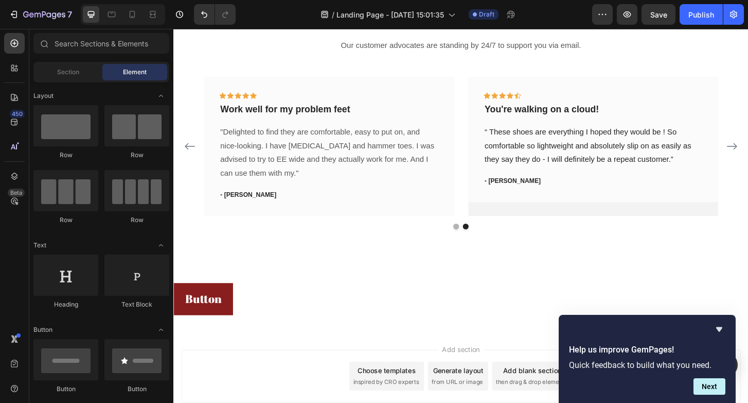
click at [565, 402] on span "then drag & drop elements" at bounding box center [558, 407] width 77 height 9
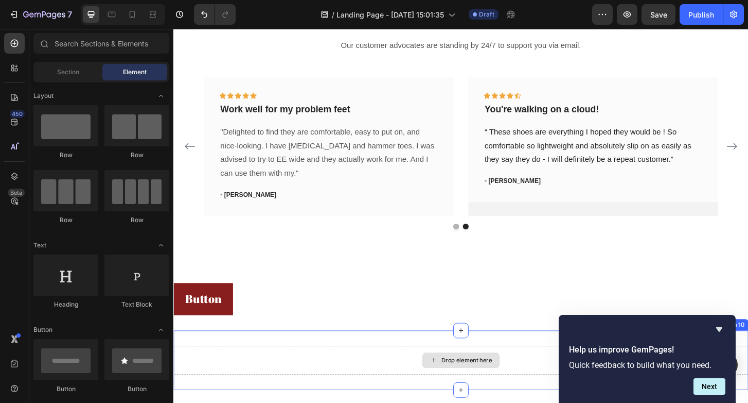
click at [489, 383] on div "Drop element here" at bounding box center [488, 384] width 55 height 8
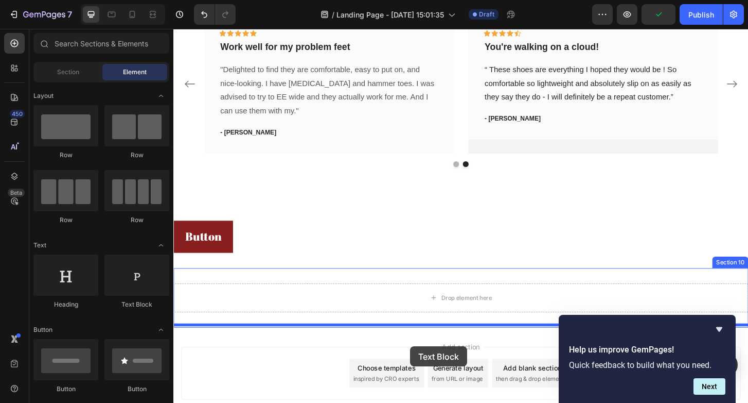
scroll to position [1560, 0]
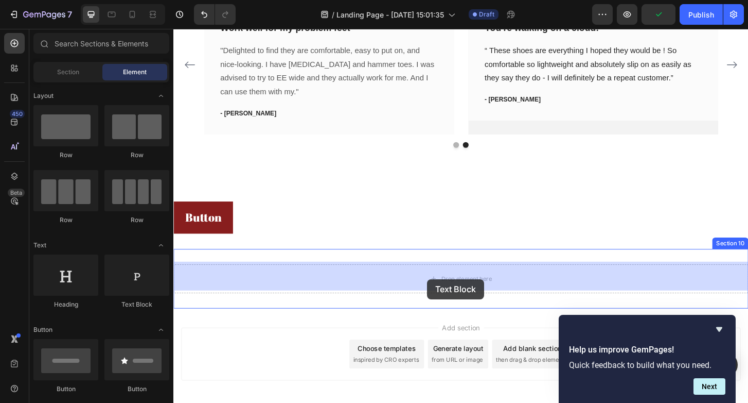
drag, startPoint x: 311, startPoint y: 311, endPoint x: 446, endPoint y: 299, distance: 135.0
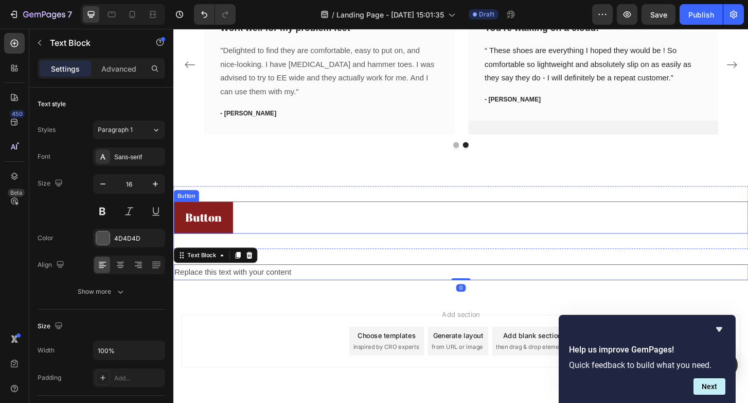
drag, startPoint x: 409, startPoint y: 221, endPoint x: 135, endPoint y: 74, distance: 310.9
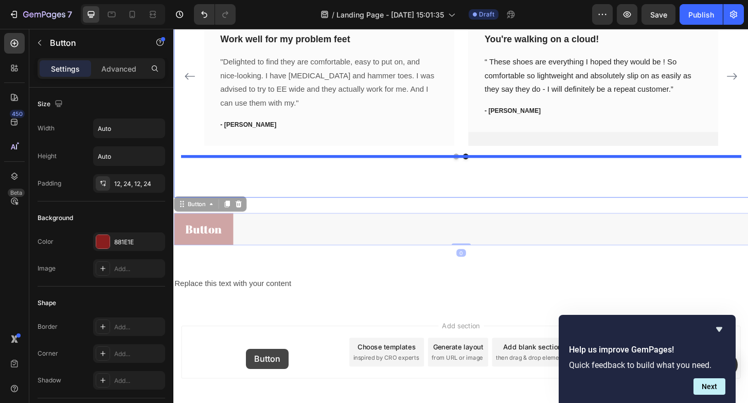
scroll to position [1588, 0]
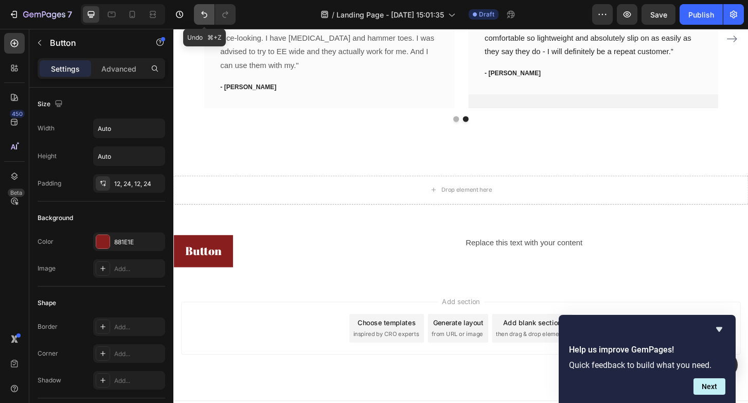
click at [201, 12] on icon "Undo/Redo" at bounding box center [204, 14] width 10 height 10
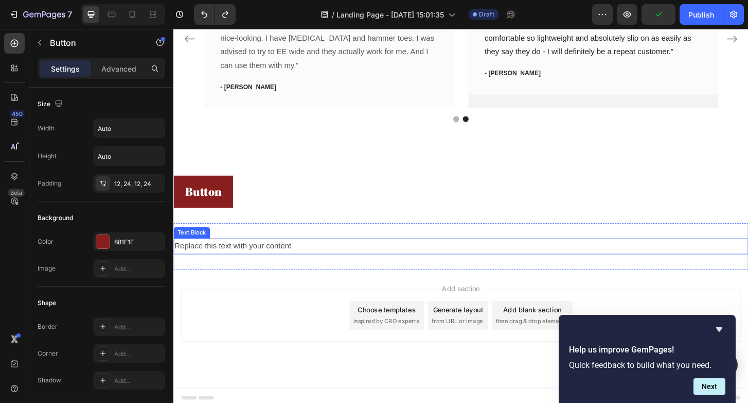
click at [214, 263] on div "Replace this text with your content" at bounding box center [482, 262] width 618 height 17
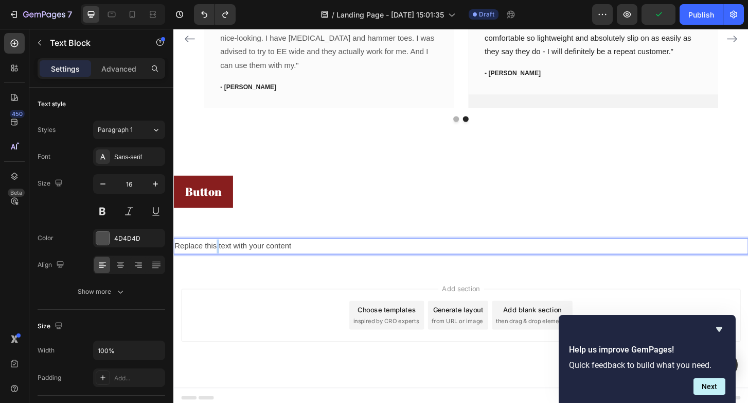
click at [221, 258] on p "Replace this text with your content" at bounding box center [483, 262] width 616 height 15
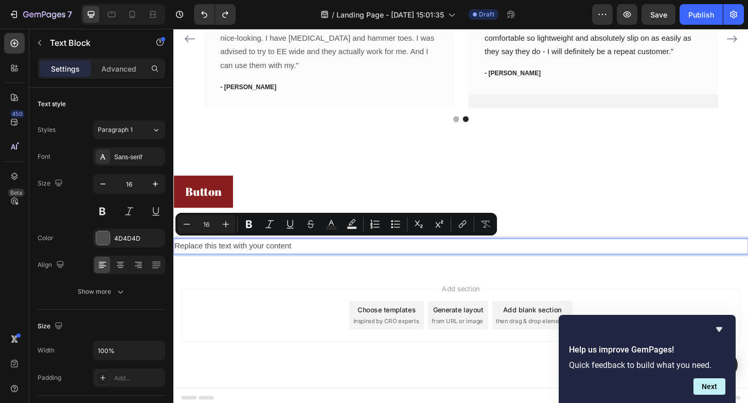
click at [295, 256] on p "Replace this text with your content" at bounding box center [483, 262] width 616 height 15
drag, startPoint x: 303, startPoint y: 257, endPoint x: 181, endPoint y: 261, distance: 121.5
click at [180, 261] on p "Replace this text with your content" at bounding box center [483, 262] width 616 height 15
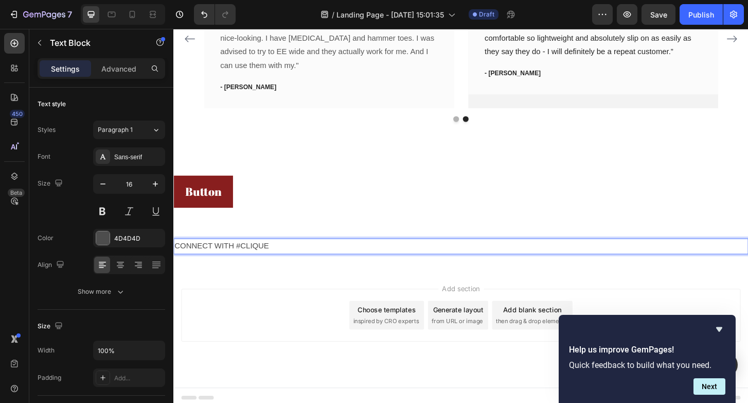
click at [300, 265] on p "CONNECT WITH #CLIQUE" at bounding box center [483, 262] width 616 height 15
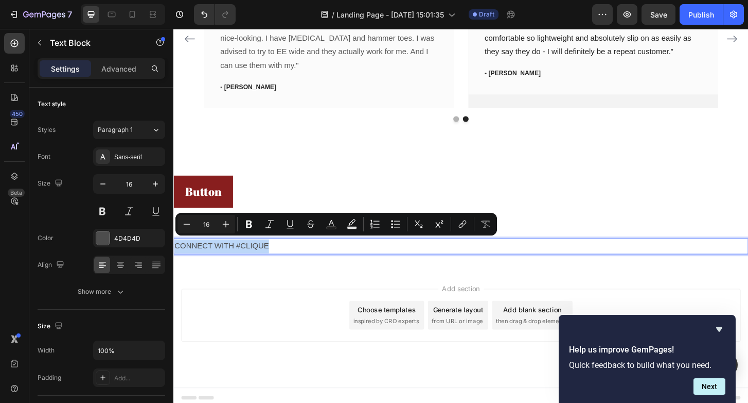
drag, startPoint x: 276, startPoint y: 258, endPoint x: 166, endPoint y: 256, distance: 110.2
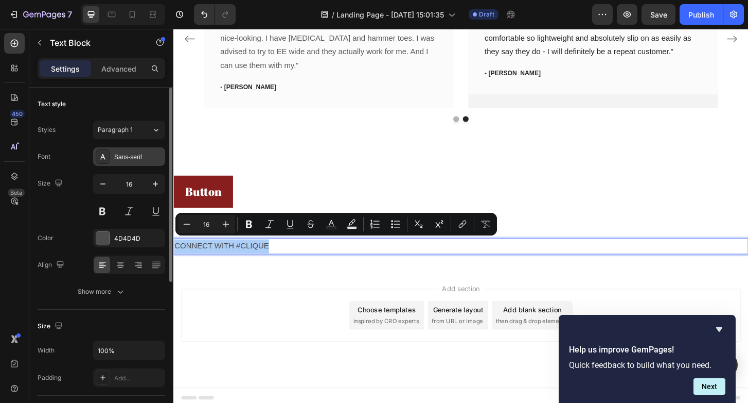
click at [133, 148] on div "Sans-serif" at bounding box center [129, 156] width 72 height 19
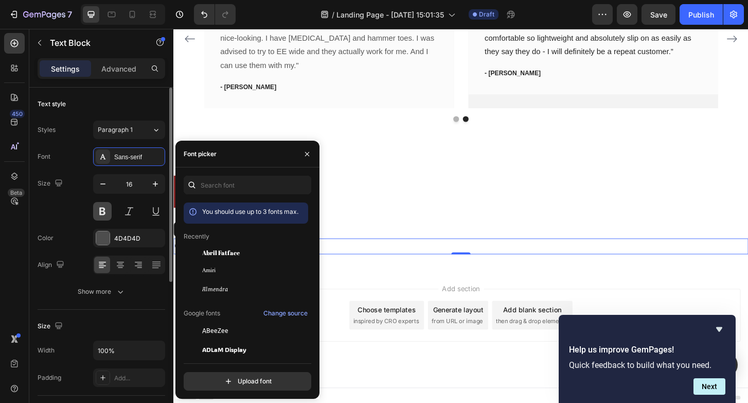
click at [102, 210] on button at bounding box center [102, 211] width 19 height 19
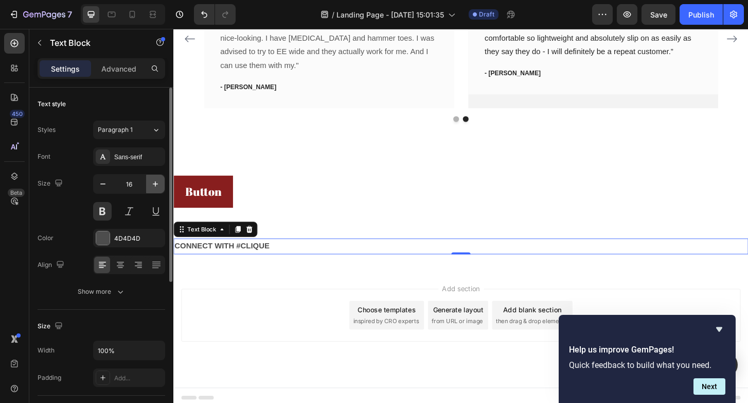
click at [156, 187] on icon "button" at bounding box center [155, 184] width 10 height 10
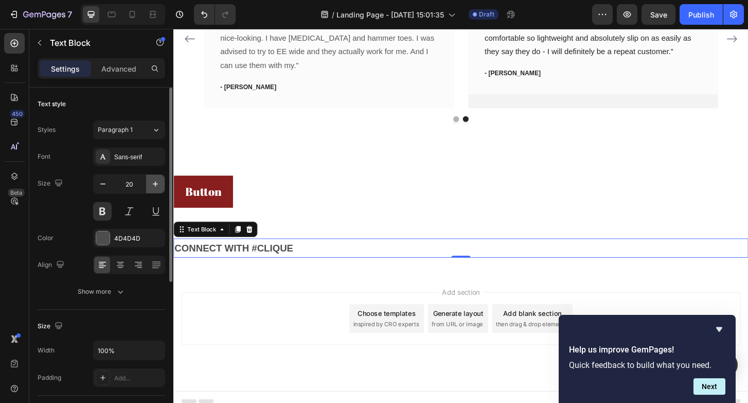
click at [159, 187] on icon "button" at bounding box center [155, 184] width 10 height 10
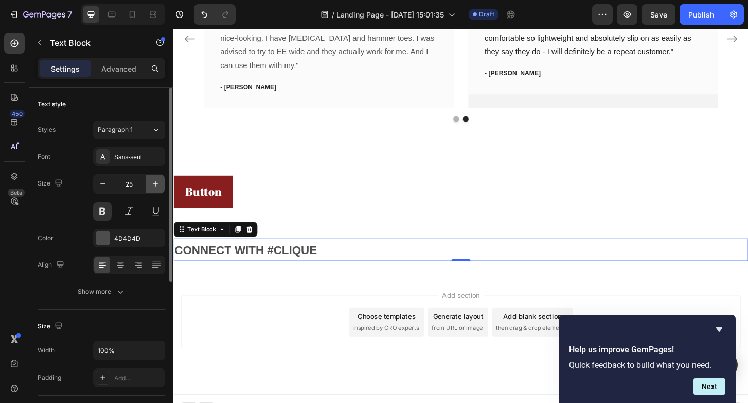
click at [159, 187] on icon "button" at bounding box center [155, 184] width 10 height 10
type input "27"
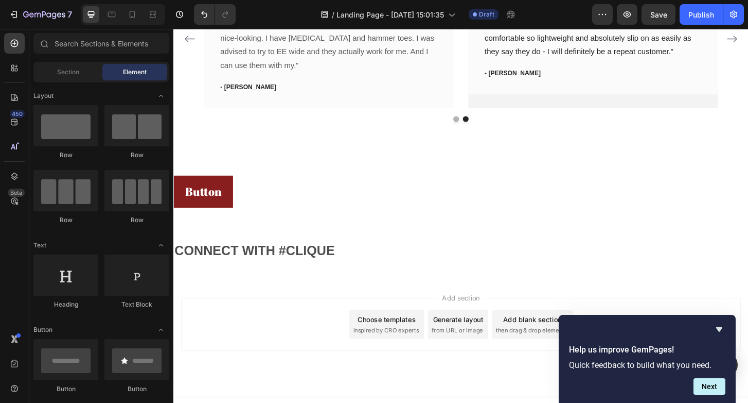
click at [212, 297] on div "Add section Choose templates inspired by CRO experts Generate layout from URL o…" at bounding box center [482, 360] width 618 height 127
click at [232, 257] on p "CONNECT WITH #CLIQUE" at bounding box center [483, 267] width 616 height 25
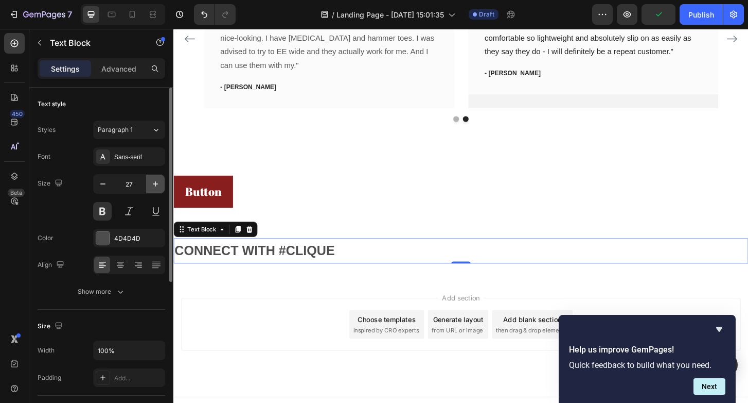
click at [155, 182] on icon "button" at bounding box center [155, 183] width 5 height 5
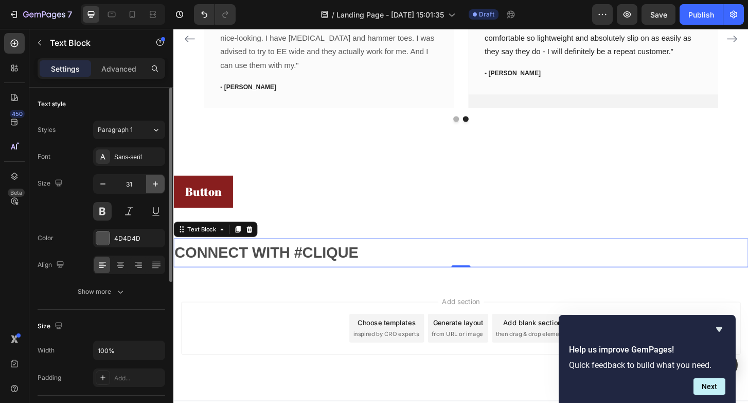
click at [155, 182] on icon "button" at bounding box center [155, 183] width 5 height 5
type input "34"
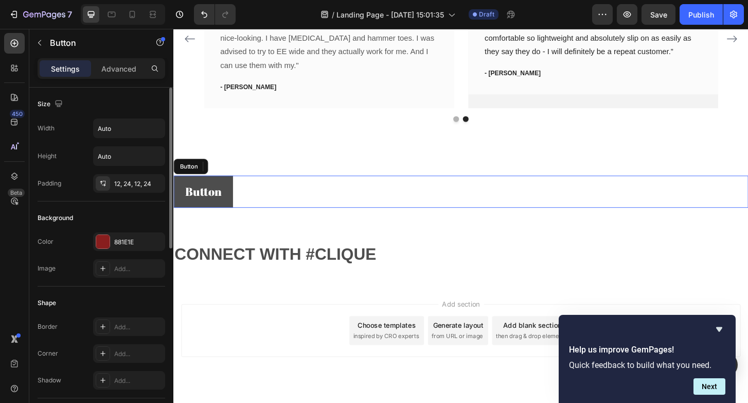
click at [228, 207] on button "Button" at bounding box center [205, 203] width 64 height 34
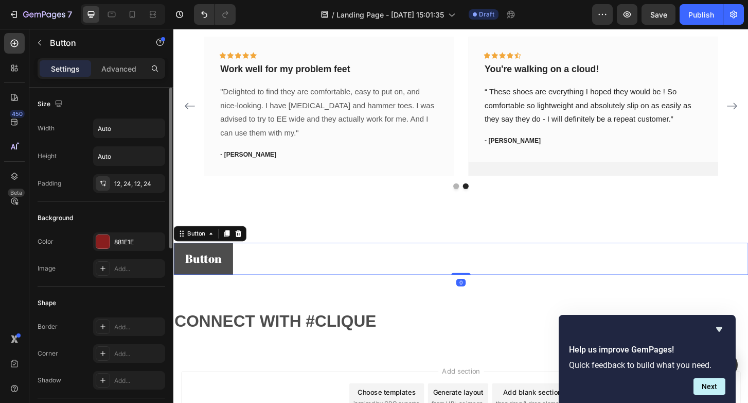
scroll to position [1606, 0]
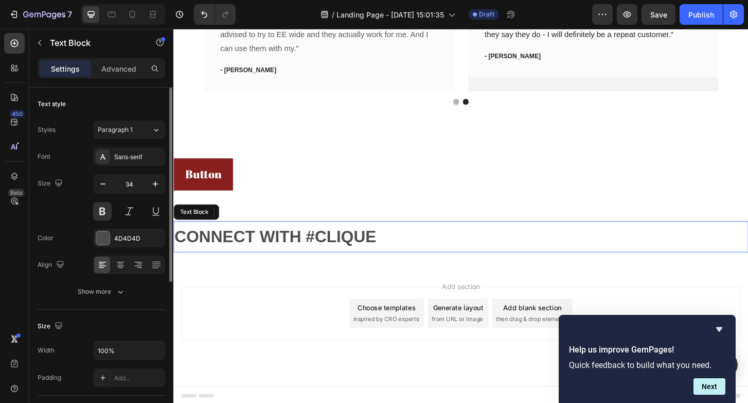
click at [243, 250] on p "CONNECT WITH #CLIQUE" at bounding box center [483, 251] width 616 height 31
click at [255, 224] on icon at bounding box center [255, 225] width 8 height 8
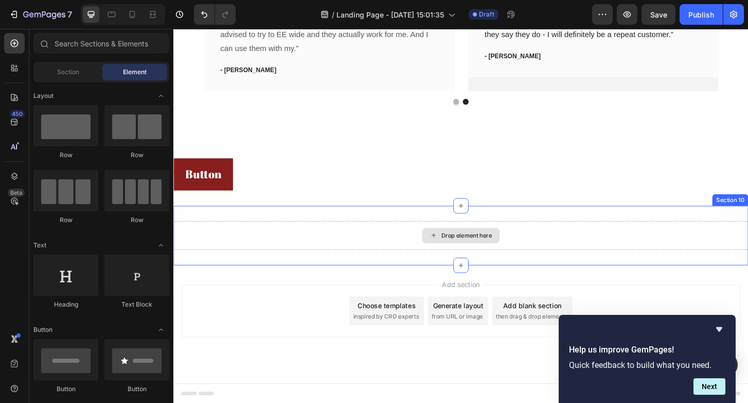
click at [471, 242] on div "Drop element here" at bounding box center [482, 250] width 83 height 16
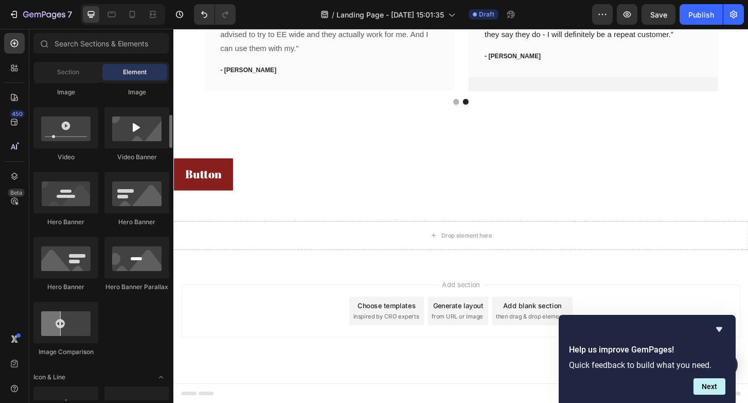
scroll to position [371, 0]
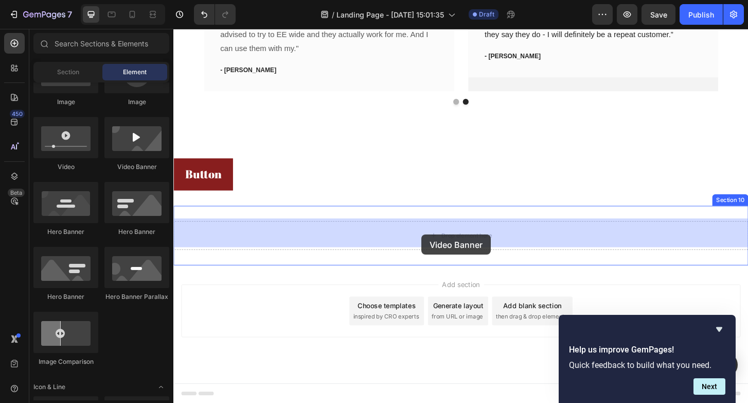
drag, startPoint x: 310, startPoint y: 178, endPoint x: 440, endPoint y: 250, distance: 148.8
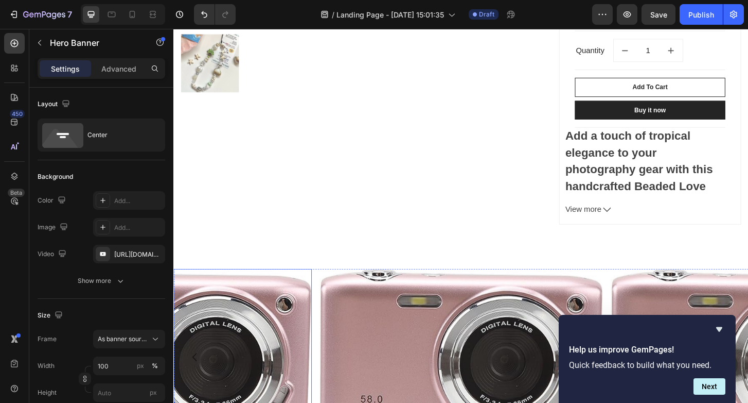
scroll to position [608, 0]
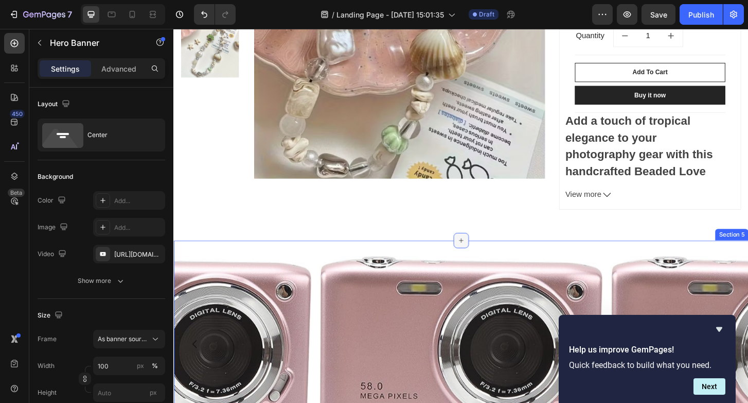
click at [482, 253] on icon at bounding box center [482, 256] width 8 height 8
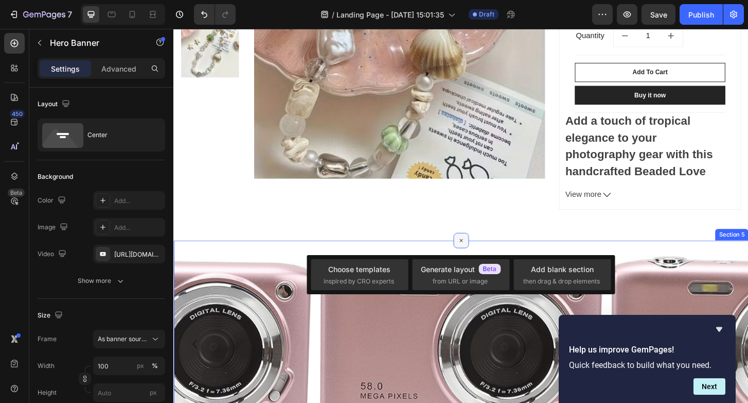
click at [484, 252] on icon at bounding box center [483, 256] width 12 height 12
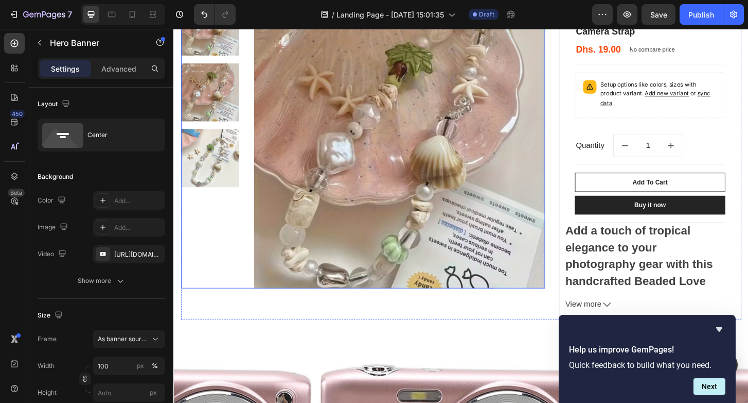
scroll to position [492, 0]
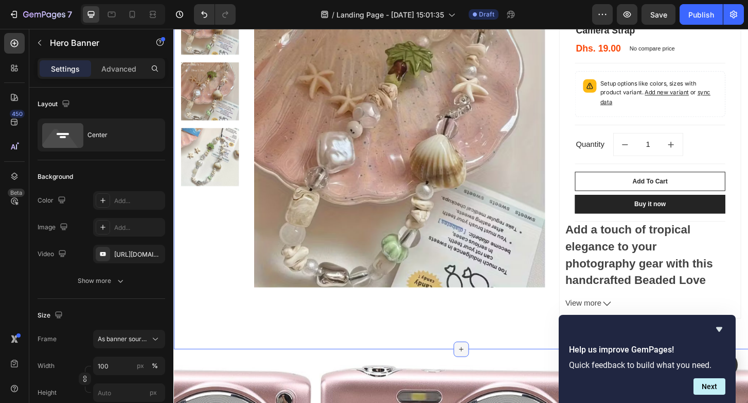
click at [478, 371] on icon at bounding box center [482, 373] width 8 height 8
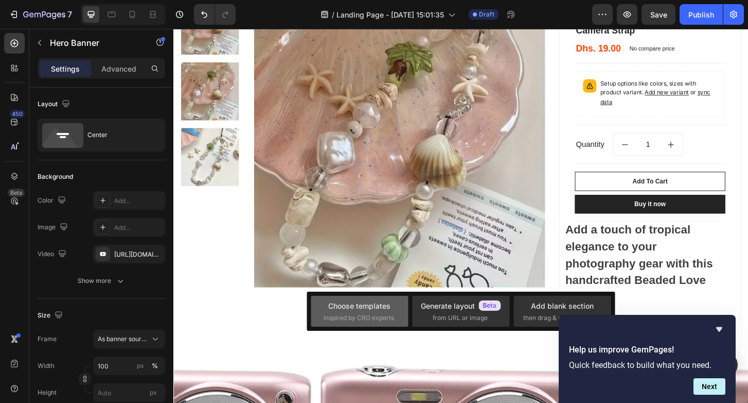
click at [384, 311] on div "Choose templates inspired by CRO experts" at bounding box center [360, 311] width 72 height 22
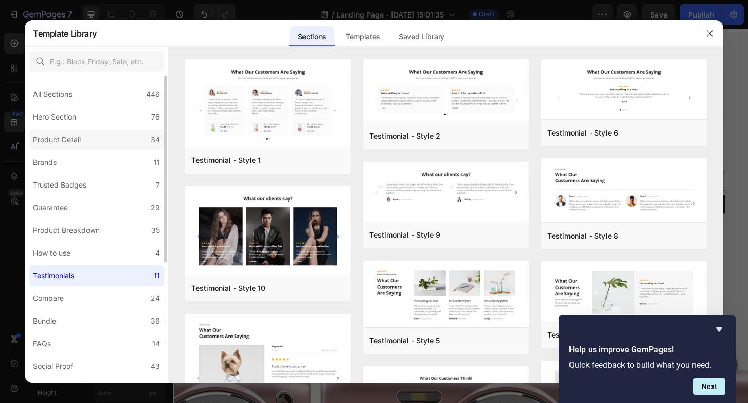
click at [74, 138] on div "Product Detail" at bounding box center [57, 139] width 48 height 12
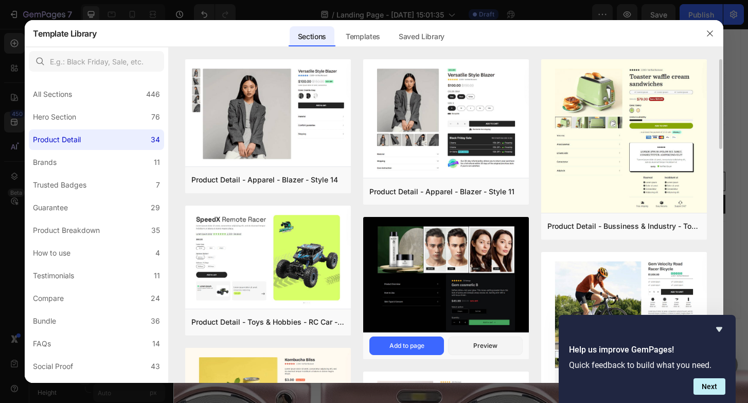
scroll to position [1, 0]
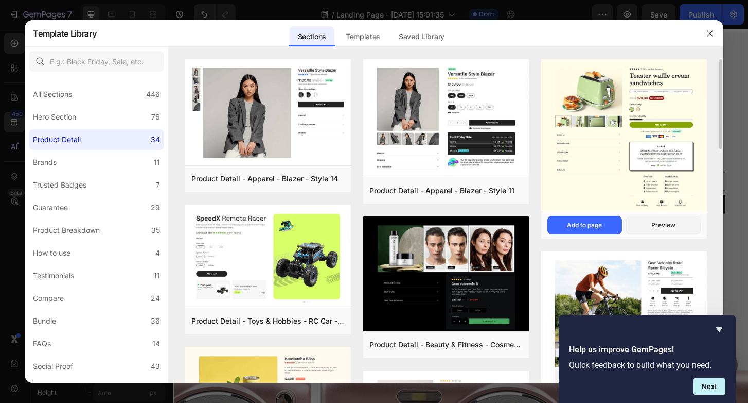
click at [590, 174] on img at bounding box center [625, 135] width 166 height 155
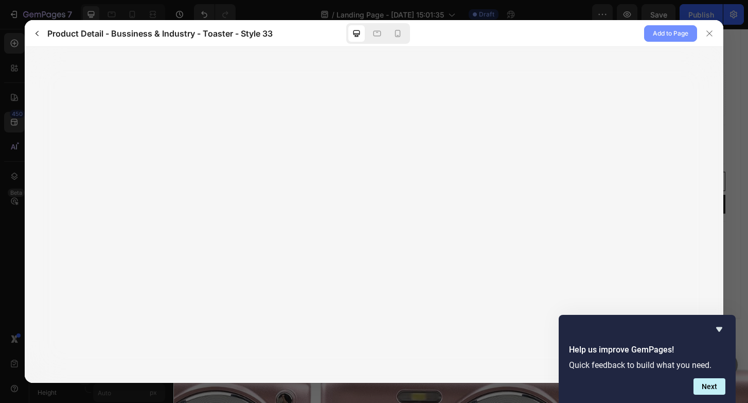
click at [660, 34] on span "Add to Page" at bounding box center [671, 33] width 36 height 12
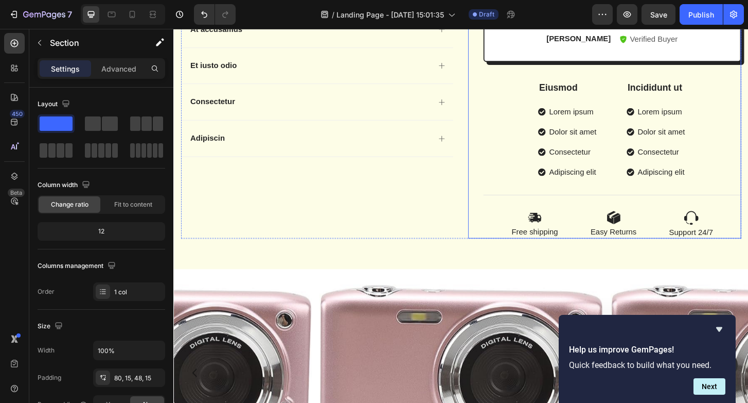
scroll to position [1301, 0]
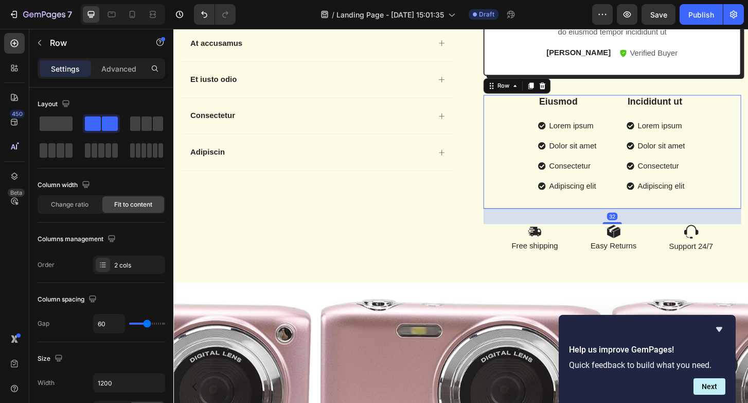
click at [547, 138] on div "Eiusmod Text Block Lorem ipsum Dolor sit amet Consectetur Adipiscing elit Item …" at bounding box center [645, 161] width 277 height 123
click at [572, 94] on icon at bounding box center [570, 89] width 7 height 7
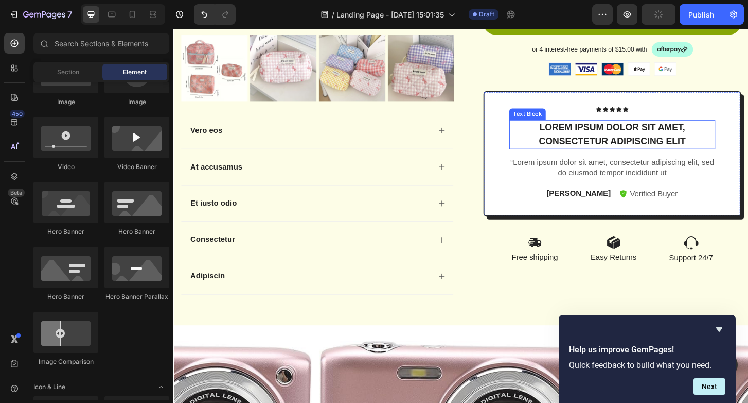
scroll to position [1168, 0]
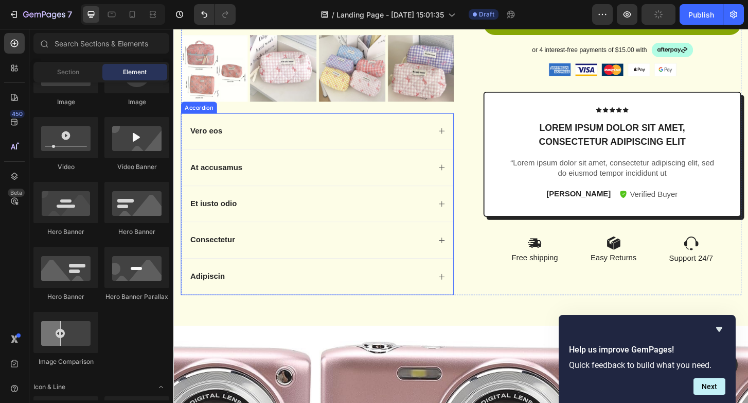
click at [272, 134] on div "Vero eos" at bounding box center [319, 139] width 259 height 14
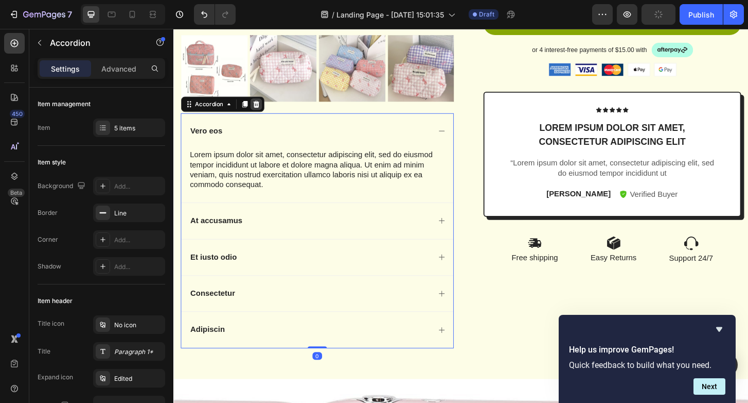
click at [263, 114] on icon at bounding box center [262, 110] width 8 height 8
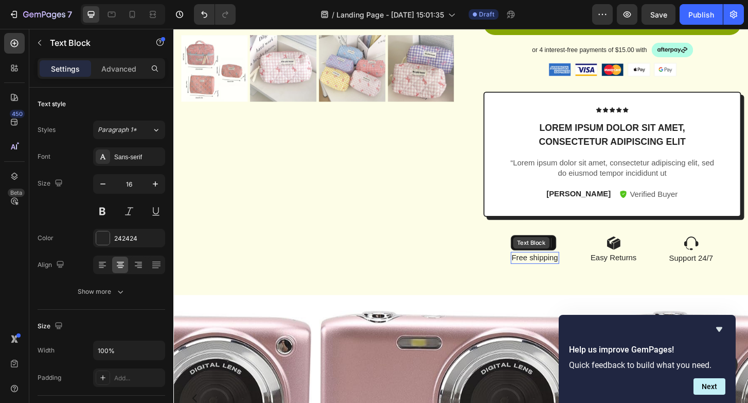
click at [553, 257] on div "Text Block" at bounding box center [558, 258] width 35 height 9
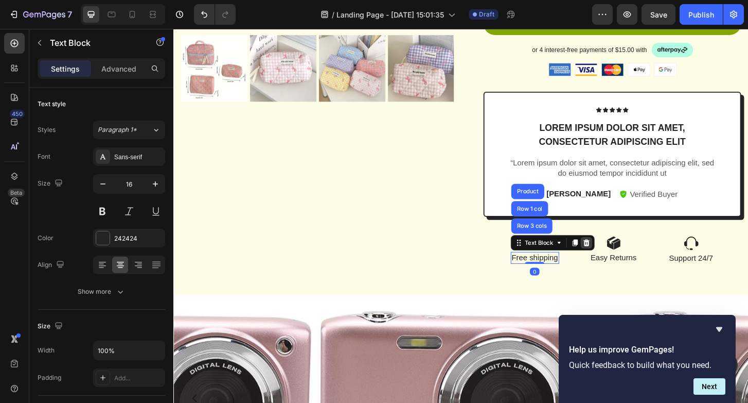
click at [618, 257] on icon at bounding box center [617, 258] width 7 height 7
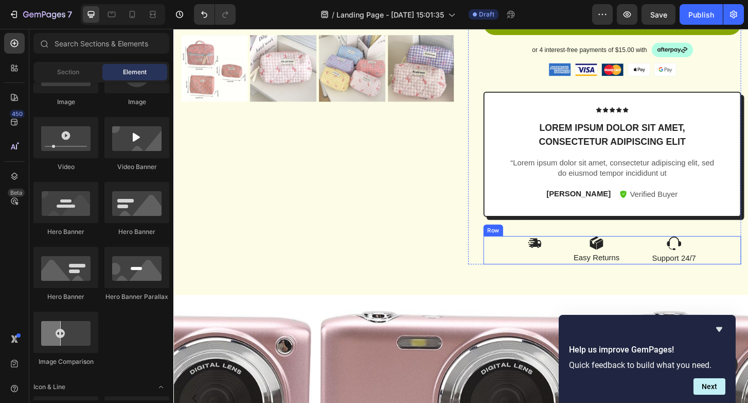
click at [656, 259] on div "Image Image Easy Returns Text Block Image Support 24/7 Text Block Row" at bounding box center [645, 266] width 277 height 30
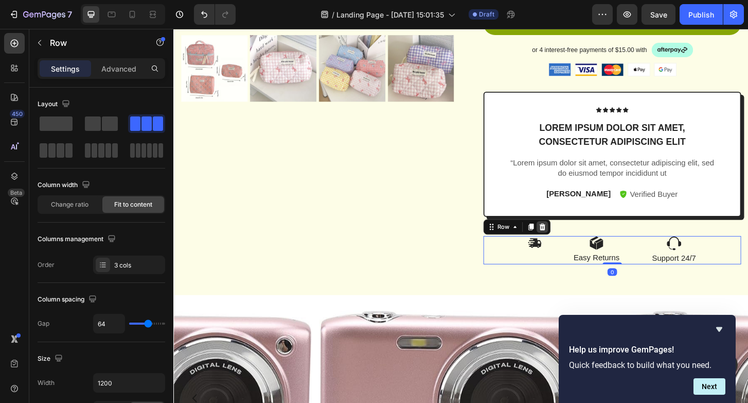
click at [572, 239] on icon at bounding box center [570, 241] width 8 height 8
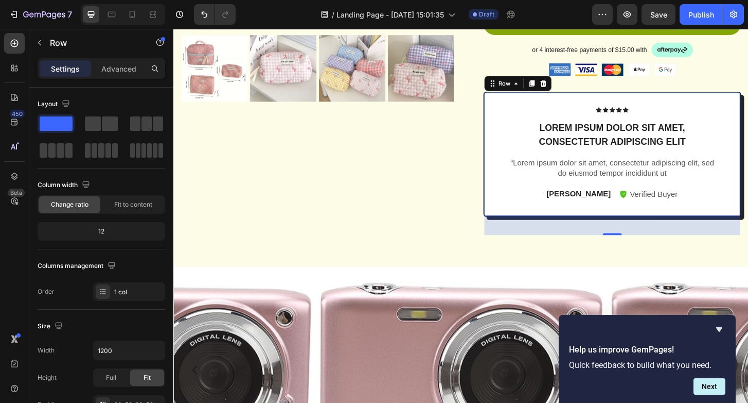
click at [531, 113] on div "Icon Icon Icon Icon Icon Icon List Lorem ipsum dolor sit amet, consectetur adip…" at bounding box center [645, 163] width 277 height 134
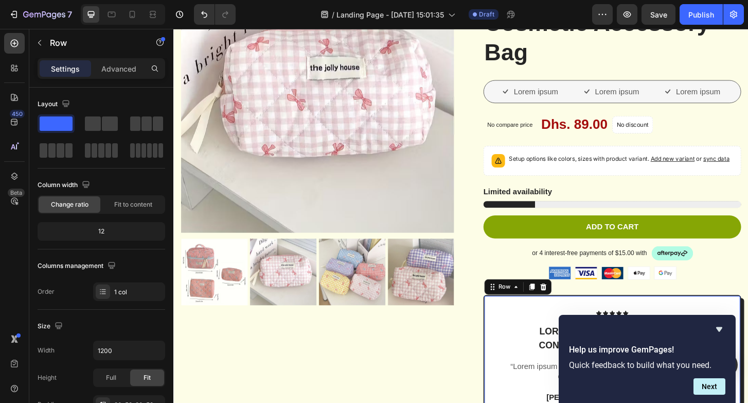
scroll to position [946, 0]
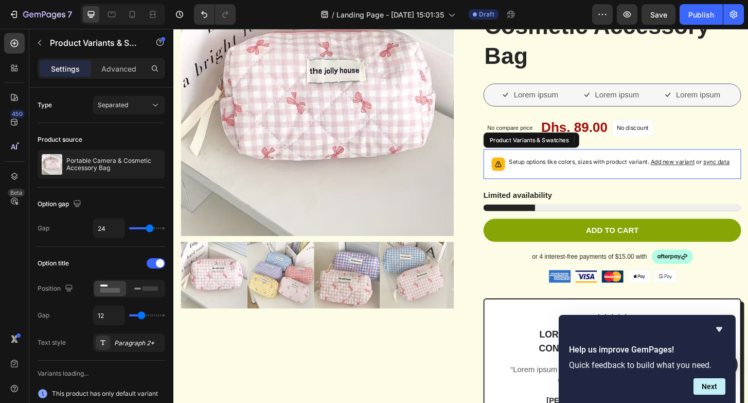
click at [542, 179] on div "Setup options like colors, sizes with product variant. Add new variant or sync …" at bounding box center [652, 174] width 237 height 14
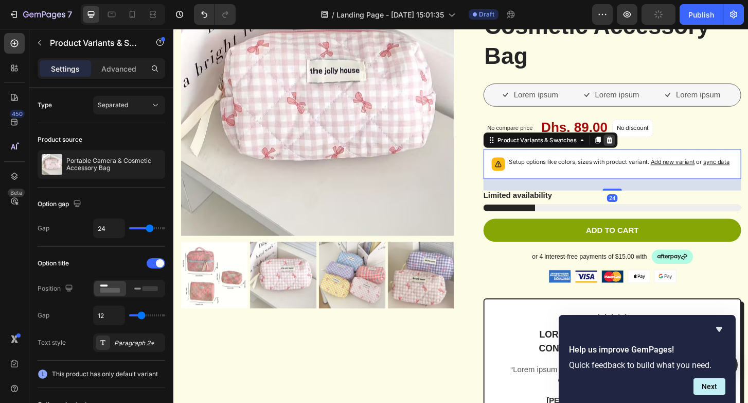
click at [641, 147] on icon at bounding box center [642, 148] width 8 height 8
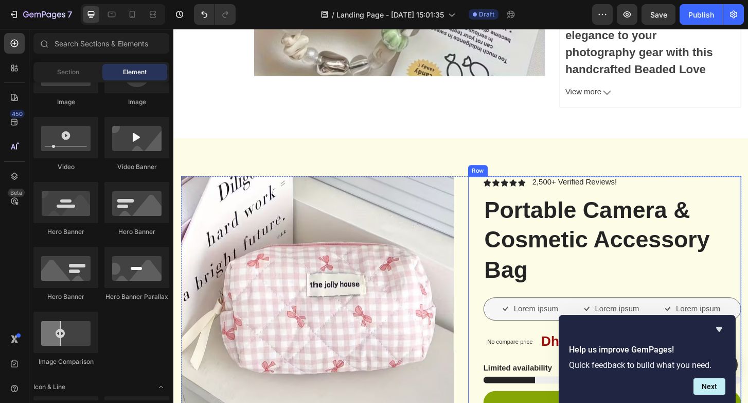
scroll to position [709, 0]
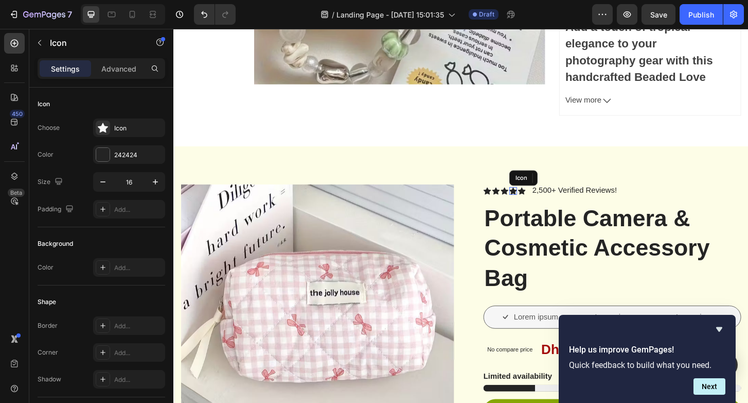
click at [537, 202] on div "Icon" at bounding box center [538, 203] width 8 height 8
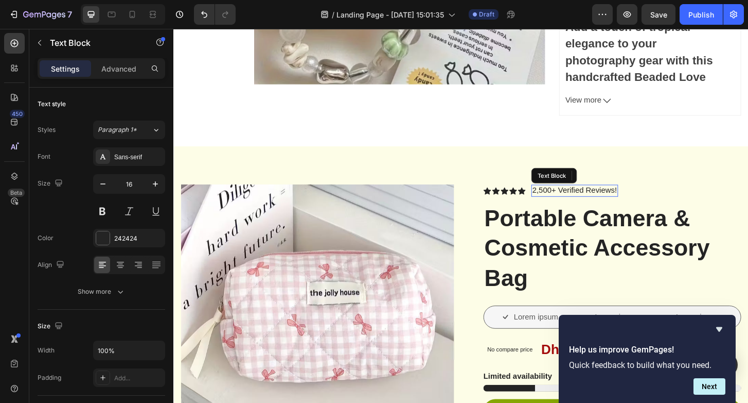
click at [584, 202] on p "2,500+ Verified Reviews!" at bounding box center [604, 202] width 91 height 11
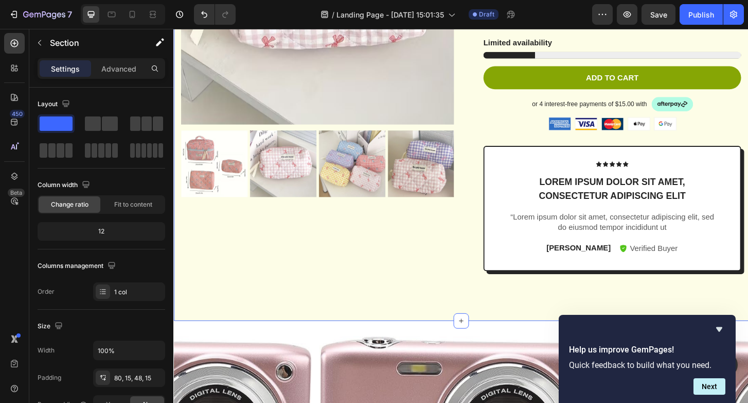
scroll to position [1089, 0]
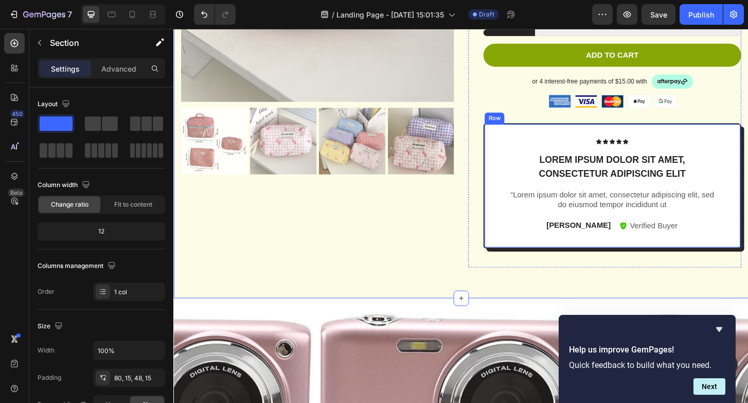
click at [508, 230] on div "Icon Icon Icon Icon Icon Icon List Lorem ipsum dolor sit amet, consectetur adip…" at bounding box center [645, 197] width 277 height 134
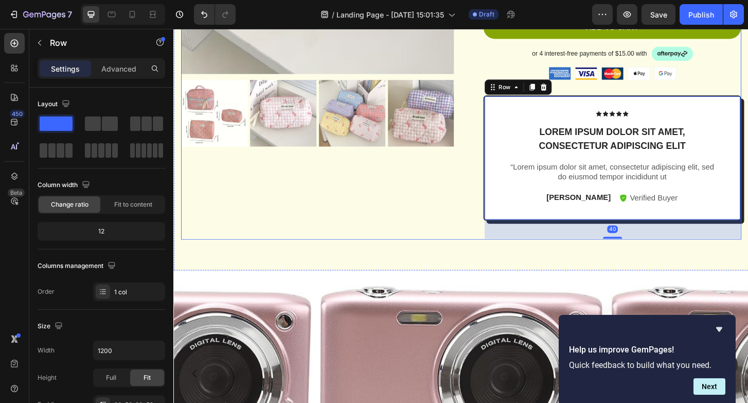
click at [407, 269] on div "Product Images Icon Icon Icon Icon Icon Icon List 2,500+ Verified Reviews! Text…" at bounding box center [482, 15] width 618 height 545
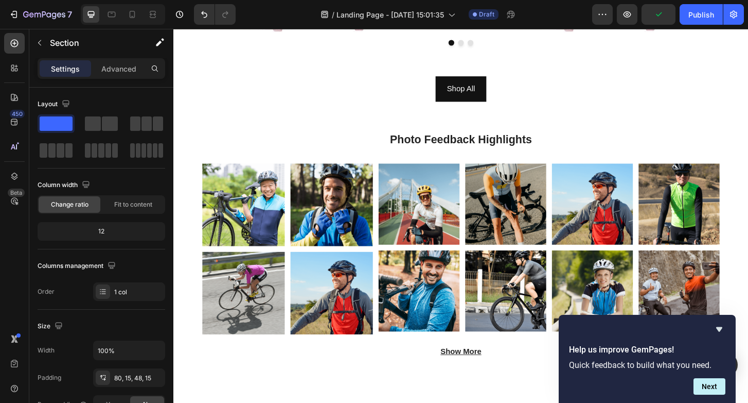
scroll to position [1581, 0]
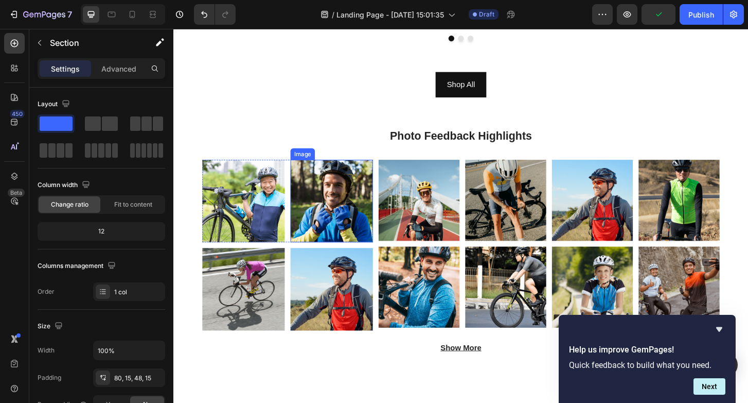
click at [354, 213] on img at bounding box center [343, 213] width 89 height 89
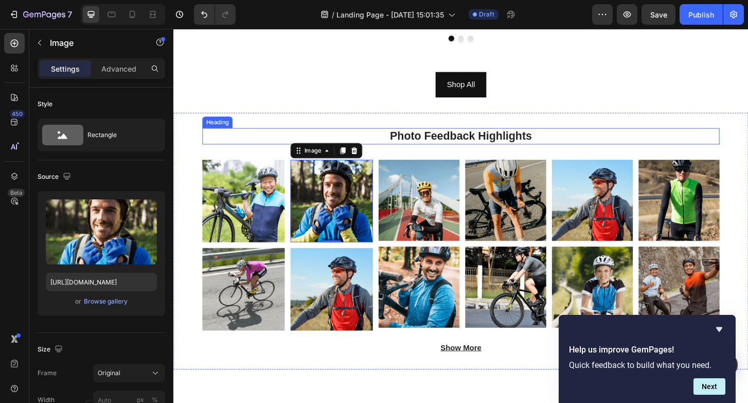
click at [257, 135] on h2 "Photo Feedback Highlights" at bounding box center [482, 144] width 556 height 18
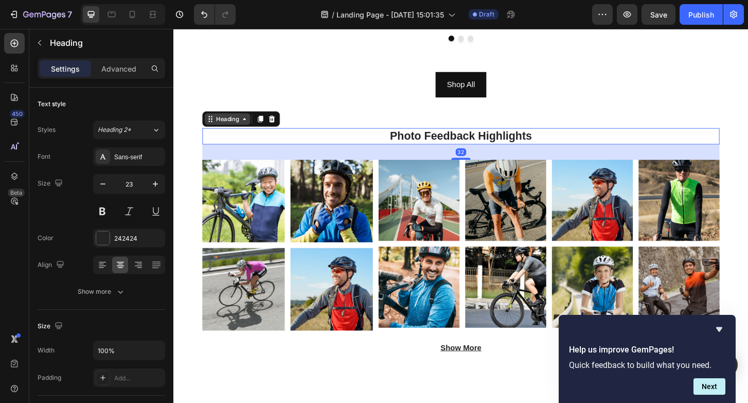
click at [230, 121] on div "Heading" at bounding box center [231, 125] width 28 height 9
click at [184, 127] on div "Photo Feedback Highlights Heading Section 32 Image Image Row Image Image Row Im…" at bounding box center [482, 256] width 618 height 275
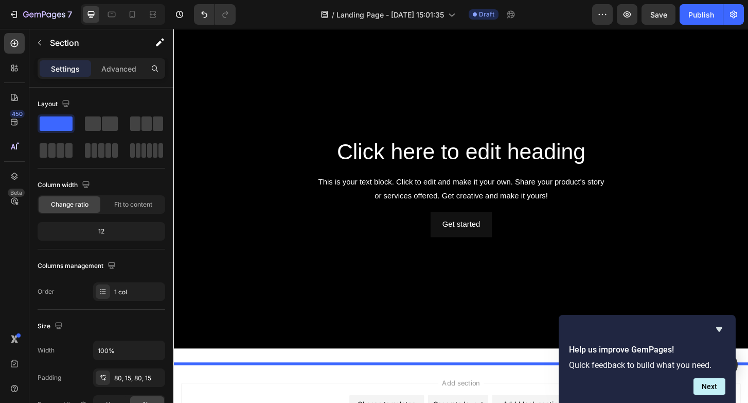
scroll to position [2187, 0]
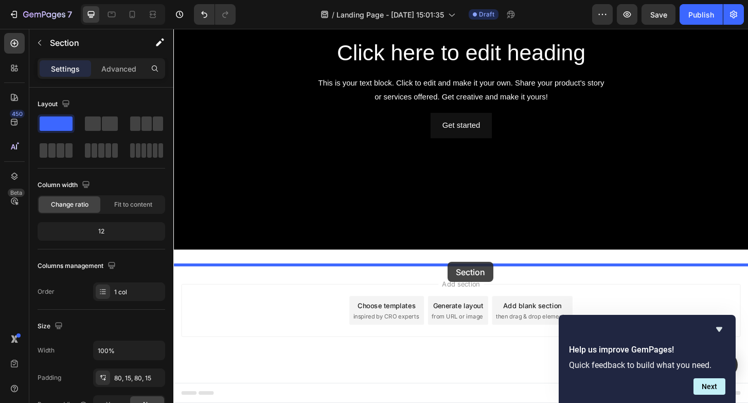
drag, startPoint x: 552, startPoint y: 158, endPoint x: 468, endPoint y: 279, distance: 147.6
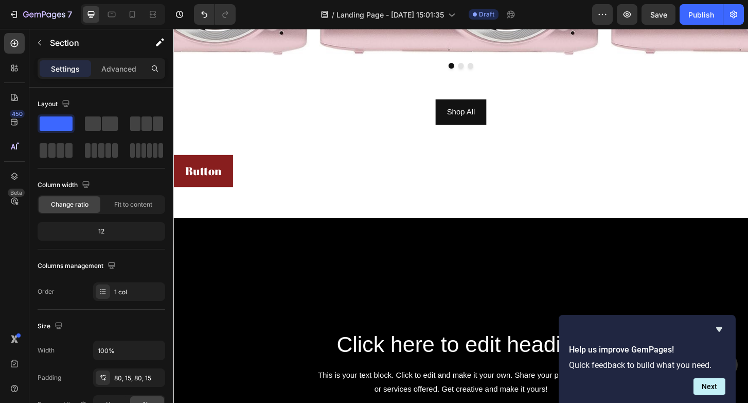
scroll to position [1516, 0]
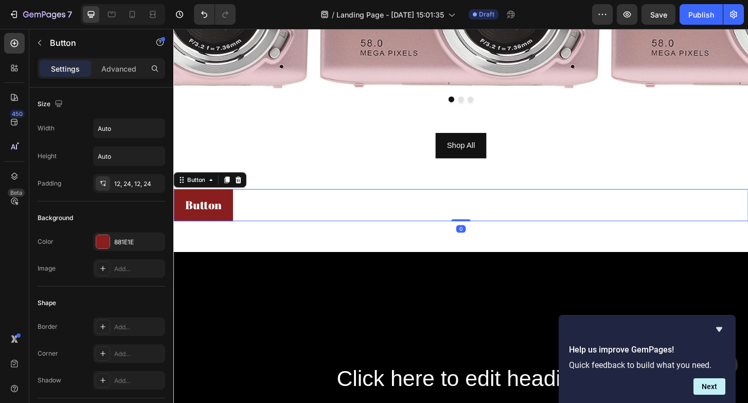
click at [406, 206] on div "Button Button 0" at bounding box center [482, 218] width 618 height 34
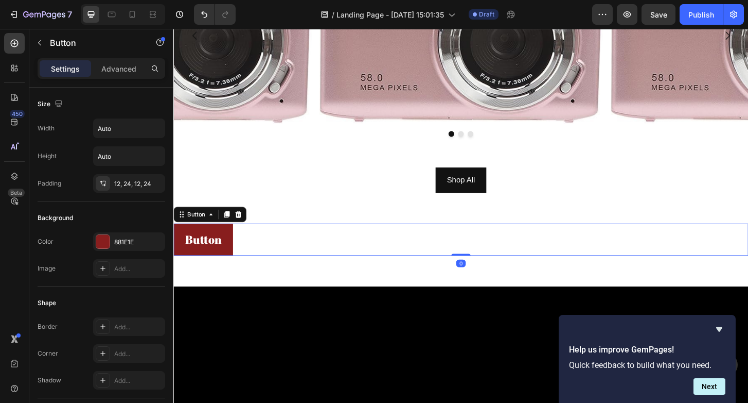
scroll to position [1470, 0]
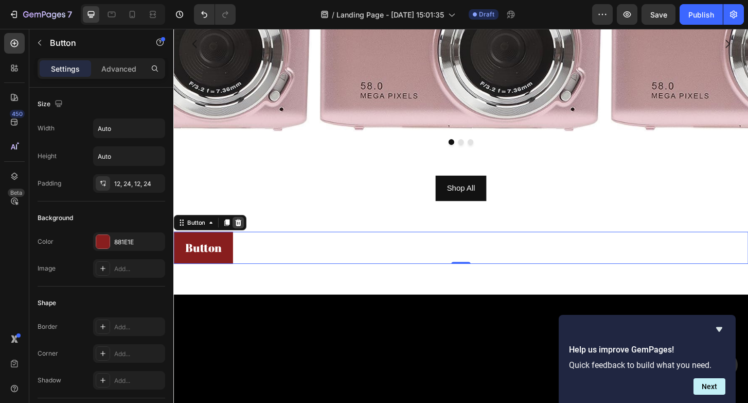
click at [242, 233] on icon at bounding box center [243, 237] width 8 height 8
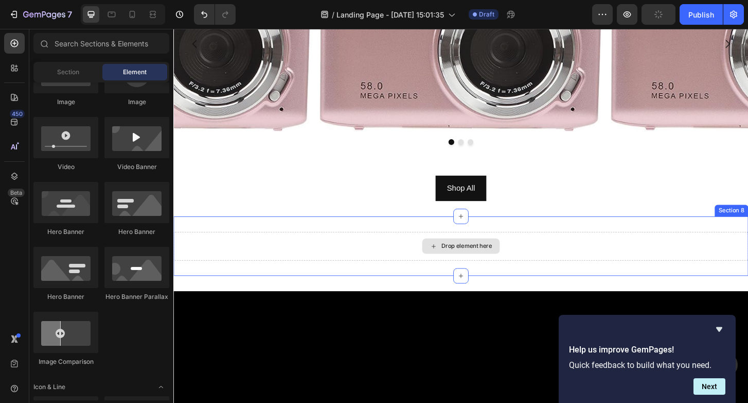
click at [253, 255] on div "Drop element here" at bounding box center [482, 262] width 618 height 31
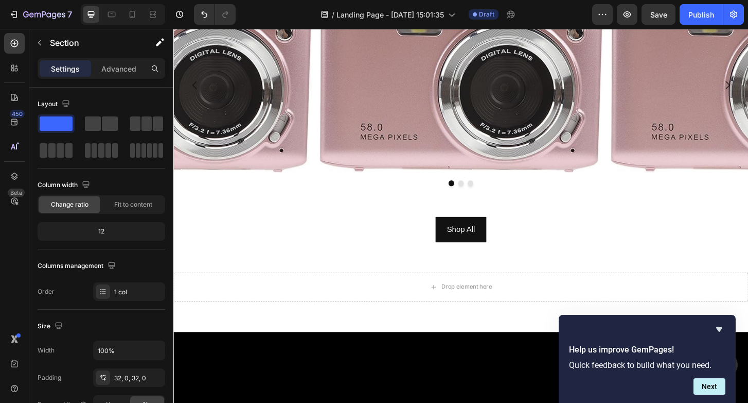
scroll to position [1430, 0]
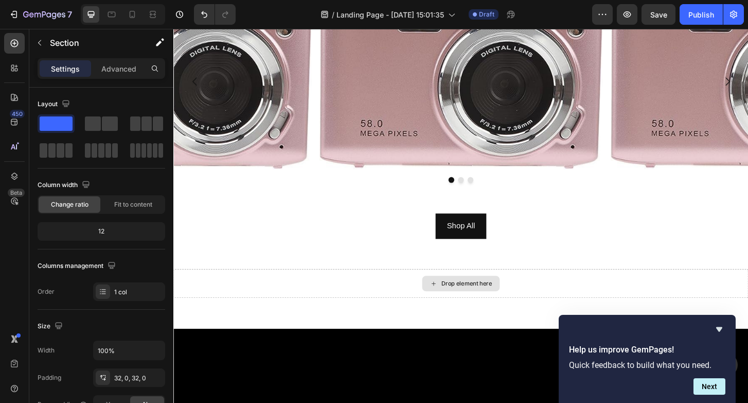
click at [636, 297] on div "Drop element here" at bounding box center [482, 302] width 618 height 31
click at [574, 299] on div "Drop element here" at bounding box center [482, 302] width 618 height 31
click at [720, 310] on div "Drop element here" at bounding box center [482, 302] width 618 height 31
click at [309, 309] on div "Drop element here" at bounding box center [482, 302] width 618 height 31
click at [225, 299] on div "Drop element here" at bounding box center [482, 302] width 618 height 31
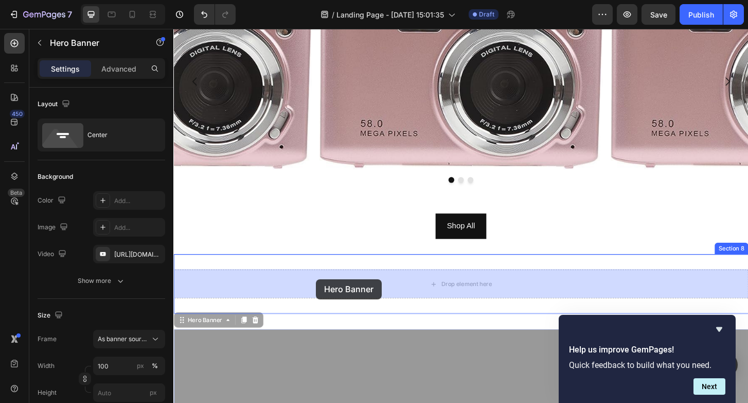
drag, startPoint x: 336, startPoint y: 373, endPoint x: 327, endPoint y: 298, distance: 75.7
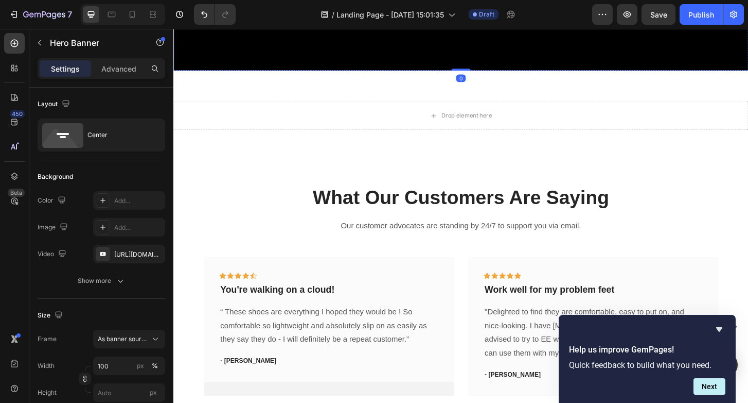
scroll to position [1990, 0]
click at [460, 121] on div "Drop element here" at bounding box center [482, 122] width 83 height 16
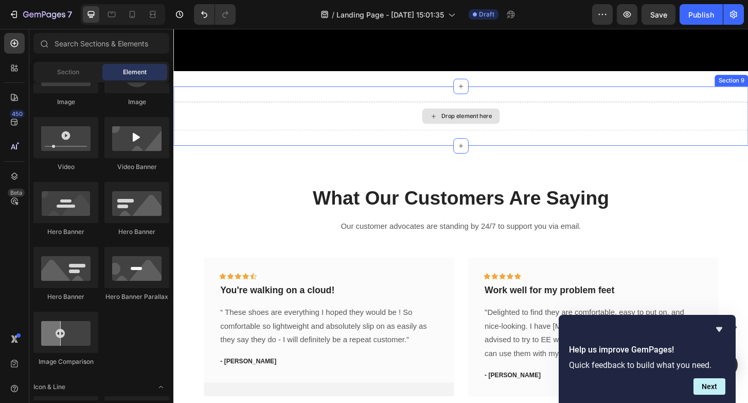
click at [748, 117] on div "Drop element here" at bounding box center [482, 122] width 618 height 31
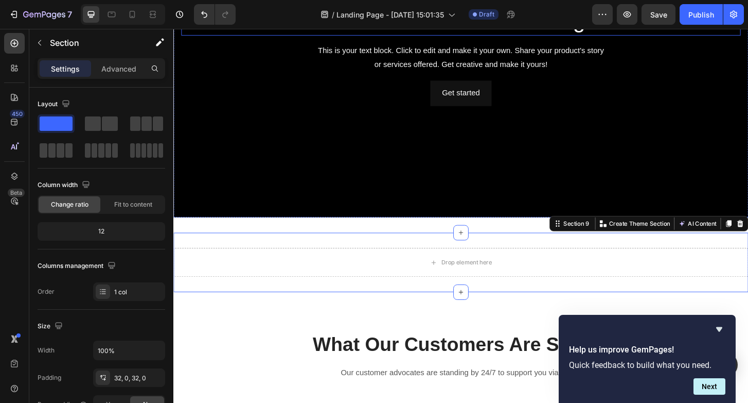
scroll to position [1920, 0]
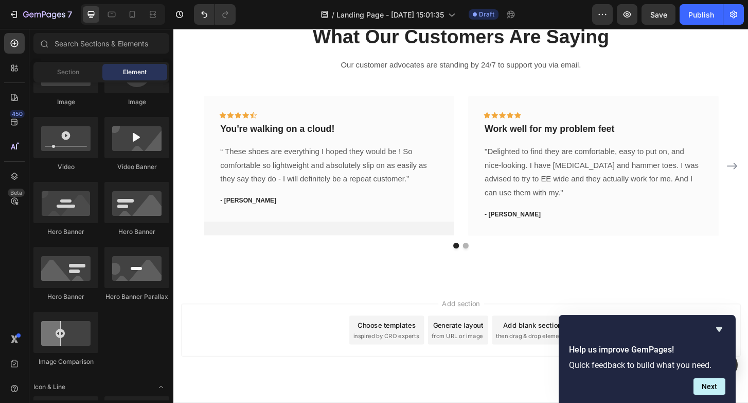
scroll to position [2100, 0]
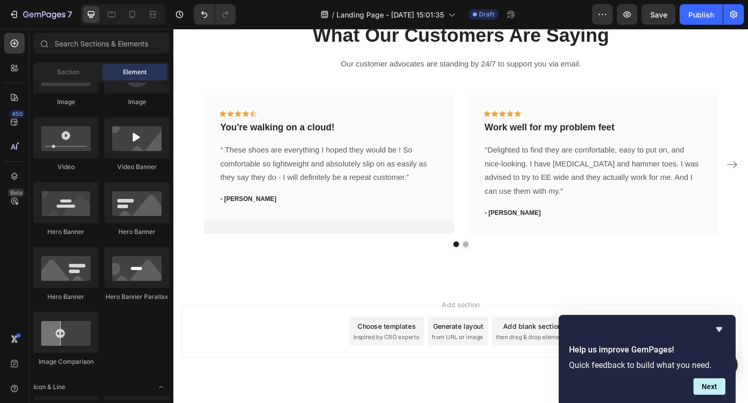
click at [430, 351] on div "Choose templates inspired by CRO experts" at bounding box center [402, 353] width 80 height 31
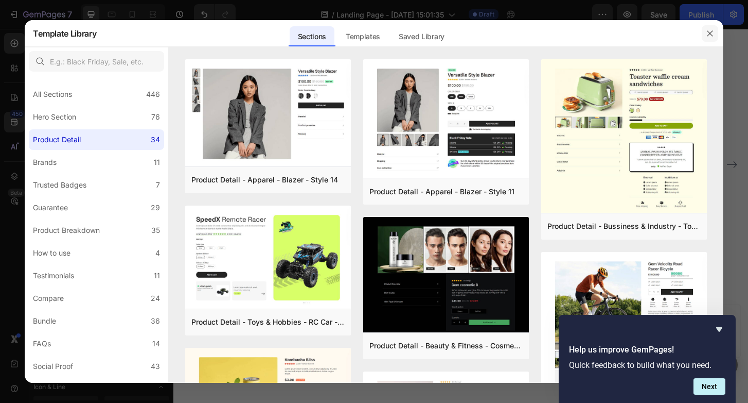
click at [713, 30] on icon "button" at bounding box center [710, 33] width 8 height 8
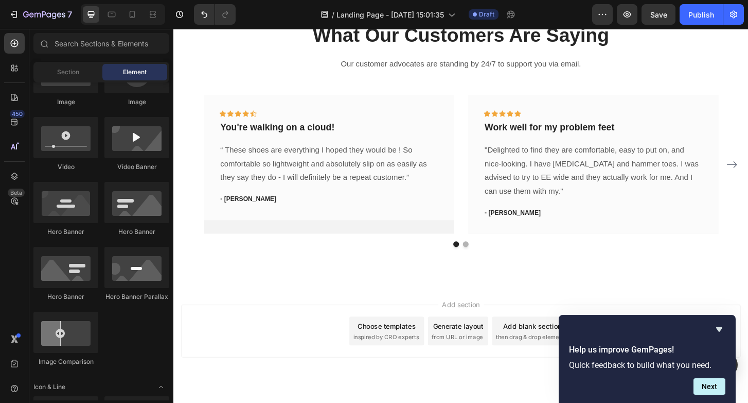
click at [474, 342] on div "Generate layout" at bounding box center [479, 347] width 54 height 11
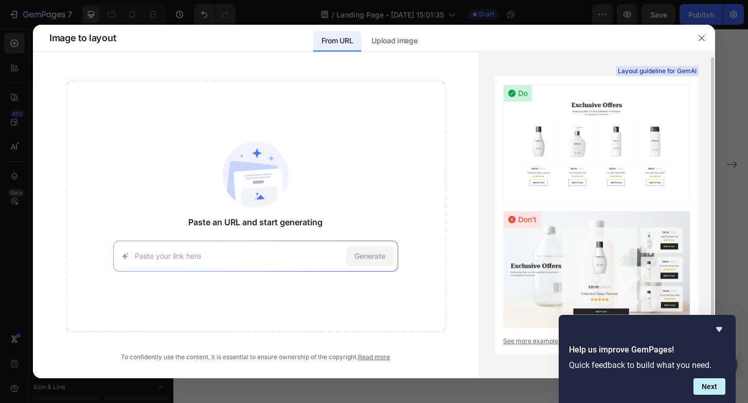
scroll to position [3, 0]
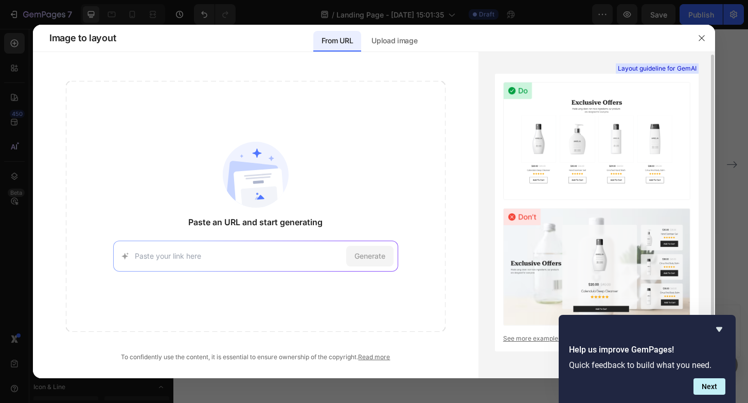
click at [554, 142] on img at bounding box center [596, 140] width 187 height 117
click at [273, 263] on div "Generate" at bounding box center [255, 255] width 285 height 31
click at [365, 252] on span "Generate" at bounding box center [370, 255] width 31 height 11
click at [120, 260] on icon at bounding box center [125, 256] width 11 height 10
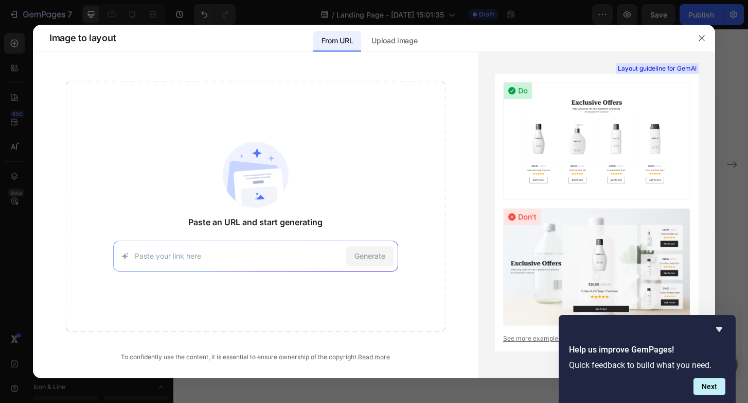
click at [120, 260] on icon at bounding box center [125, 256] width 11 height 10
click at [410, 51] on div "Image to layout From URL Upload image" at bounding box center [374, 38] width 683 height 27
click at [410, 50] on div "Upload image" at bounding box center [394, 41] width 62 height 21
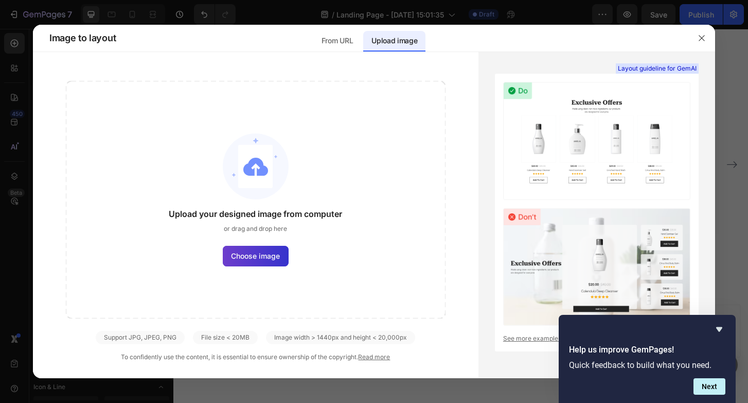
click at [274, 265] on label "Choose image" at bounding box center [256, 256] width 66 height 21
click at [0, 0] on input "Choose image" at bounding box center [0, 0] width 0 height 0
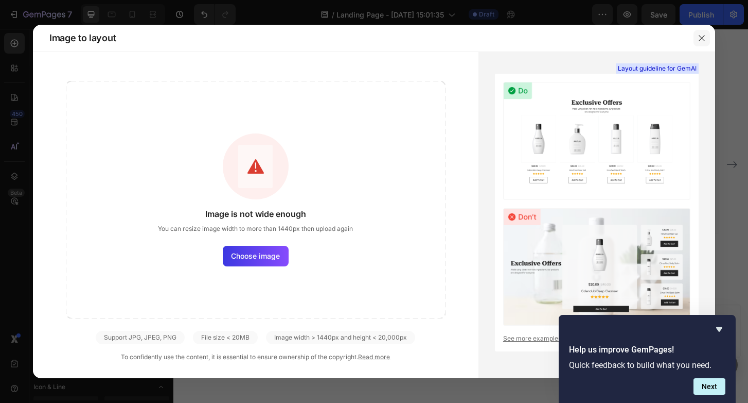
click at [702, 30] on button "button" at bounding box center [702, 38] width 16 height 16
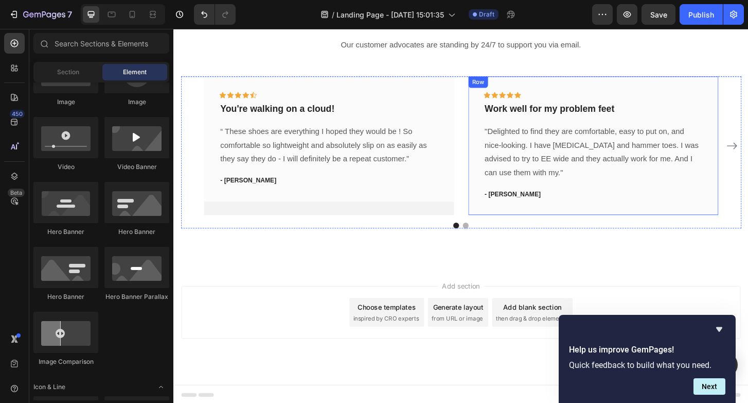
scroll to position [2120, 0]
drag, startPoint x: 544, startPoint y: 324, endPoint x: 530, endPoint y: 247, distance: 78.0
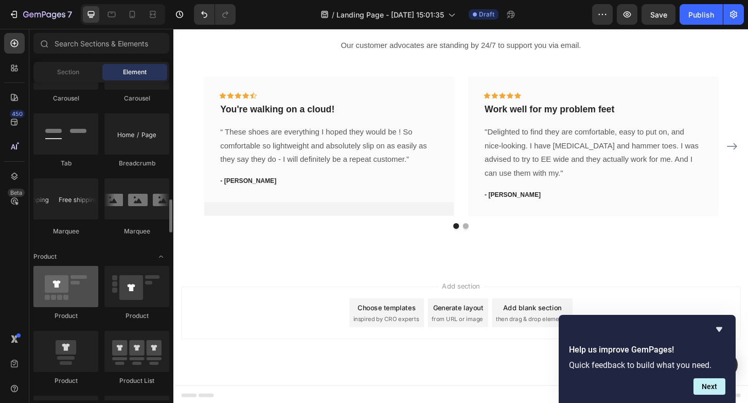
scroll to position [1147, 0]
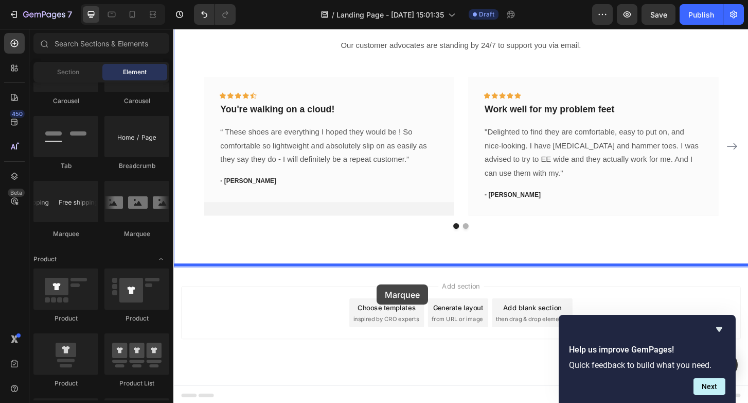
drag, startPoint x: 287, startPoint y: 239, endPoint x: 392, endPoint y: 303, distance: 123.2
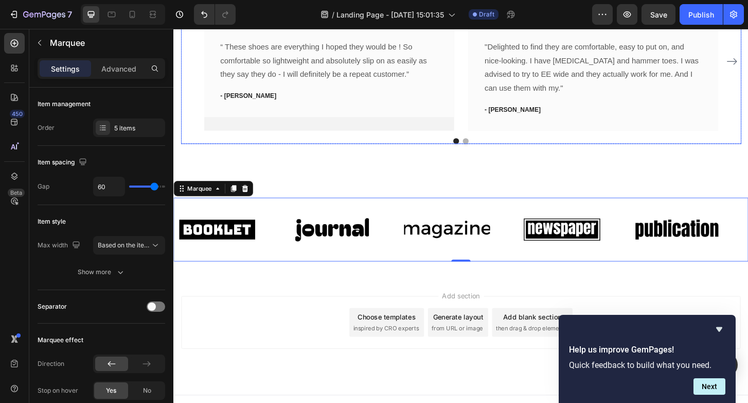
scroll to position [2211, 0]
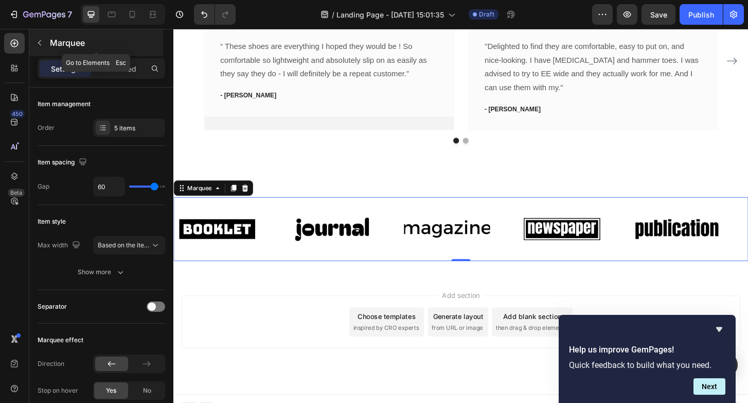
click at [38, 45] on icon "button" at bounding box center [40, 43] width 8 height 8
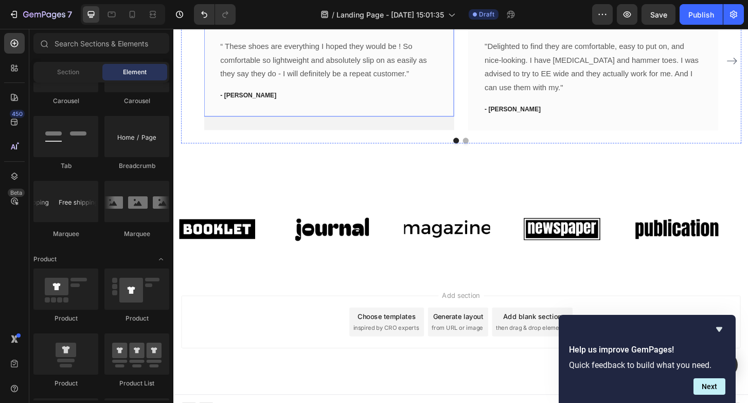
drag, startPoint x: 376, startPoint y: 40, endPoint x: 209, endPoint y: 56, distance: 167.6
click at [201, 10] on icon "Undo/Redo" at bounding box center [204, 14] width 10 height 10
click at [200, 17] on icon "Undo/Redo" at bounding box center [204, 14] width 10 height 10
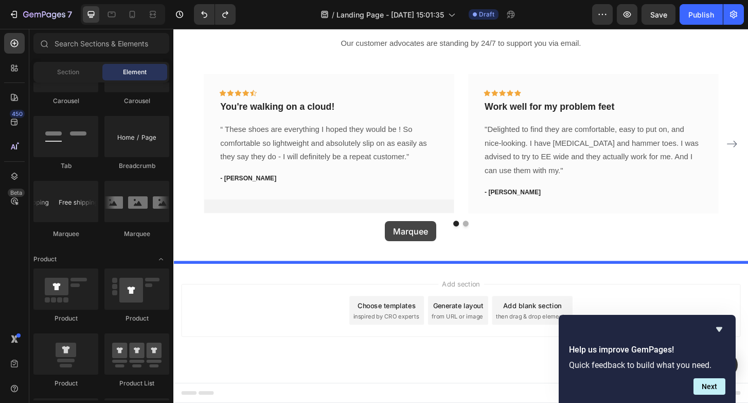
drag, startPoint x: 293, startPoint y: 238, endPoint x: 398, endPoint y: 213, distance: 107.9
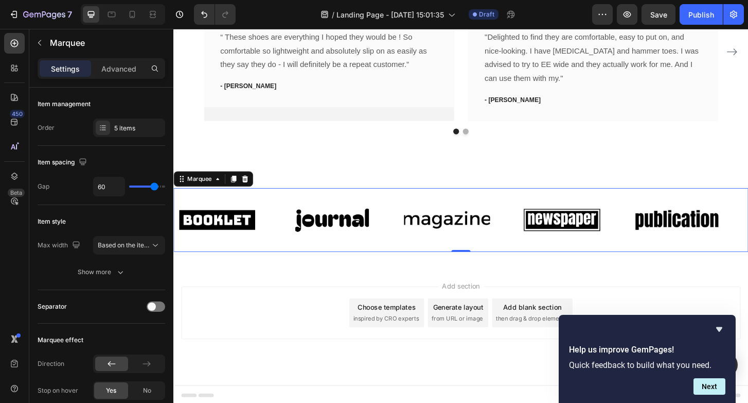
scroll to position [2221, 0]
click at [207, 16] on icon "Undo/Redo" at bounding box center [204, 14] width 6 height 7
click at [207, 13] on icon "Undo/Redo" at bounding box center [204, 14] width 10 height 10
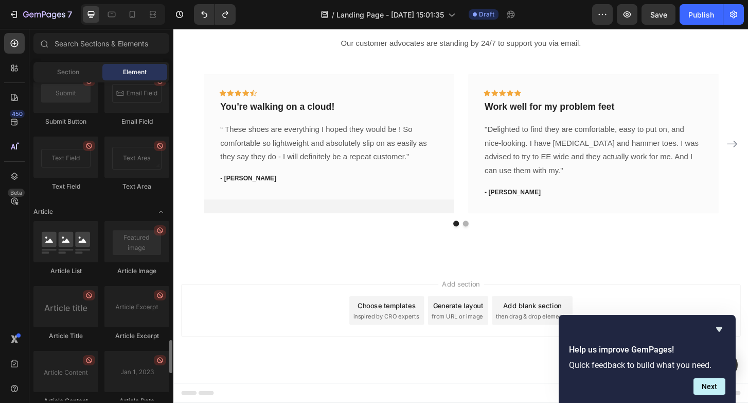
scroll to position [2502, 0]
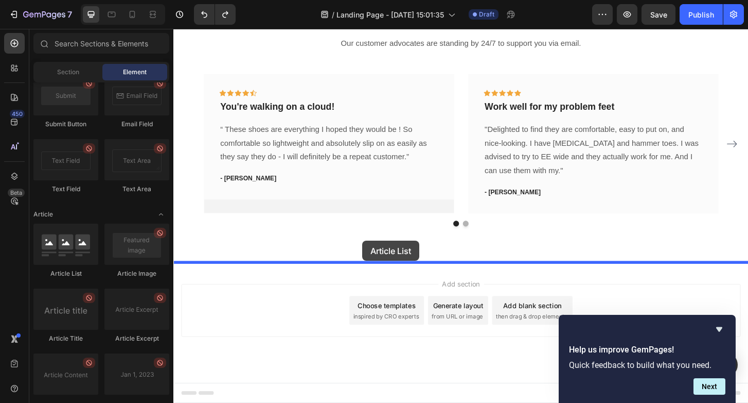
drag, startPoint x: 245, startPoint y: 281, endPoint x: 377, endPoint y: 253, distance: 135.8
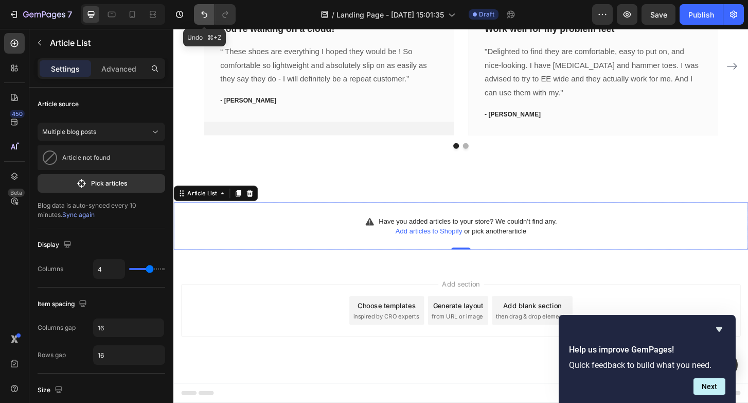
click at [202, 13] on icon "Undo/Redo" at bounding box center [204, 14] width 6 height 7
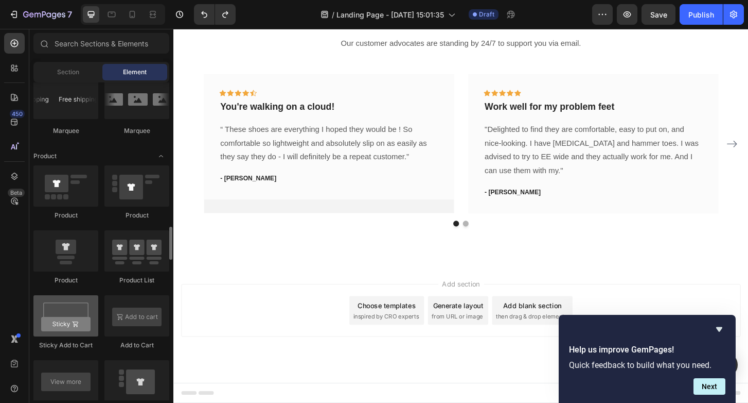
scroll to position [1247, 0]
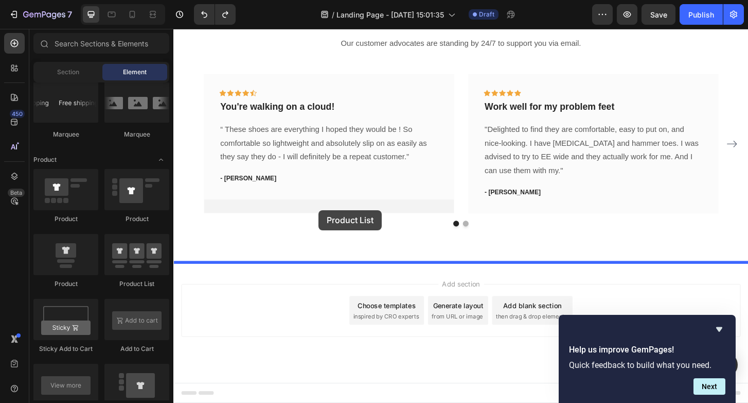
drag, startPoint x: 298, startPoint y: 295, endPoint x: 329, endPoint y: 223, distance: 78.3
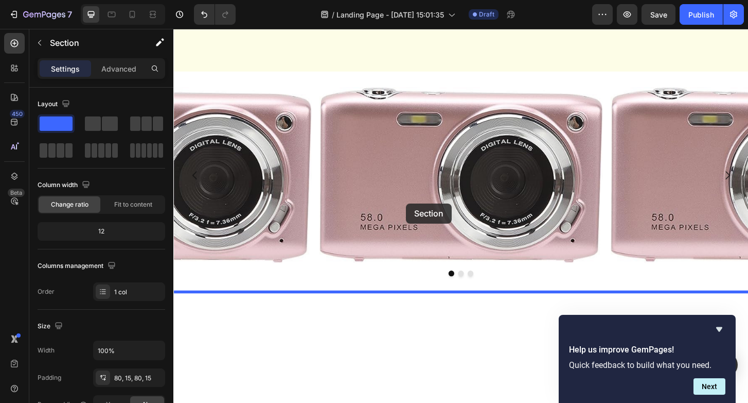
scroll to position [1157, 0]
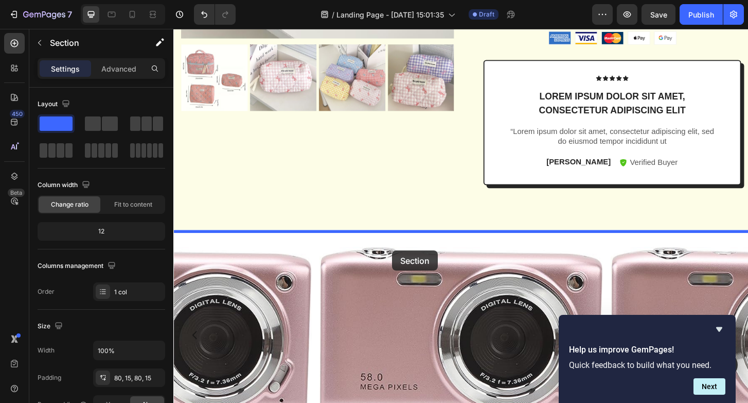
drag, startPoint x: 416, startPoint y: 103, endPoint x: 409, endPoint y: 267, distance: 163.9
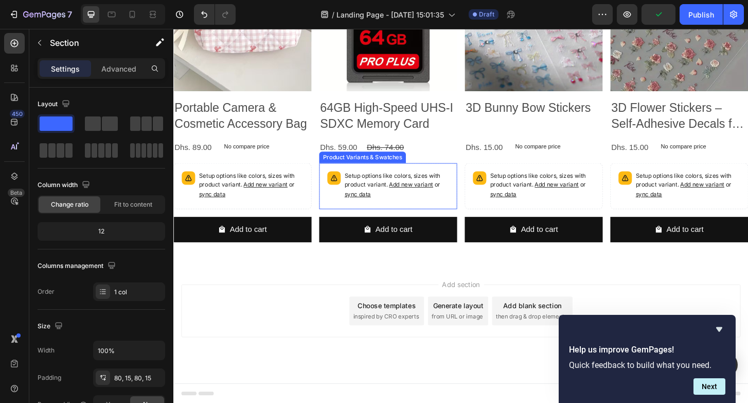
scroll to position [2470, 0]
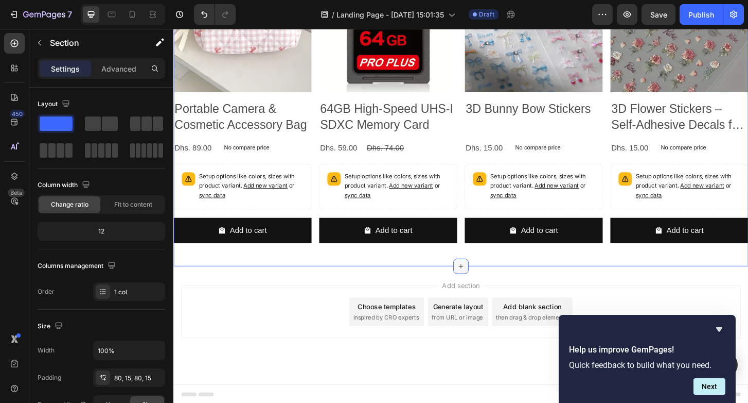
click at [479, 282] on icon at bounding box center [482, 284] width 8 height 8
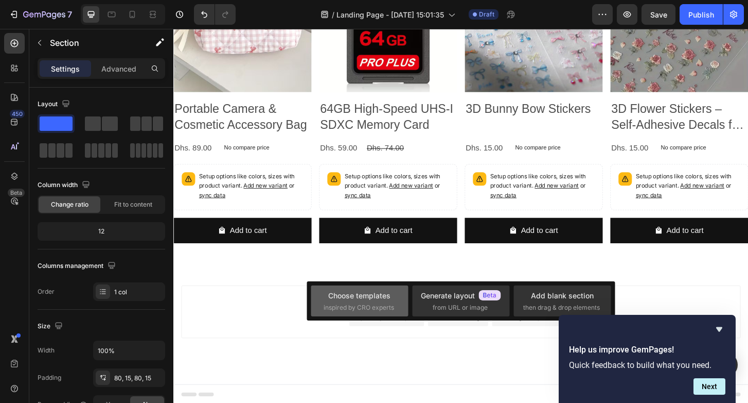
click at [370, 307] on span "inspired by CRO experts" at bounding box center [359, 307] width 71 height 9
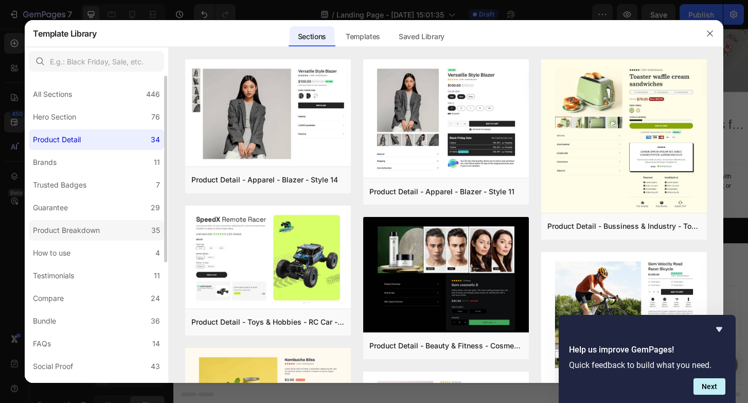
scroll to position [198, 0]
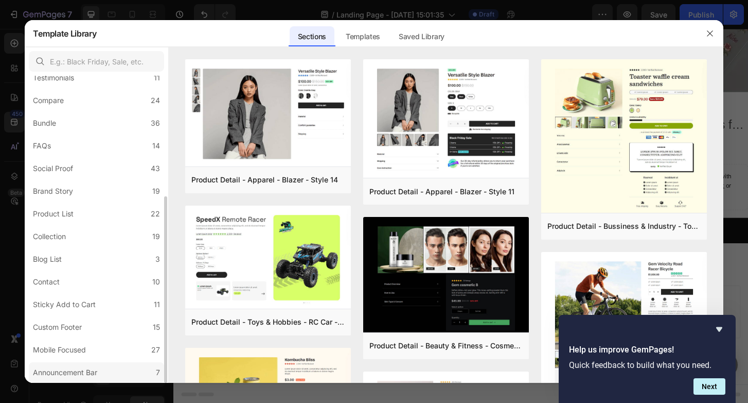
click at [81, 370] on div "Announcement Bar" at bounding box center [65, 372] width 64 height 12
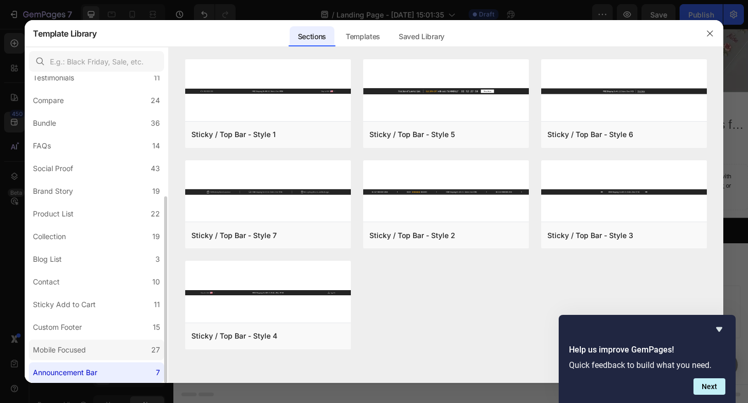
click at [76, 342] on label "Mobile Focused 27" at bounding box center [96, 349] width 135 height 21
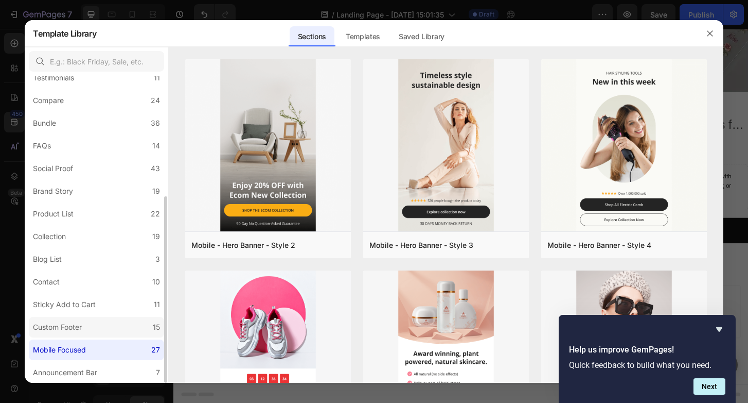
click at [80, 326] on div "Custom Footer" at bounding box center [57, 327] width 49 height 12
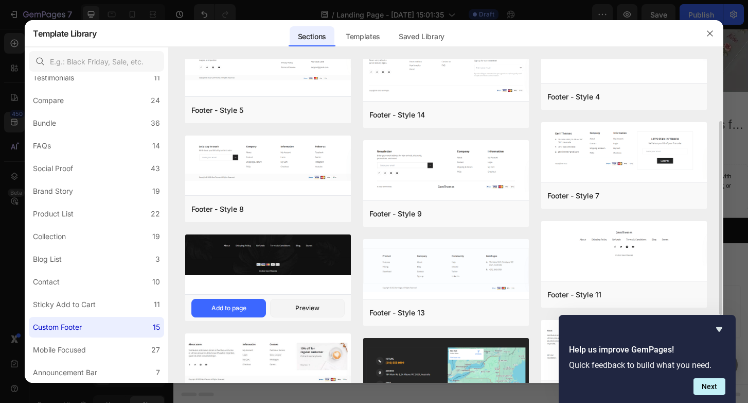
scroll to position [135, 0]
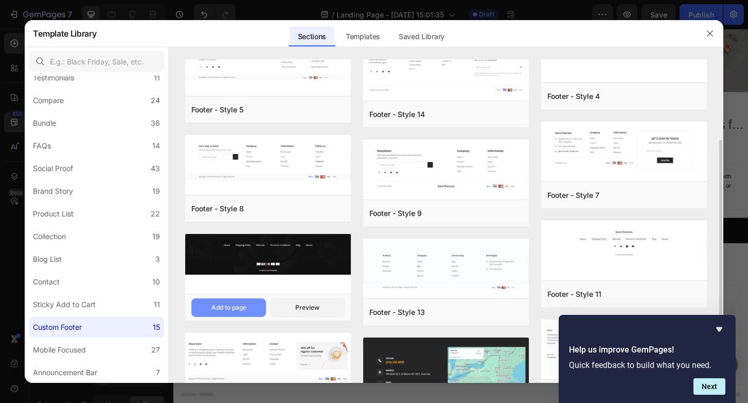
click at [252, 306] on button "Add to page" at bounding box center [228, 307] width 75 height 19
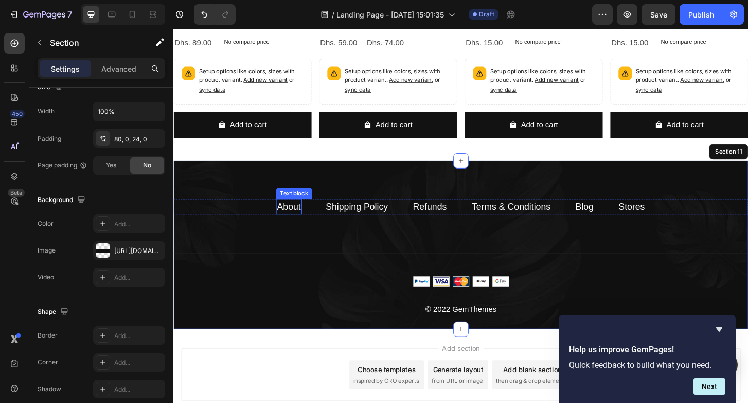
scroll to position [2533, 0]
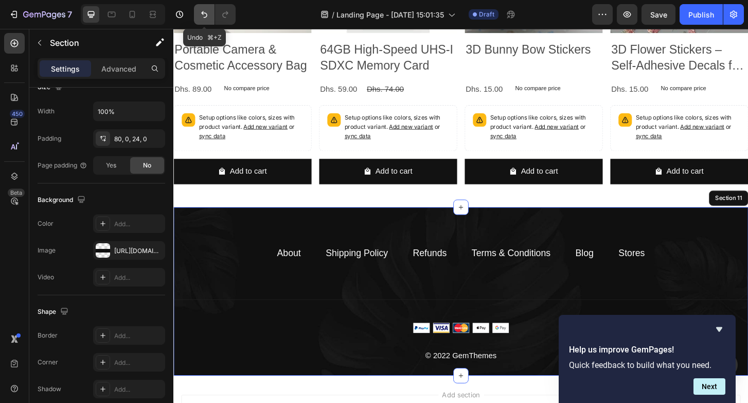
click at [204, 14] on icon "Undo/Redo" at bounding box center [204, 14] width 10 height 10
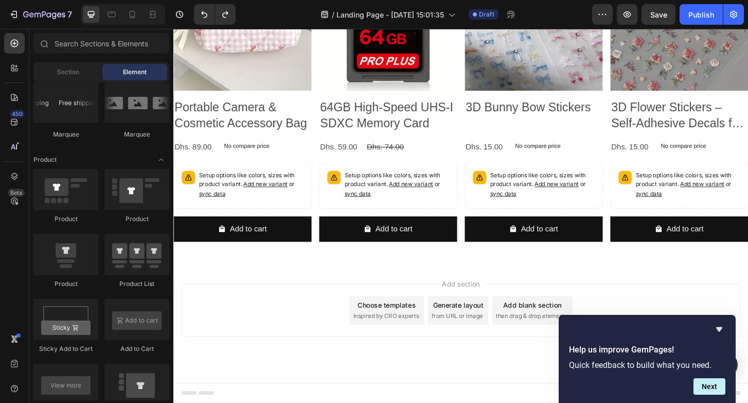
click at [407, 320] on div "Choose templates" at bounding box center [403, 325] width 62 height 11
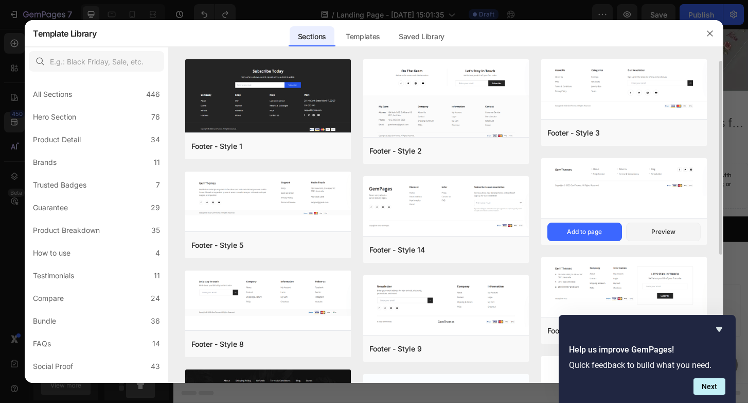
scroll to position [1, 0]
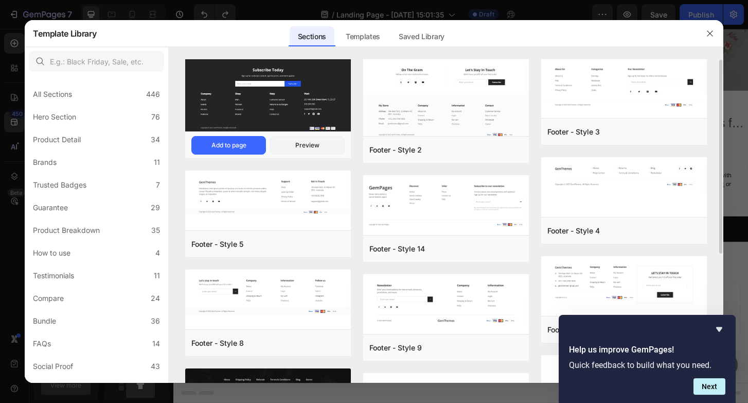
click at [309, 85] on img at bounding box center [268, 95] width 166 height 75
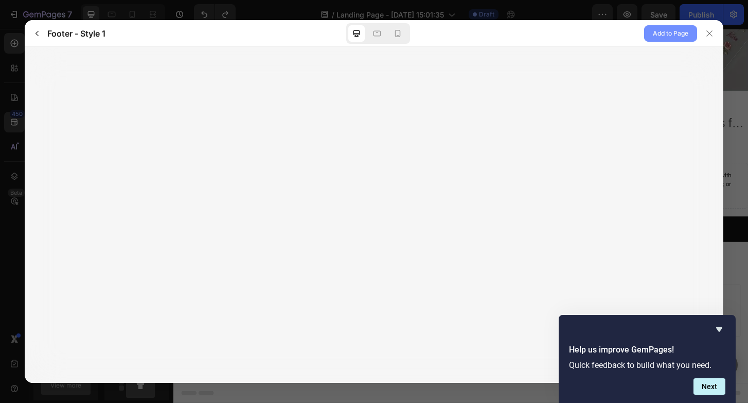
click at [666, 36] on span "Add to Page" at bounding box center [671, 33] width 36 height 12
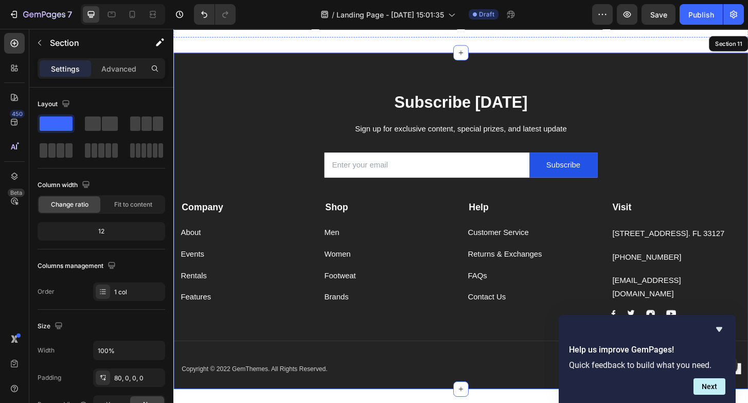
scroll to position [2723, 0]
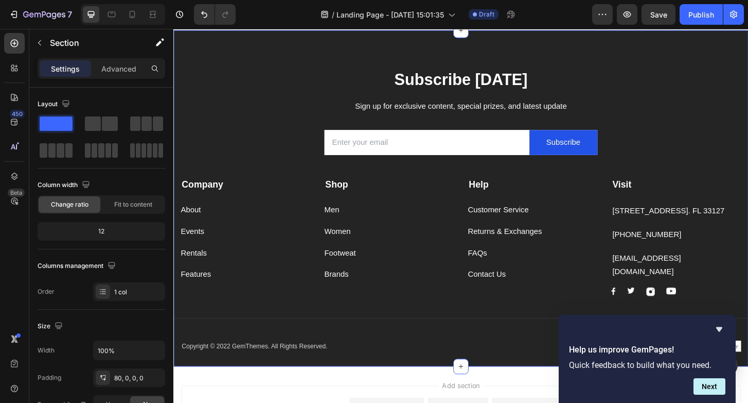
click at [323, 49] on div "Subscribe [DATE] Heading Sign up for exclusive content, special prizes, and lat…" at bounding box center [482, 210] width 618 height 361
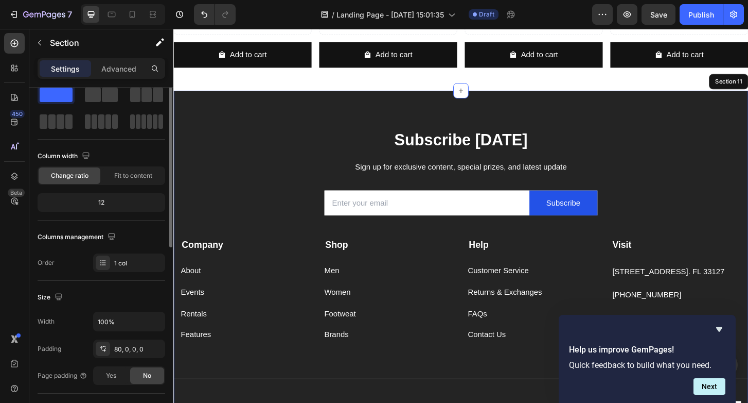
scroll to position [0, 0]
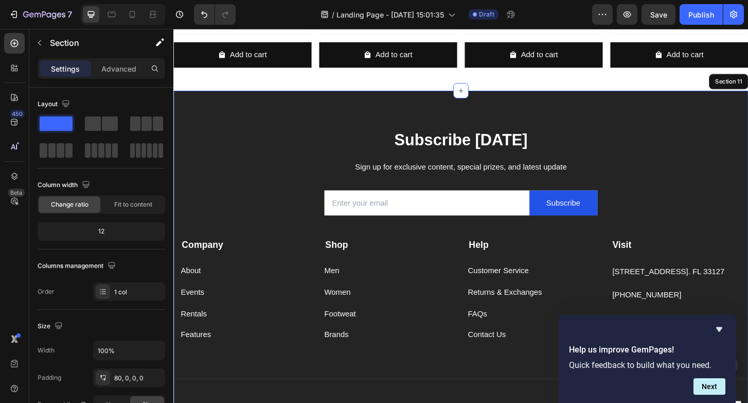
click at [270, 108] on div "Subscribe [DATE] Heading Sign up for exclusive content, special prizes, and lat…" at bounding box center [482, 275] width 618 height 361
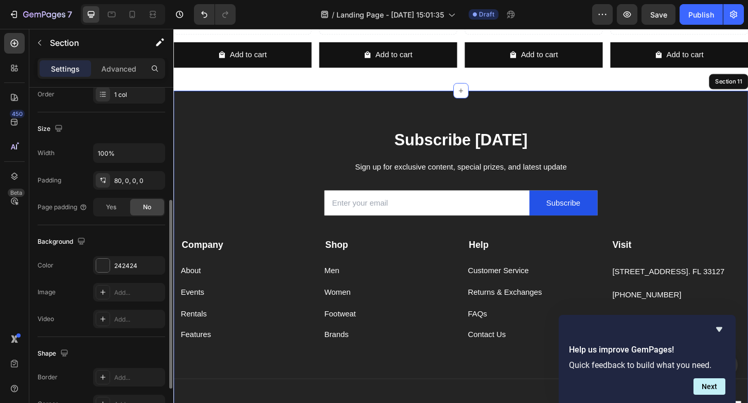
scroll to position [200, 0]
click at [114, 268] on div "242424" at bounding box center [129, 262] width 72 height 19
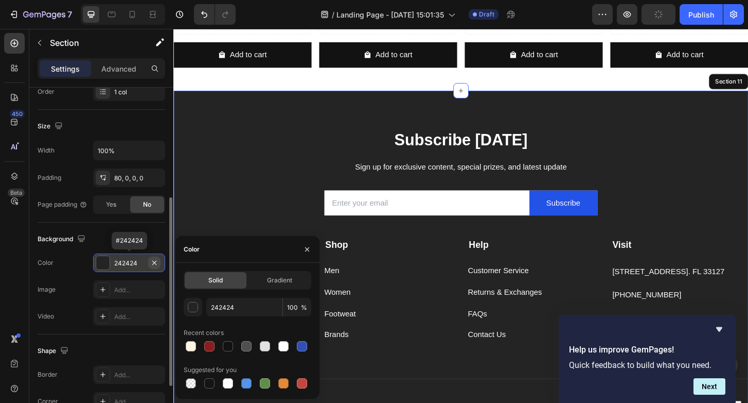
click at [155, 259] on icon "button" at bounding box center [154, 262] width 8 height 8
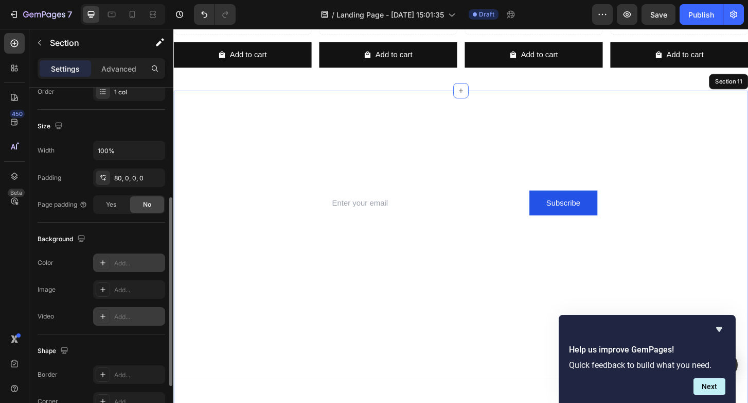
click at [127, 323] on div "Add..." at bounding box center [129, 316] width 72 height 19
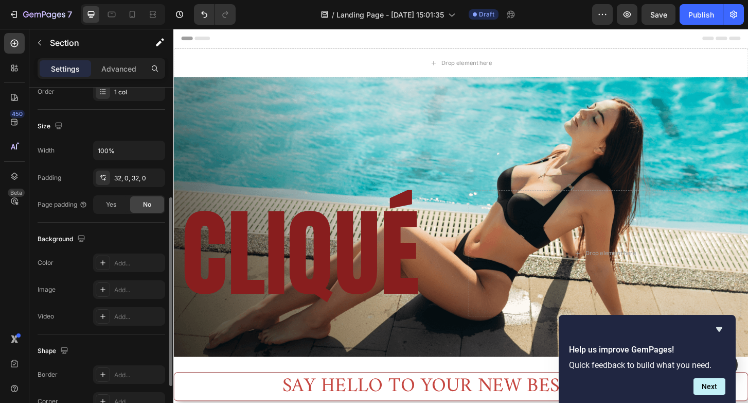
scroll to position [0, 0]
click at [15, 68] on icon at bounding box center [14, 68] width 10 height 10
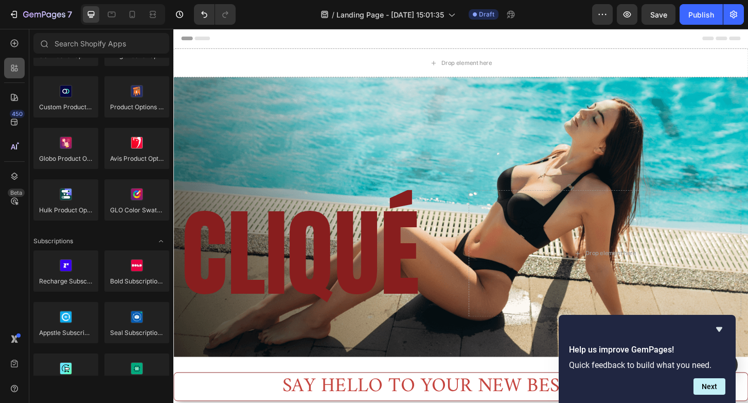
click at [17, 65] on icon at bounding box center [14, 68] width 10 height 10
click at [15, 43] on icon at bounding box center [14, 43] width 4 height 4
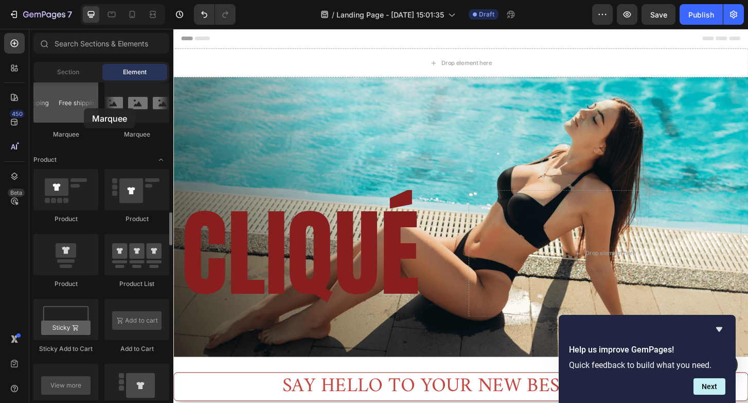
click at [84, 107] on div at bounding box center [65, 101] width 65 height 41
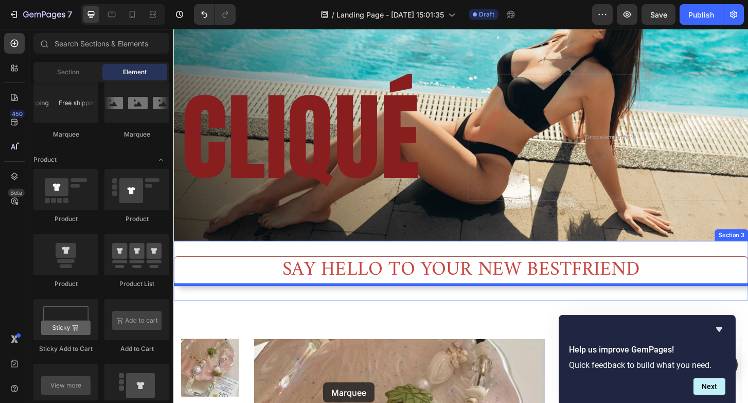
scroll to position [137, 0]
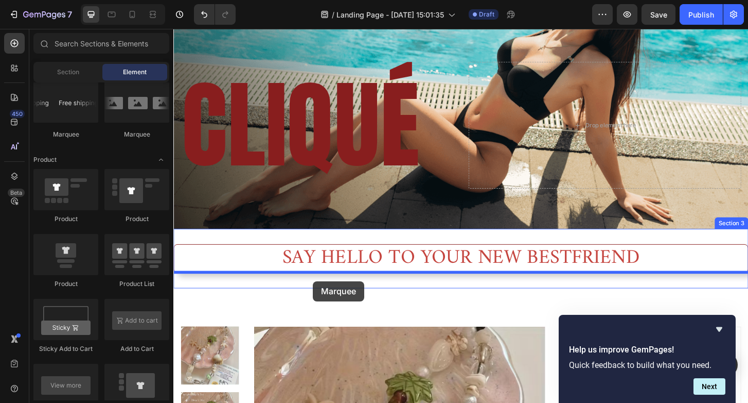
drag, startPoint x: 248, startPoint y: 135, endPoint x: 323, endPoint y: 300, distance: 181.1
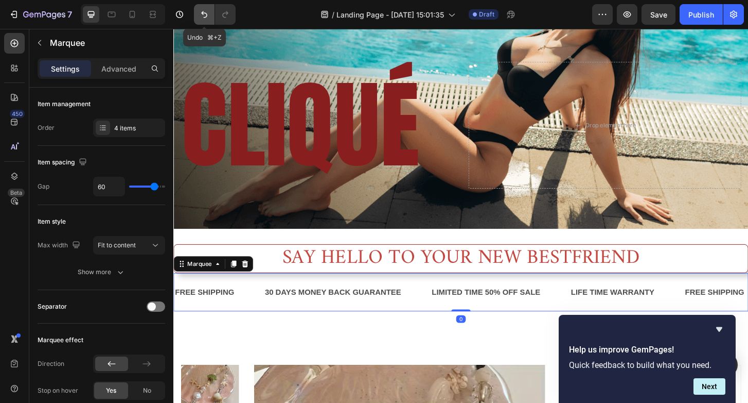
click at [205, 15] on icon "Undo/Redo" at bounding box center [204, 14] width 10 height 10
click at [211, 16] on button "Undo/Redo" at bounding box center [204, 14] width 21 height 21
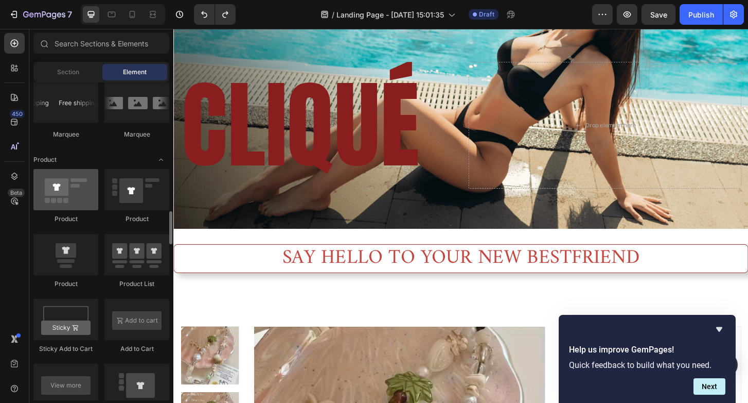
scroll to position [1144, 0]
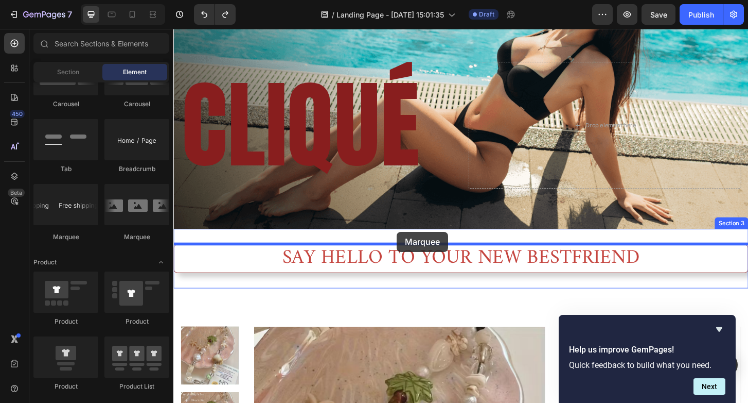
drag, startPoint x: 254, startPoint y: 230, endPoint x: 413, endPoint y: 247, distance: 160.5
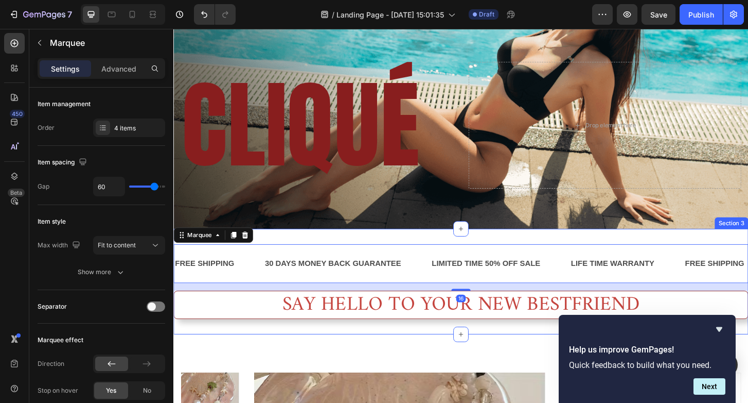
click at [438, 355] on div "FREE SHIPPING Text Block 30 DAYS MONEY BACK GUARANTEE Text Block LIMITED TIME 5…" at bounding box center [482, 299] width 618 height 113
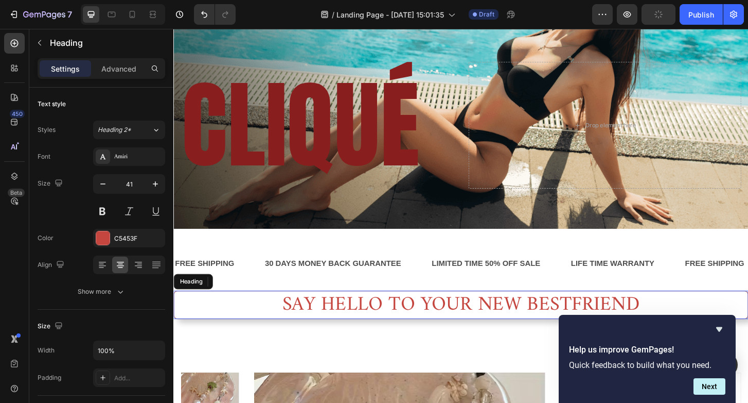
click at [437, 328] on h2 "SAY HELLO TO YOUR NEW BESTFRIEND" at bounding box center [482, 325] width 618 height 30
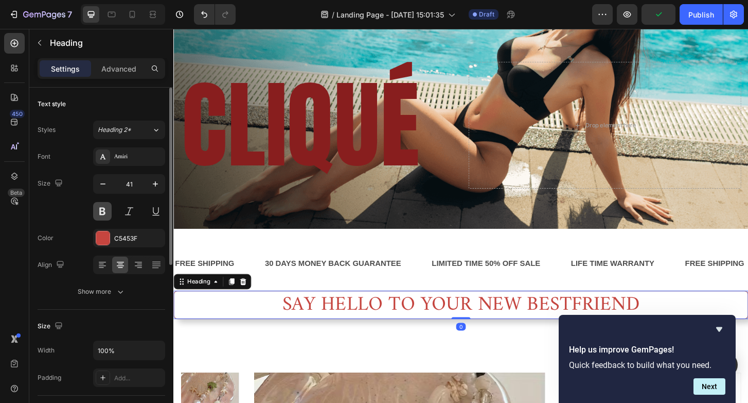
click at [102, 209] on button at bounding box center [102, 211] width 19 height 19
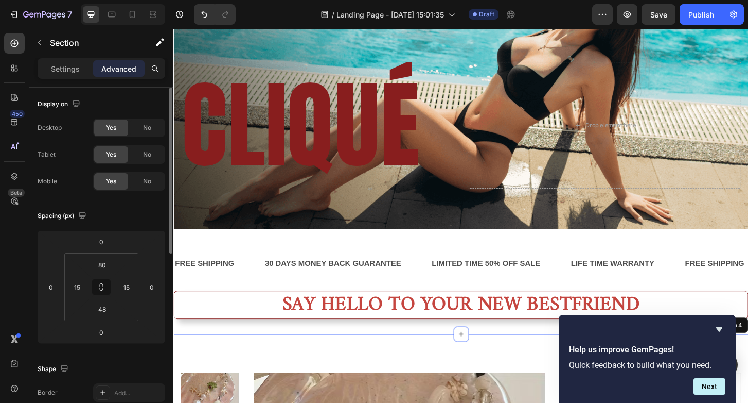
click at [631, 13] on icon "button" at bounding box center [627, 14] width 10 height 10
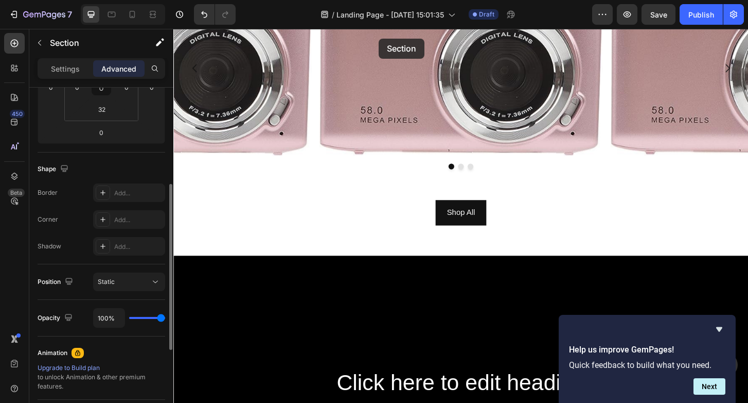
scroll to position [1805, 0]
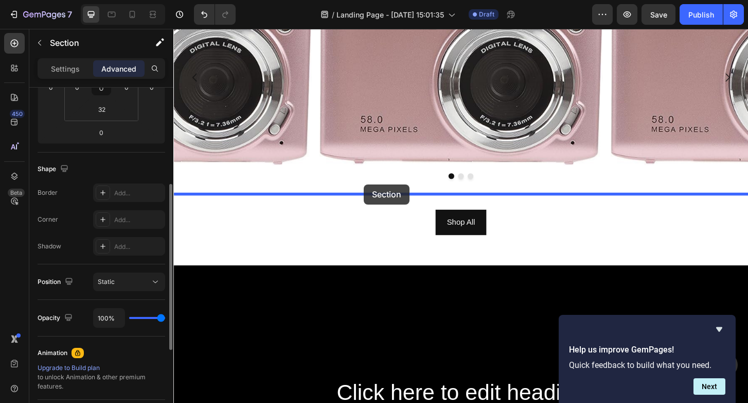
drag, startPoint x: 384, startPoint y: 207, endPoint x: 378, endPoint y: 194, distance: 15.2
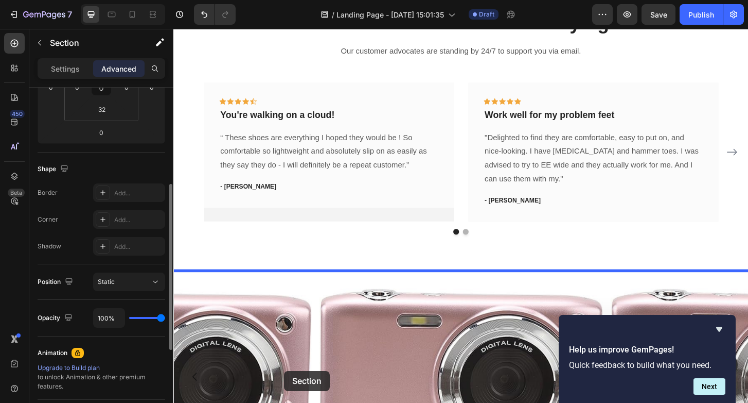
scroll to position [1522, 0]
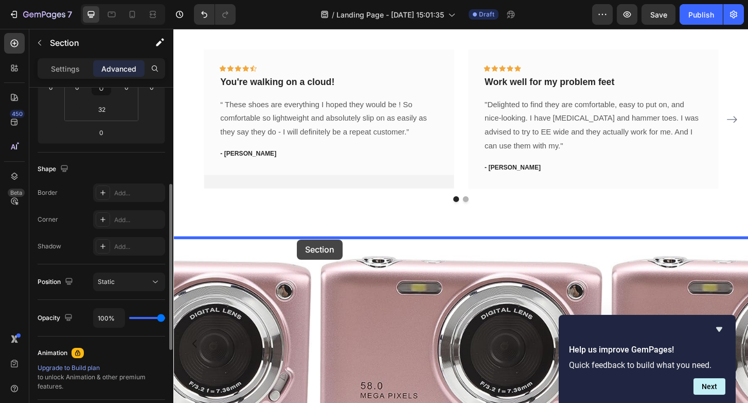
drag, startPoint x: 290, startPoint y: 231, endPoint x: 306, endPoint y: 255, distance: 28.8
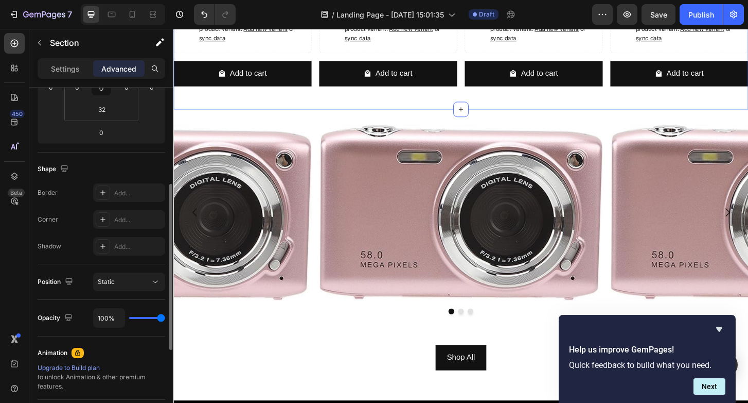
scroll to position [2012, 0]
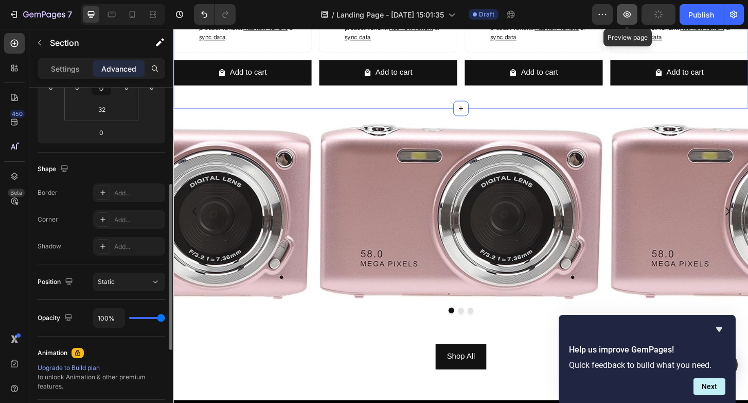
click at [632, 19] on icon "button" at bounding box center [627, 14] width 10 height 10
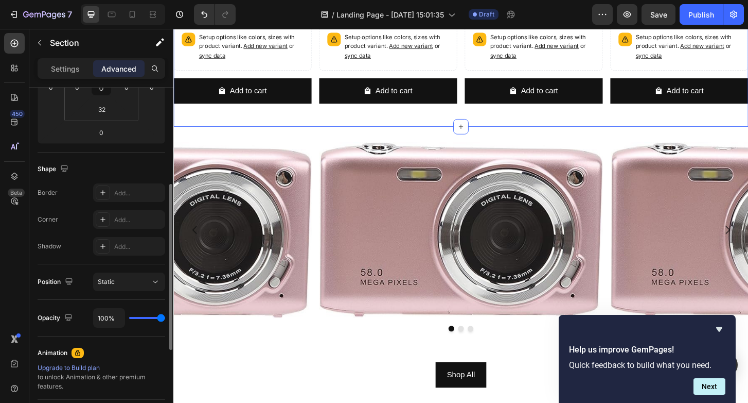
scroll to position [1991, 0]
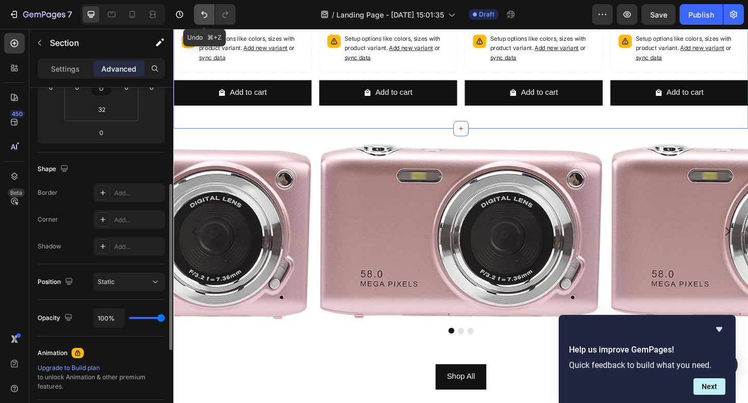
click at [197, 18] on button "Undo/Redo" at bounding box center [204, 14] width 21 height 21
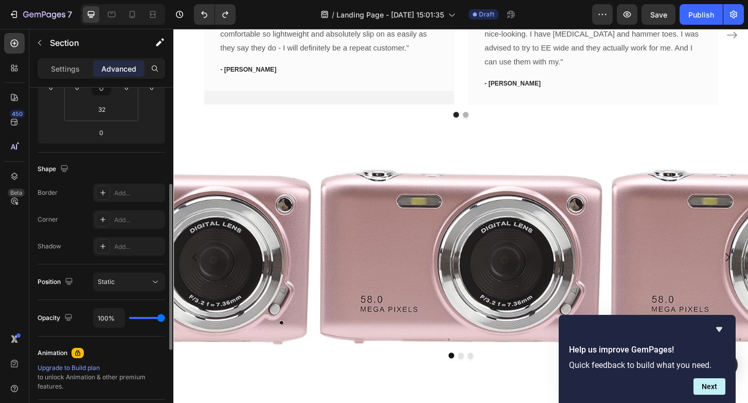
scroll to position [1646, 0]
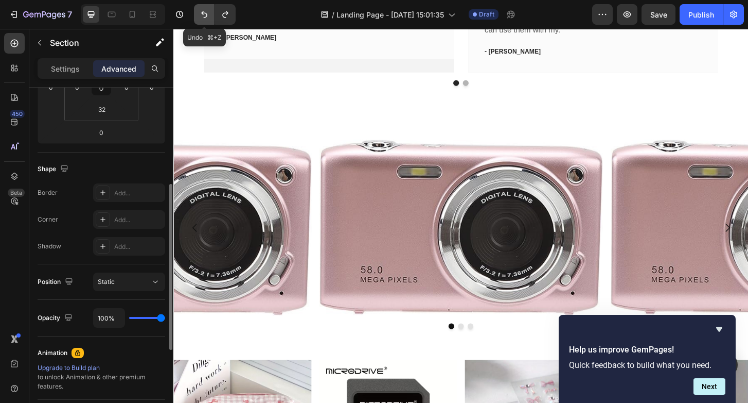
click at [200, 13] on icon "Undo/Redo" at bounding box center [204, 14] width 10 height 10
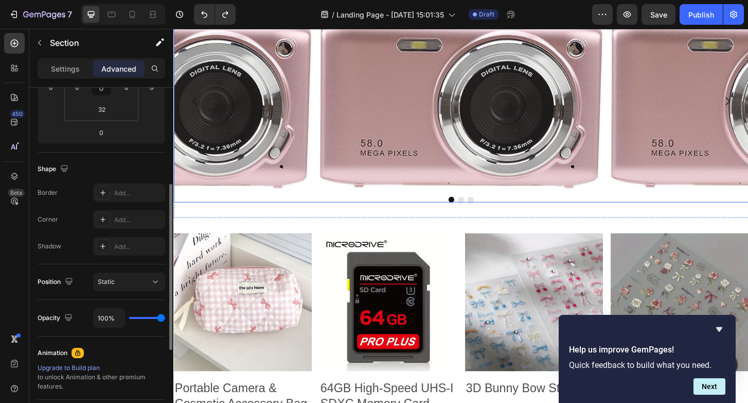
scroll to position [1825, 0]
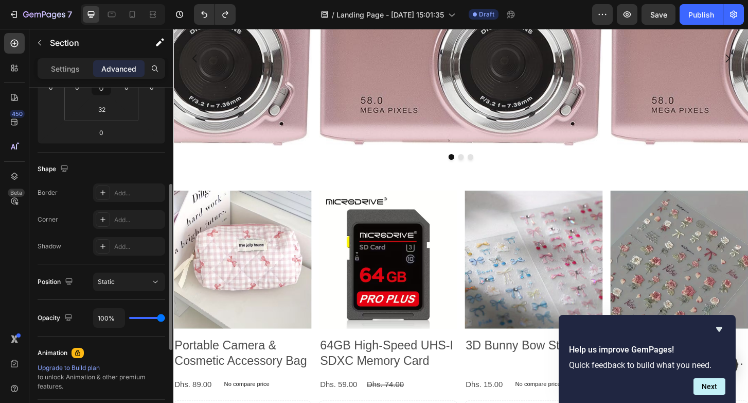
click at [327, 194] on div "Product Images Portable Camera & Cosmetic Accessory Bag Product Title Dhs. 89.0…" at bounding box center [482, 362] width 618 height 352
click at [327, 185] on div "Image Image Image Carousel Section 7" at bounding box center [482, 68] width 618 height 236
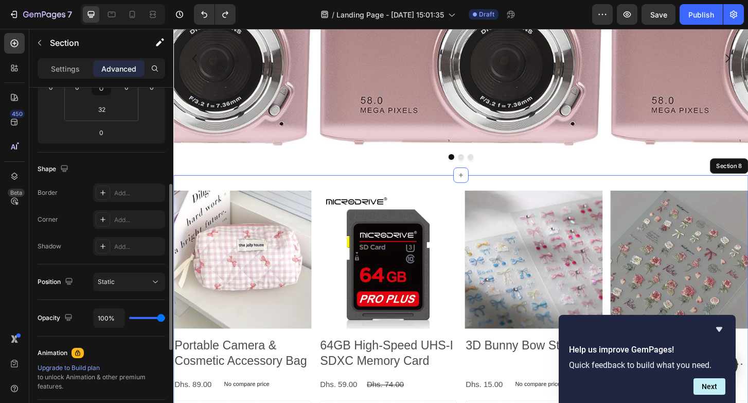
click at [336, 192] on div "Product Images Portable Camera & Cosmetic Accessory Bag Product Title Dhs. 89.0…" at bounding box center [482, 362] width 618 height 352
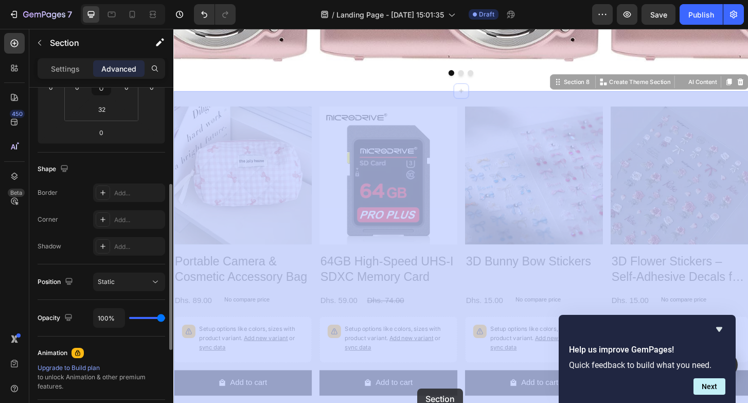
drag, startPoint x: 445, startPoint y: 191, endPoint x: 436, endPoint y: 411, distance: 220.0
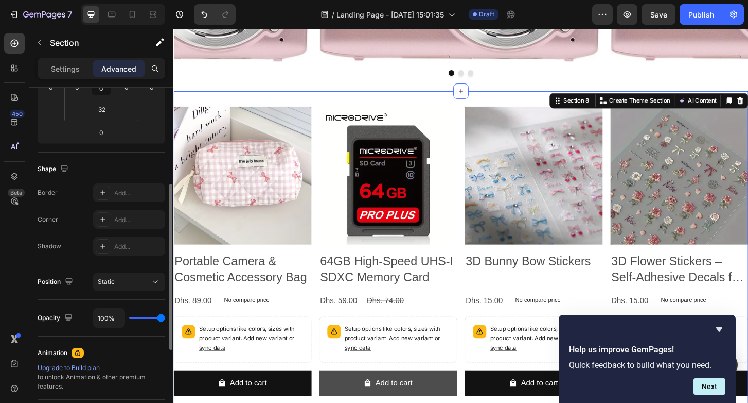
scroll to position [1967, 0]
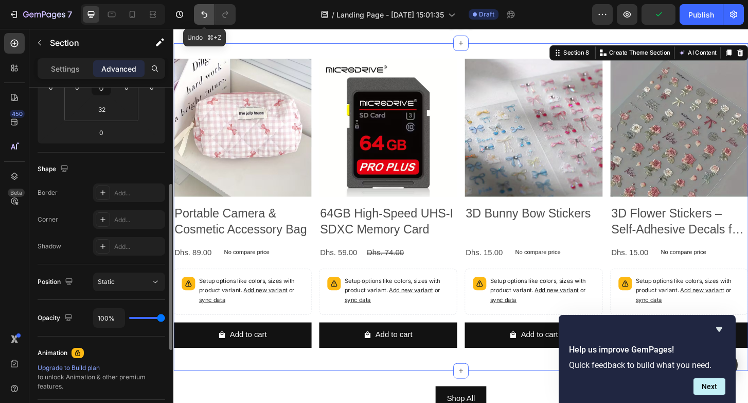
click at [203, 11] on icon "Undo/Redo" at bounding box center [204, 14] width 10 height 10
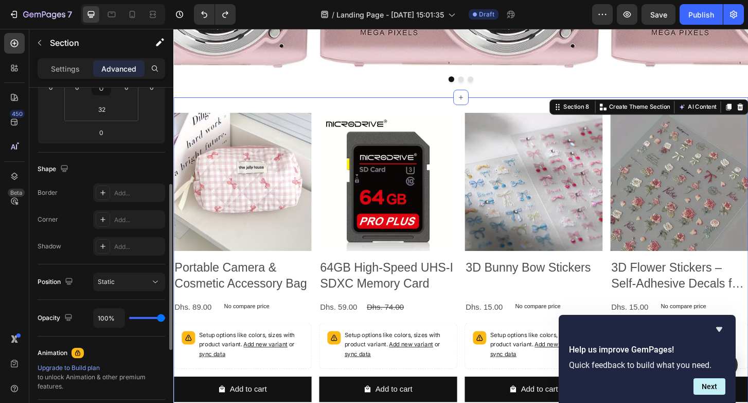
click at [505, 111] on div "Product Images Portable Camera & Cosmetic Accessory Bag Product Title Dhs. 89.0…" at bounding box center [482, 278] width 618 height 352
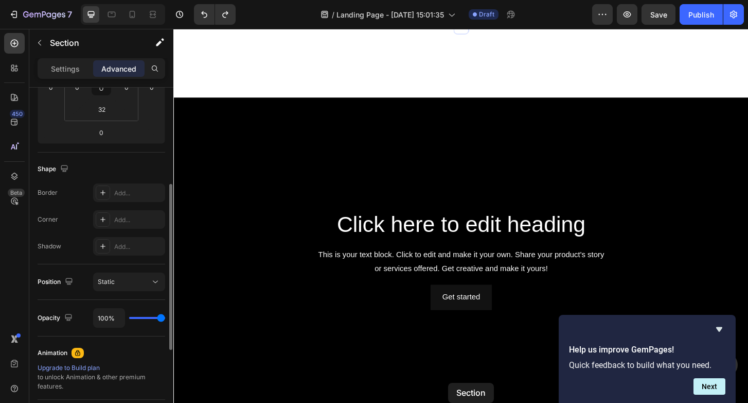
scroll to position [2557, 0]
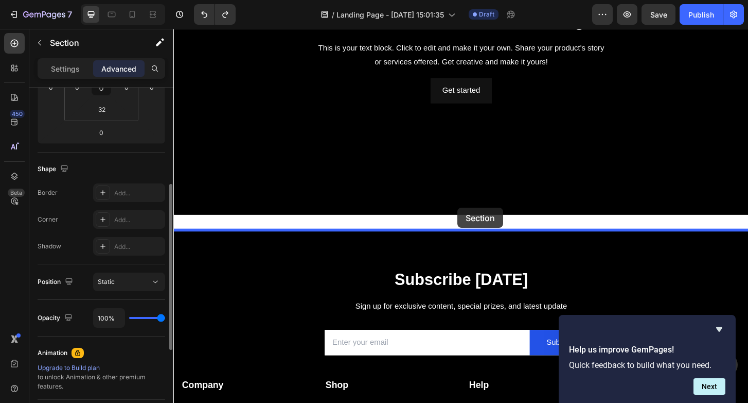
drag, startPoint x: 537, startPoint y: 111, endPoint x: 477, endPoint y: 222, distance: 125.8
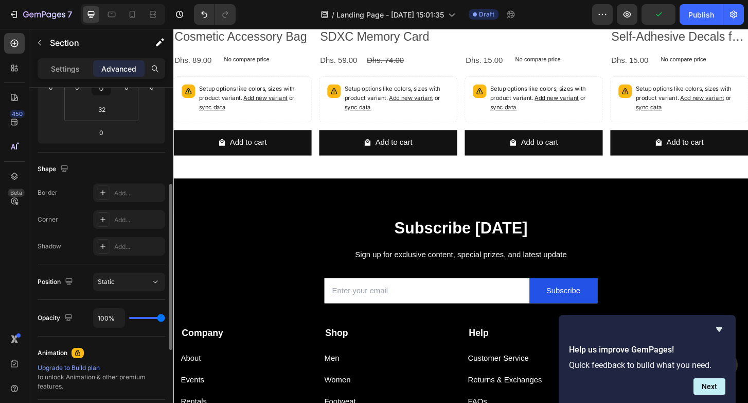
scroll to position [2616, 0]
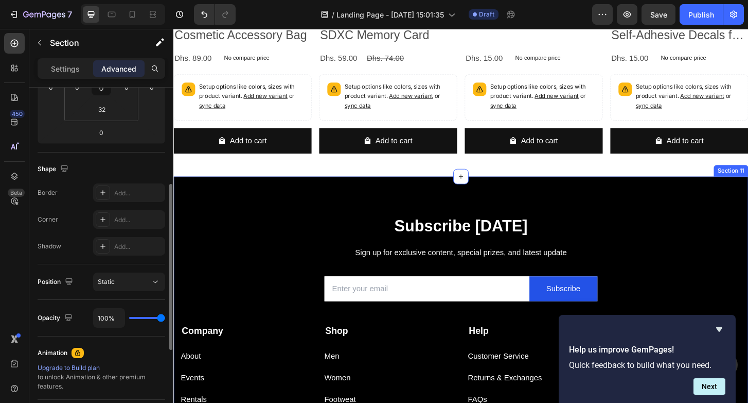
click at [712, 216] on div at bounding box center [482, 367] width 618 height 361
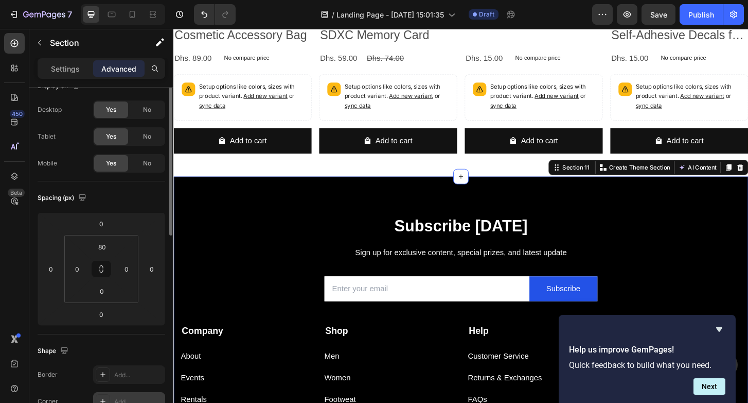
scroll to position [0, 0]
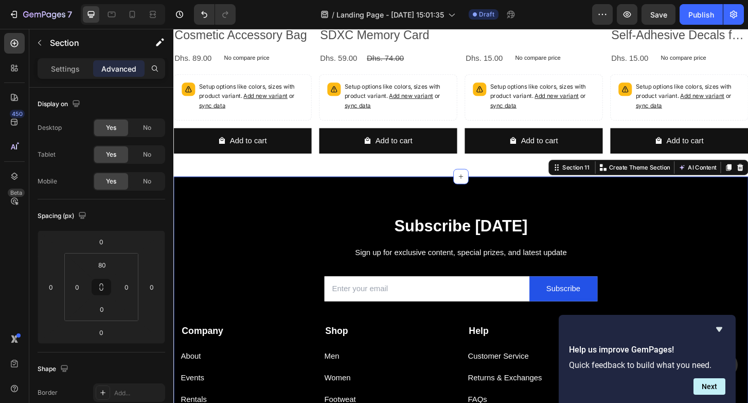
click at [198, 201] on div at bounding box center [482, 367] width 618 height 361
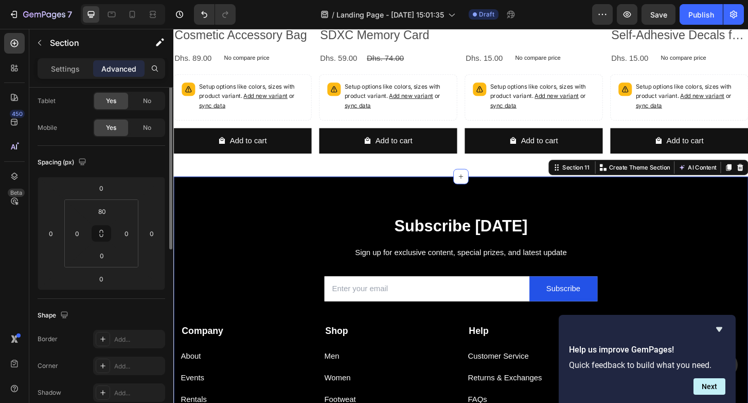
scroll to position [33, 0]
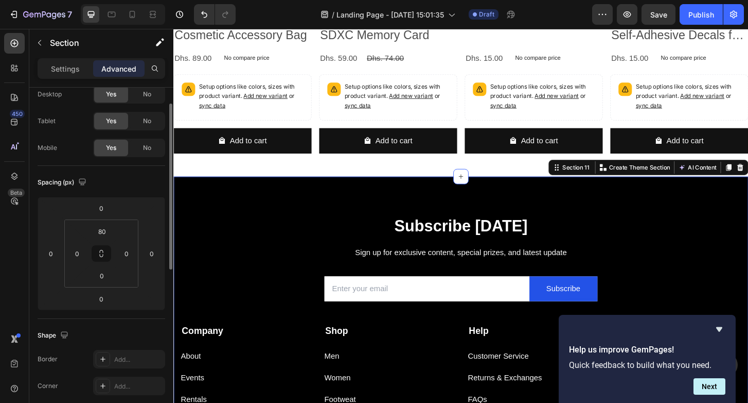
click at [58, 77] on div "Settings Advanced" at bounding box center [102, 68] width 128 height 21
click at [69, 71] on p "Settings" at bounding box center [65, 68] width 29 height 11
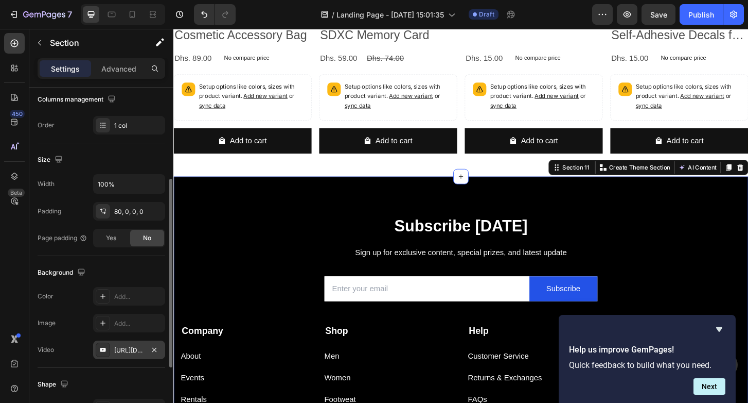
scroll to position [266, 0]
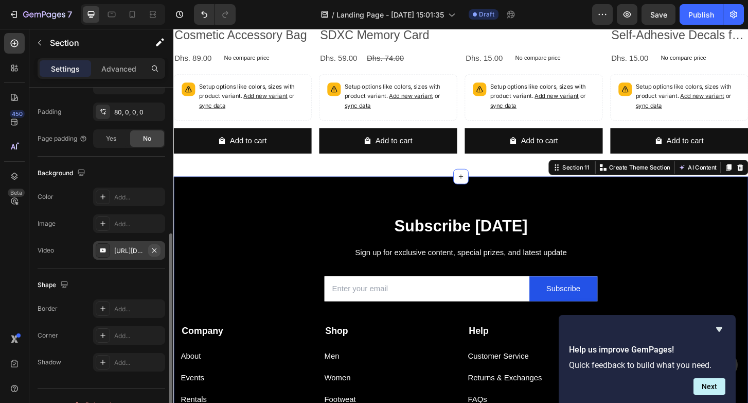
click at [150, 252] on button "button" at bounding box center [154, 250] width 12 height 12
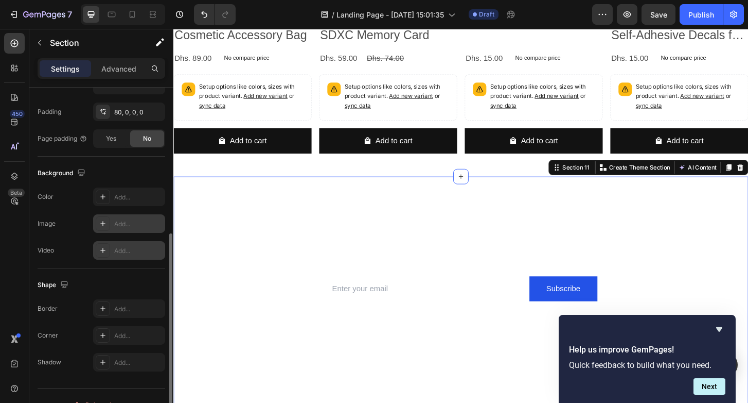
click at [117, 222] on div "Add..." at bounding box center [138, 223] width 48 height 9
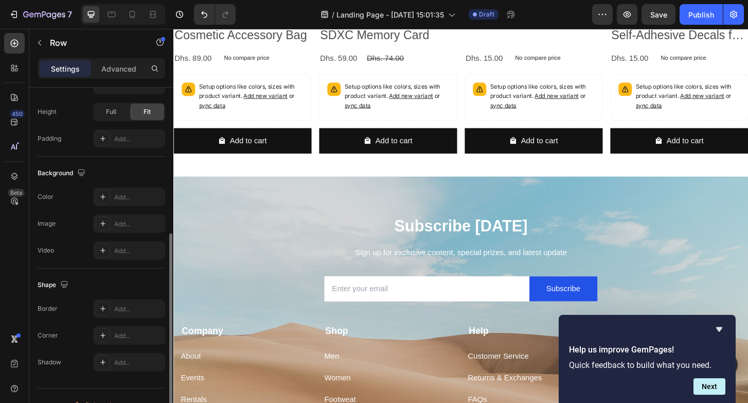
click at [361, 167] on div "Add to cart Add to Cart" at bounding box center [404, 153] width 148 height 36
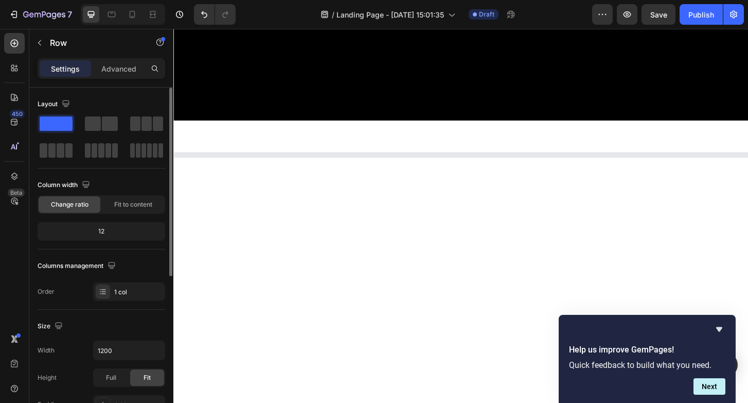
scroll to position [2319, 0]
